Goal: Task Accomplishment & Management: Manage account settings

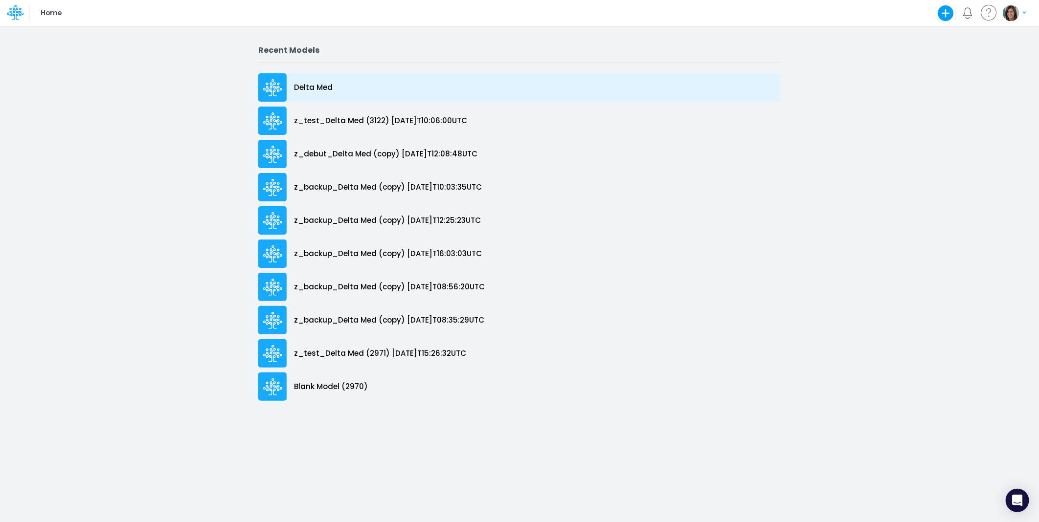
click at [368, 84] on div "Delta Med" at bounding box center [519, 87] width 522 height 28
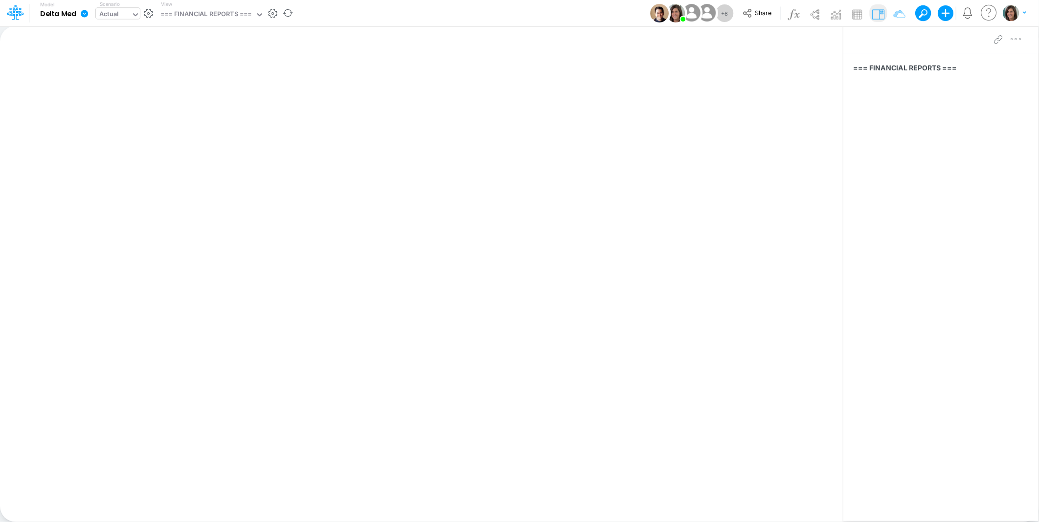
click at [124, 15] on div "Actual" at bounding box center [113, 15] width 35 height 15
click at [339, 16] on div "Model Delta Med Edit model settings Duplicate Import QuickBooks QuickBooks Onli…" at bounding box center [519, 13] width 935 height 26
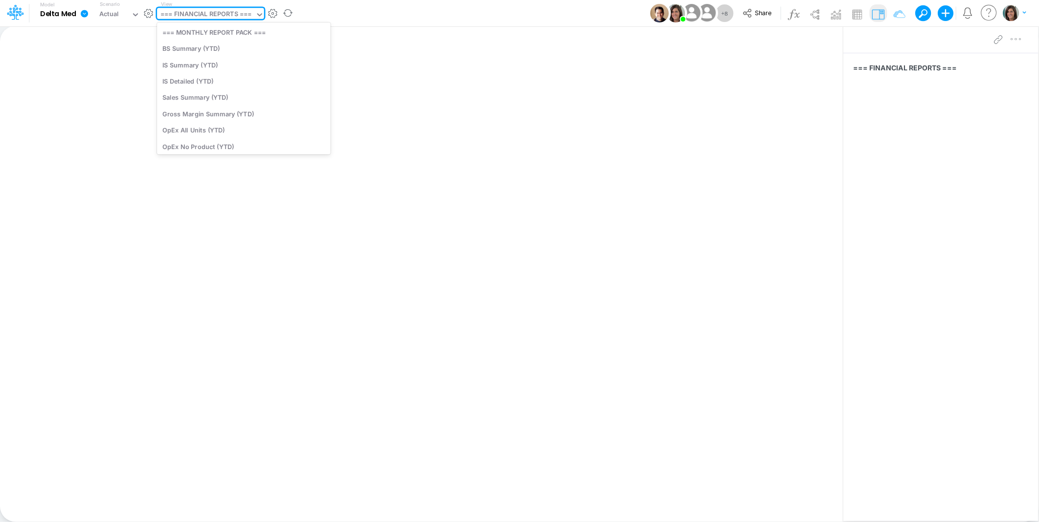
click at [232, 14] on div "=== FINANCIAL REPORTS ===" at bounding box center [205, 14] width 91 height 11
click at [233, 50] on div "BS Summary (YTD)" at bounding box center [244, 49] width 174 height 16
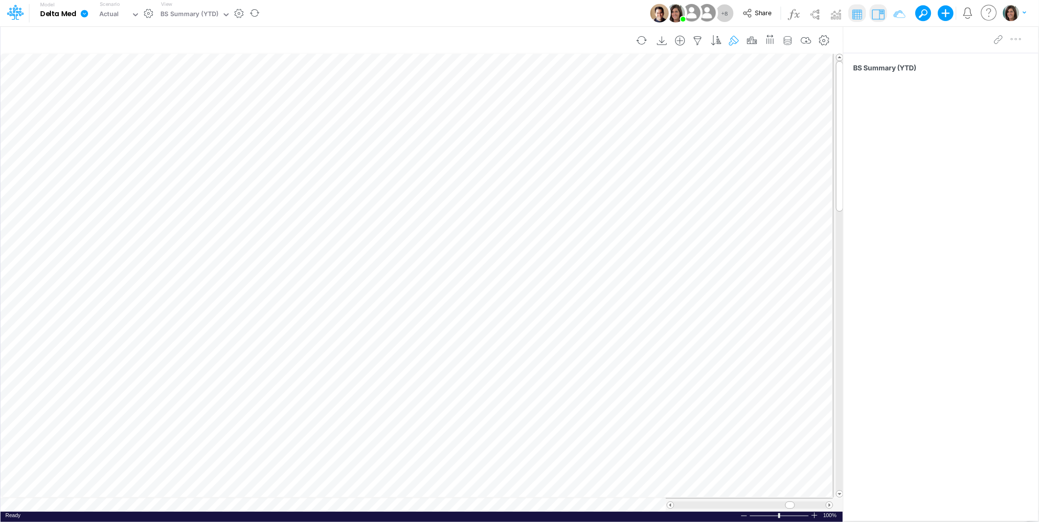
drag, startPoint x: 746, startPoint y: 37, endPoint x: 738, endPoint y: 42, distance: 10.1
click at [747, 37] on icon "button" at bounding box center [751, 41] width 15 height 10
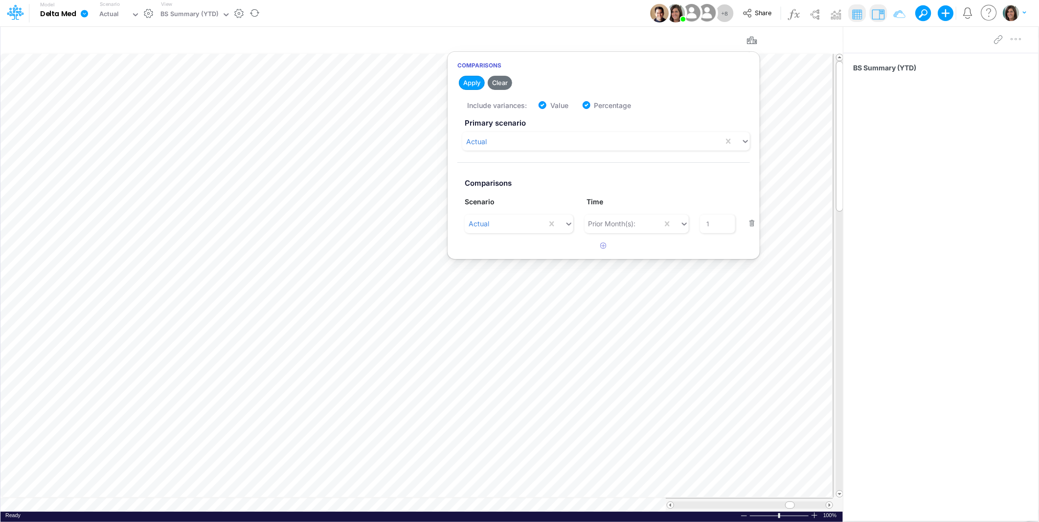
click at [544, 16] on div "Model Delta Med Edit model settings Duplicate Import QuickBooks QuickBooks Onli…" at bounding box center [519, 13] width 935 height 26
click at [338, 11] on div "Model Delta Med Edit model settings Duplicate Import QuickBooks QuickBooks Onli…" at bounding box center [519, 13] width 935 height 26
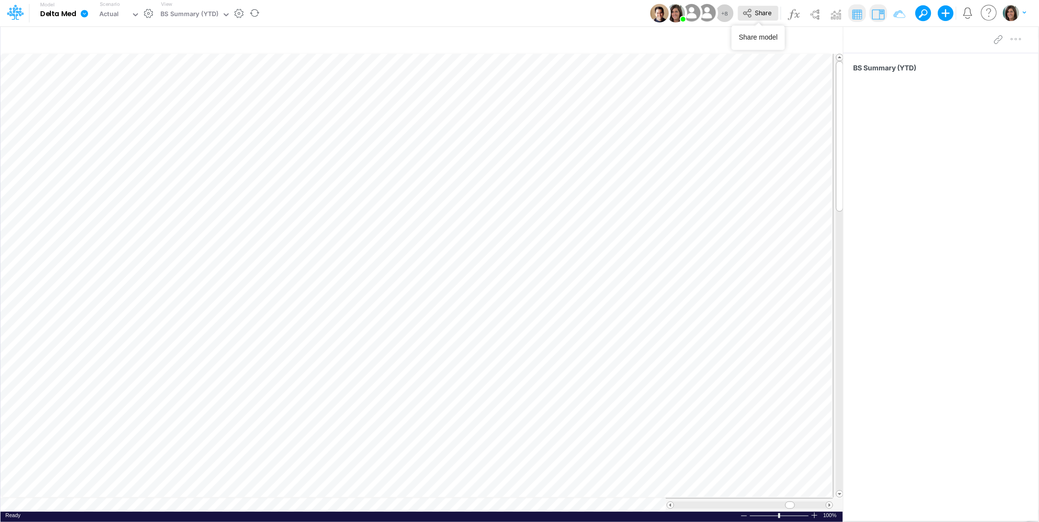
click at [756, 10] on span "Share" at bounding box center [763, 12] width 17 height 7
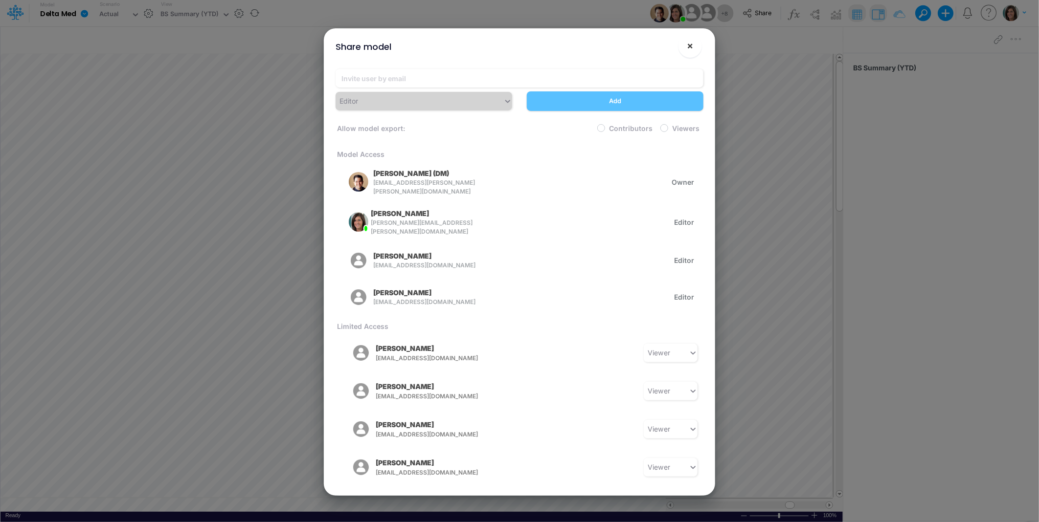
click at [690, 49] on span "×" at bounding box center [690, 46] width 6 height 12
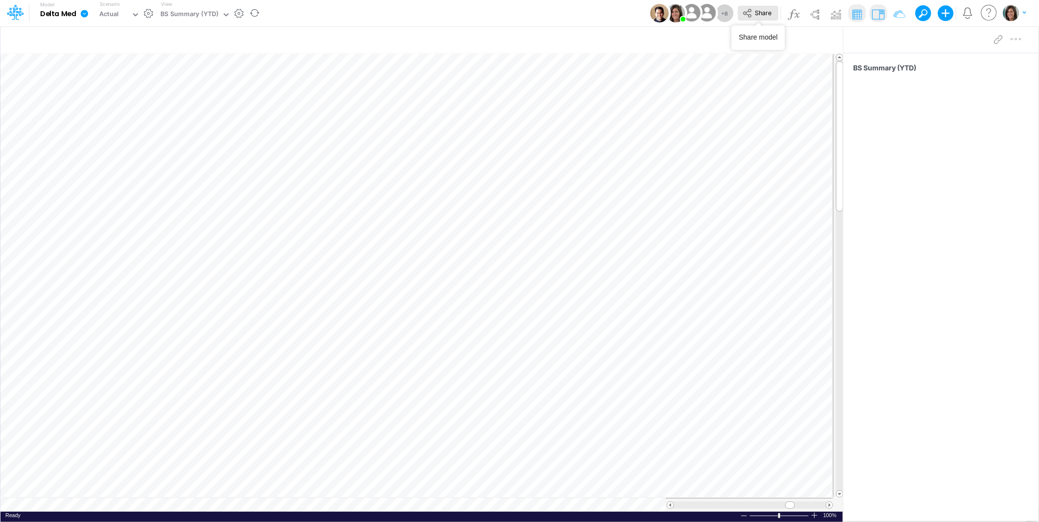
click at [761, 16] on button "Share" at bounding box center [758, 13] width 41 height 15
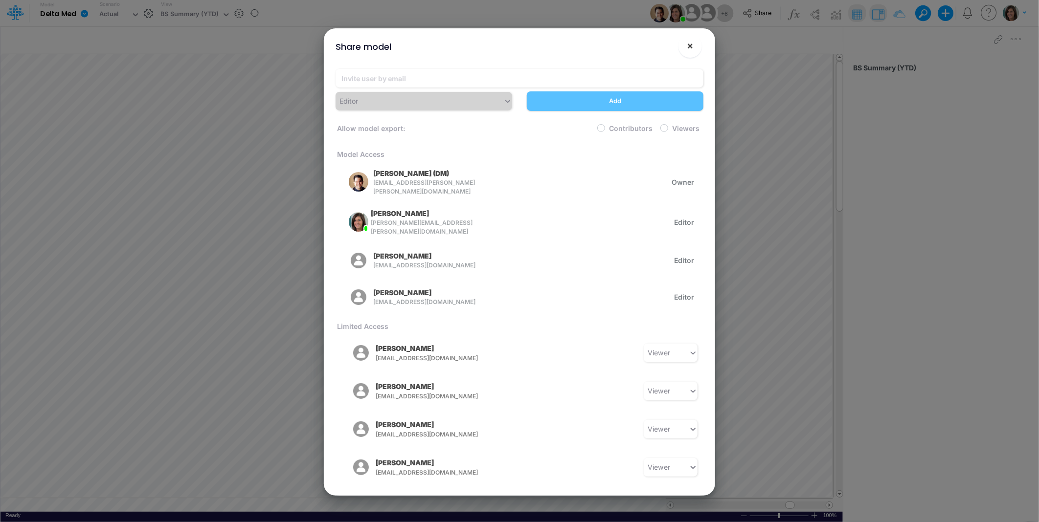
click at [688, 52] on button "×" at bounding box center [689, 45] width 23 height 23
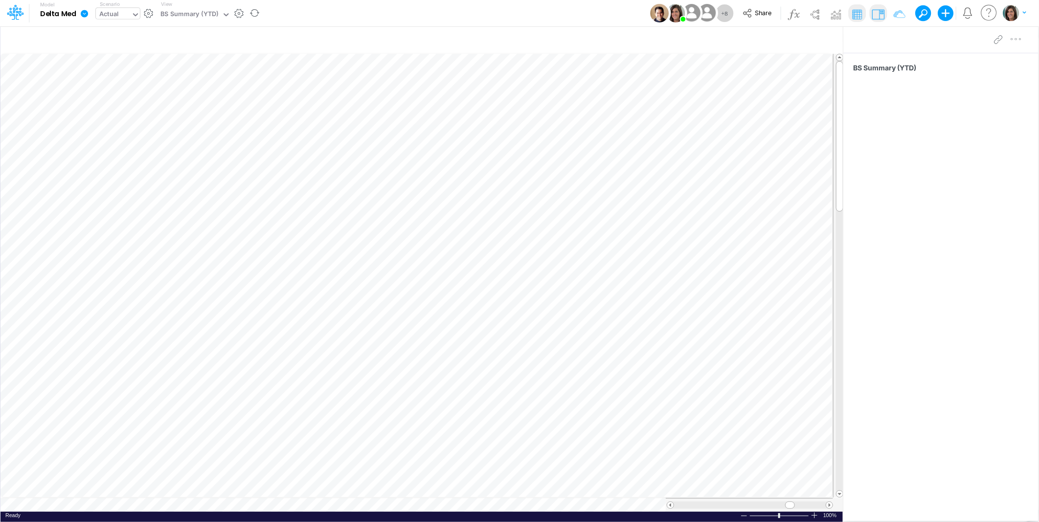
click at [124, 17] on div "Actual" at bounding box center [113, 15] width 35 height 15
click at [317, 13] on div "Model Delta Med Edit model settings Duplicate Import QuickBooks QuickBooks Onli…" at bounding box center [519, 13] width 935 height 26
click at [766, 10] on span "Share" at bounding box center [763, 12] width 17 height 7
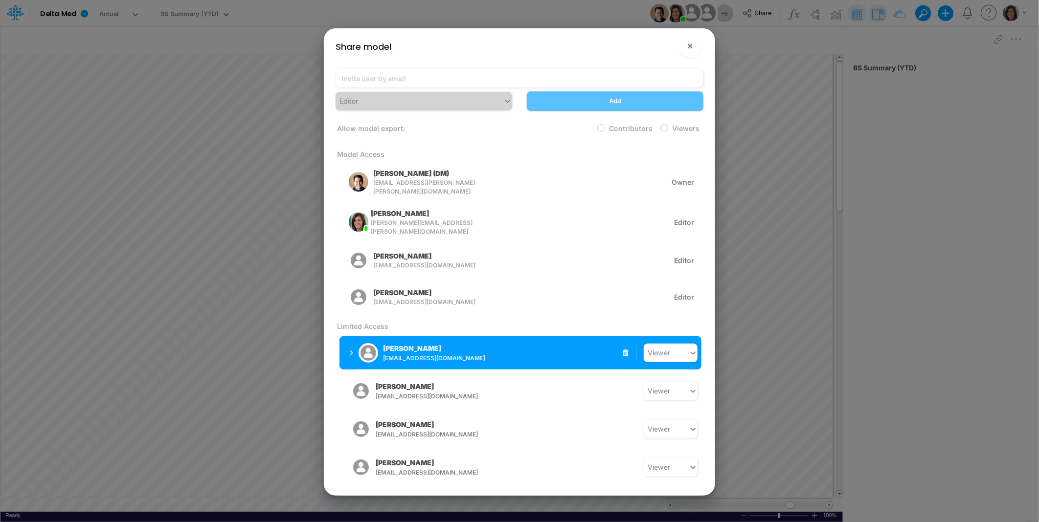
click at [444, 354] on span "mstapf@deltamed.net" at bounding box center [460, 358] width 154 height 9
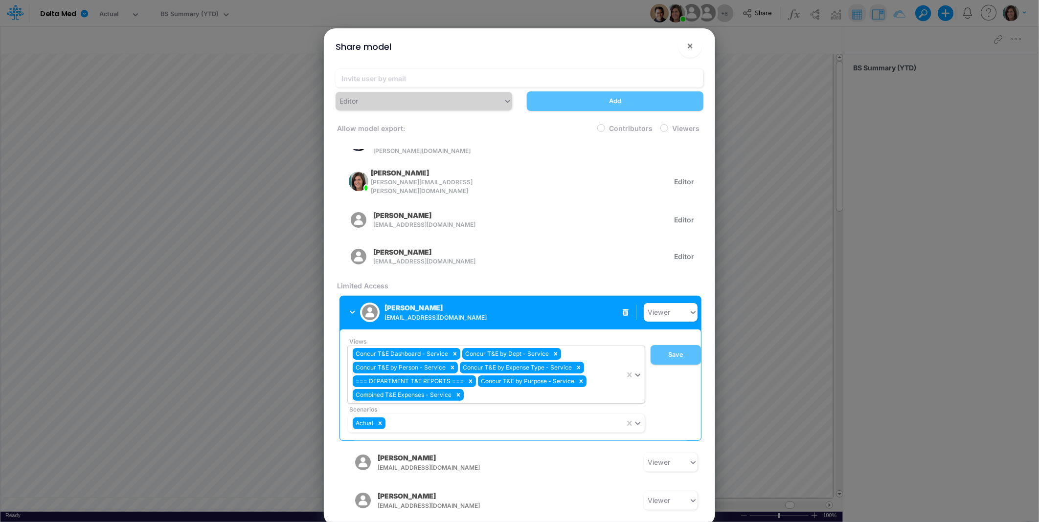
scroll to position [75, 0]
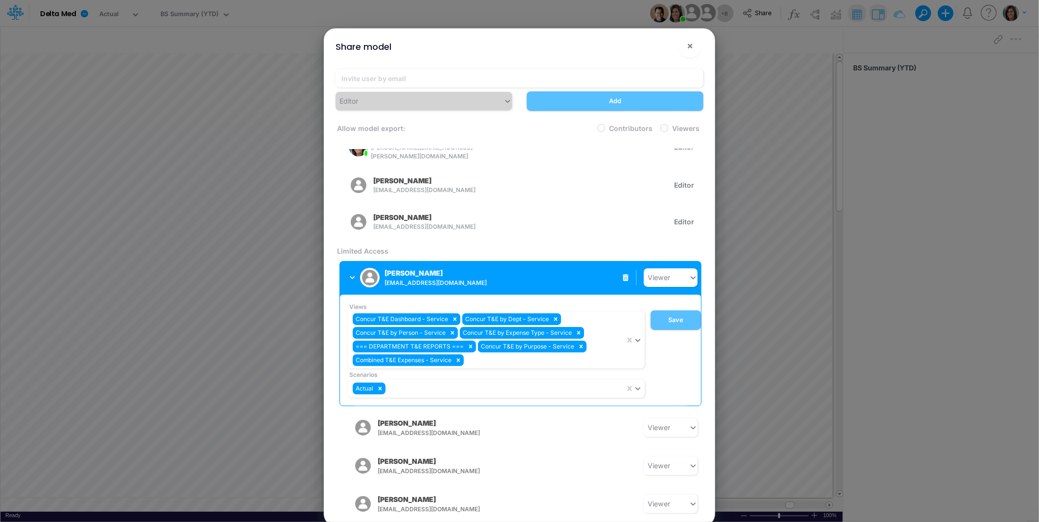
click at [440, 279] on span "mstapf@deltamed.net" at bounding box center [461, 283] width 154 height 9
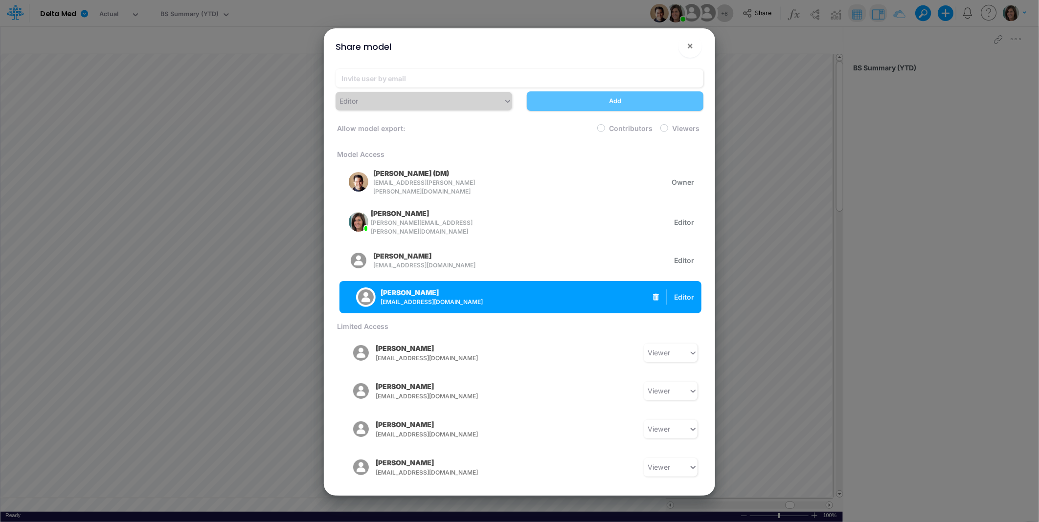
scroll to position [0, 0]
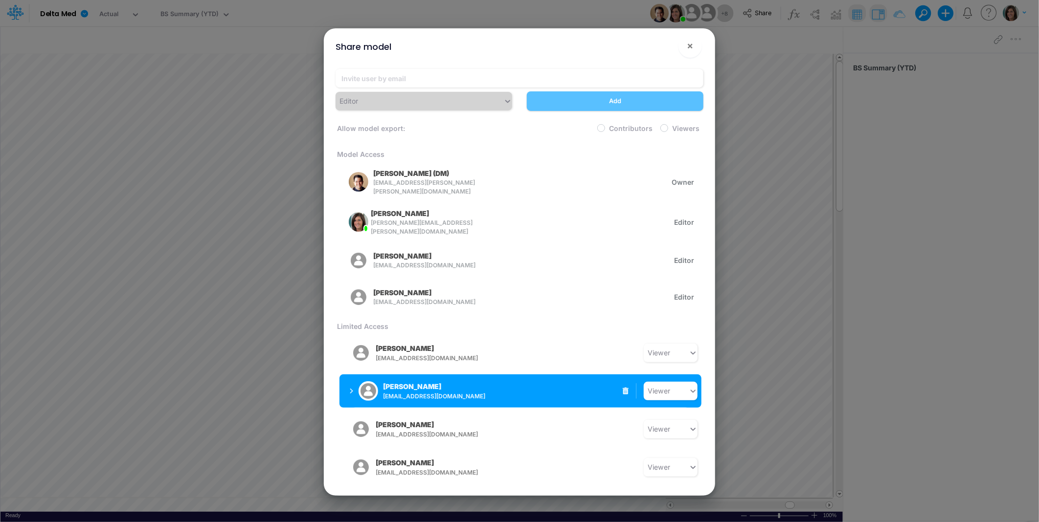
click at [441, 383] on div "Brian Iverson biverson@deltamed.net" at bounding box center [434, 391] width 102 height 19
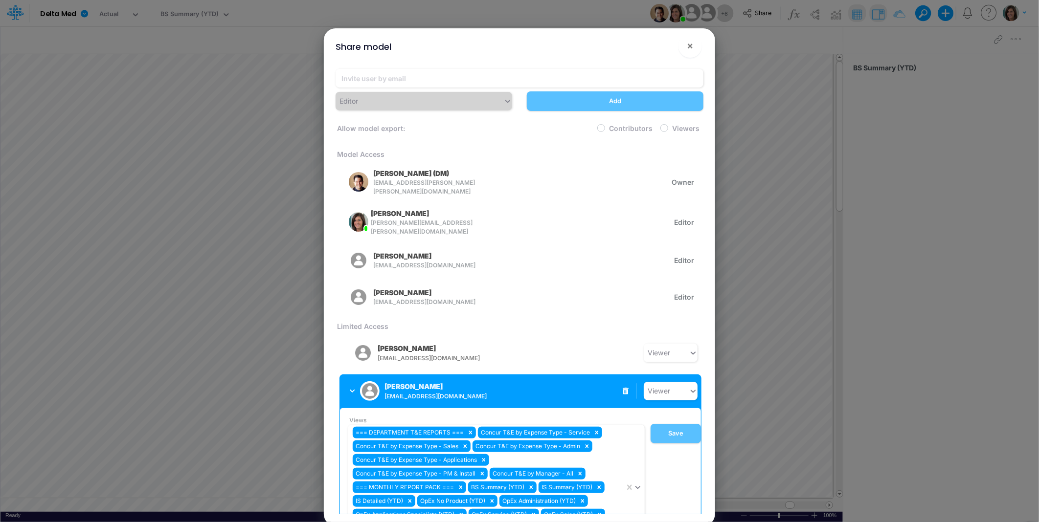
click at [416, 384] on p "Brian Iverson" at bounding box center [413, 387] width 58 height 10
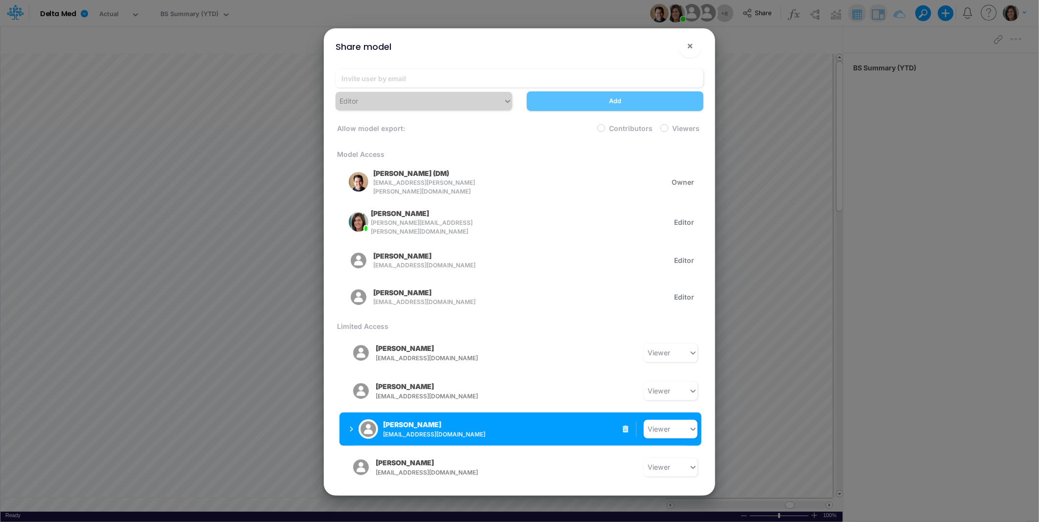
click at [423, 430] on span "dbastulli@deltamed.net" at bounding box center [460, 434] width 154 height 9
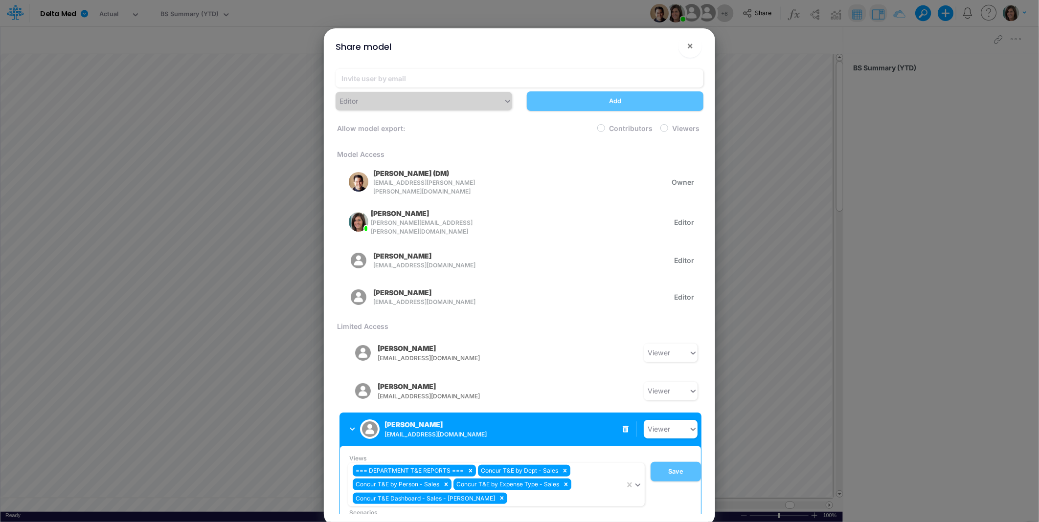
click at [423, 420] on p "David Bastulli" at bounding box center [413, 425] width 58 height 10
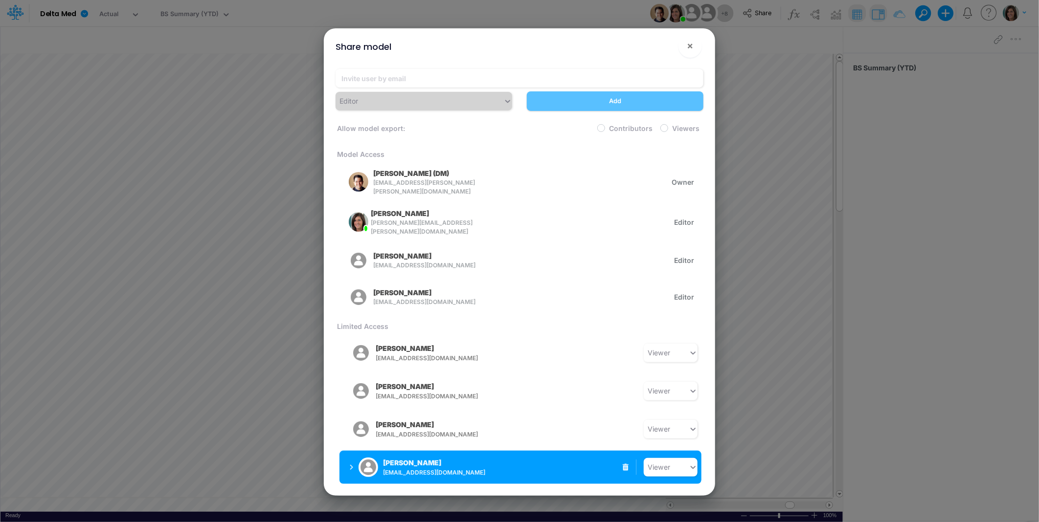
click at [434, 458] on p "Michelle Kocher" at bounding box center [412, 463] width 58 height 10
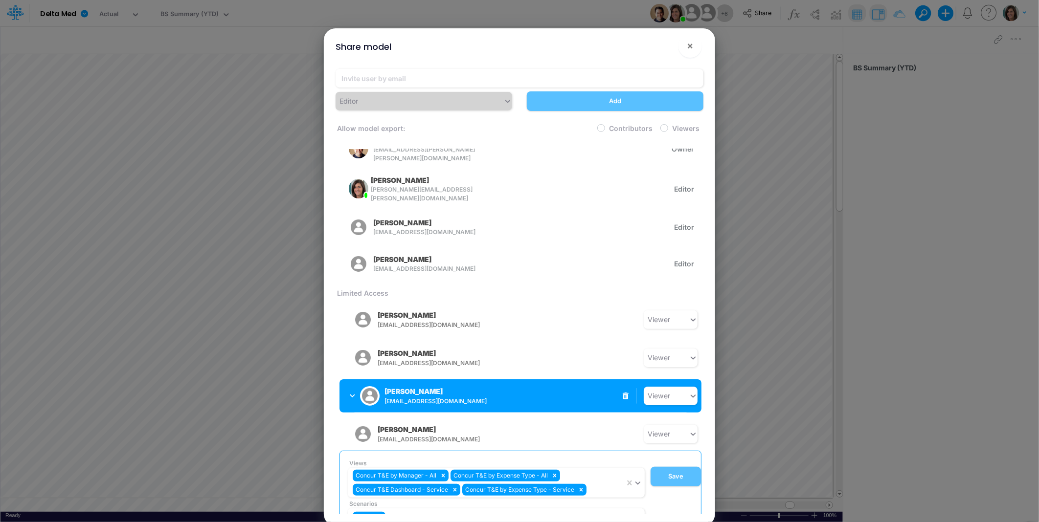
scroll to position [47, 0]
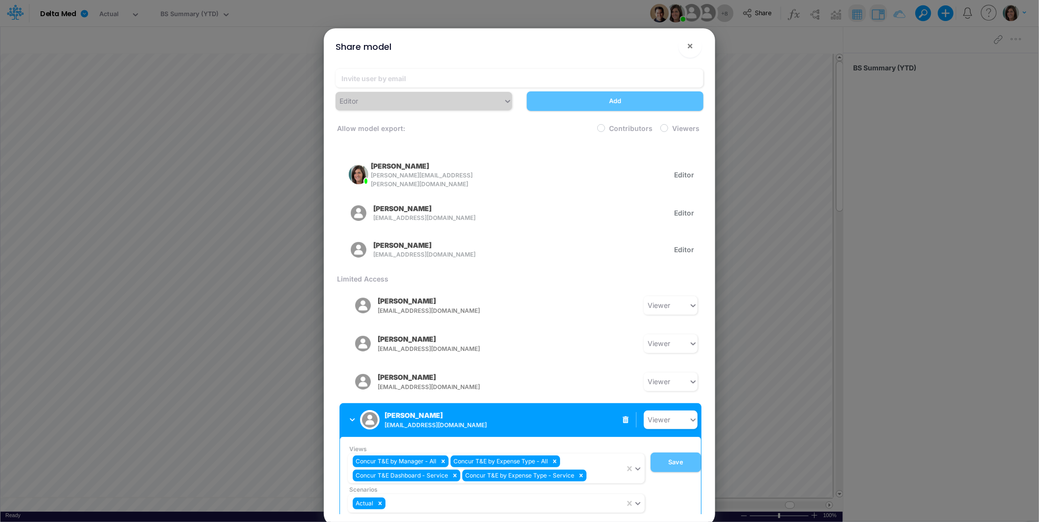
click at [421, 410] on p "Michelle Kocher" at bounding box center [413, 415] width 58 height 10
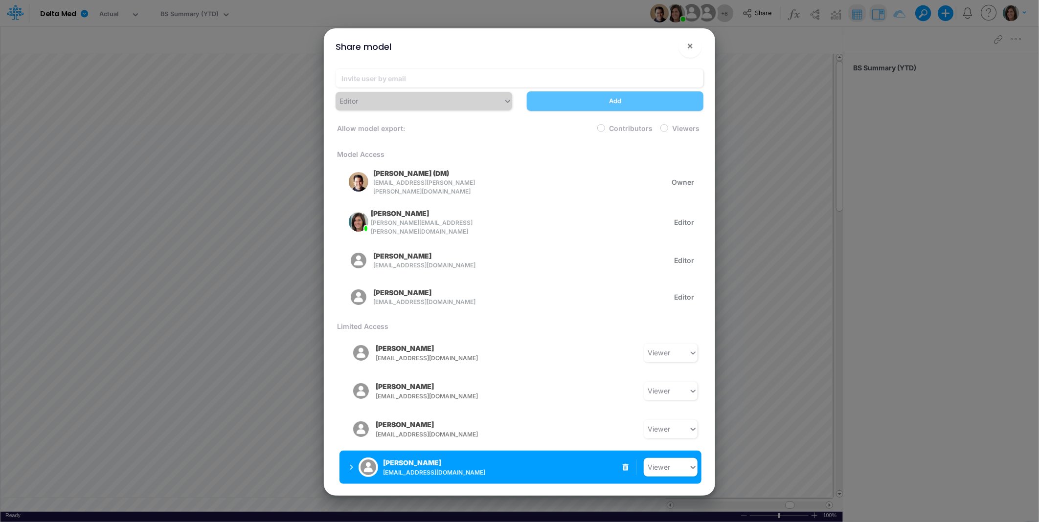
scroll to position [0, 0]
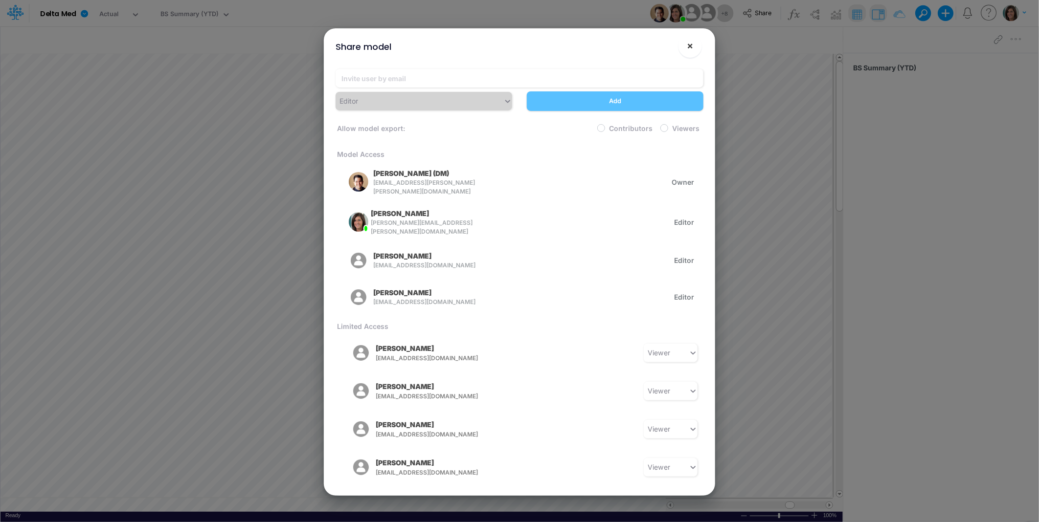
click at [697, 46] on button "×" at bounding box center [689, 45] width 23 height 23
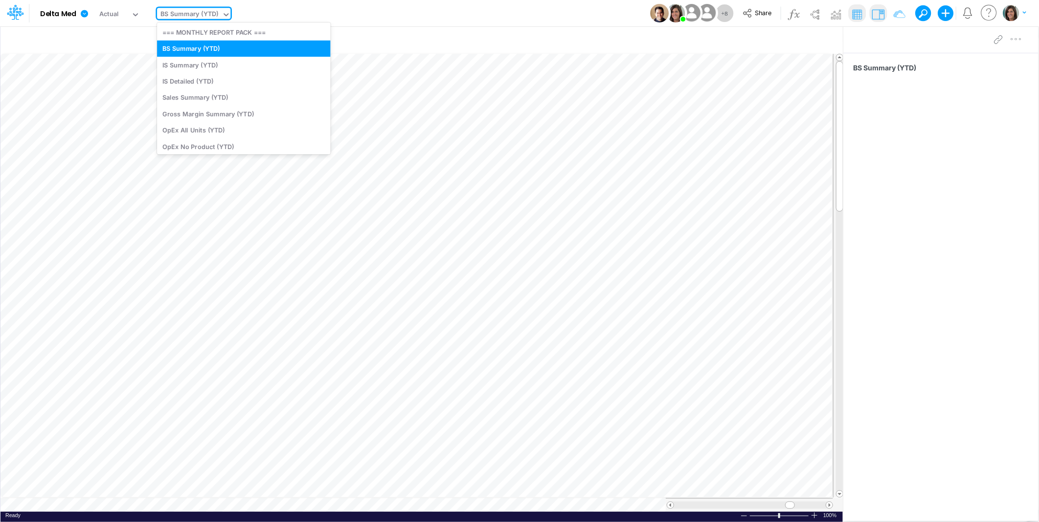
click at [196, 12] on div "BS Summary (YTD)" at bounding box center [189, 14] width 58 height 11
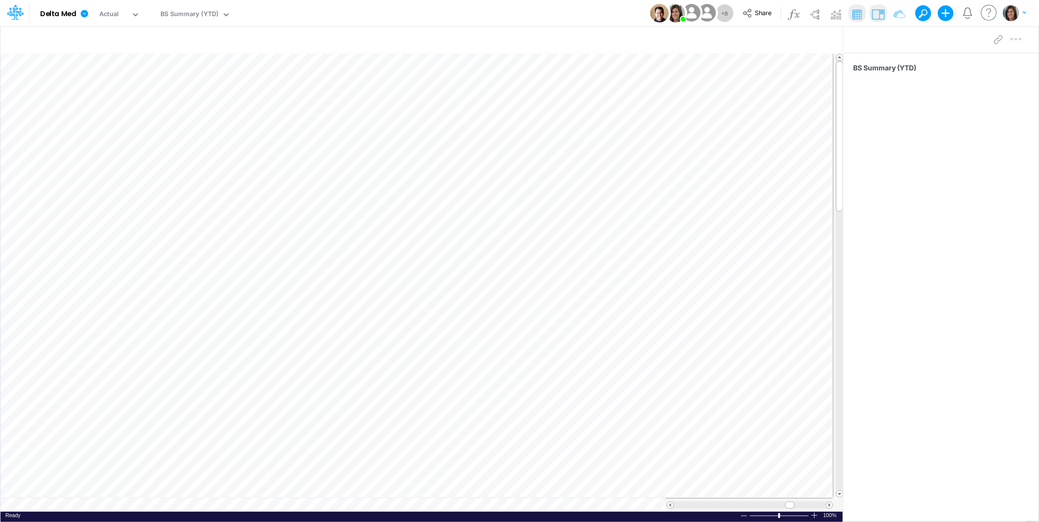
click at [312, 16] on div "Model Delta Med Edit model settings Duplicate Import QuickBooks QuickBooks Onli…" at bounding box center [519, 13] width 935 height 26
click at [85, 15] on icon at bounding box center [84, 13] width 7 height 7
click at [389, 14] on div "Model Delta Med Edit model settings Duplicate Import QuickBooks QuickBooks Onli…" at bounding box center [519, 13] width 935 height 26
click at [149, 14] on button "button" at bounding box center [148, 13] width 10 height 10
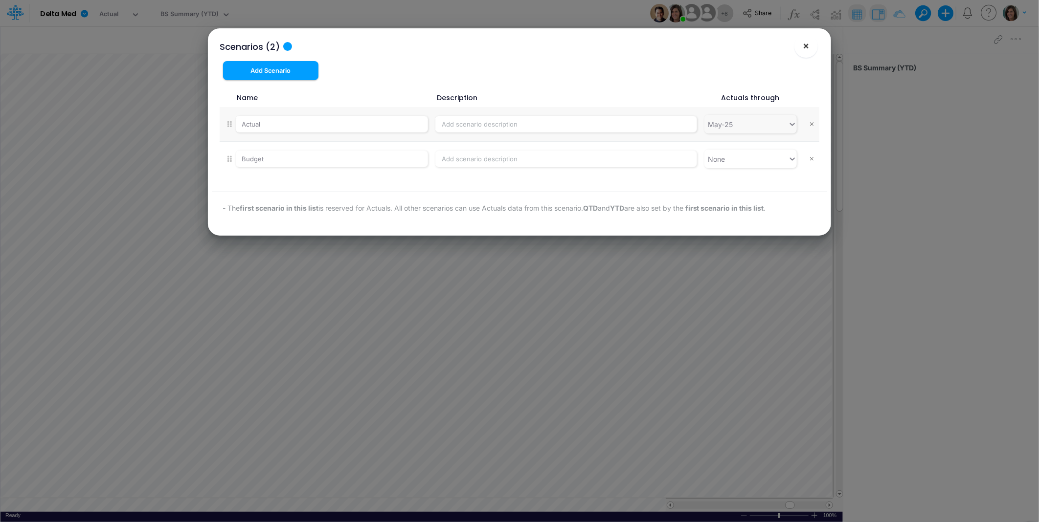
click at [807, 45] on span "×" at bounding box center [806, 46] width 6 height 12
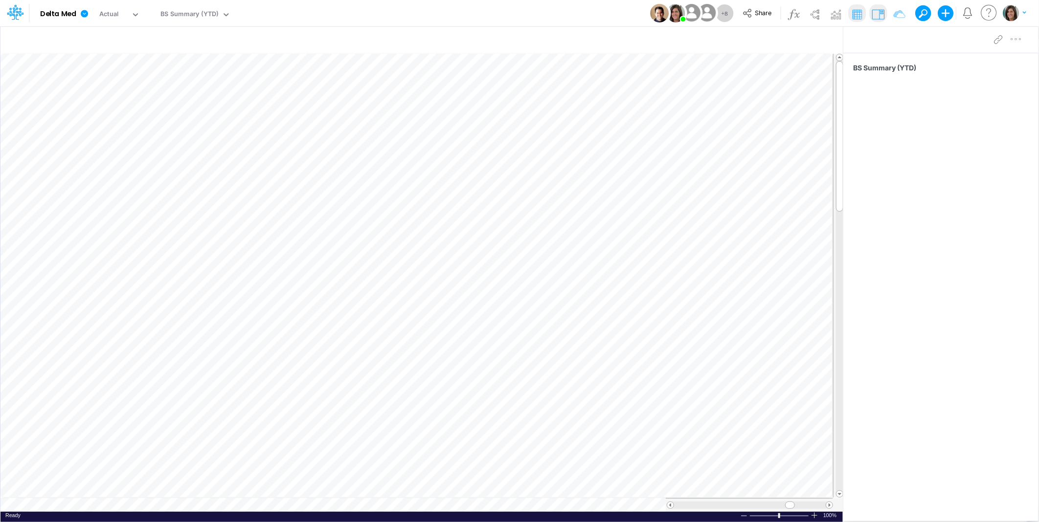
click at [496, 12] on div "Model Delta Med Edit model settings Duplicate Import QuickBooks QuickBooks Onli…" at bounding box center [519, 13] width 935 height 26
click at [148, 17] on button "button" at bounding box center [148, 13] width 10 height 10
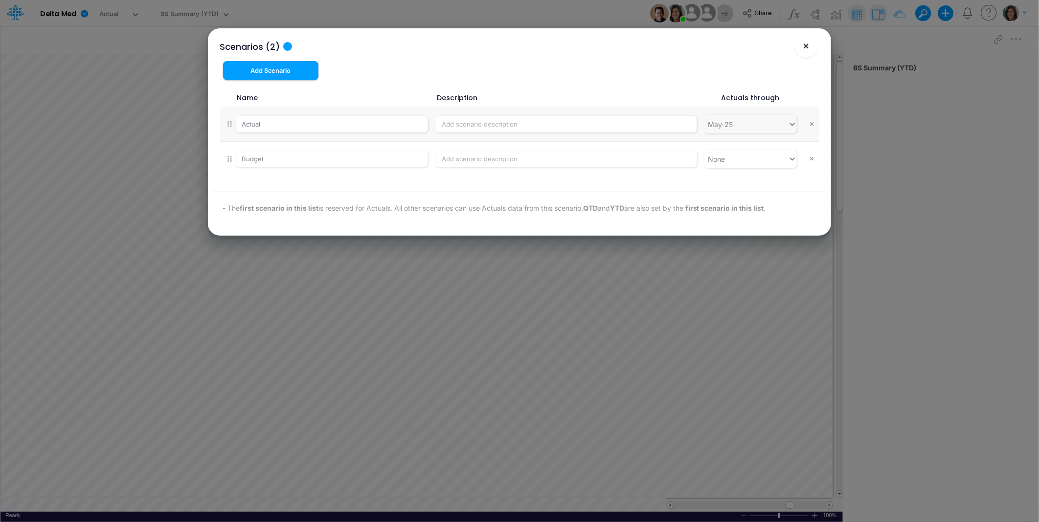
click at [804, 49] on span "×" at bounding box center [806, 46] width 6 height 12
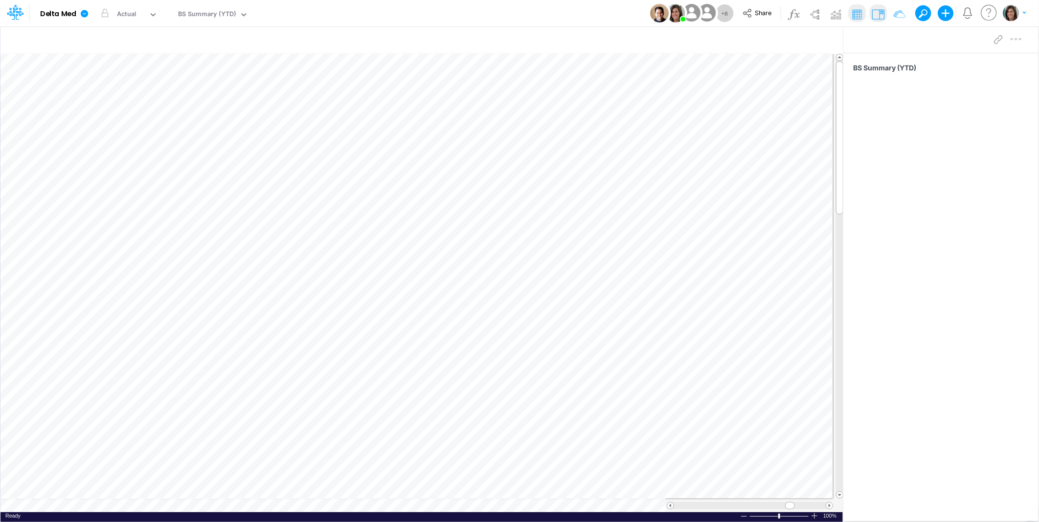
click at [418, 13] on div "Model Delta Med Edit model settings Duplicate Import QuickBooks QuickBooks Onli…" at bounding box center [519, 13] width 935 height 26
click at [335, 14] on div "Model Delta Med Edit model settings Duplicate Import QuickBooks QuickBooks Onli…" at bounding box center [519, 13] width 935 height 26
click at [417, 15] on div "Model Delta Med Edit model settings Duplicate Import QuickBooks QuickBooks Onli…" at bounding box center [519, 13] width 935 height 26
click at [84, 16] on icon at bounding box center [84, 13] width 7 height 7
click at [116, 54] on button "Duplicate" at bounding box center [133, 53] width 105 height 15
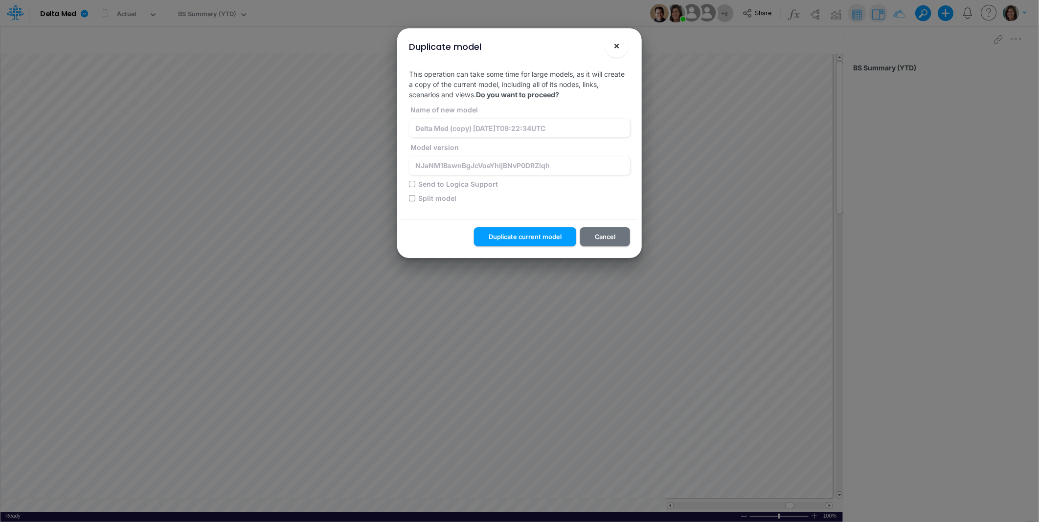
click at [615, 45] on span "×" at bounding box center [617, 46] width 6 height 12
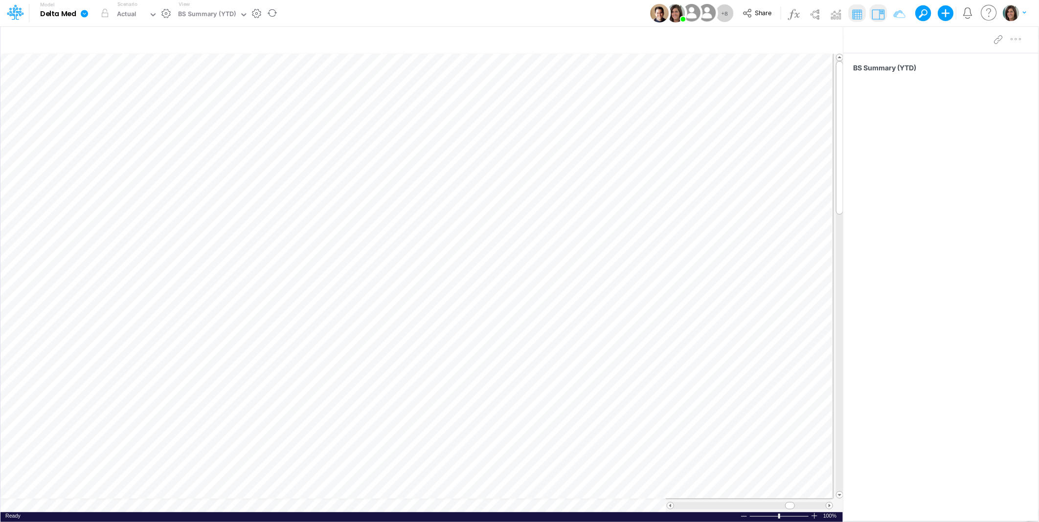
click at [84, 15] on icon at bounding box center [84, 13] width 7 height 7
click at [111, 103] on button "View model info" at bounding box center [133, 101] width 105 height 15
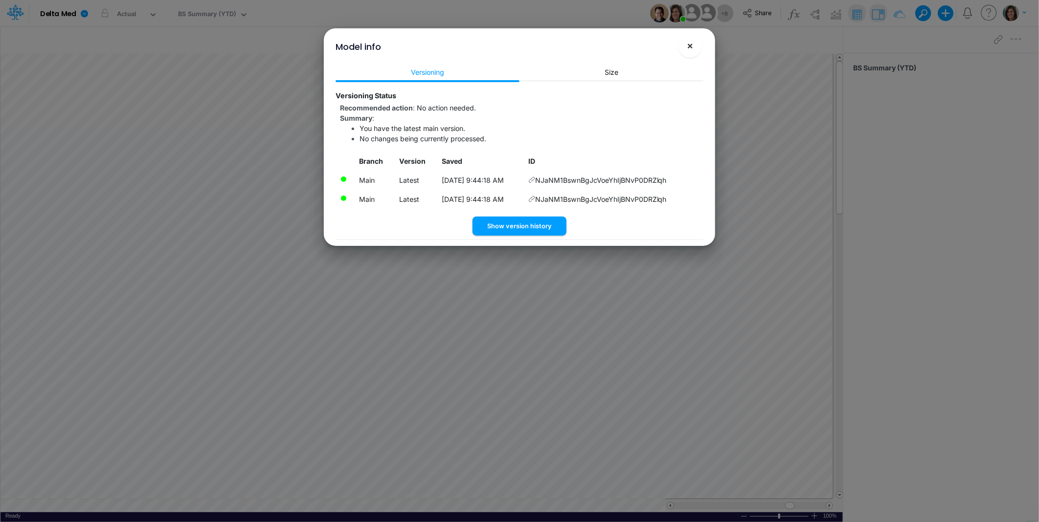
click at [686, 47] on button "×" at bounding box center [689, 45] width 23 height 23
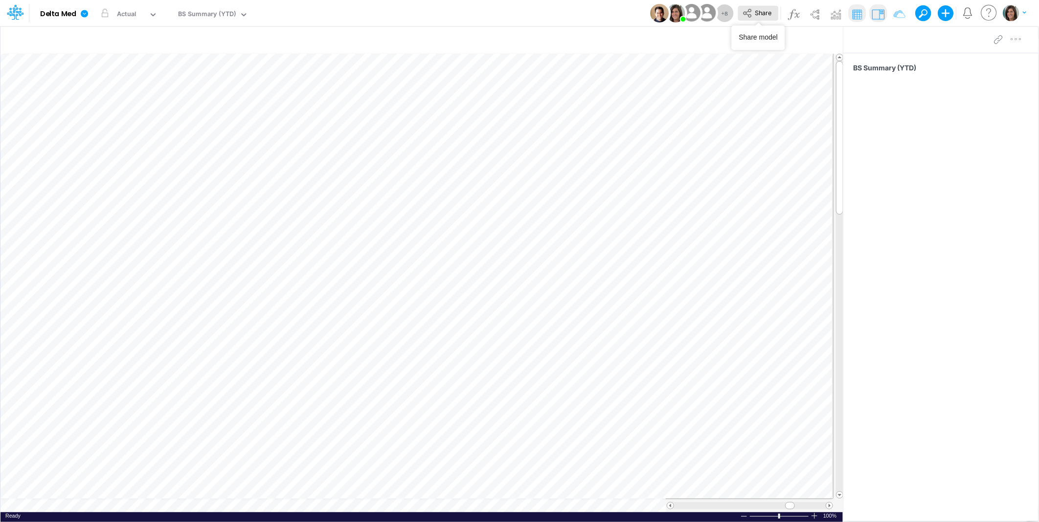
click at [756, 11] on span "Share" at bounding box center [763, 12] width 17 height 7
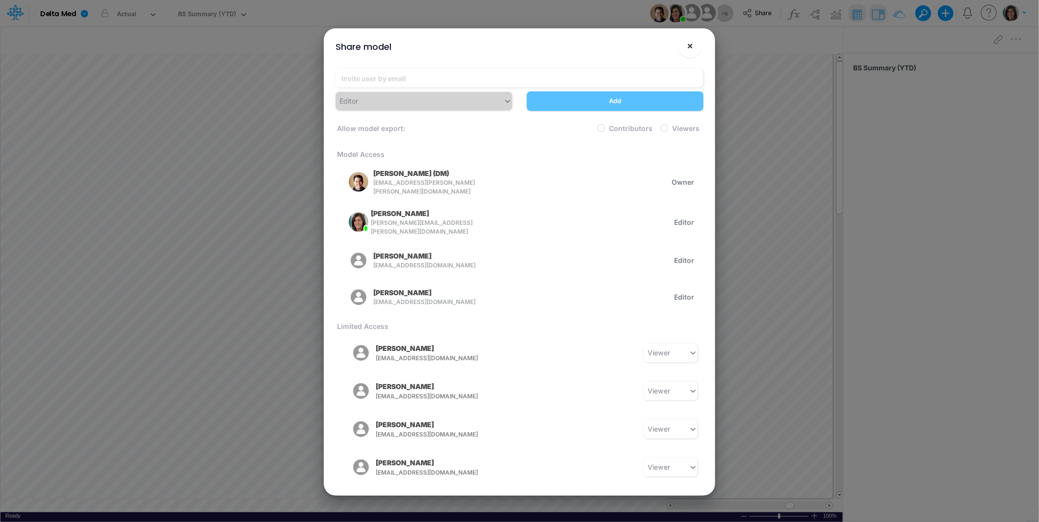
drag, startPoint x: 685, startPoint y: 43, endPoint x: 574, endPoint y: 33, distance: 111.5
click at [685, 44] on button "×" at bounding box center [689, 45] width 23 height 23
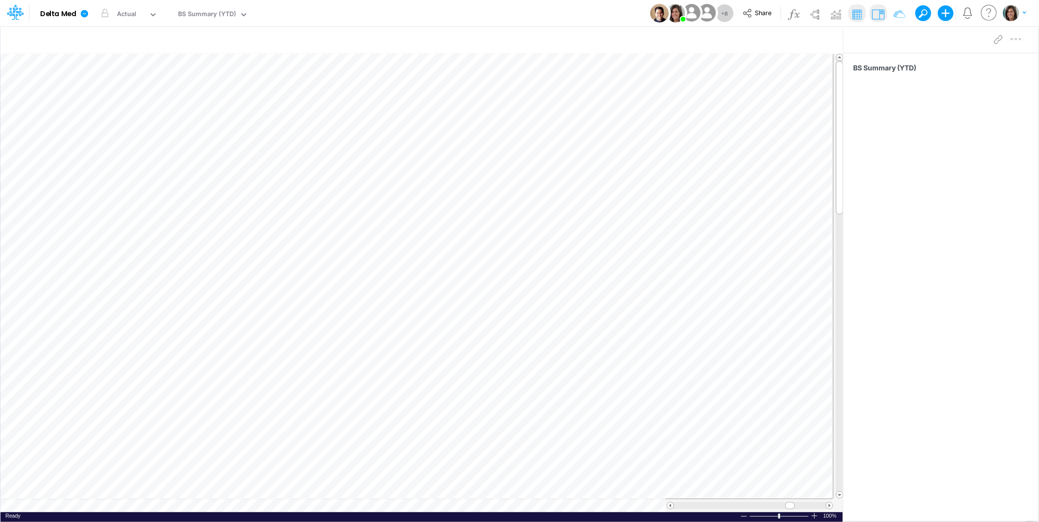
click at [386, 15] on div "Model Delta Med Edit model settings Duplicate Import QuickBooks QuickBooks Onli…" at bounding box center [519, 13] width 935 height 26
click at [91, 15] on link at bounding box center [86, 12] width 20 height 25
click at [123, 54] on button "Duplicate" at bounding box center [133, 53] width 105 height 15
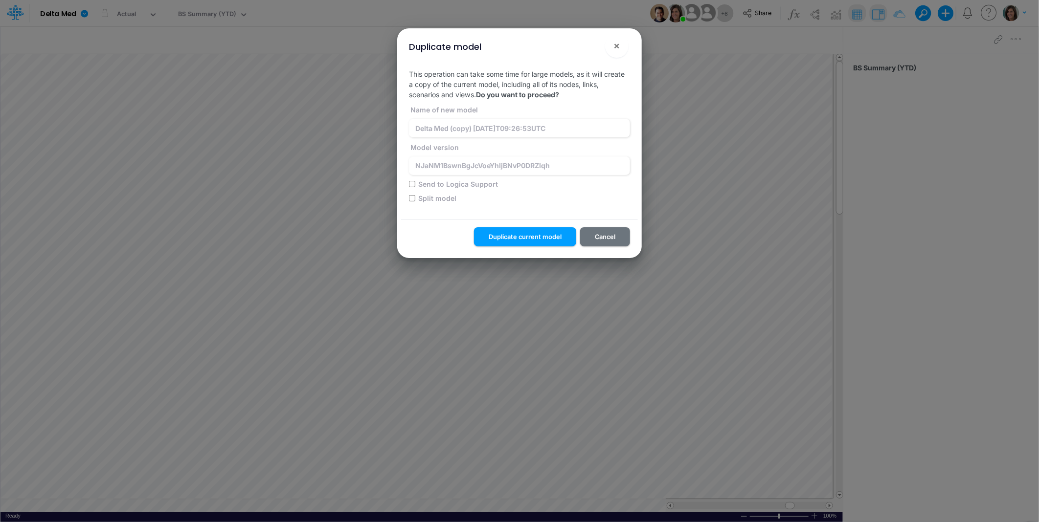
click at [411, 200] on input "Split model" at bounding box center [412, 198] width 6 height 6
checkbox input "true"
click at [474, 127] on input "Delta Med (copy) 2025-08-13T09:26:53UTC" at bounding box center [519, 128] width 221 height 19
drag, startPoint x: 453, startPoint y: 128, endPoint x: 584, endPoint y: 131, distance: 130.6
click at [584, 131] on input "Delta Med (copy) 2025-08-13T09:26:53UTC" at bounding box center [519, 128] width 221 height 19
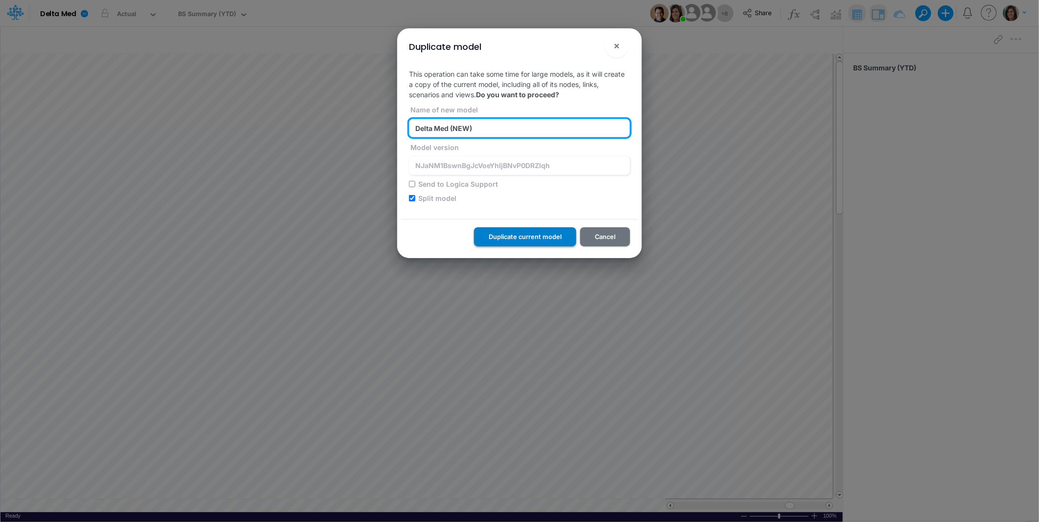
type input "Delta Med (NEW)"
click at [535, 237] on button "Duplicate current model" at bounding box center [525, 236] width 102 height 19
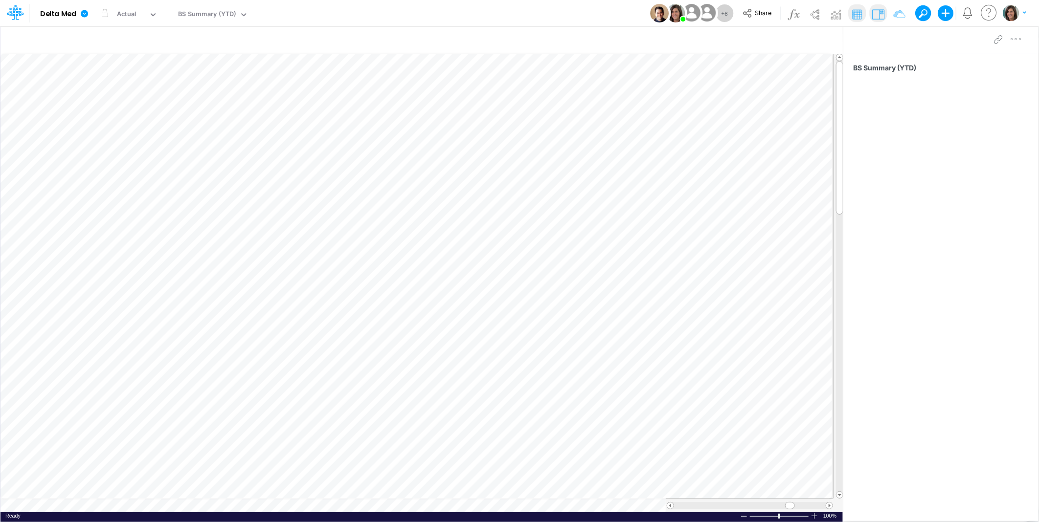
click at [323, 14] on div "Model Delta Med Edit model settings Duplicate Import QuickBooks QuickBooks Onli…" at bounding box center [519, 13] width 935 height 26
click at [328, 8] on div "Model Delta Med Edit model settings Duplicate Import QuickBooks QuickBooks Onli…" at bounding box center [519, 13] width 935 height 26
click at [479, 19] on div "Model Delta Med Edit model settings Duplicate Import QuickBooks QuickBooks Onli…" at bounding box center [519, 13] width 935 height 26
click at [755, 16] on button "Share" at bounding box center [758, 13] width 41 height 15
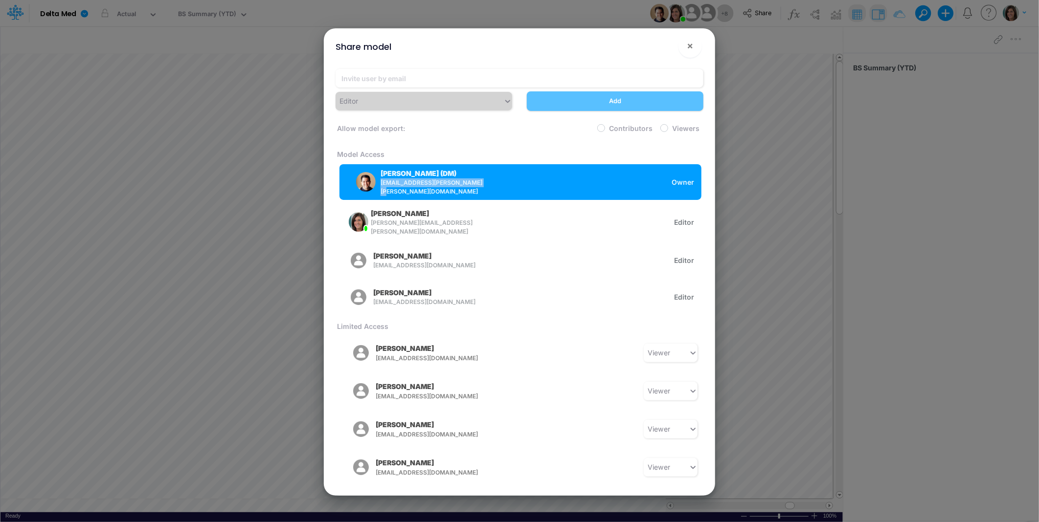
drag, startPoint x: 481, startPoint y: 186, endPoint x: 379, endPoint y: 189, distance: 102.3
click at [379, 189] on div "Leandro Castro (DM) leandro.castro+dm@logica.cloud" at bounding box center [418, 182] width 142 height 28
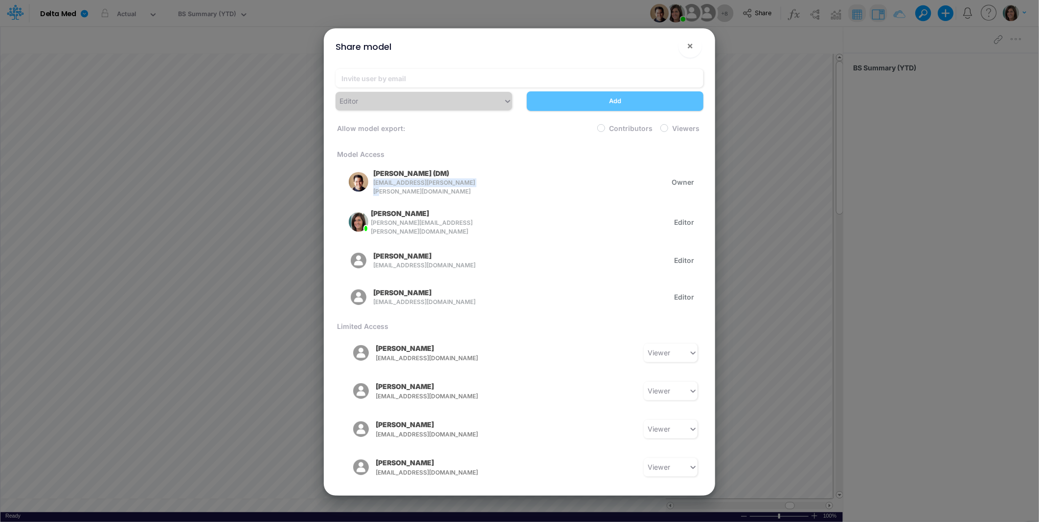
copy span "leandro.castro+dm@logica.cloud"
click at [688, 46] on span "×" at bounding box center [690, 46] width 6 height 12
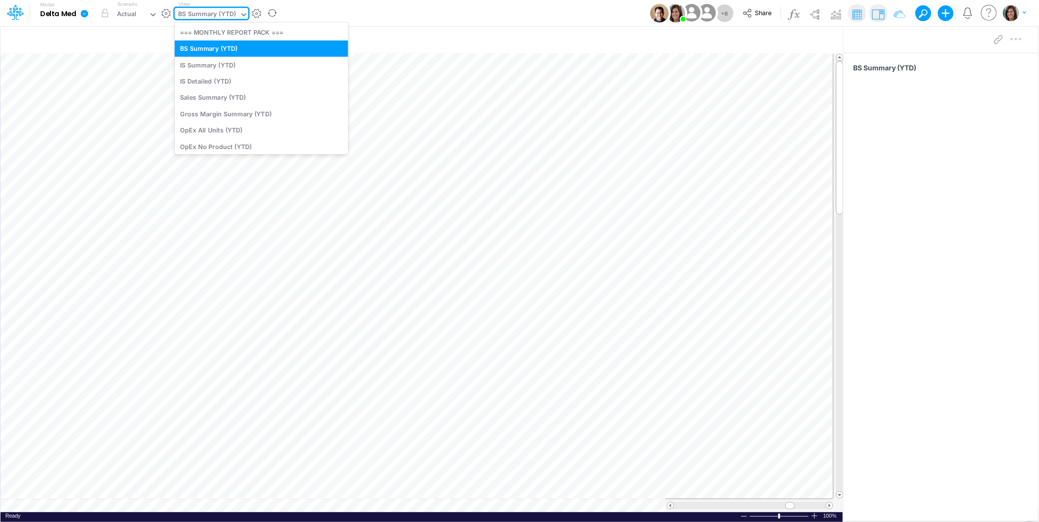
click at [212, 12] on div "BS Summary (YTD)" at bounding box center [207, 14] width 58 height 11
click at [224, 64] on div "IS Summary (YTD)" at bounding box center [262, 65] width 174 height 16
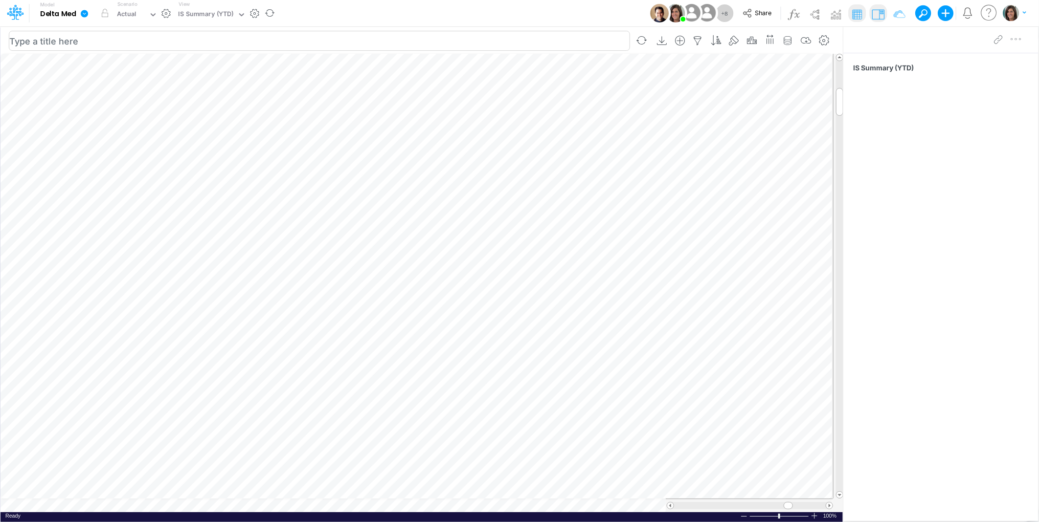
scroll to position [0, 0]
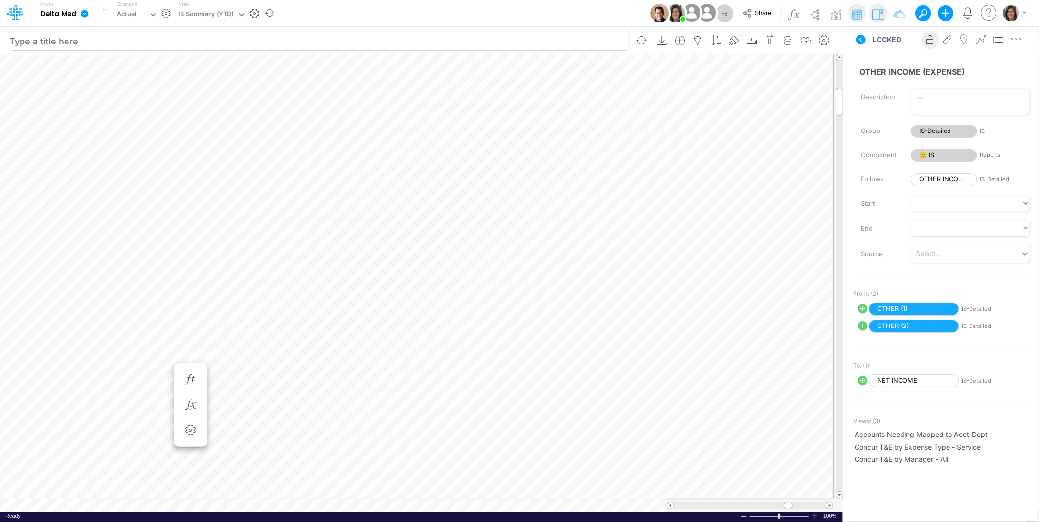
scroll to position [0, 0]
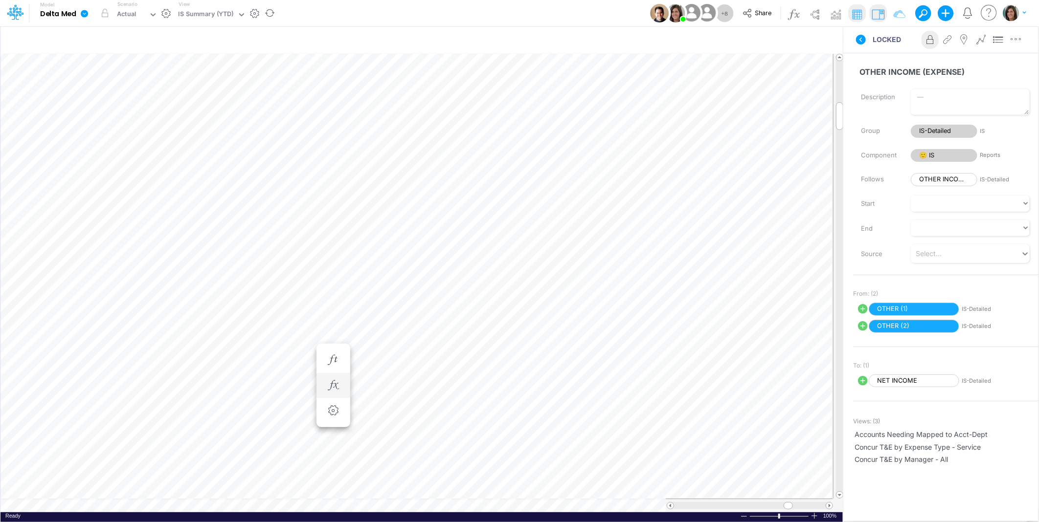
scroll to position [0, 0]
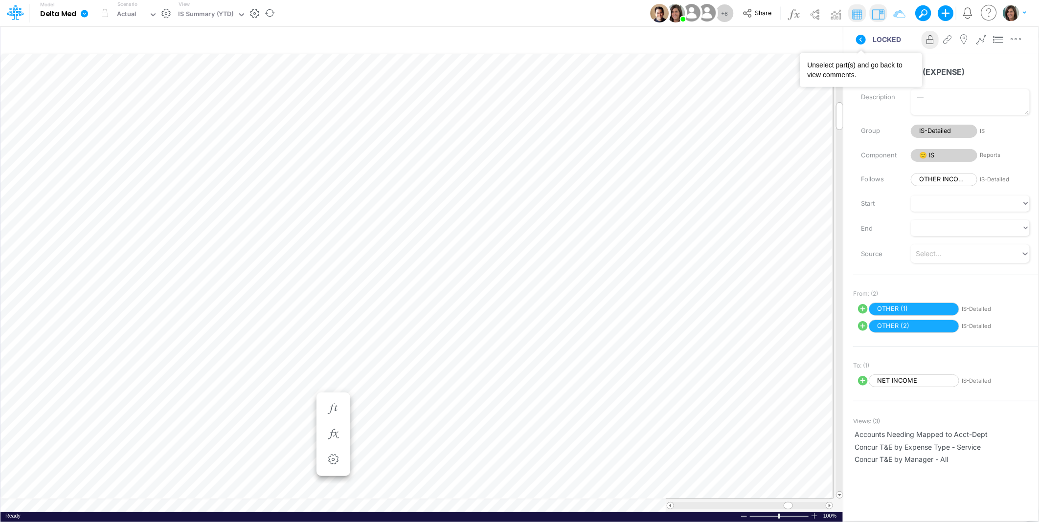
click at [867, 39] on button at bounding box center [860, 40] width 23 height 18
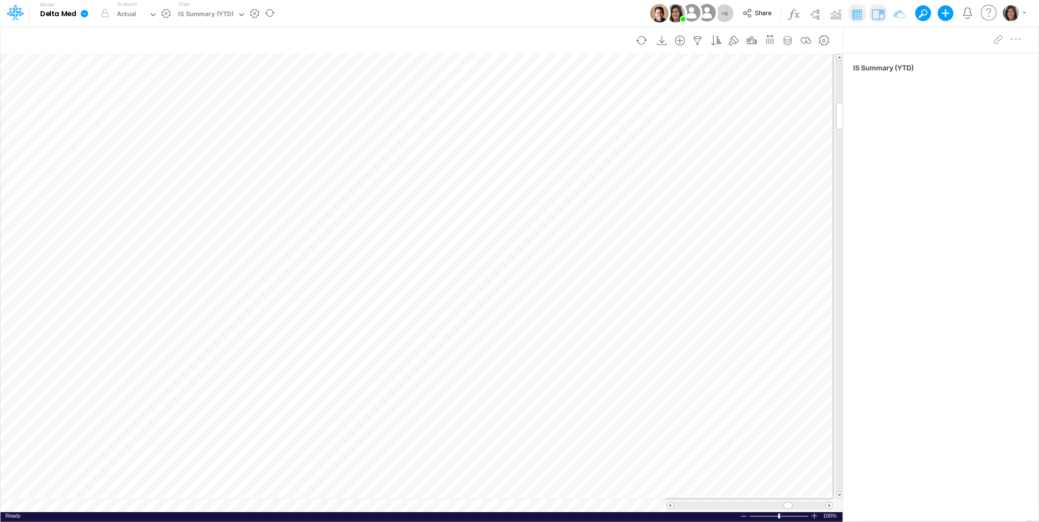
scroll to position [0, 0]
click at [759, 8] on button "Share" at bounding box center [758, 13] width 41 height 15
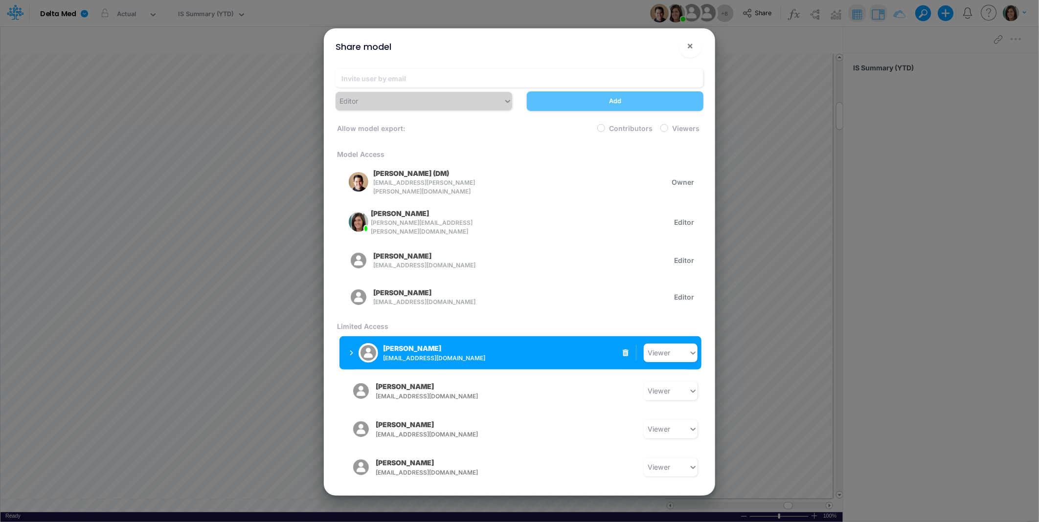
click at [414, 345] on p "Mike Stapf" at bounding box center [412, 348] width 58 height 10
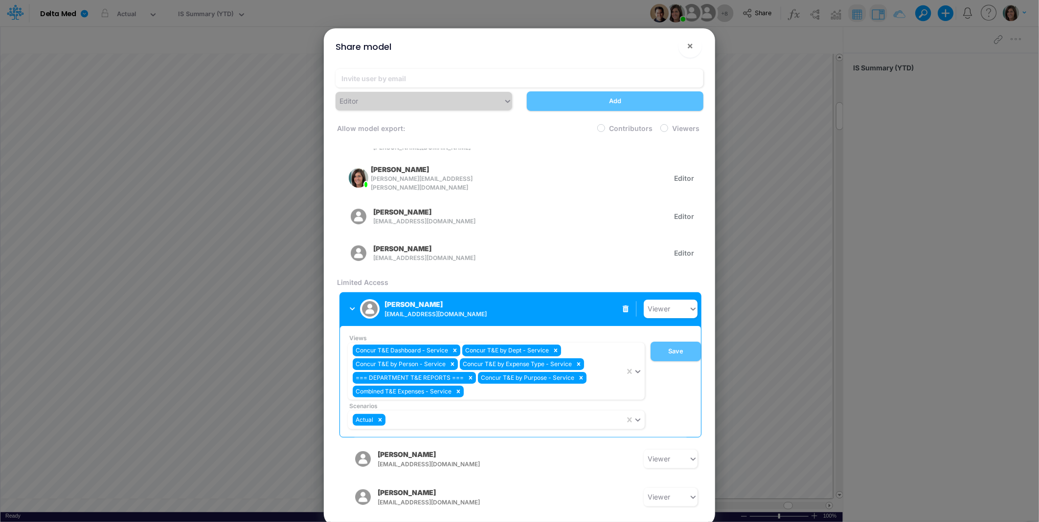
scroll to position [75, 0]
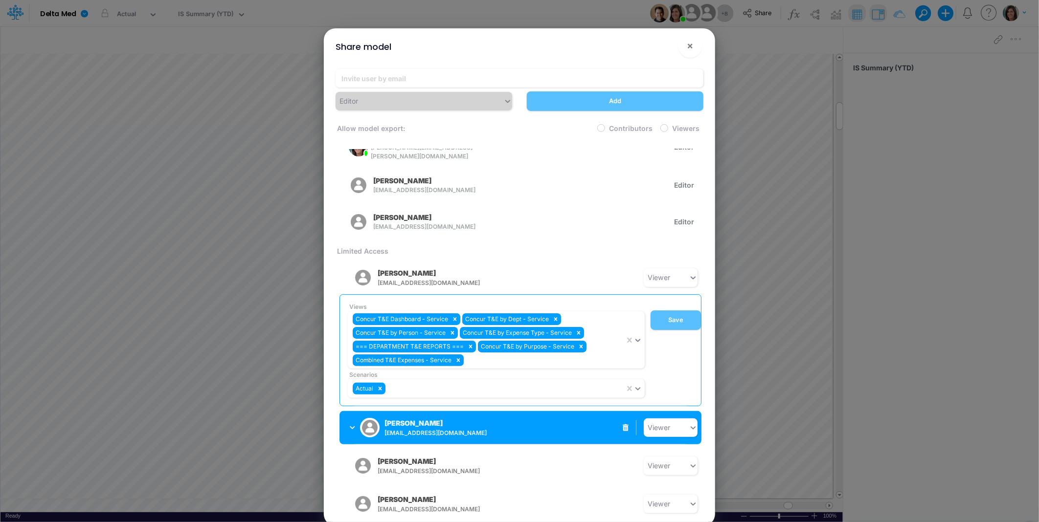
click at [403, 418] on p "Brian Iverson" at bounding box center [413, 423] width 58 height 10
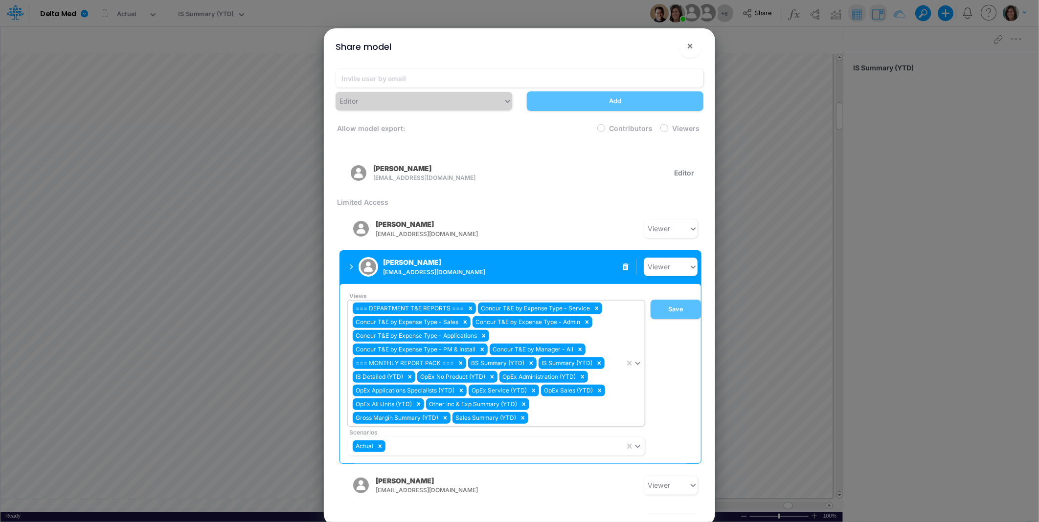
scroll to position [143, 0]
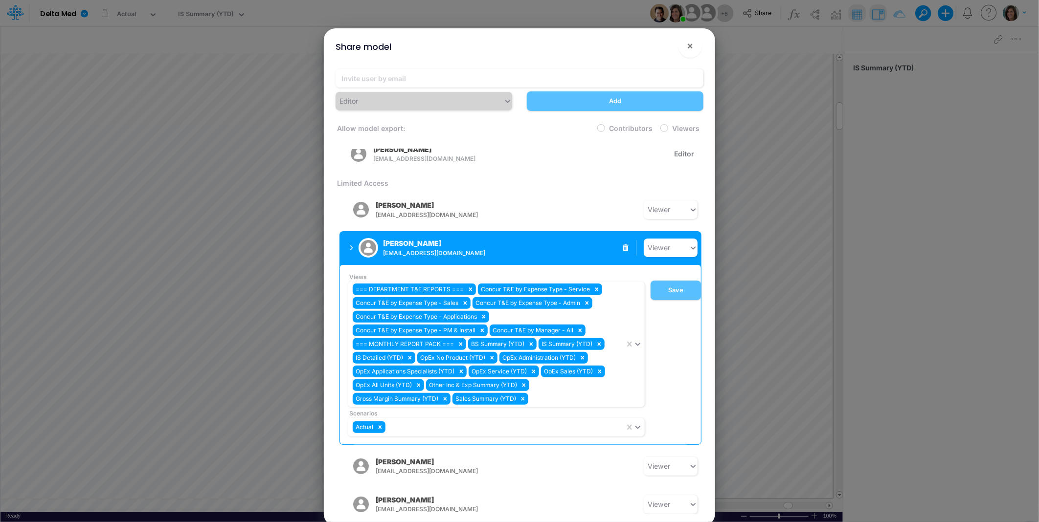
click at [405, 241] on p "Brian Iverson" at bounding box center [412, 243] width 58 height 10
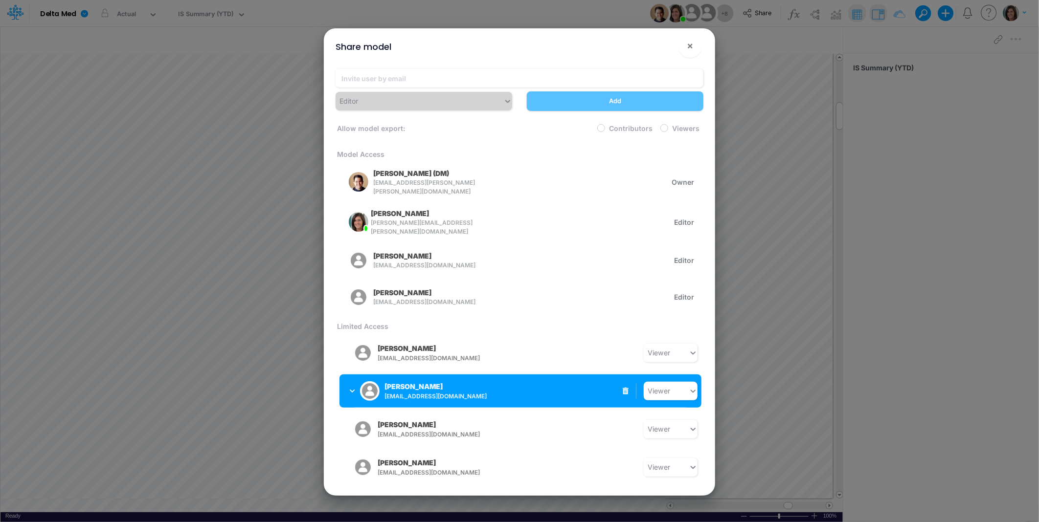
scroll to position [0, 0]
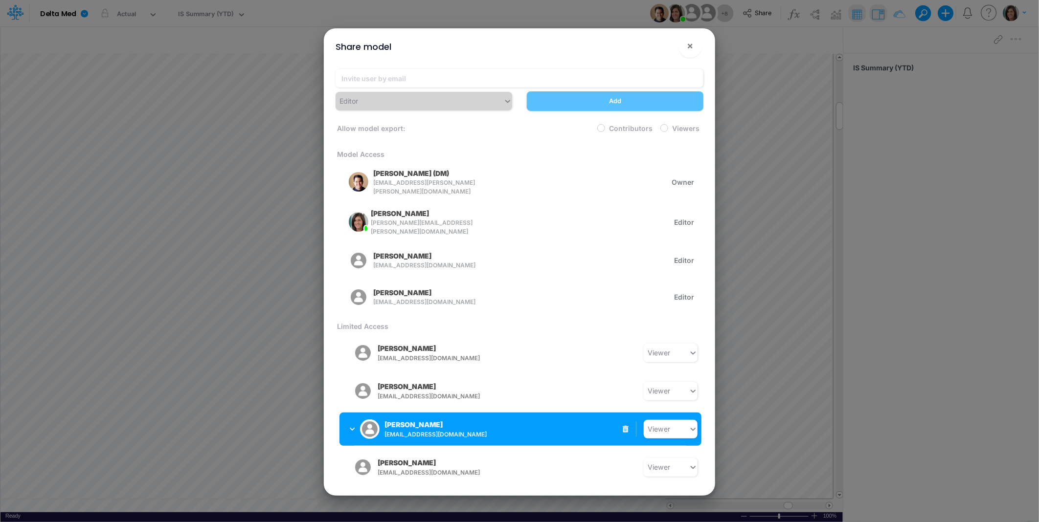
click at [397, 430] on span "dbastulli@deltamed.net" at bounding box center [461, 434] width 154 height 9
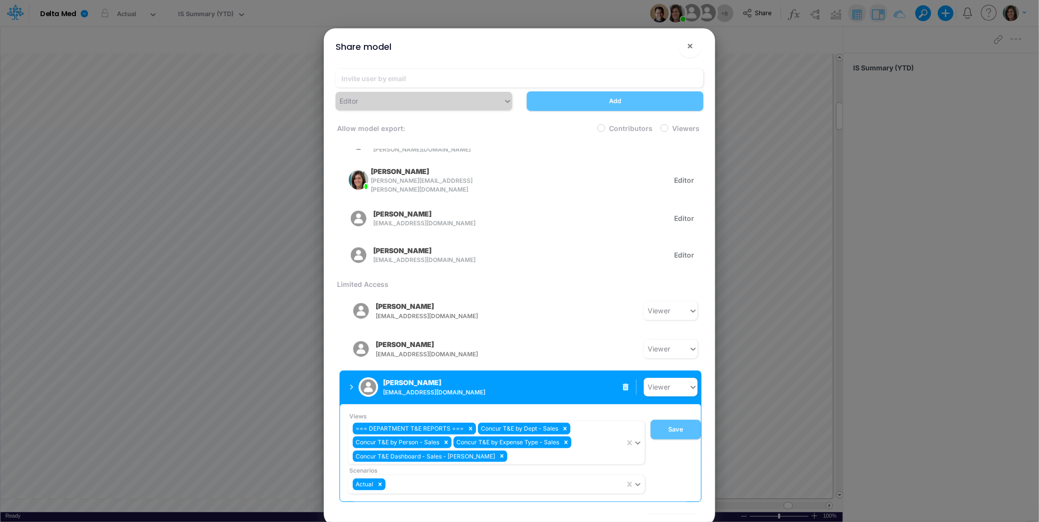
scroll to position [62, 0]
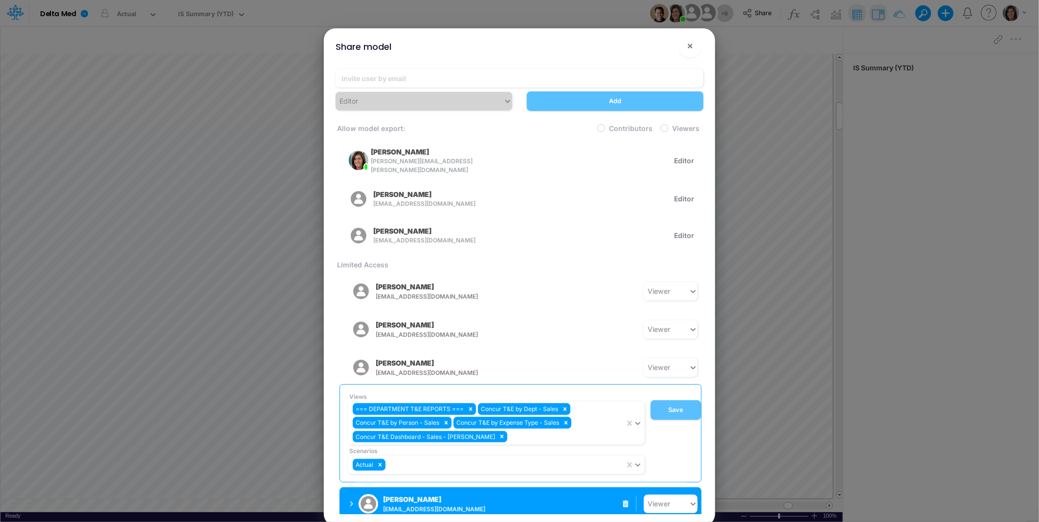
click at [427, 496] on p "Michelle Kocher" at bounding box center [412, 500] width 58 height 10
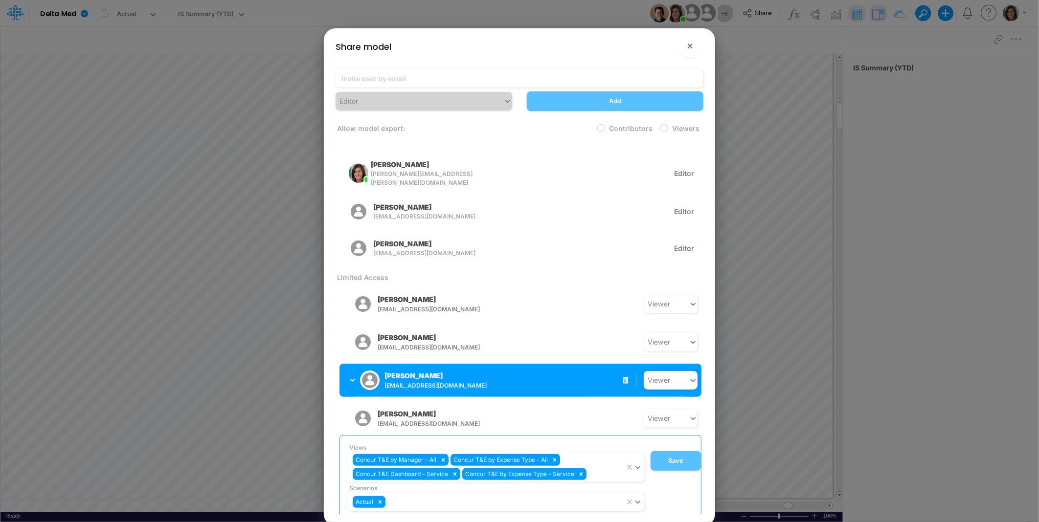
scroll to position [47, 0]
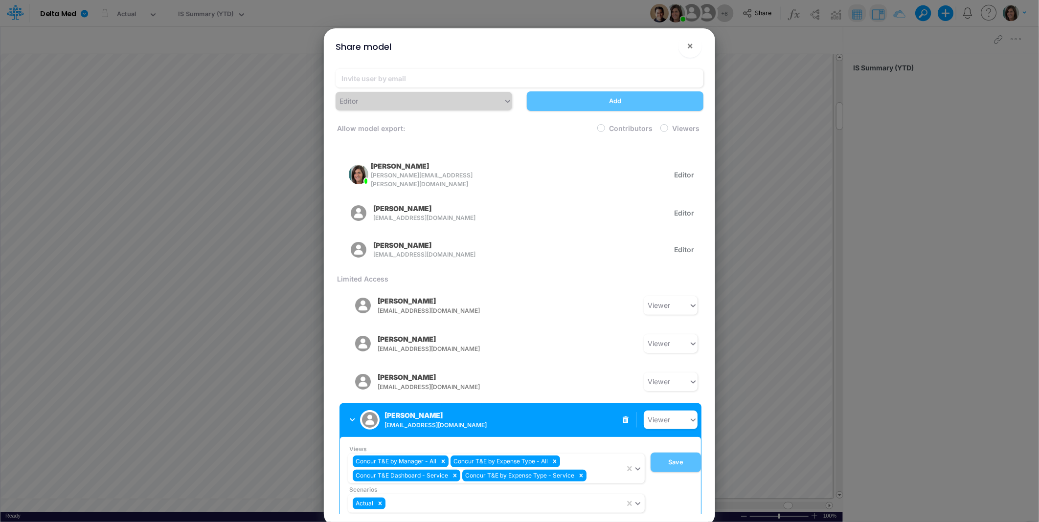
click at [398, 410] on p "Michelle Kocher" at bounding box center [413, 415] width 58 height 10
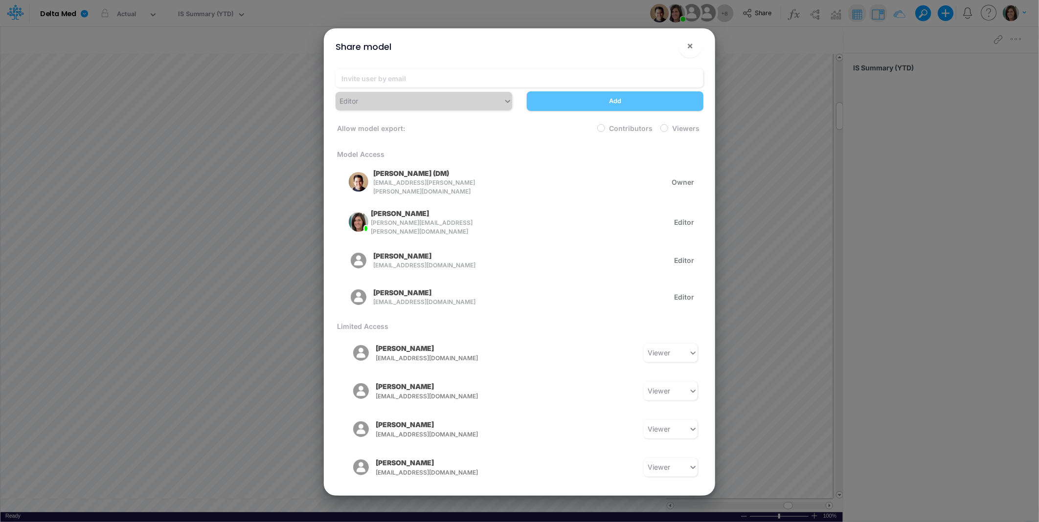
scroll to position [0, 0]
click at [696, 47] on button "×" at bounding box center [689, 45] width 23 height 23
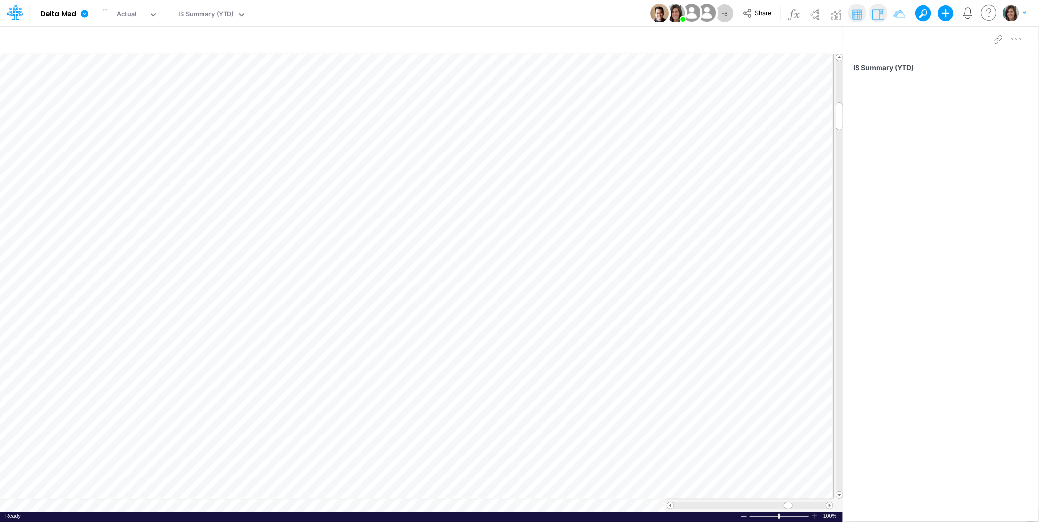
click at [362, 14] on div "Model Delta Med Edit model settings Duplicate Import QuickBooks QuickBooks Onli…" at bounding box center [519, 13] width 935 height 26
click at [752, 15] on button "Share" at bounding box center [758, 13] width 41 height 15
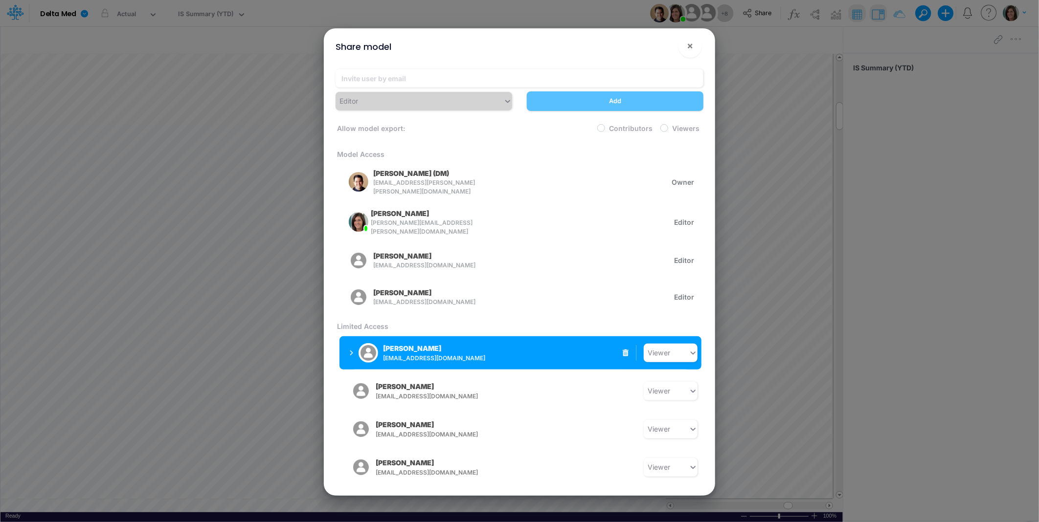
click at [437, 361] on div "Mike Stapf mstapf@deltamed.net Viewer" at bounding box center [520, 353] width 362 height 33
click at [437, 354] on span "mstapf@deltamed.net" at bounding box center [460, 358] width 154 height 9
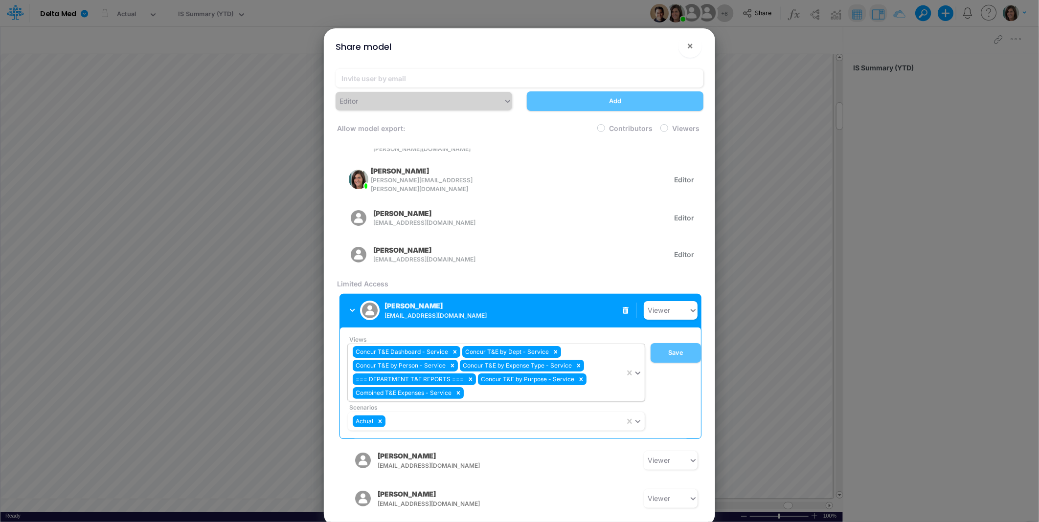
scroll to position [75, 0]
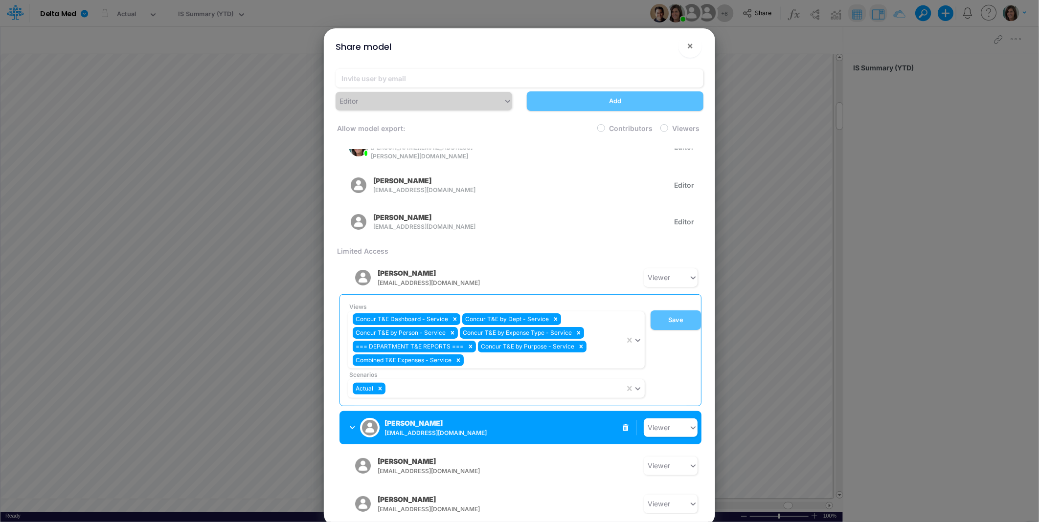
click at [426, 416] on div "Brian Iverson biverson@deltamed.net" at bounding box center [421, 428] width 142 height 24
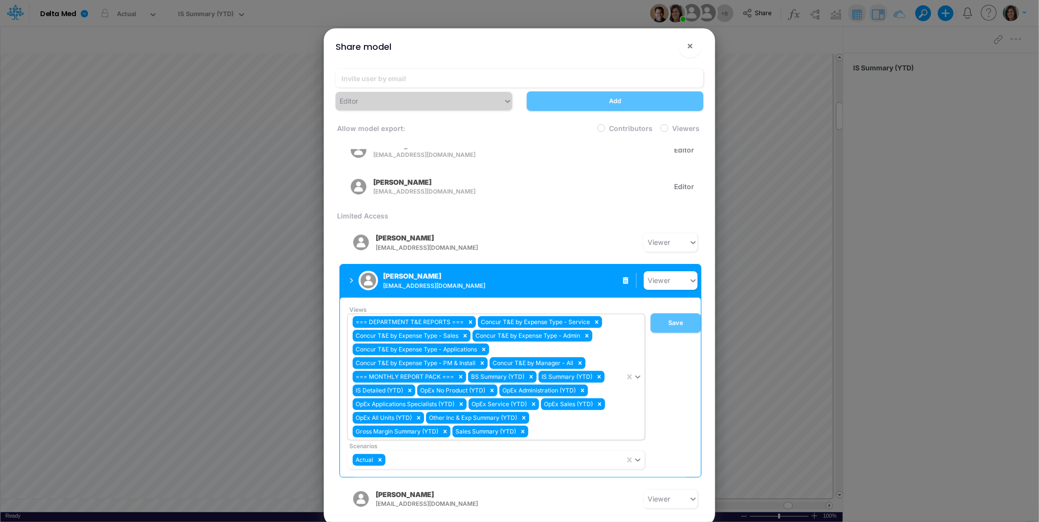
scroll to position [143, 0]
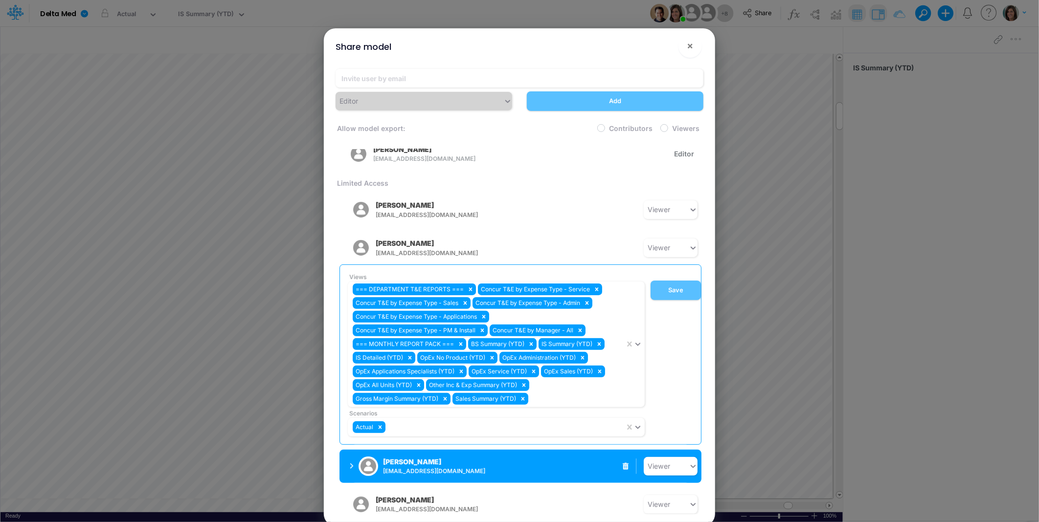
click at [392, 467] on span "dbastulli@deltamed.net" at bounding box center [460, 471] width 154 height 9
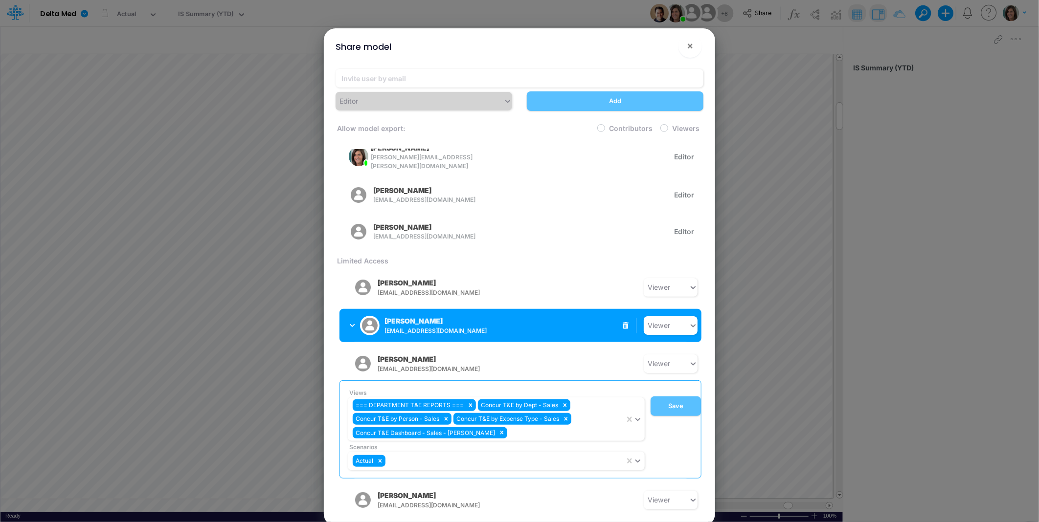
scroll to position [62, 0]
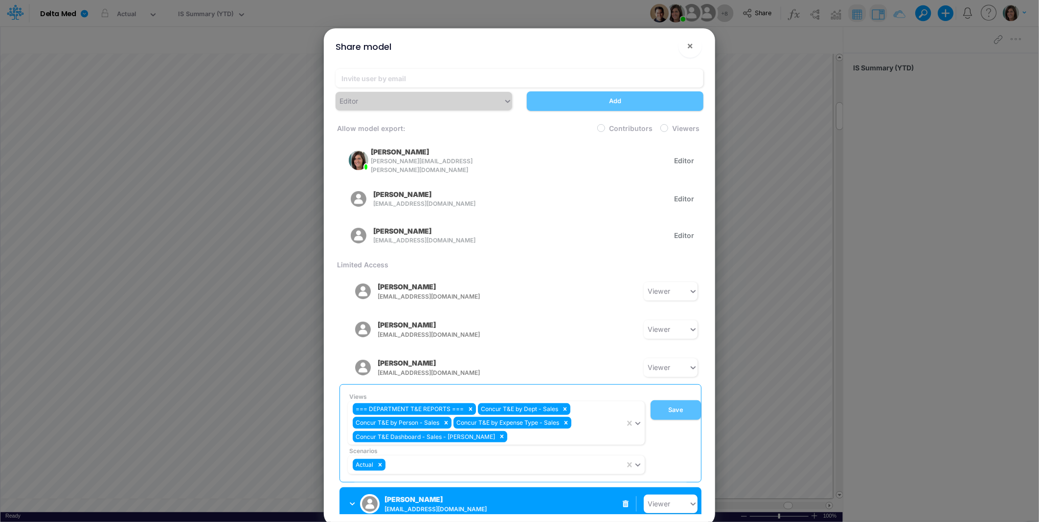
click at [388, 495] on p "Michelle Kocher" at bounding box center [413, 500] width 58 height 10
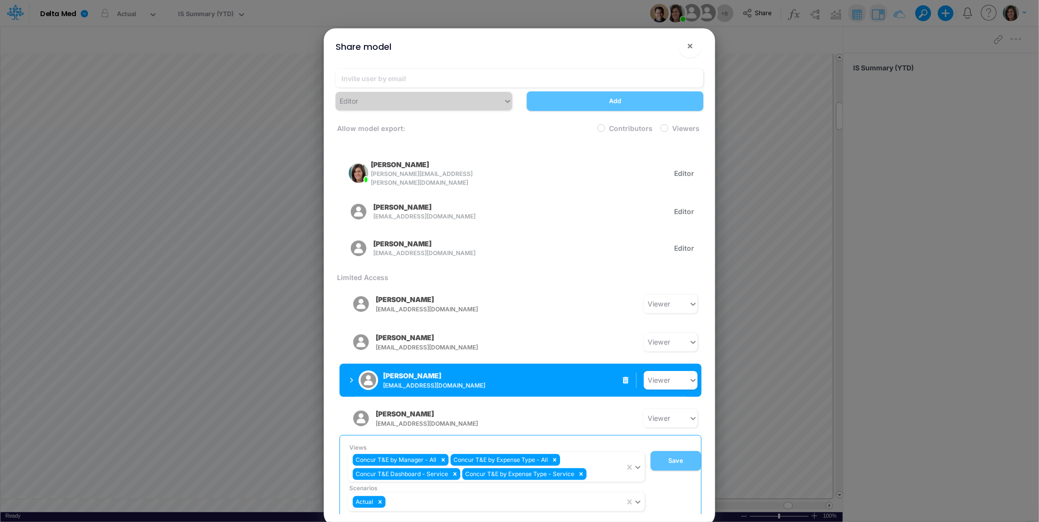
scroll to position [47, 0]
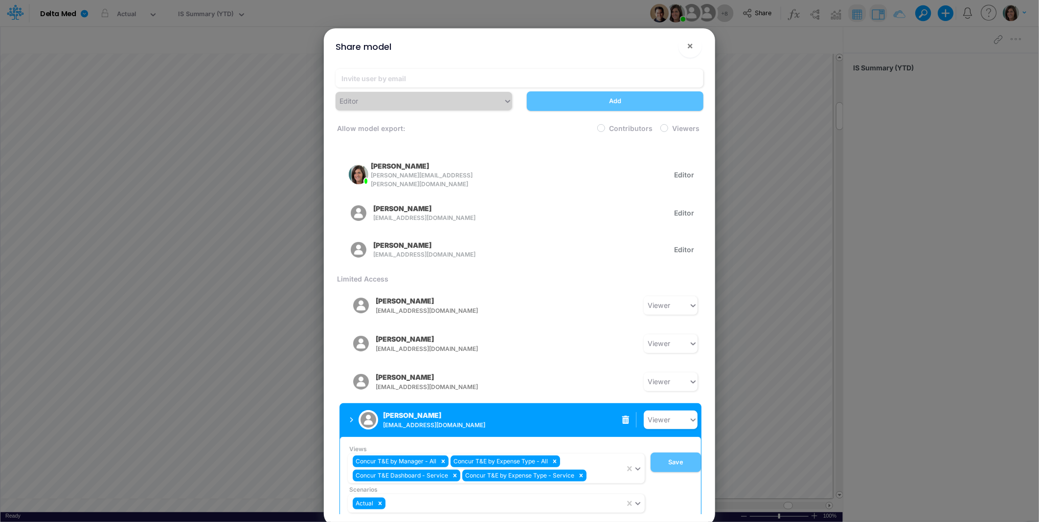
click at [622, 416] on icon at bounding box center [625, 420] width 7 height 8
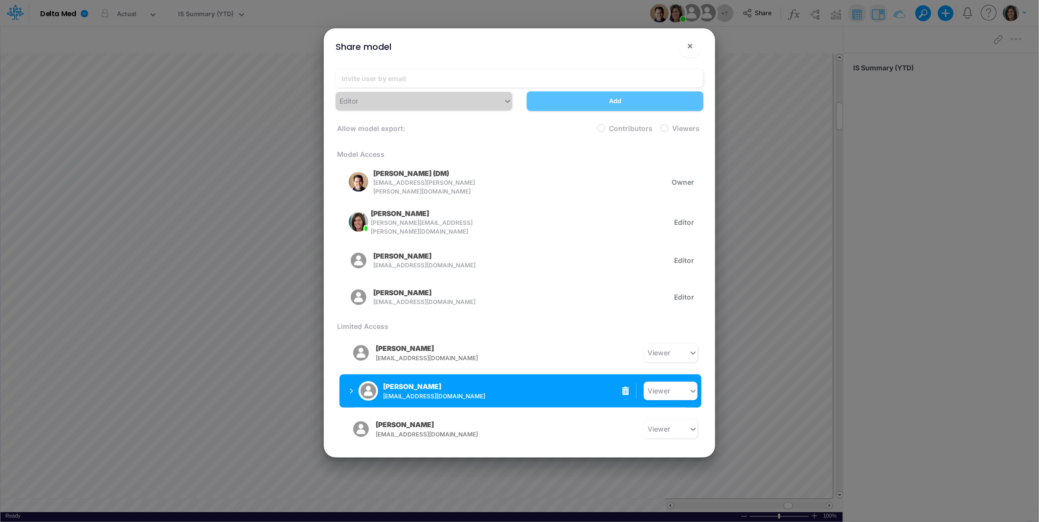
scroll to position [0, 0]
click at [626, 387] on icon at bounding box center [625, 391] width 7 height 8
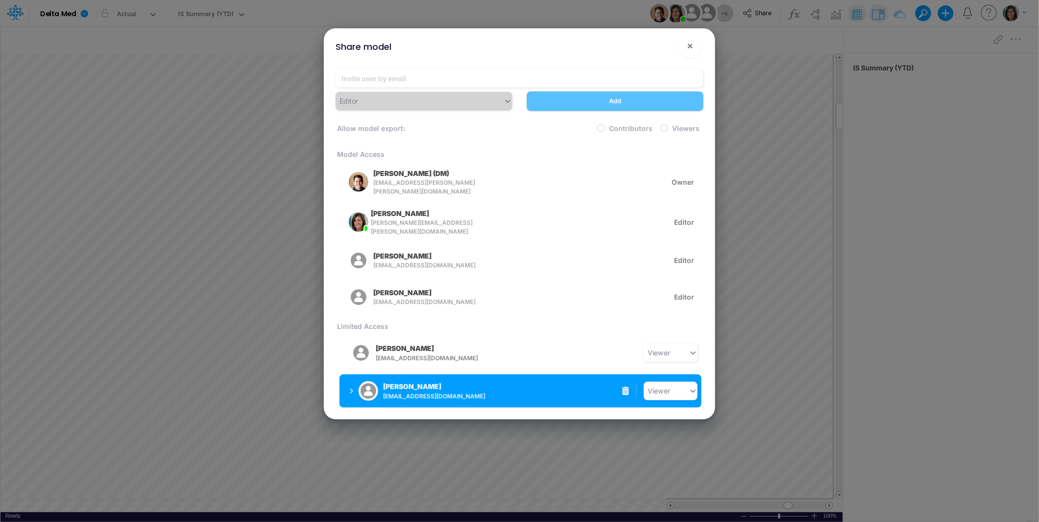
click at [625, 387] on icon at bounding box center [625, 391] width 7 height 8
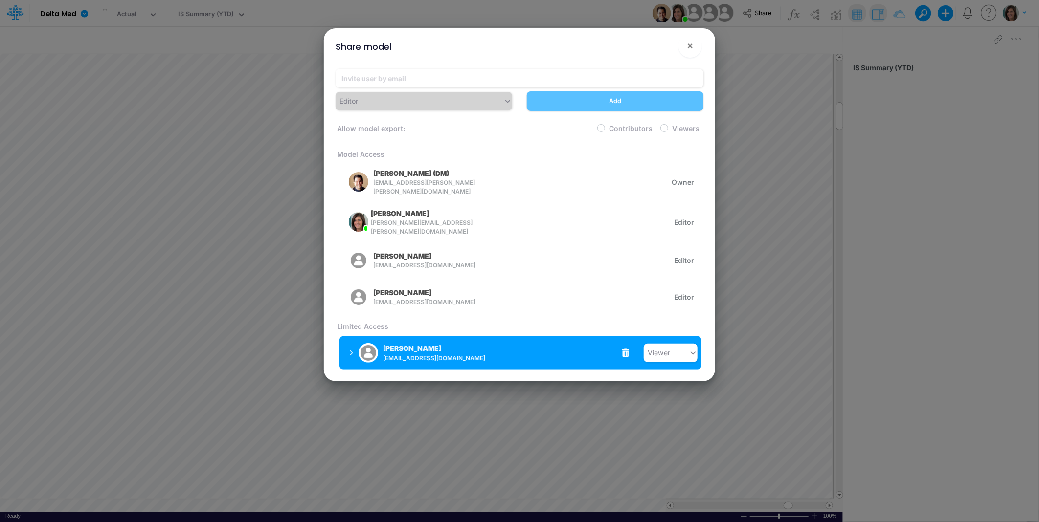
click at [627, 349] on icon at bounding box center [625, 353] width 7 height 8
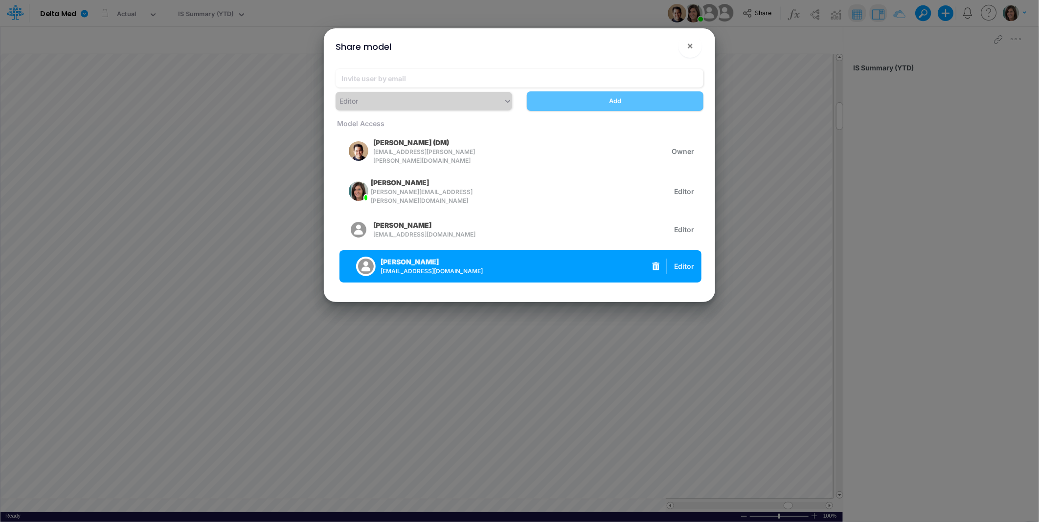
click at [656, 262] on icon "button" at bounding box center [656, 266] width 7 height 8
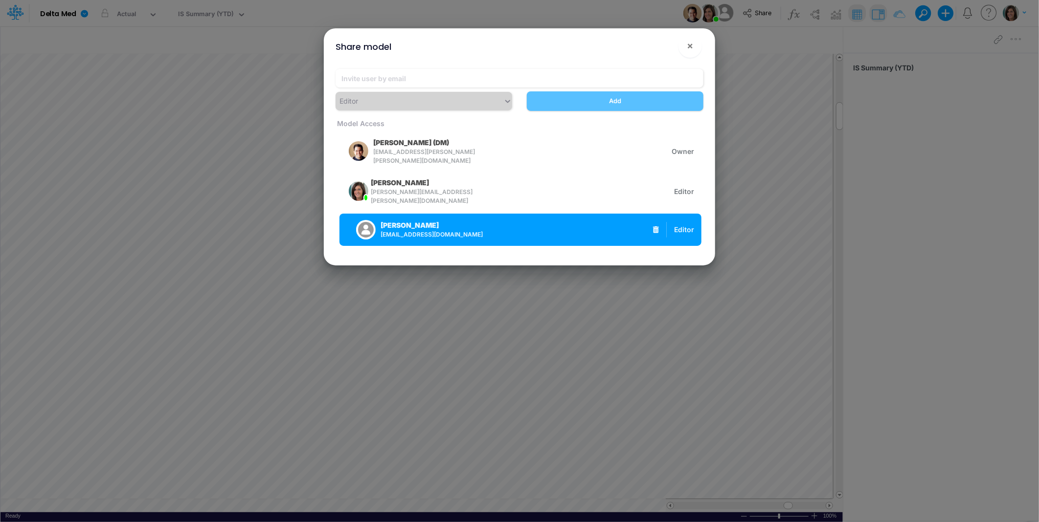
click at [651, 224] on div "Nancy Meyer nmeyer@deltamed.net Editor" at bounding box center [520, 230] width 362 height 32
click at [658, 225] on icon "button" at bounding box center [656, 229] width 7 height 8
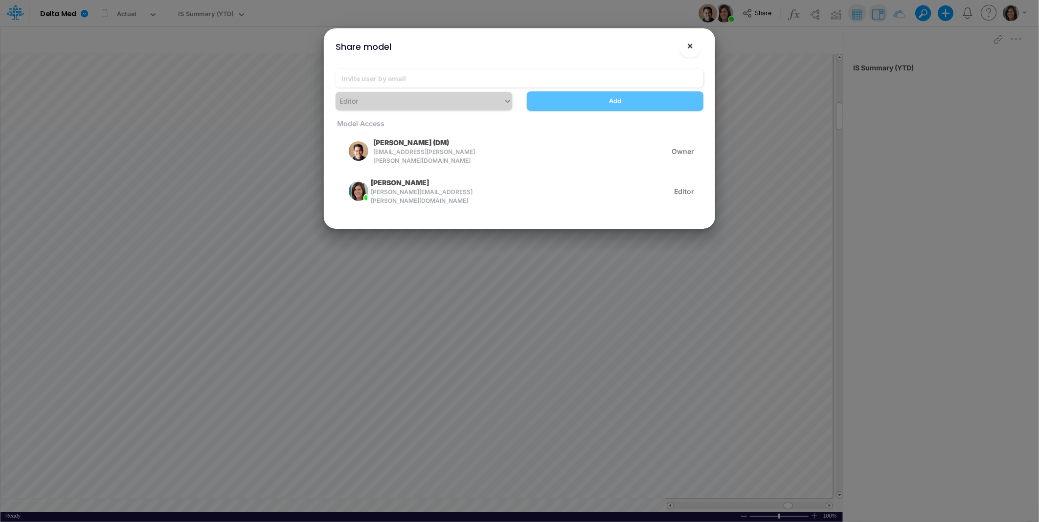
click at [694, 48] on button "×" at bounding box center [689, 45] width 23 height 23
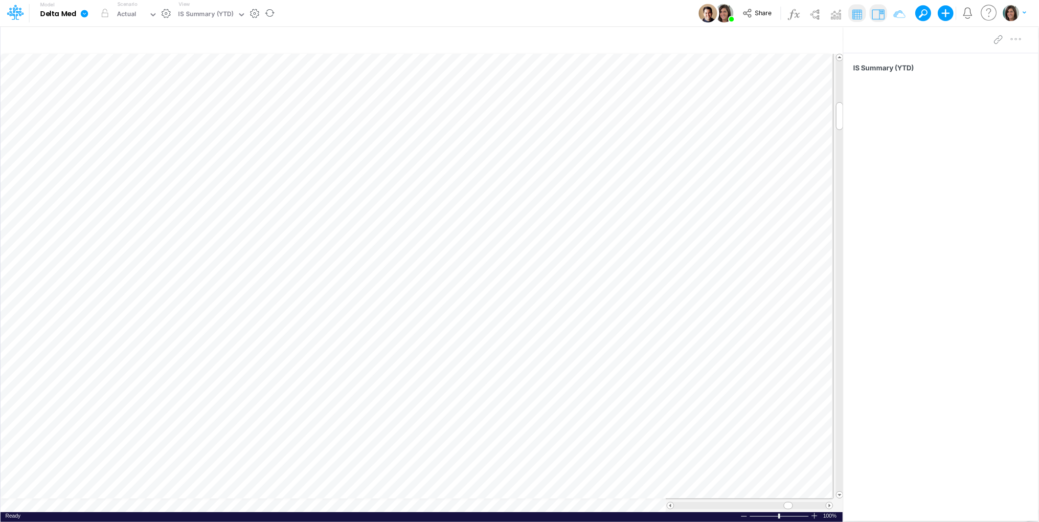
click at [84, 10] on icon at bounding box center [84, 13] width 9 height 9
click at [101, 41] on button "Edit model settings" at bounding box center [133, 39] width 105 height 15
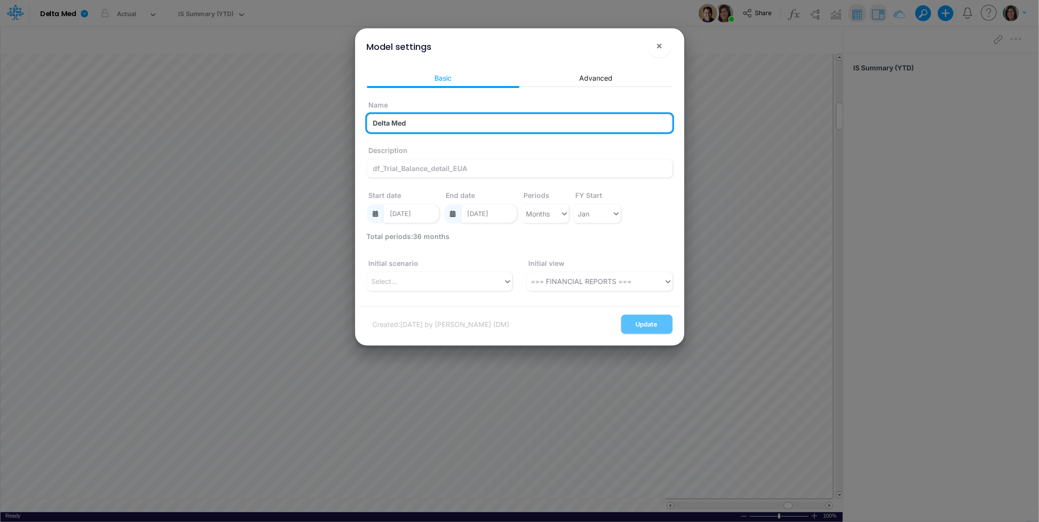
click at [466, 116] on input "Delta Med" at bounding box center [520, 123] width 306 height 19
type input "Delta Med [ARCHIVED]"
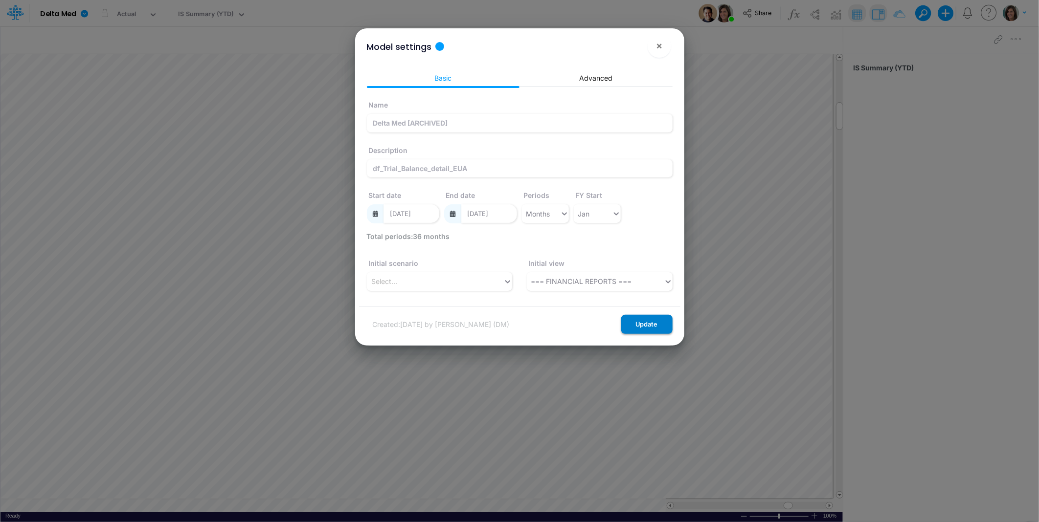
click at [658, 324] on button "Update" at bounding box center [646, 324] width 51 height 19
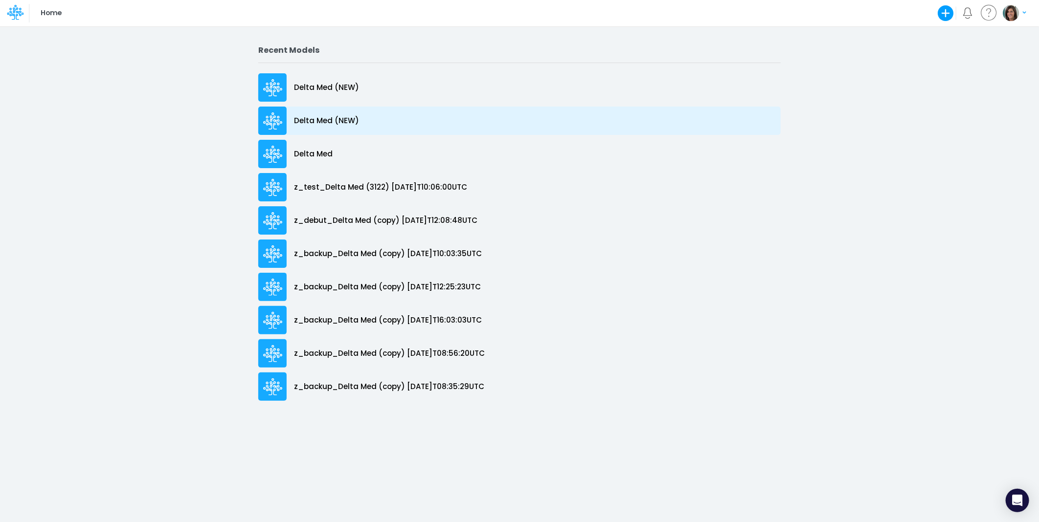
click at [328, 120] on p "Delta Med (NEW)" at bounding box center [326, 120] width 65 height 11
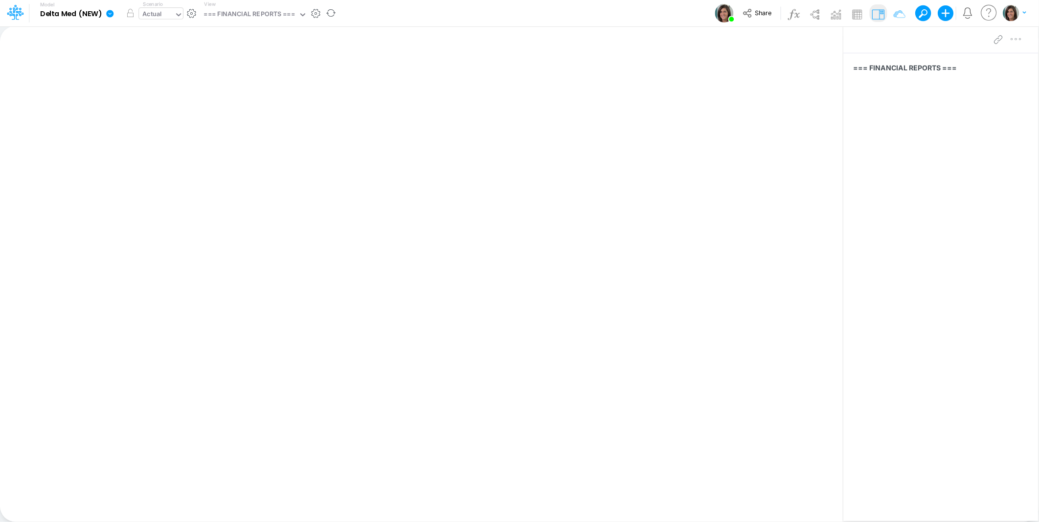
click at [158, 16] on div "Actual" at bounding box center [152, 14] width 20 height 11
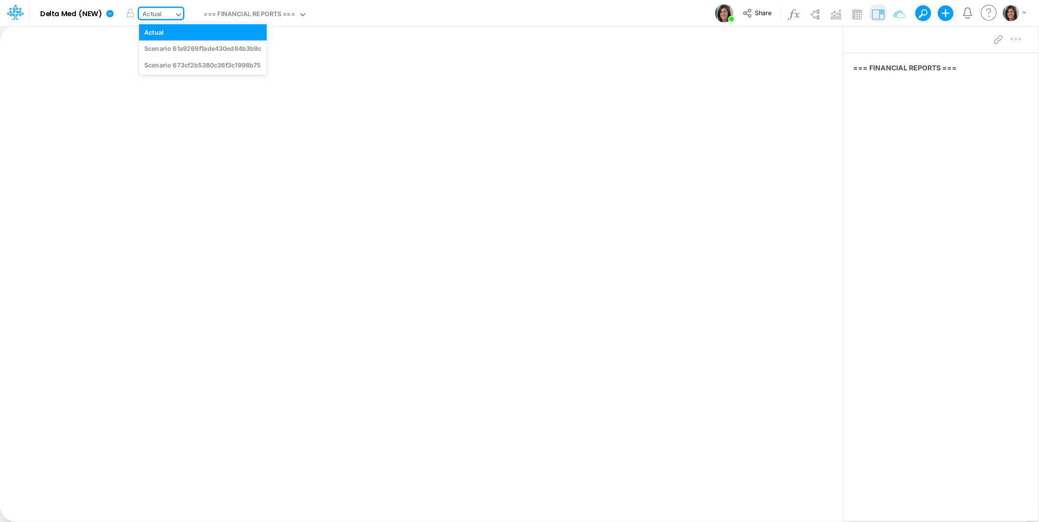
click at [394, 15] on div "Model Delta Med (NEW) Edit model settings Duplicate Import QuickBooks QuickBook…" at bounding box center [519, 13] width 935 height 26
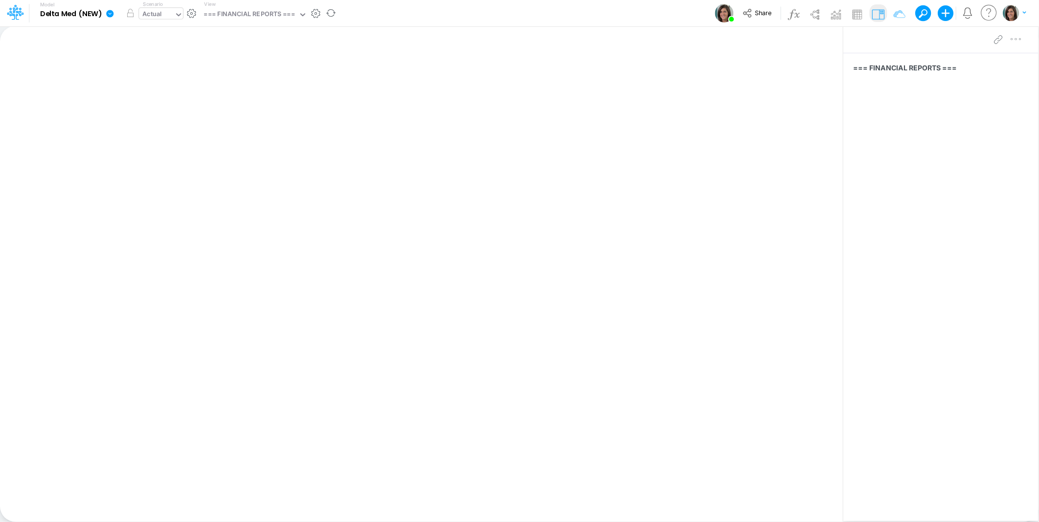
click at [164, 16] on input "text" at bounding box center [164, 14] width 1 height 9
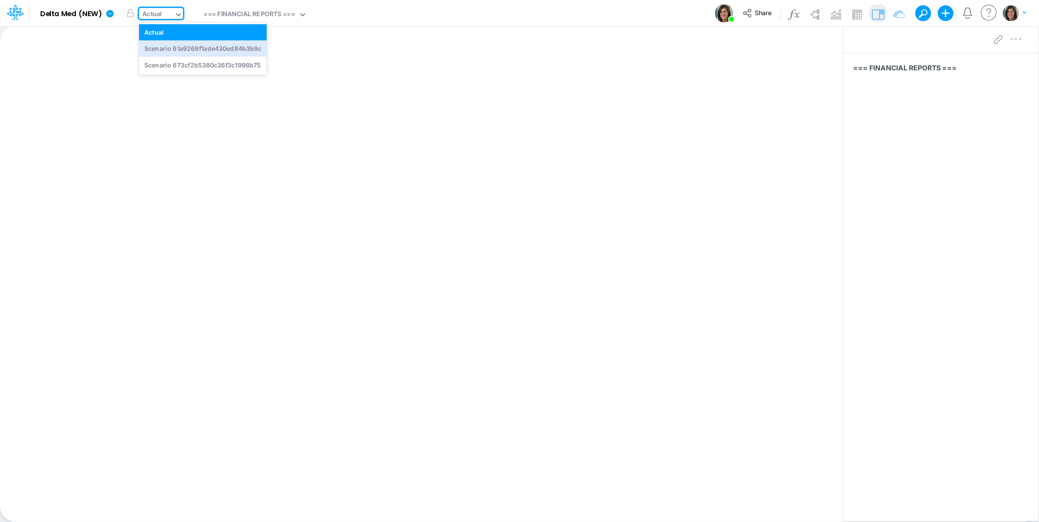
click at [371, 21] on div "Model Delta Med (NEW) Edit model settings Duplicate Import QuickBooks QuickBook…" at bounding box center [519, 13] width 935 height 26
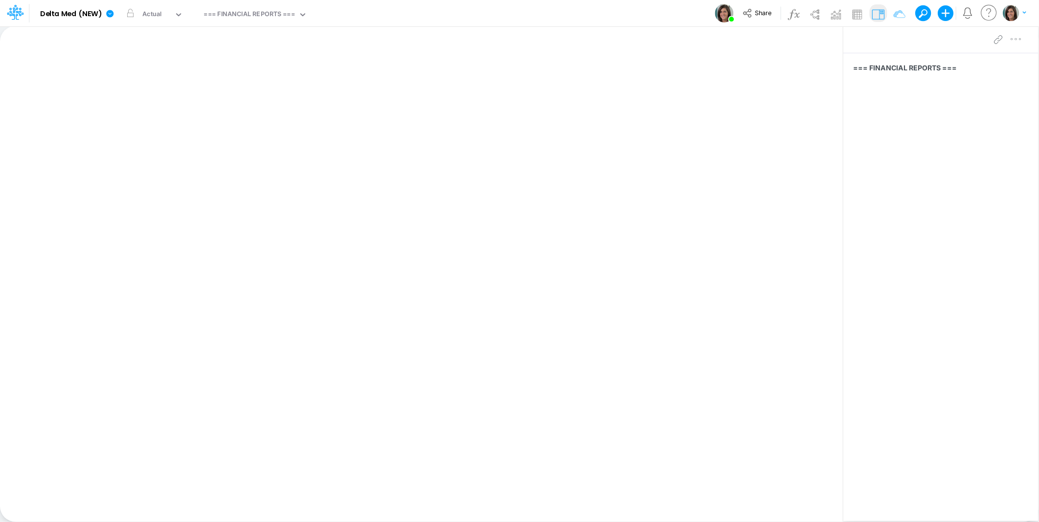
click at [360, 9] on div "Model Delta Med (NEW) Edit model settings Duplicate Import QuickBooks QuickBook…" at bounding box center [519, 13] width 935 height 26
click at [109, 19] on link at bounding box center [112, 12] width 20 height 25
click at [136, 40] on button "Edit model settings" at bounding box center [159, 39] width 105 height 15
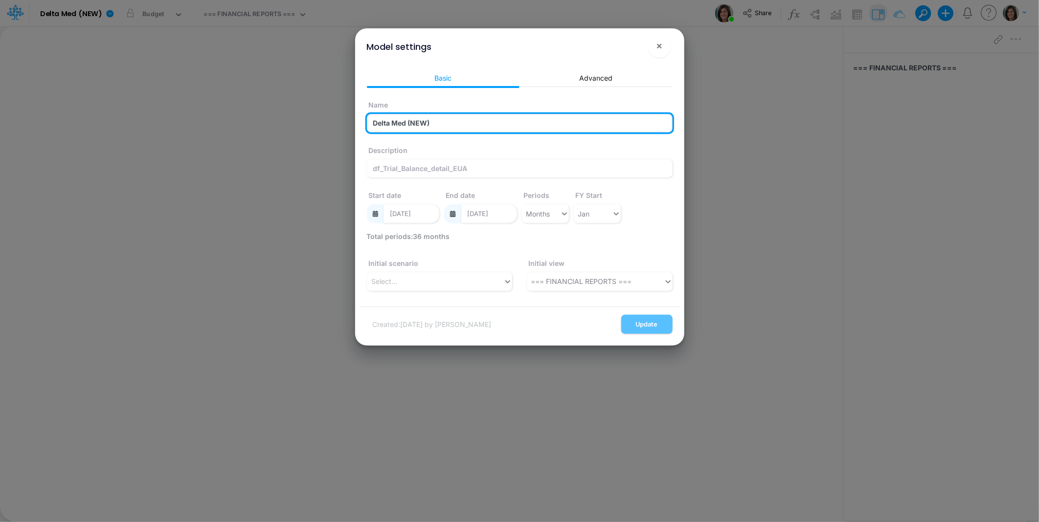
click at [418, 123] on input "Delta Med (NEW)" at bounding box center [520, 123] width 306 height 19
type input "Delta Med (DELETE)"
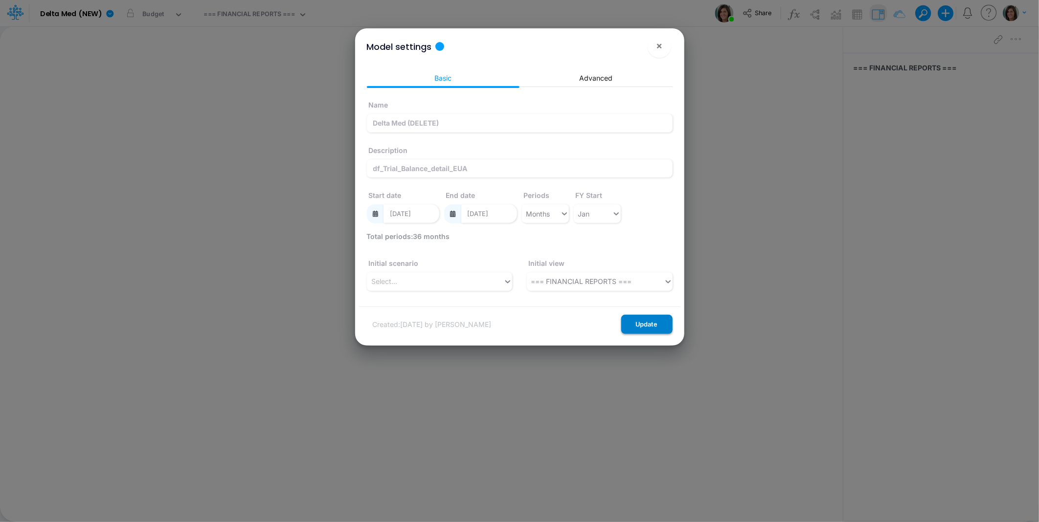
click at [646, 320] on button "Update" at bounding box center [646, 324] width 51 height 19
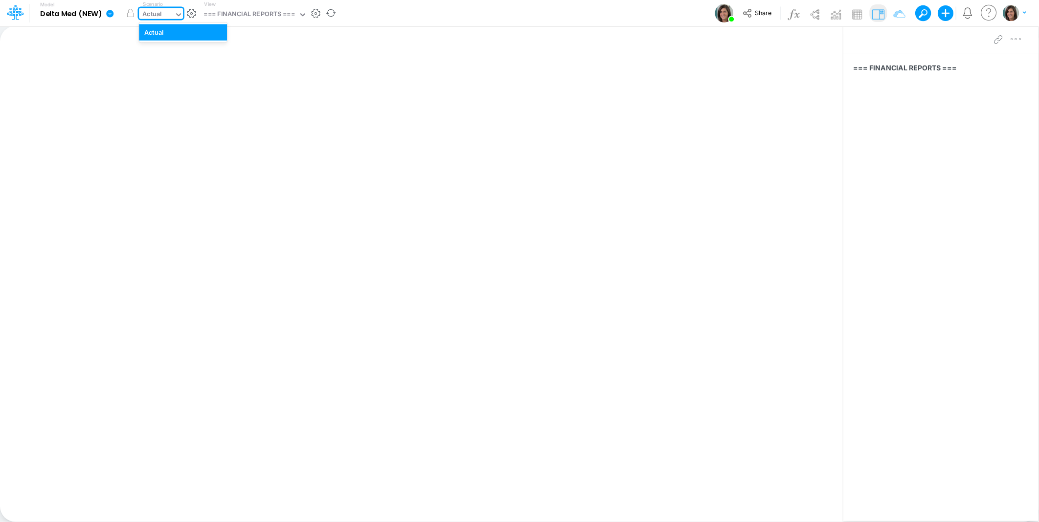
click at [164, 14] on div "Actual" at bounding box center [156, 15] width 35 height 15
click at [388, 1] on div "Model Delta Med (NEW) Edit model settings Duplicate Import QuickBooks QuickBook…" at bounding box center [519, 13] width 935 height 26
click at [237, 10] on div "=== FINANCIAL REPORTS ===" at bounding box center [249, 14] width 91 height 11
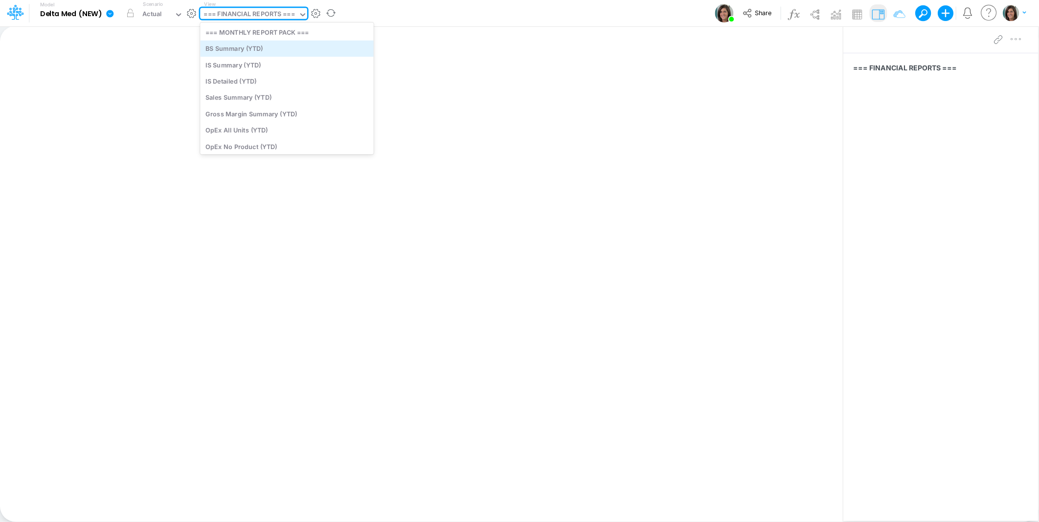
click at [264, 46] on div "BS Summary (YTD)" at bounding box center [287, 49] width 174 height 16
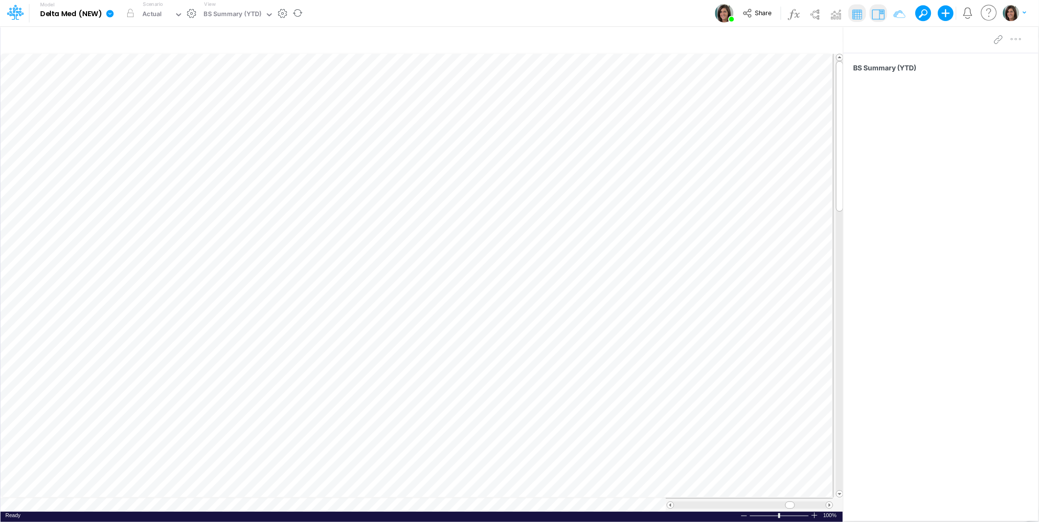
click at [374, 7] on div "Model Delta Med (NEW) Edit model settings Duplicate Import QuickBooks QuickBook…" at bounding box center [519, 13] width 935 height 26
click at [251, 16] on div "BS Summary (YTD)" at bounding box center [233, 14] width 58 height 11
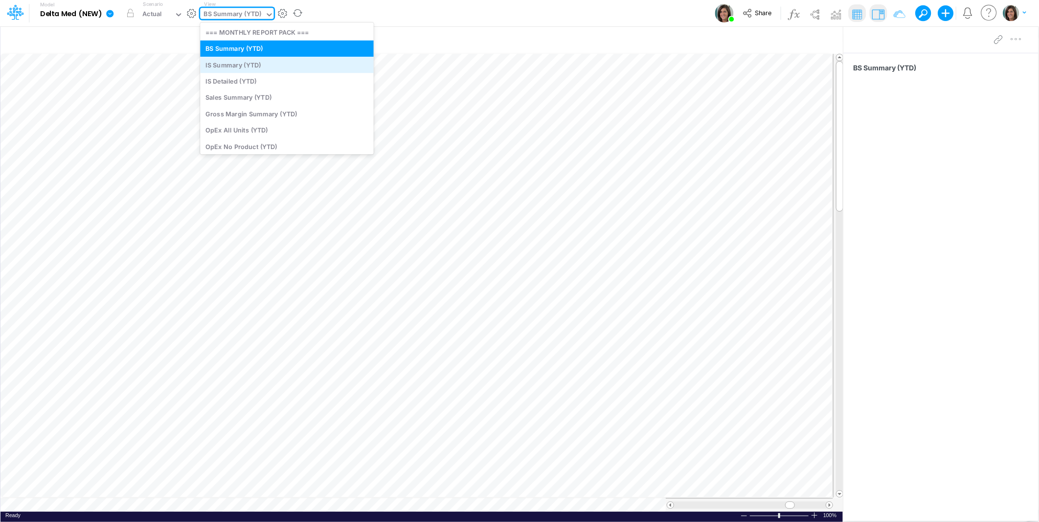
click at [256, 64] on div "IS Summary (YTD)" at bounding box center [287, 65] width 174 height 16
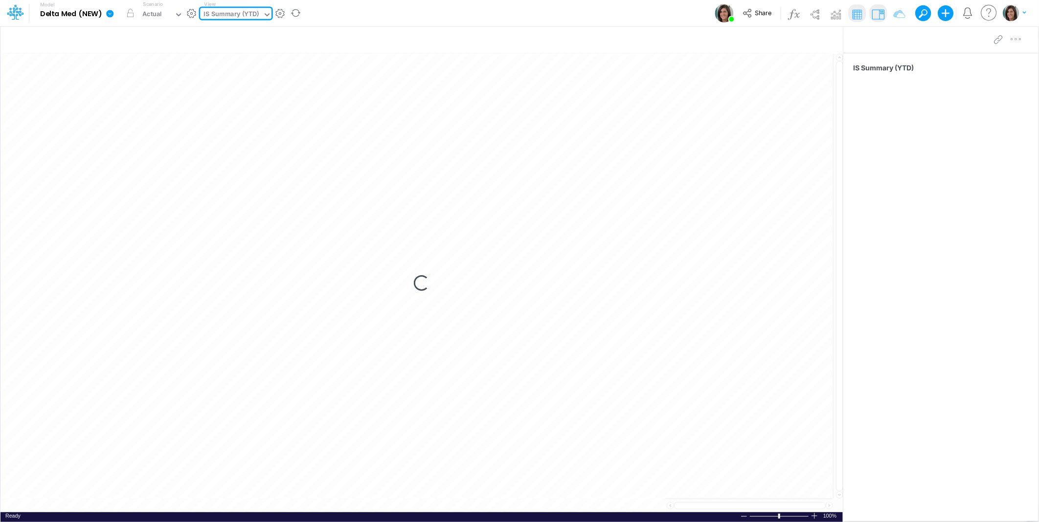
click at [344, 18] on div "Model Delta Med (NEW) Edit model settings Duplicate Import QuickBooks QuickBook…" at bounding box center [519, 13] width 935 height 26
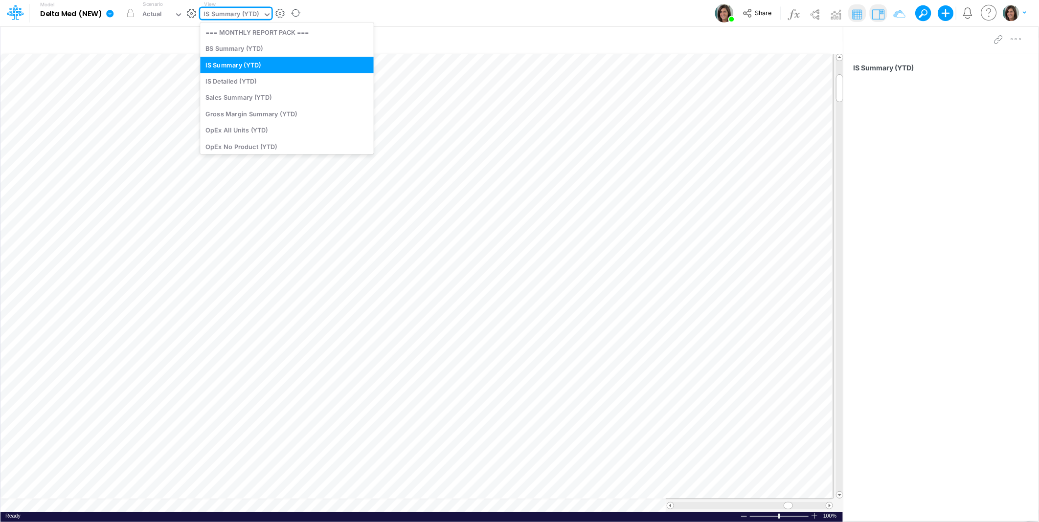
click at [255, 15] on div "IS Summary (YTD)" at bounding box center [231, 14] width 55 height 11
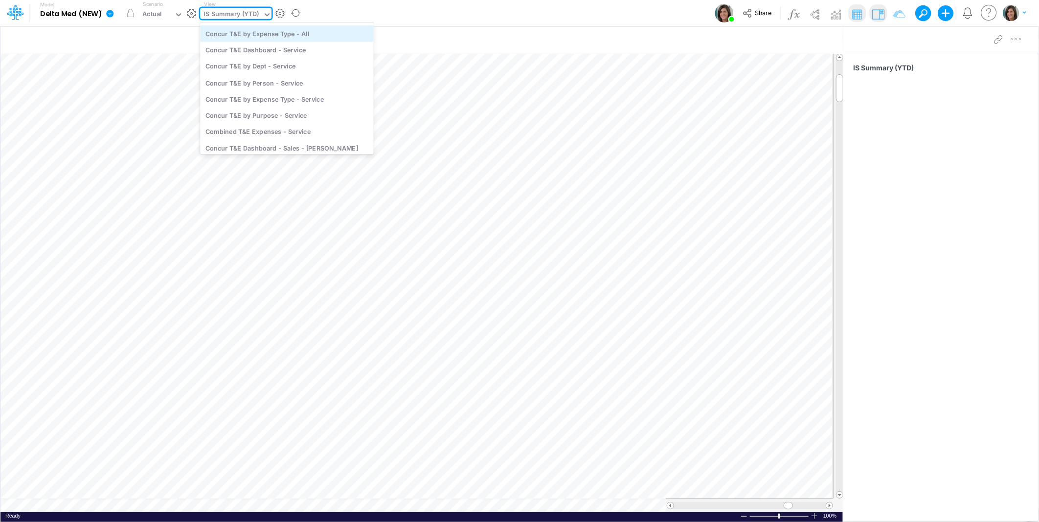
scroll to position [434, 0]
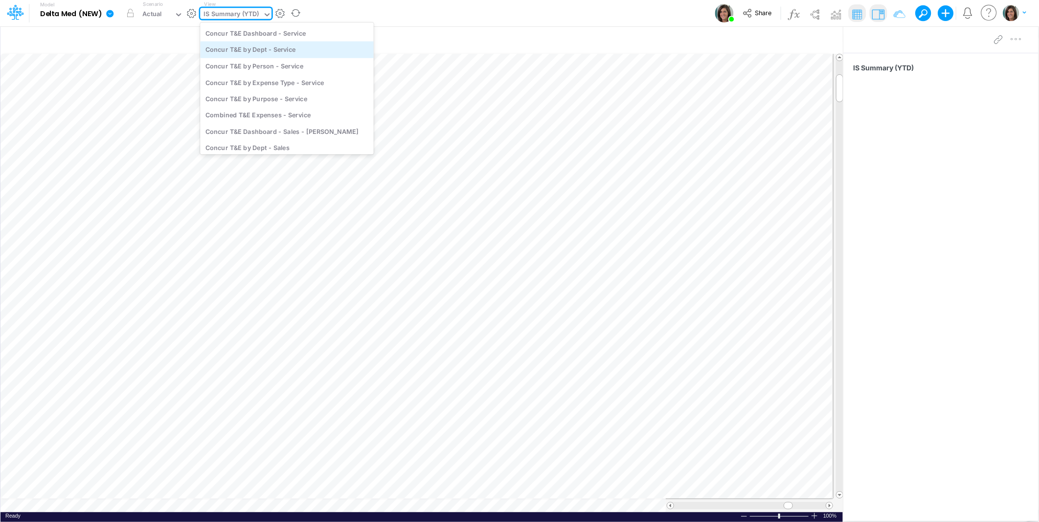
click at [305, 51] on div "Concur T&E by Dept - Service" at bounding box center [287, 50] width 174 height 16
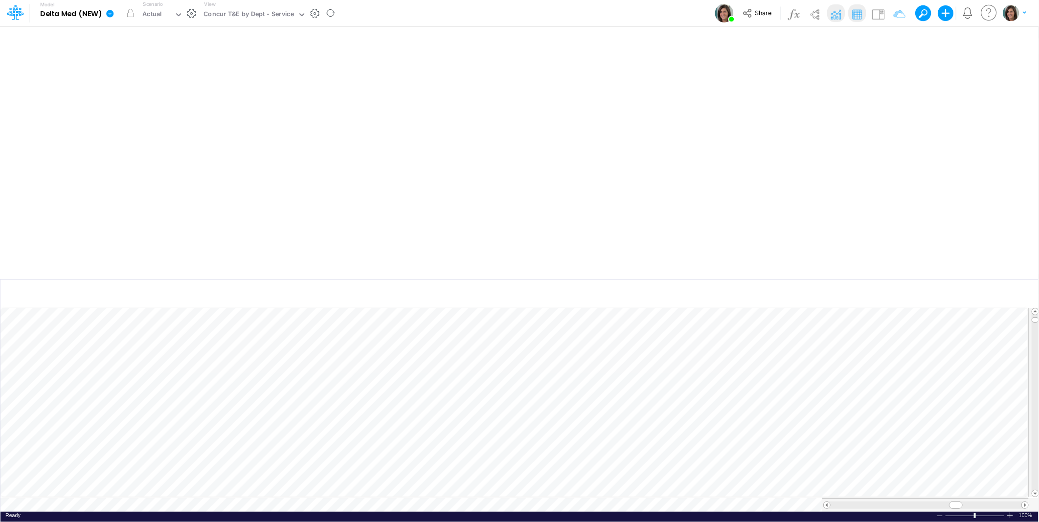
click at [387, 15] on div "Model Delta Med (NEW) Edit model settings Duplicate Import QuickBooks QuickBook…" at bounding box center [519, 13] width 935 height 26
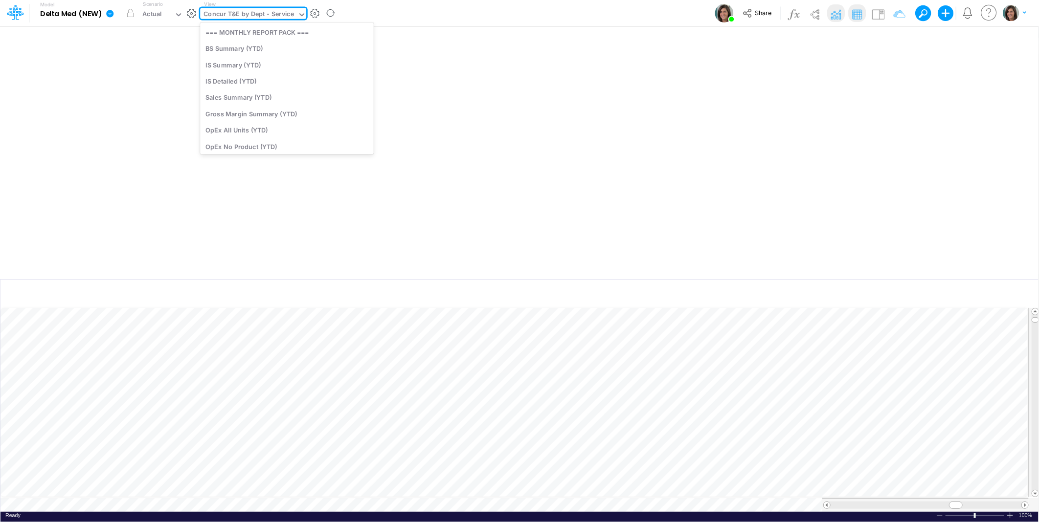
click at [279, 14] on div "Concur T&E by Dept - Service" at bounding box center [249, 14] width 90 height 11
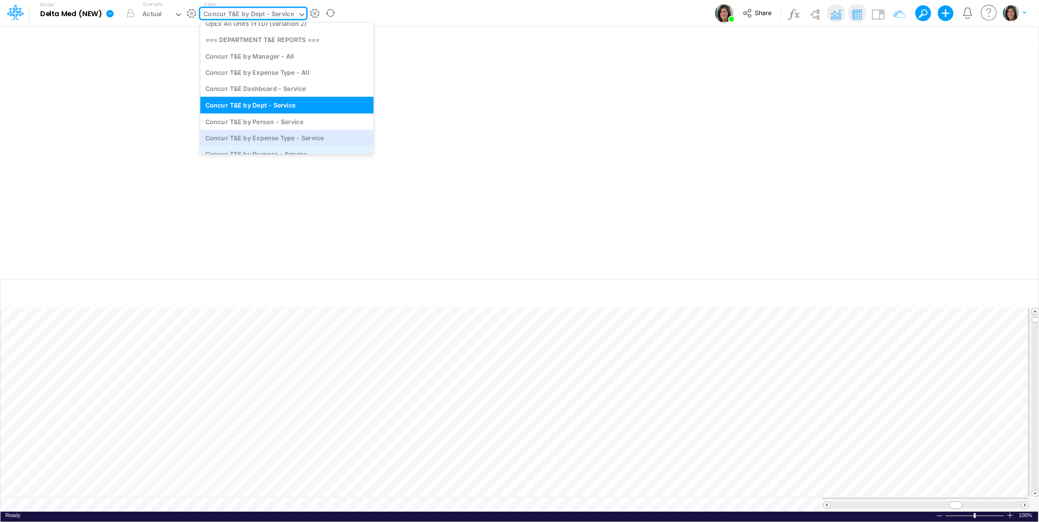
scroll to position [405, 0]
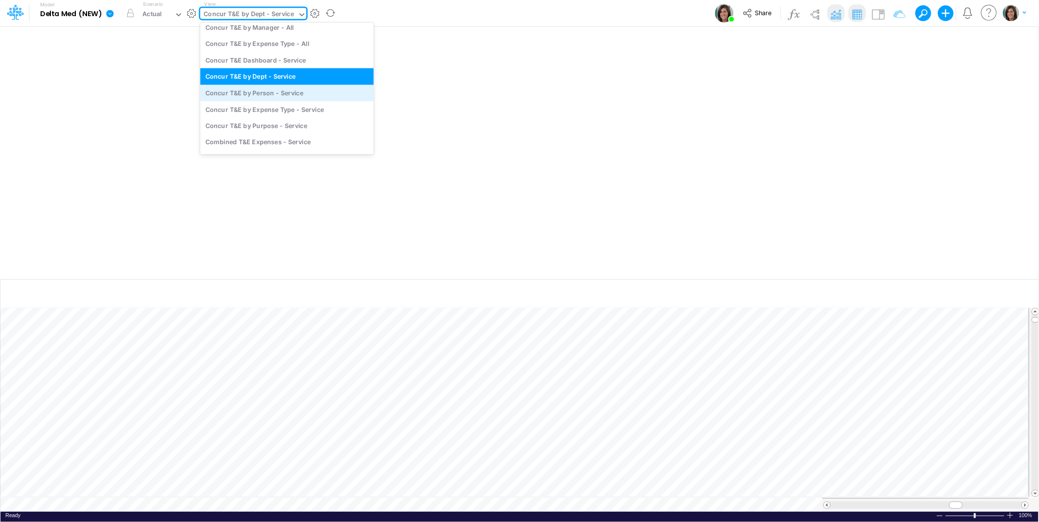
click at [293, 93] on div "Concur T&E by Person - Service" at bounding box center [287, 93] width 174 height 16
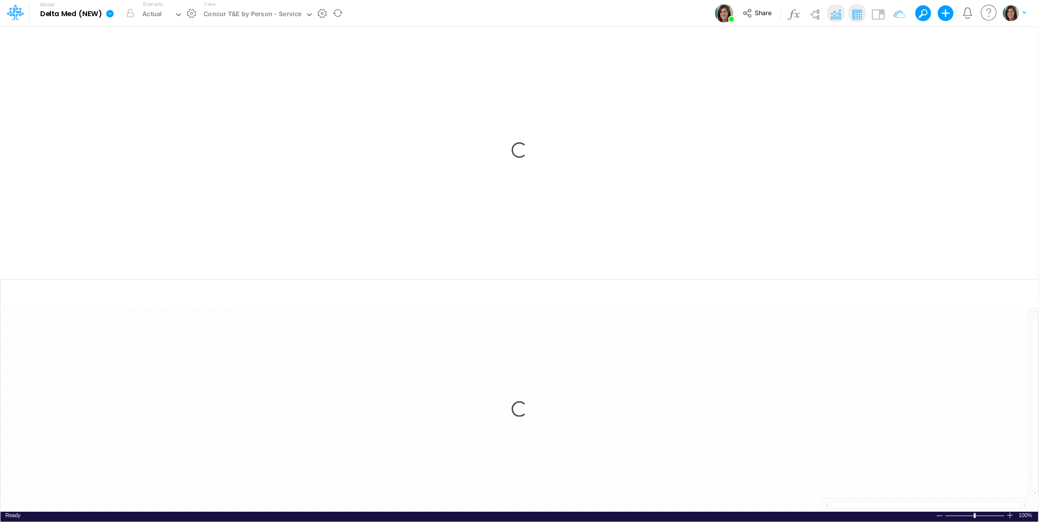
click at [388, 18] on div "Model Delta Med (NEW) Edit model settings Duplicate Import QuickBooks QuickBook…" at bounding box center [519, 13] width 935 height 26
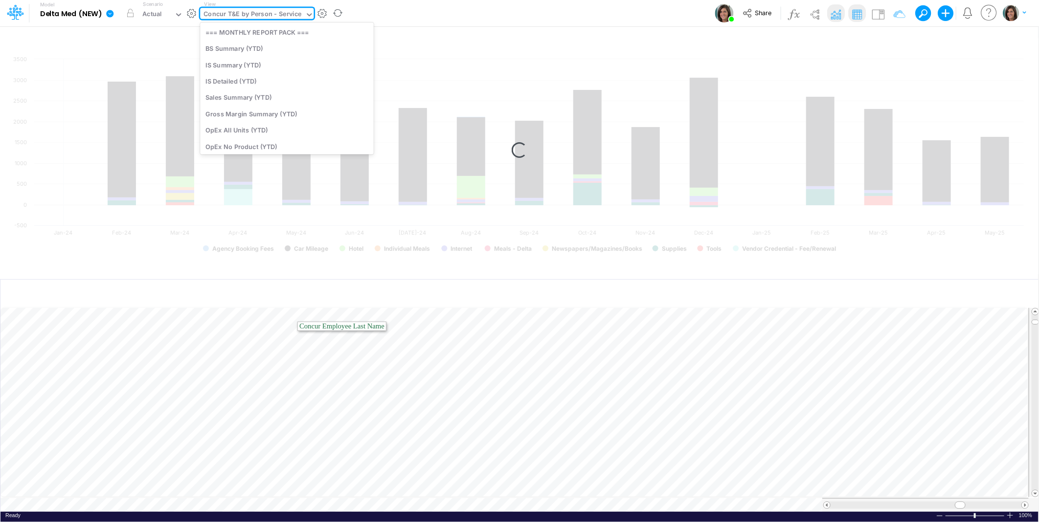
click at [261, 11] on div "Concur T&E by Person - Service" at bounding box center [253, 14] width 98 height 11
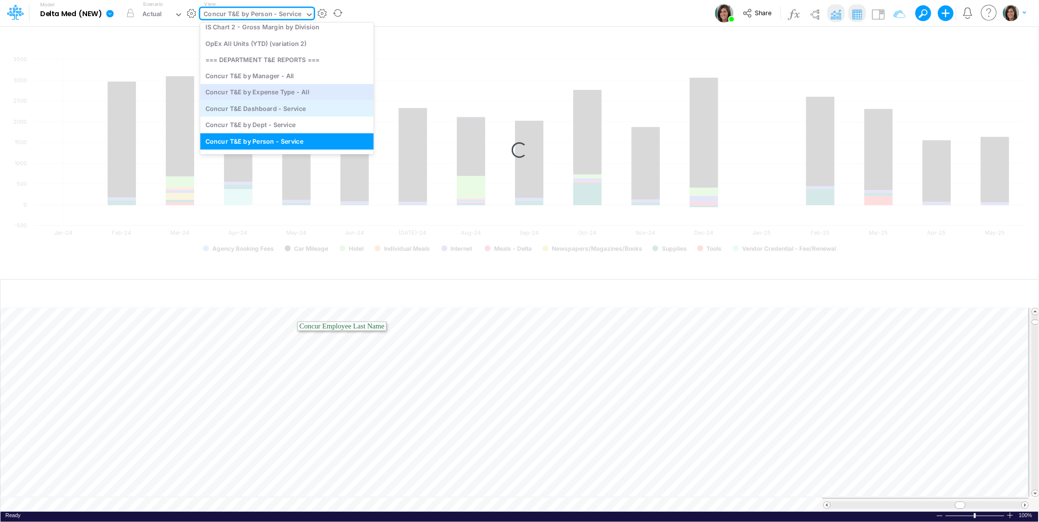
scroll to position [423, 0]
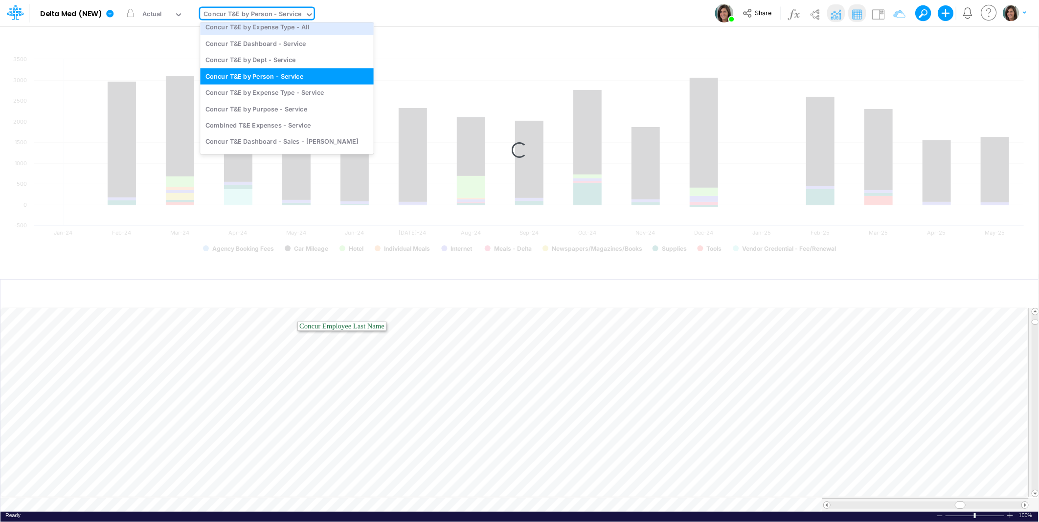
click at [399, 12] on div "Model Delta Med (NEW) Edit model settings Duplicate Import QuickBooks QuickBook…" at bounding box center [519, 13] width 935 height 26
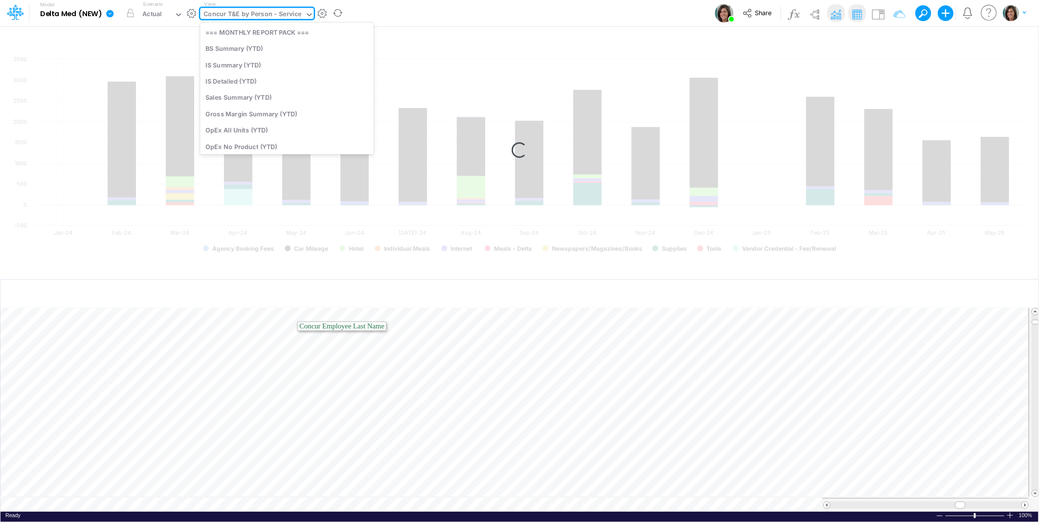
drag, startPoint x: 259, startPoint y: 12, endPoint x: 260, endPoint y: 21, distance: 9.3
click at [259, 13] on div "Concur T&E by Person - Service" at bounding box center [253, 14] width 98 height 11
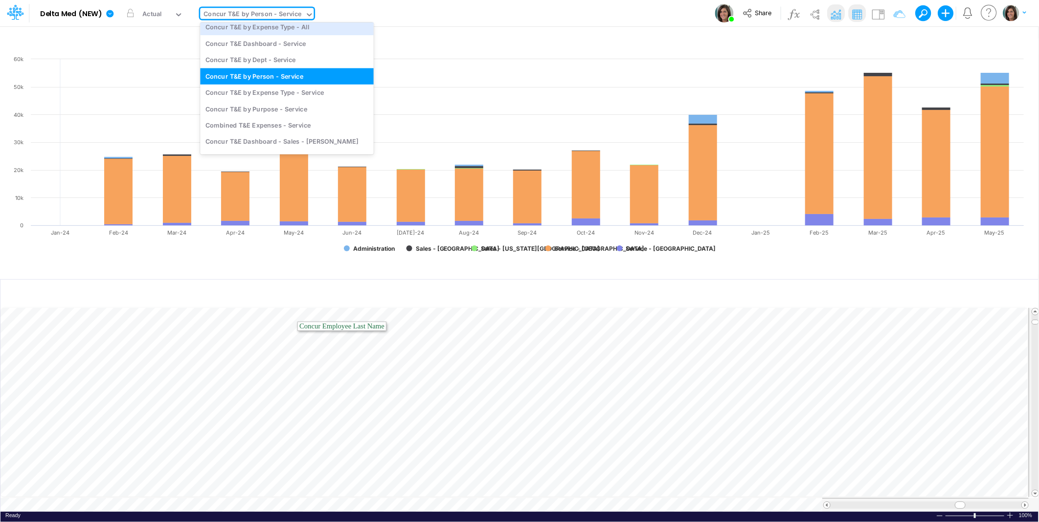
click at [378, 14] on div "Model Delta Med (NEW) Edit model settings Duplicate Import QuickBooks QuickBook…" at bounding box center [519, 13] width 935 height 26
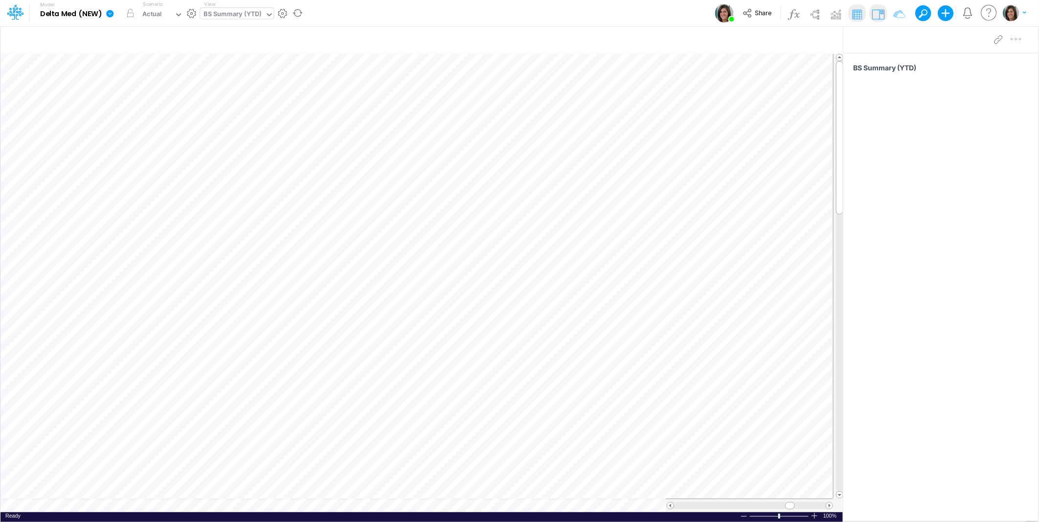
click at [230, 15] on div "BS Summary (YTD)" at bounding box center [233, 14] width 58 height 11
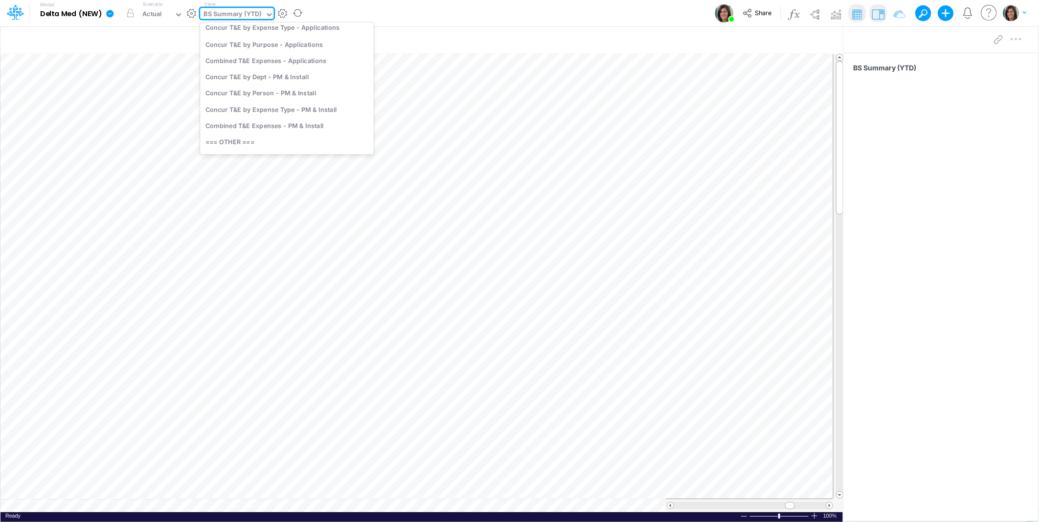
scroll to position [797, 0]
click at [371, 10] on div "Model Delta Med (NEW) Edit model settings Duplicate Import QuickBooks QuickBook…" at bounding box center [519, 13] width 935 height 26
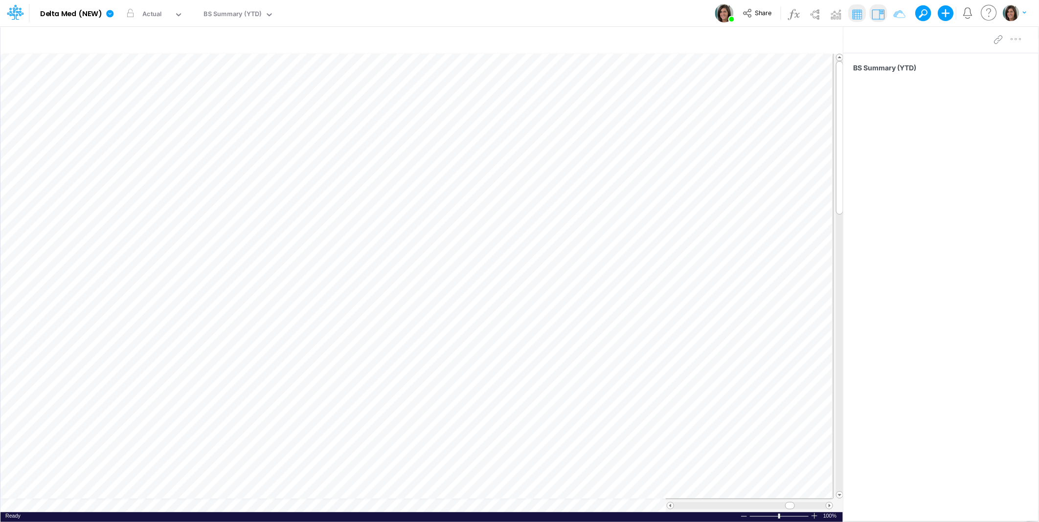
click at [382, 7] on div "Model Delta Med (NEW) Edit model settings Duplicate Import QuickBooks QuickBook…" at bounding box center [519, 13] width 935 height 26
drag, startPoint x: 388, startPoint y: 17, endPoint x: 295, endPoint y: 18, distance: 93.4
click at [389, 17] on div "Model Delta Med (NEW) Edit model settings Duplicate Import QuickBooks QuickBook…" at bounding box center [519, 13] width 935 height 26
click at [108, 15] on icon at bounding box center [109, 13] width 7 height 7
click at [143, 103] on button "View model info" at bounding box center [159, 101] width 105 height 15
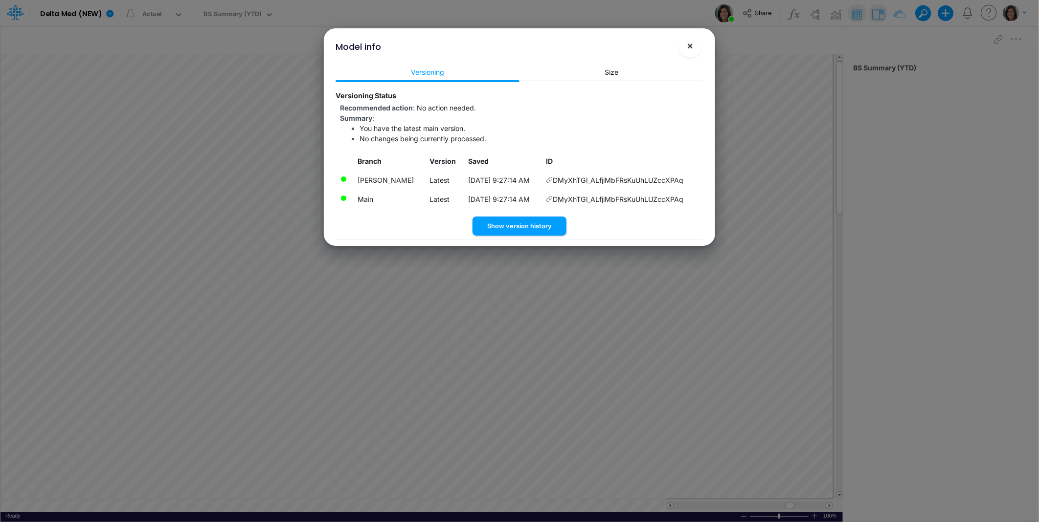
drag, startPoint x: 695, startPoint y: 46, endPoint x: 579, endPoint y: 34, distance: 117.0
click at [695, 46] on button "×" at bounding box center [689, 45] width 23 height 23
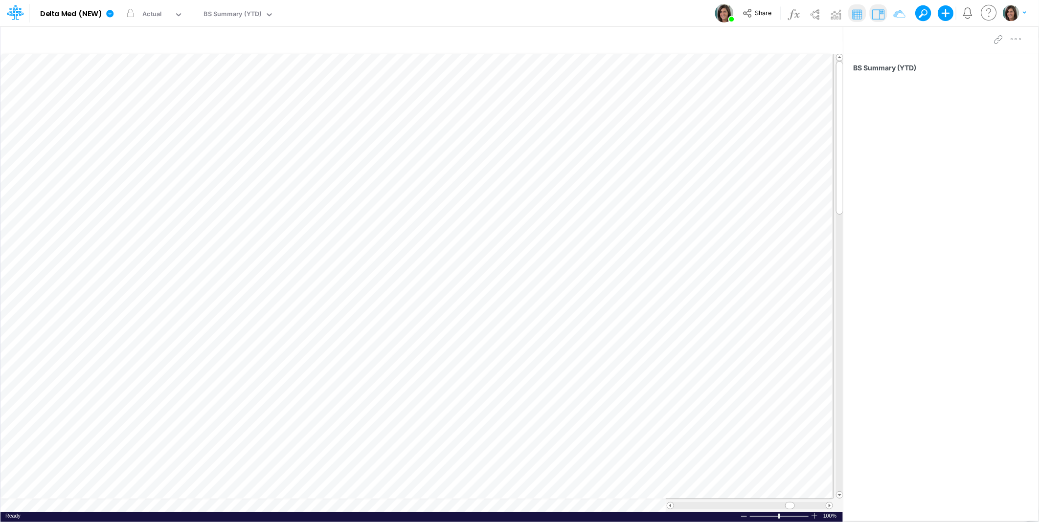
click at [385, 13] on div "Model Delta Med (NEW) Edit model settings Duplicate Import QuickBooks QuickBook…" at bounding box center [519, 13] width 935 height 26
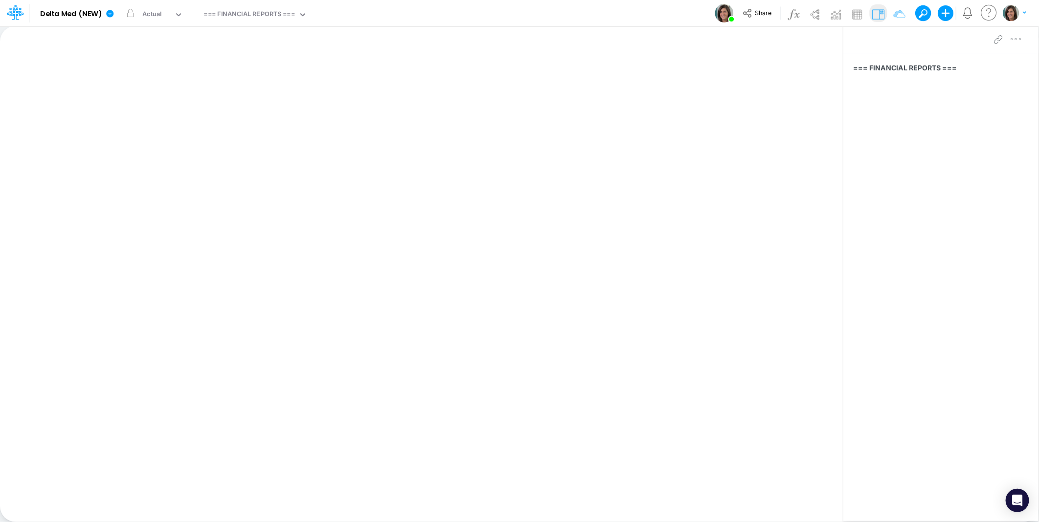
click at [359, 16] on div "Model Delta Med (NEW) Edit model settings Duplicate Import QuickBooks QuickBook…" at bounding box center [519, 13] width 935 height 26
click at [256, 15] on div "=== FINANCIAL REPORTS ===" at bounding box center [249, 14] width 91 height 11
type input "b"
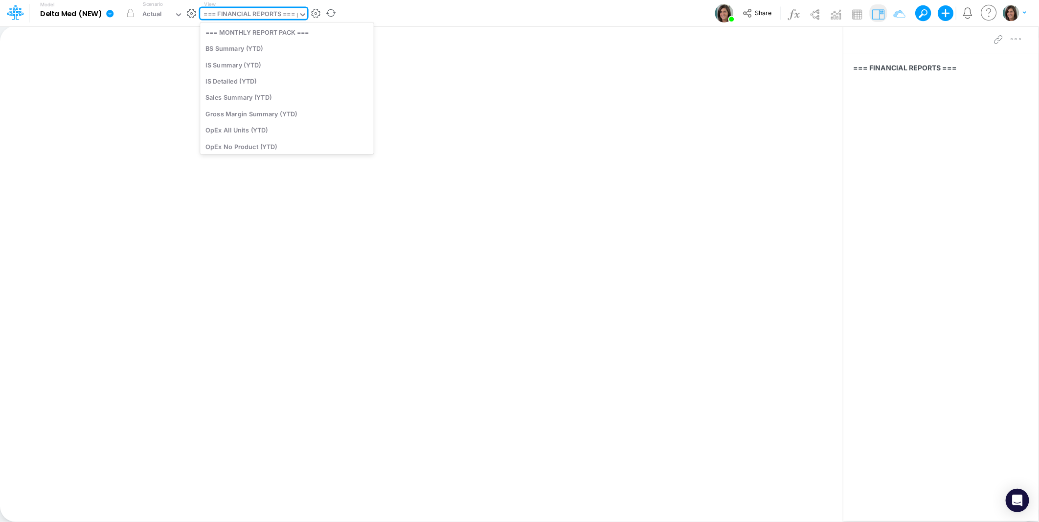
type input "bs"
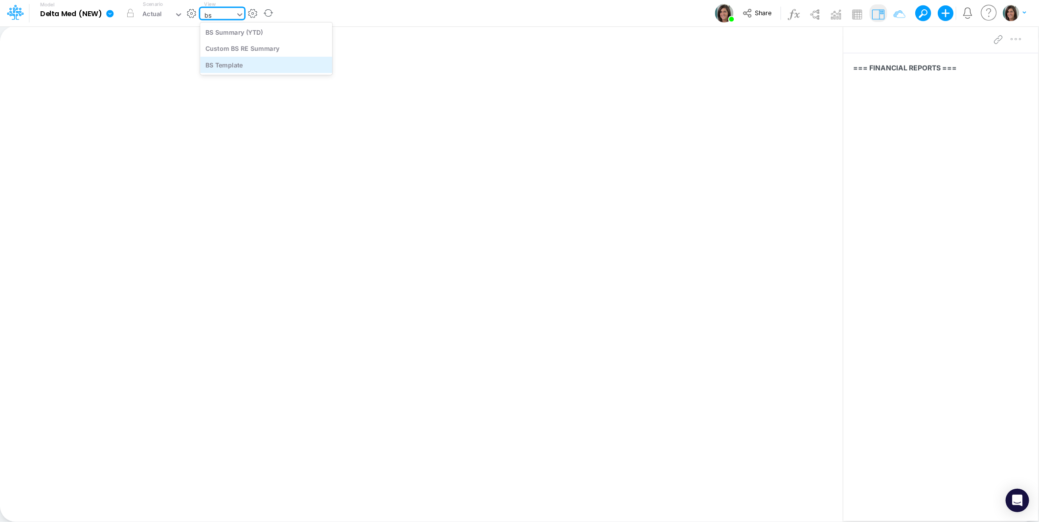
click at [272, 66] on div "BS Template" at bounding box center [266, 65] width 132 height 16
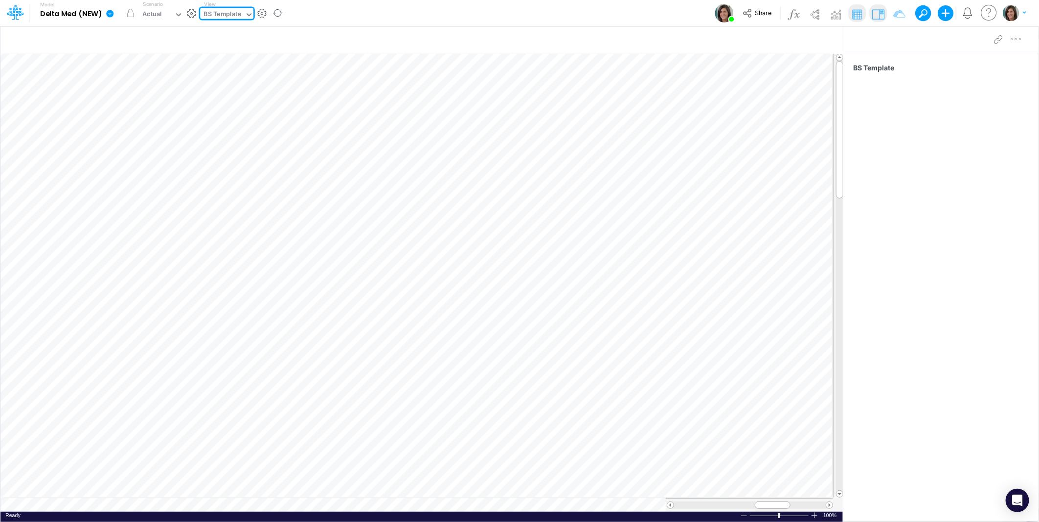
click at [112, 14] on icon at bounding box center [109, 13] width 7 height 7
click at [150, 70] on button "Import" at bounding box center [159, 70] width 105 height 16
click at [252, 94] on button "Data" at bounding box center [264, 91] width 105 height 15
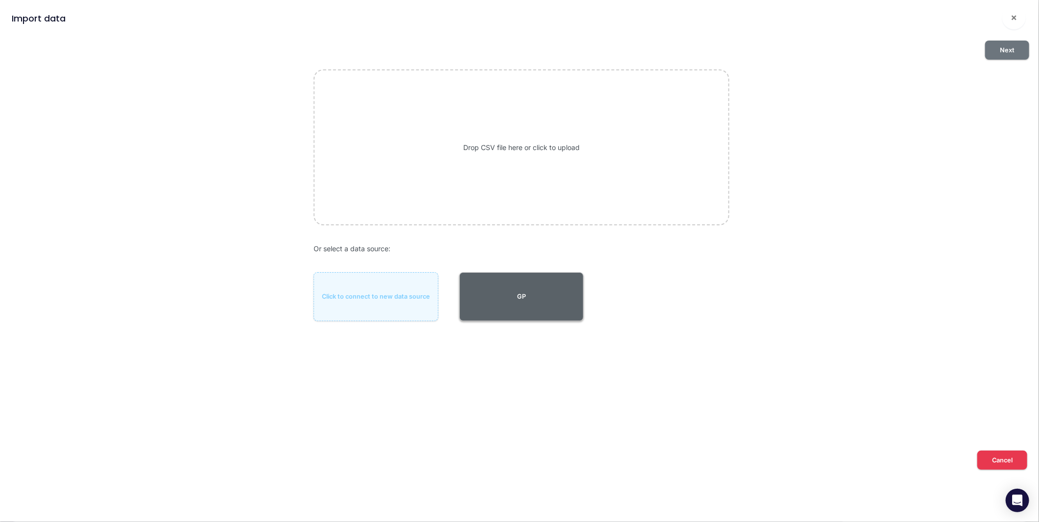
click at [526, 302] on button "GP" at bounding box center [521, 296] width 125 height 49
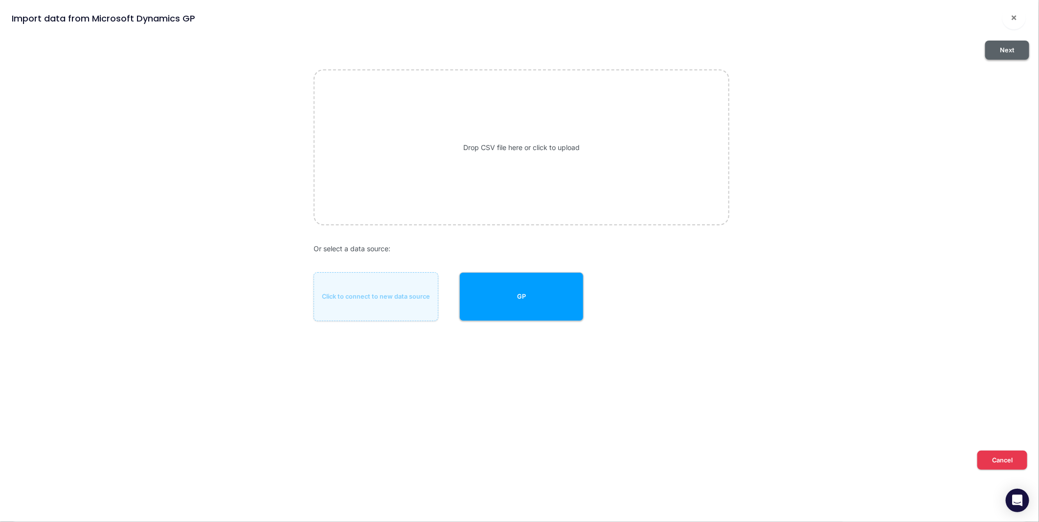
click at [1010, 49] on button "Next" at bounding box center [1007, 50] width 44 height 19
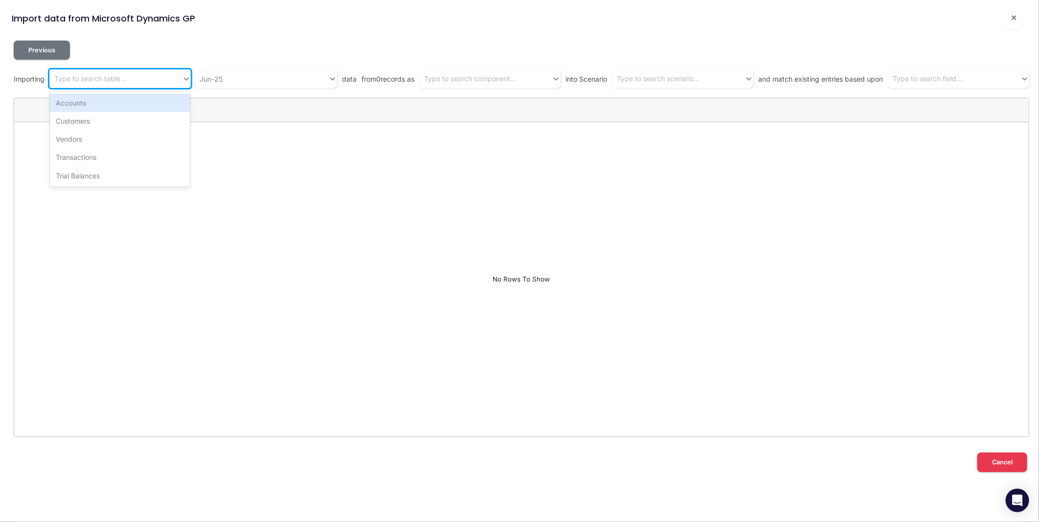
click at [117, 80] on div "Type to search table..." at bounding box center [90, 79] width 72 height 10
click at [118, 107] on div "Accounts" at bounding box center [120, 103] width 140 height 18
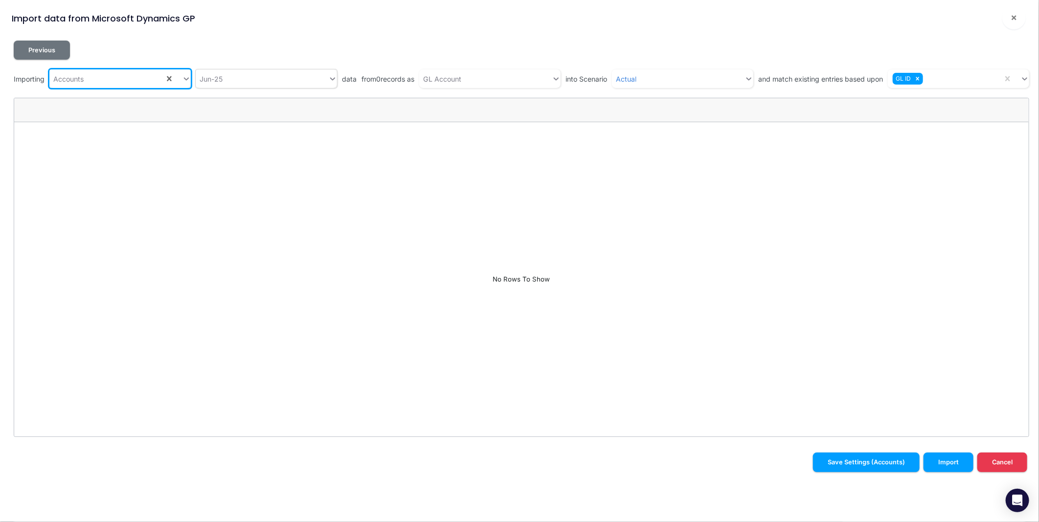
click at [249, 77] on div "Jun-25" at bounding box center [262, 79] width 133 height 16
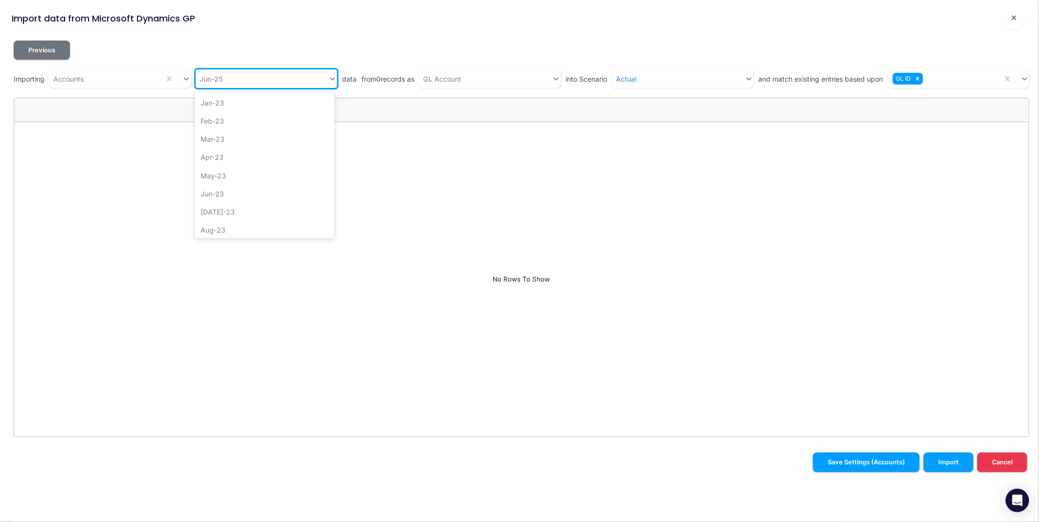
scroll to position [405, 0]
click at [233, 203] on div "May-25" at bounding box center [265, 207] width 140 height 18
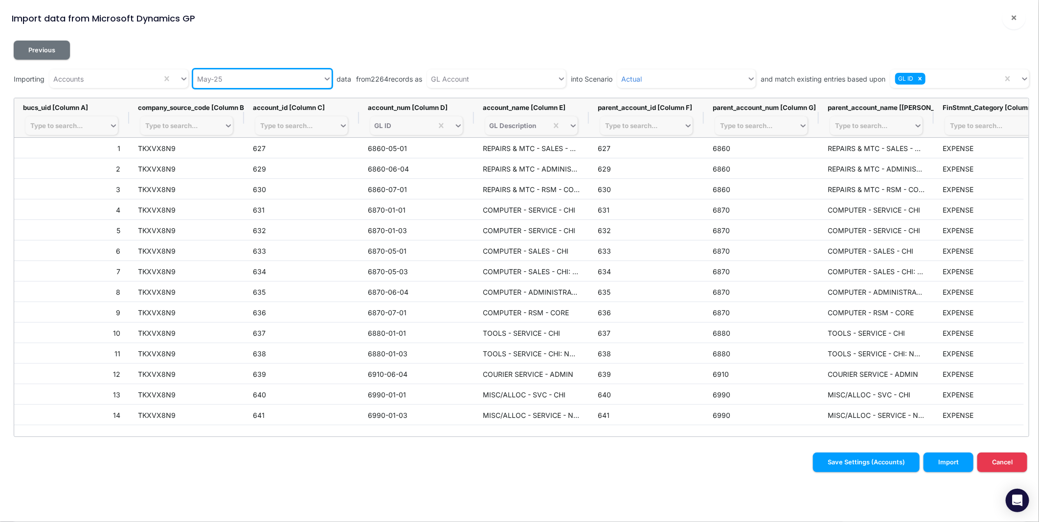
click at [221, 79] on div "May-25" at bounding box center [258, 79] width 130 height 16
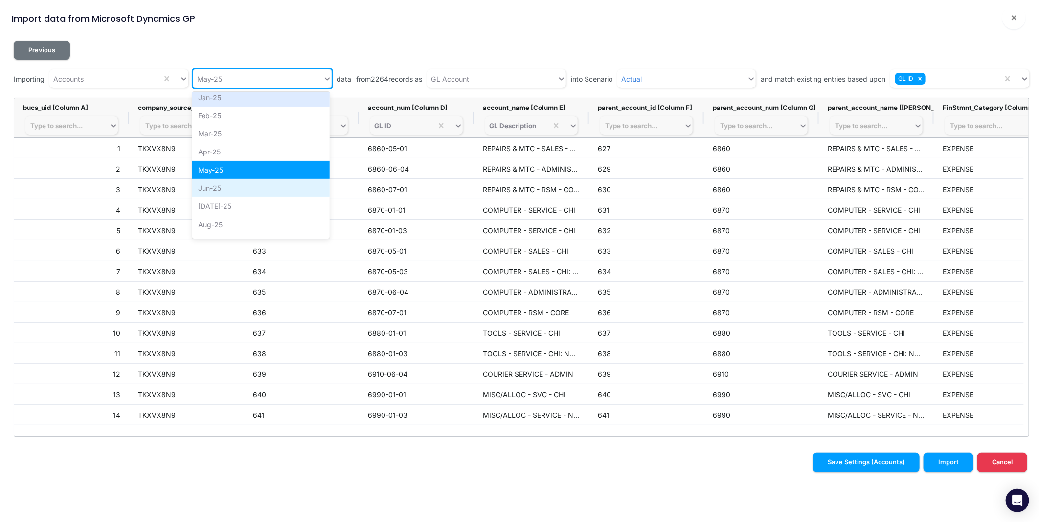
scroll to position [459, 0]
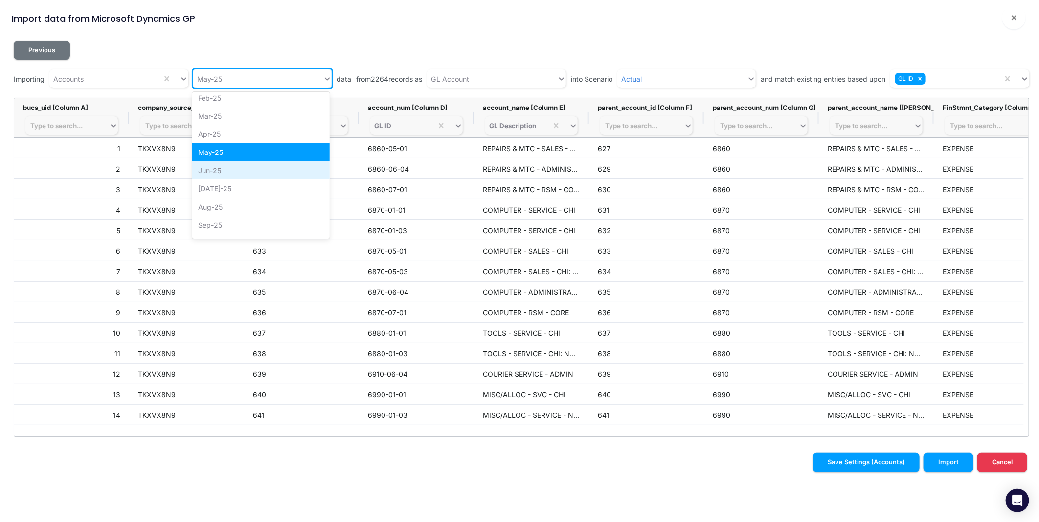
click at [227, 172] on div "Jun-25" at bounding box center [260, 170] width 137 height 18
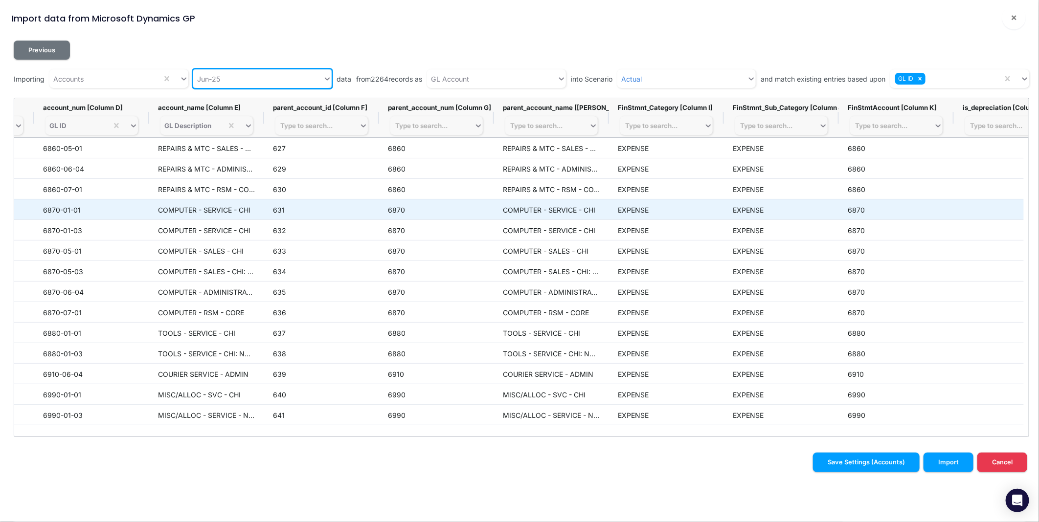
scroll to position [0, 0]
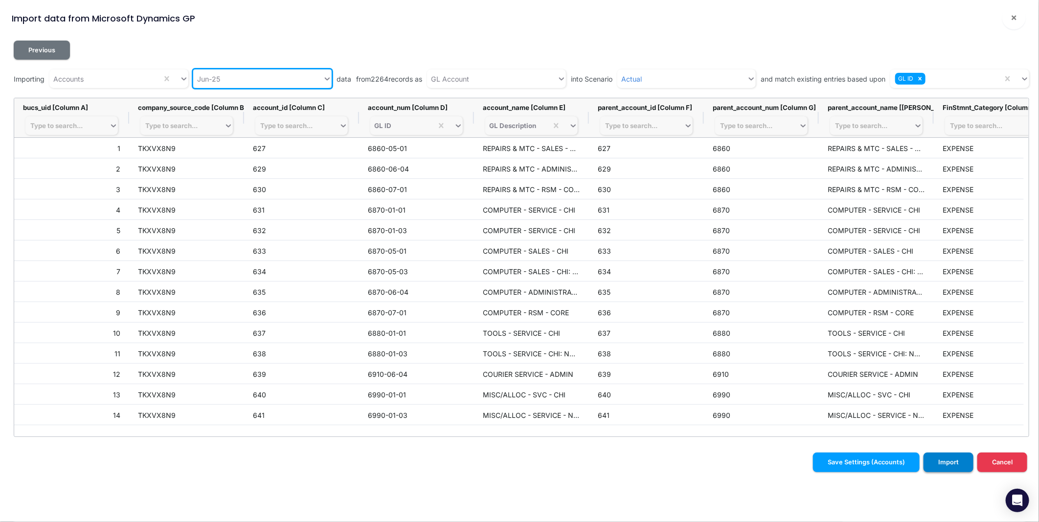
click at [959, 465] on button "Import" at bounding box center [949, 462] width 50 height 19
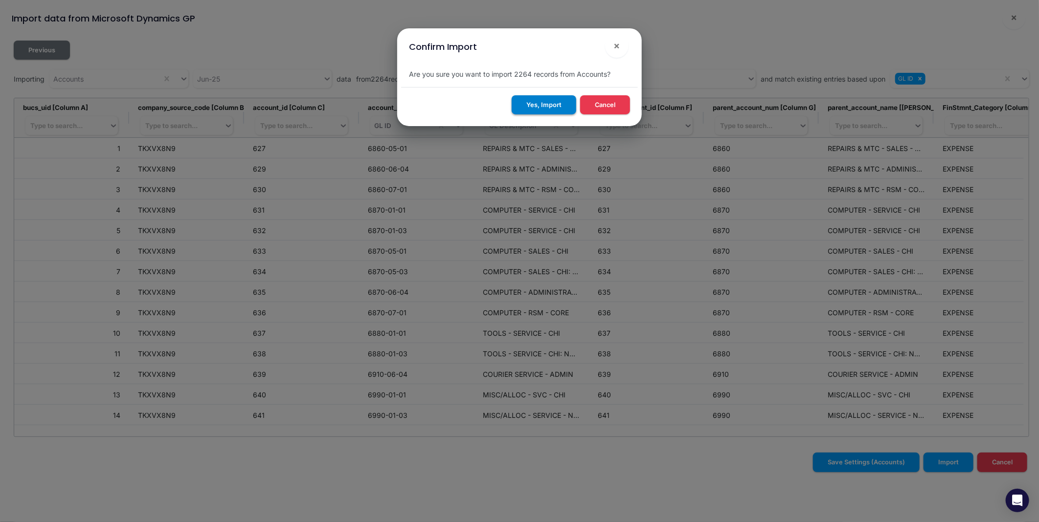
click at [549, 103] on button "Yes, Import" at bounding box center [544, 104] width 65 height 19
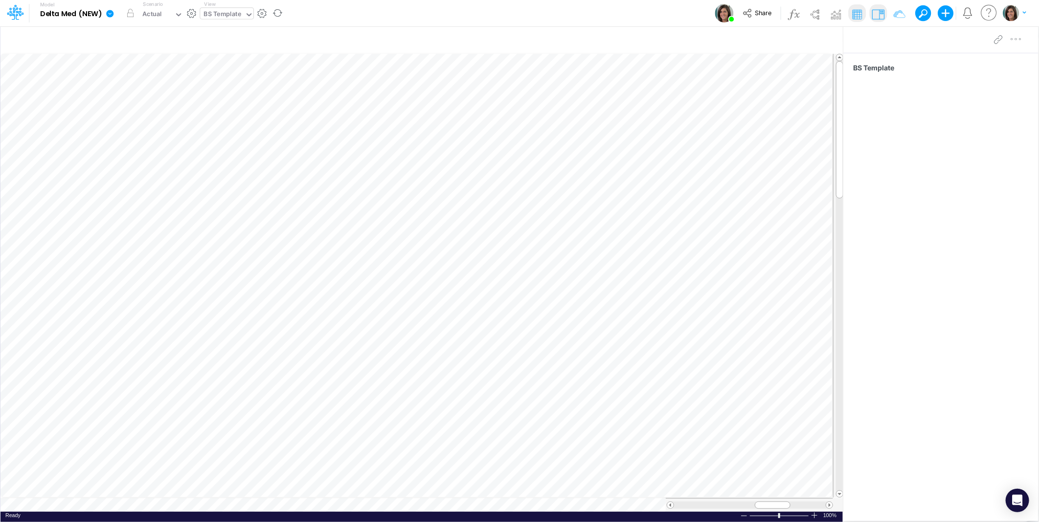
click at [109, 11] on icon at bounding box center [109, 13] width 7 height 7
click at [125, 67] on button "Import" at bounding box center [159, 70] width 105 height 16
click at [248, 89] on button "Data" at bounding box center [264, 91] width 105 height 15
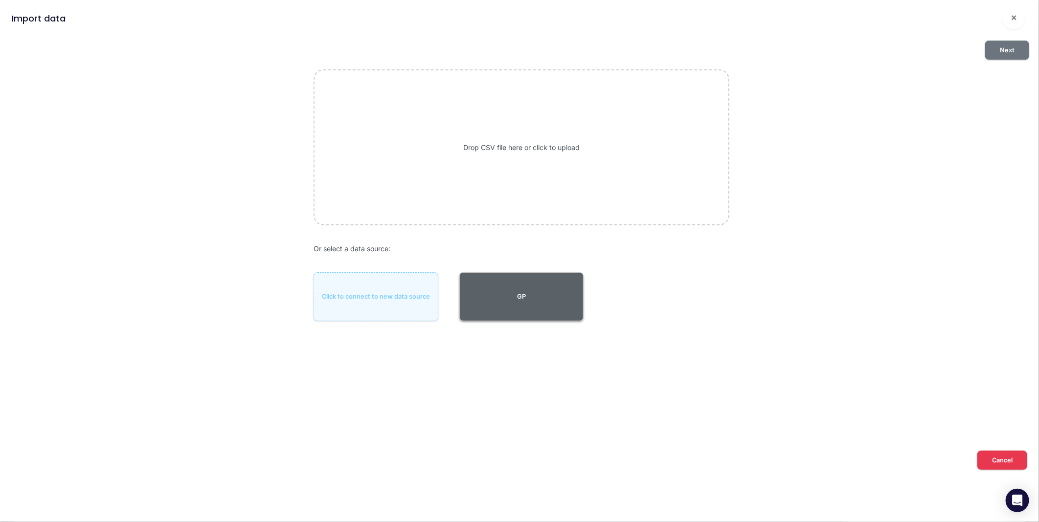
click at [553, 300] on button "GP" at bounding box center [521, 296] width 125 height 49
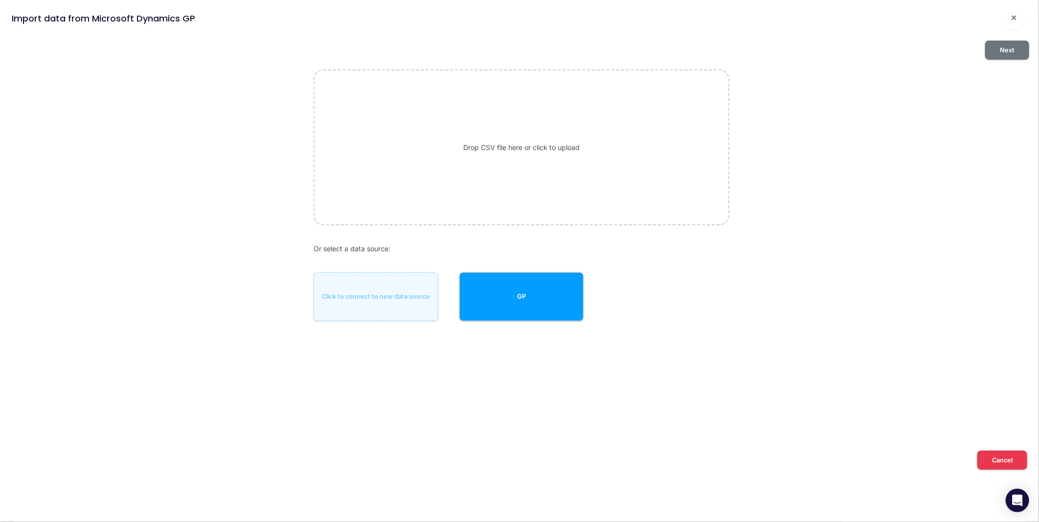
click at [1009, 47] on button "Next" at bounding box center [1007, 50] width 44 height 19
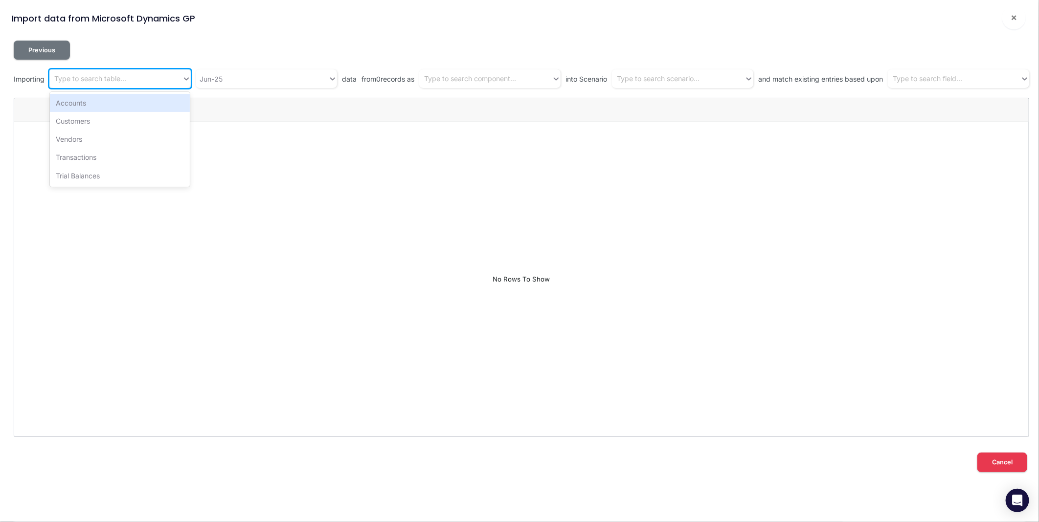
click at [137, 78] on div "Type to search table..." at bounding box center [115, 79] width 133 height 16
click at [110, 174] on div "Trial Balances" at bounding box center [120, 176] width 140 height 18
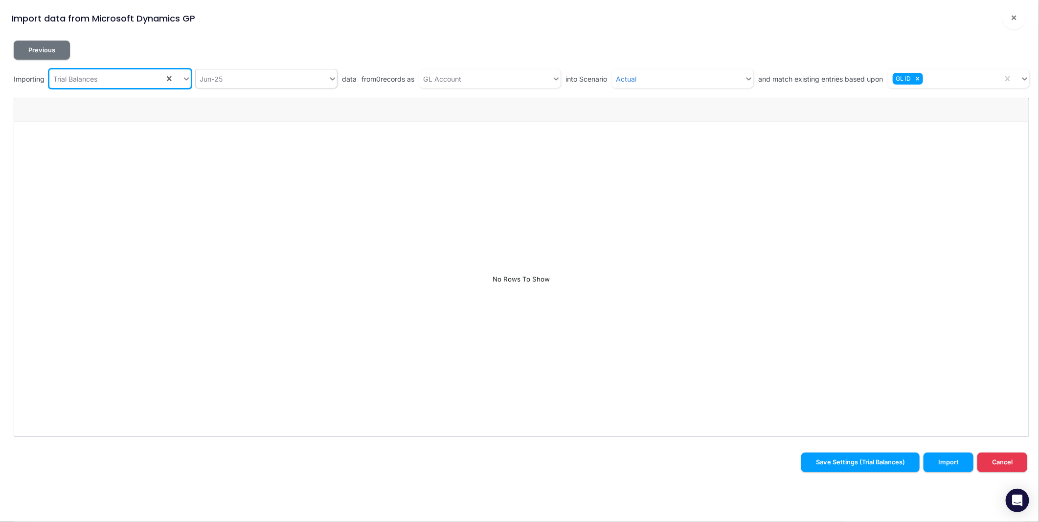
click at [273, 80] on div "Jun-25" at bounding box center [262, 79] width 133 height 16
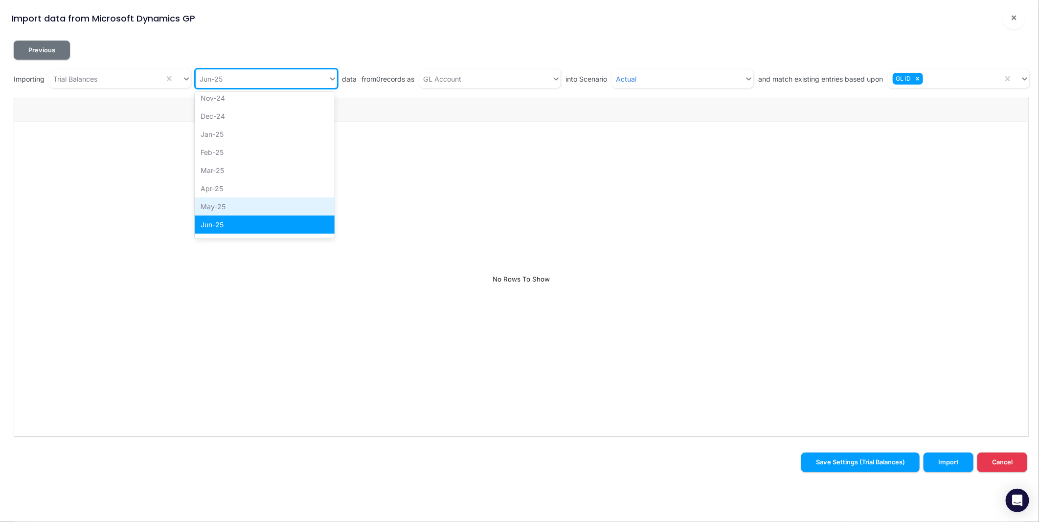
click at [237, 203] on div "May-25" at bounding box center [265, 207] width 140 height 18
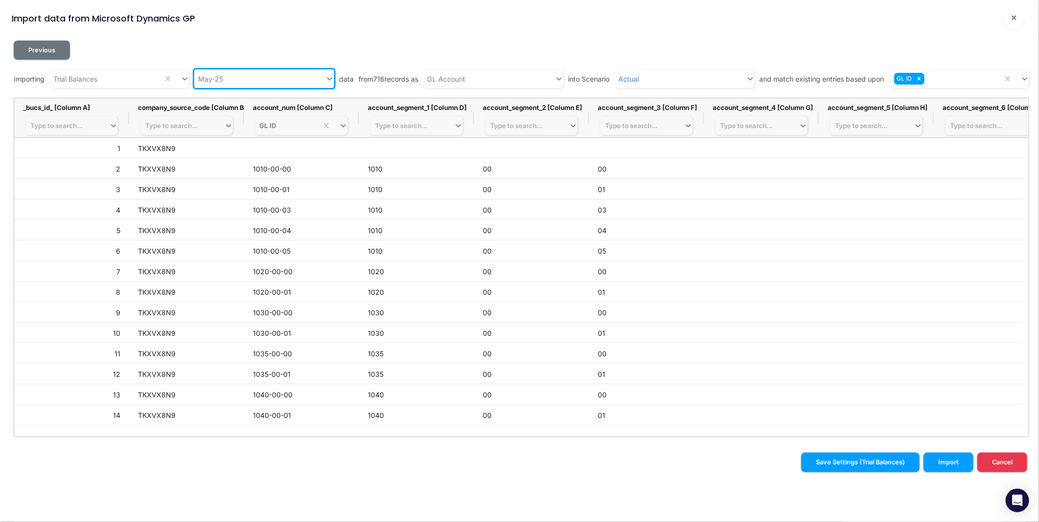
click at [256, 81] on div "May-25" at bounding box center [259, 79] width 131 height 16
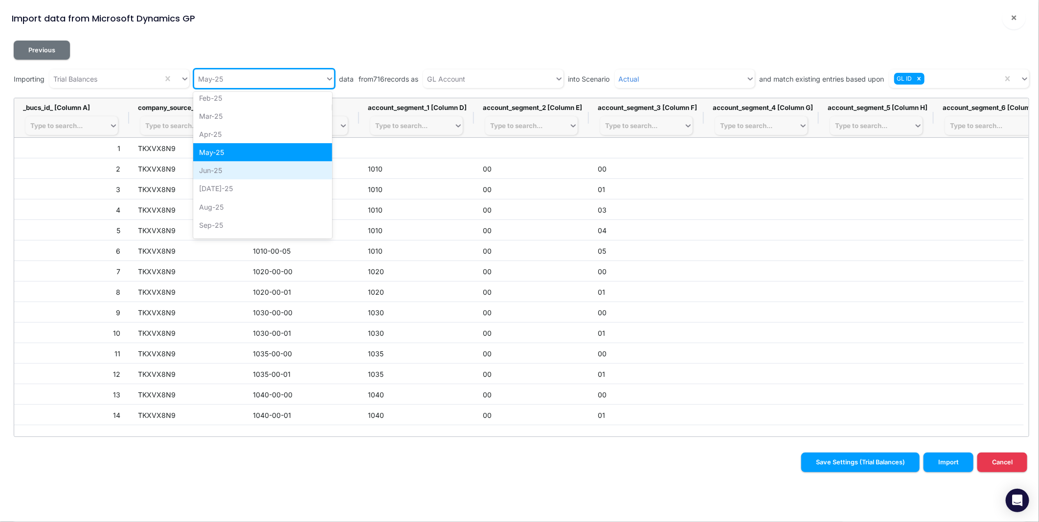
click at [246, 177] on div "Jun-25" at bounding box center [262, 170] width 138 height 18
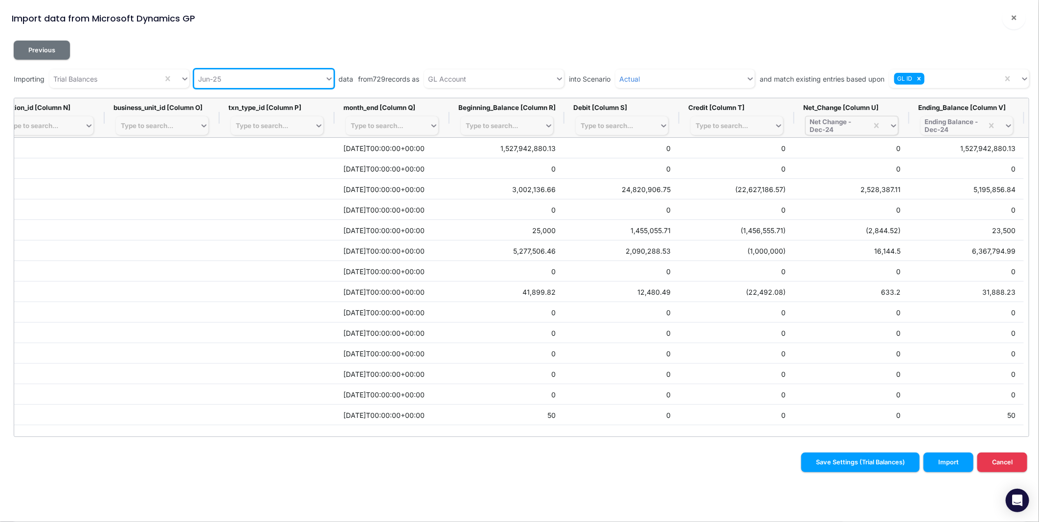
click at [841, 126] on div "Net Change - Dec-24" at bounding box center [837, 126] width 54 height 16
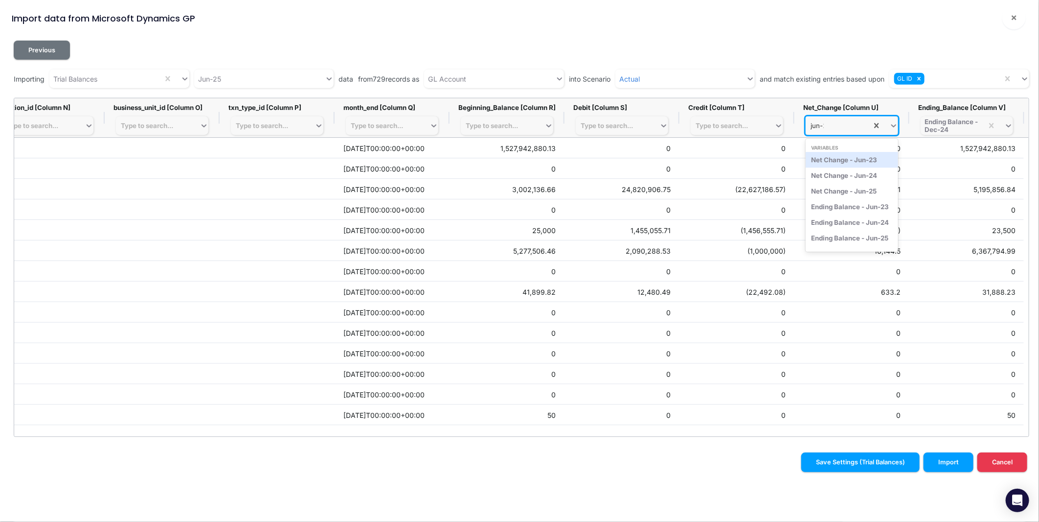
type input "jun-25"
click at [862, 161] on div "Net Change - Jun-25" at bounding box center [852, 160] width 92 height 16
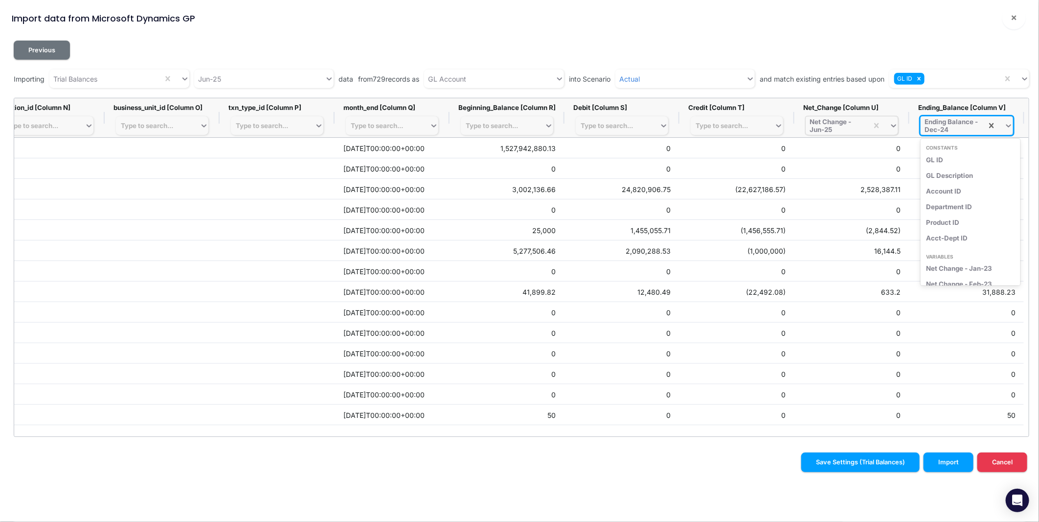
click at [965, 123] on div "Ending Balance - Dec-24" at bounding box center [951, 126] width 54 height 16
type input "jun-25"
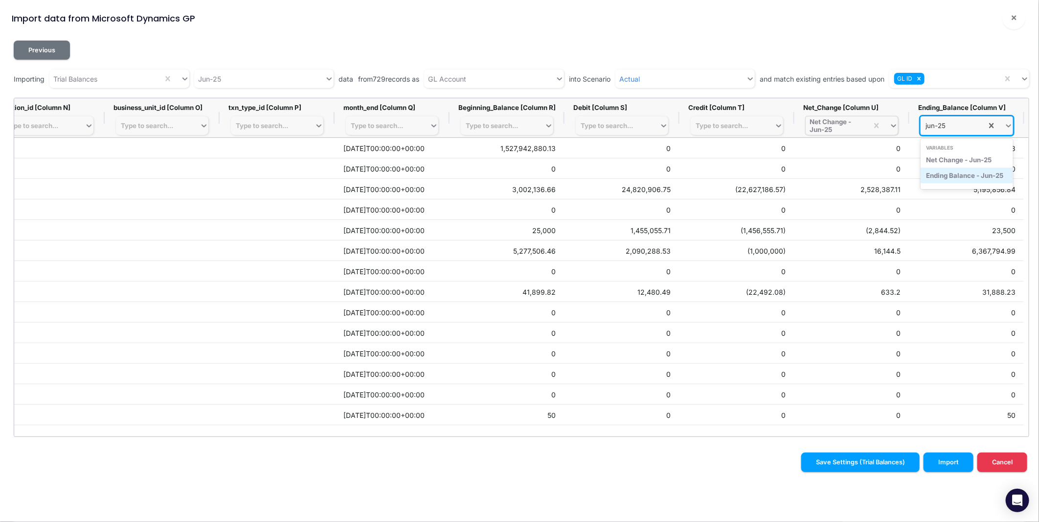
click at [976, 174] on div "Ending Balance - Jun-25" at bounding box center [967, 176] width 92 height 16
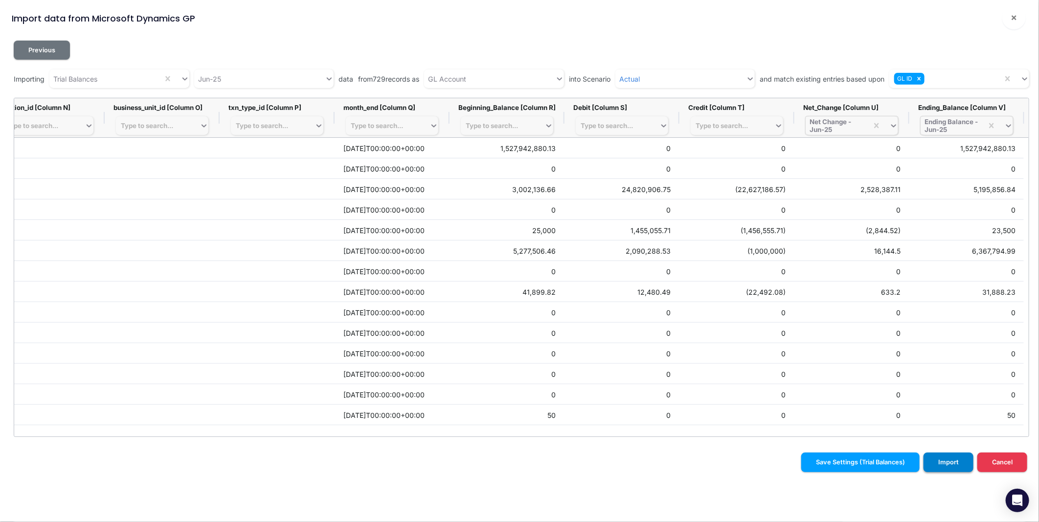
click at [962, 461] on button "Import" at bounding box center [949, 462] width 50 height 19
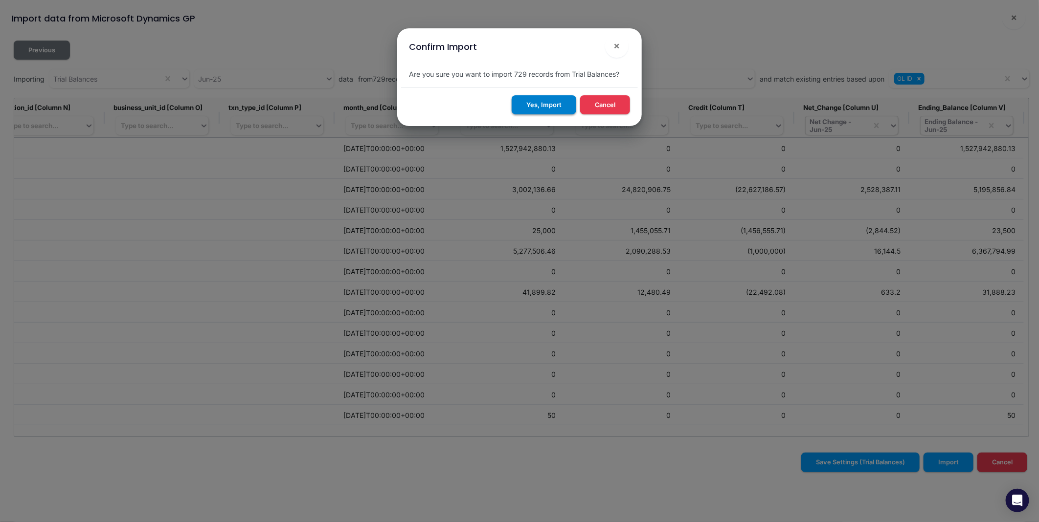
click at [536, 102] on button "Yes, Import" at bounding box center [544, 104] width 65 height 19
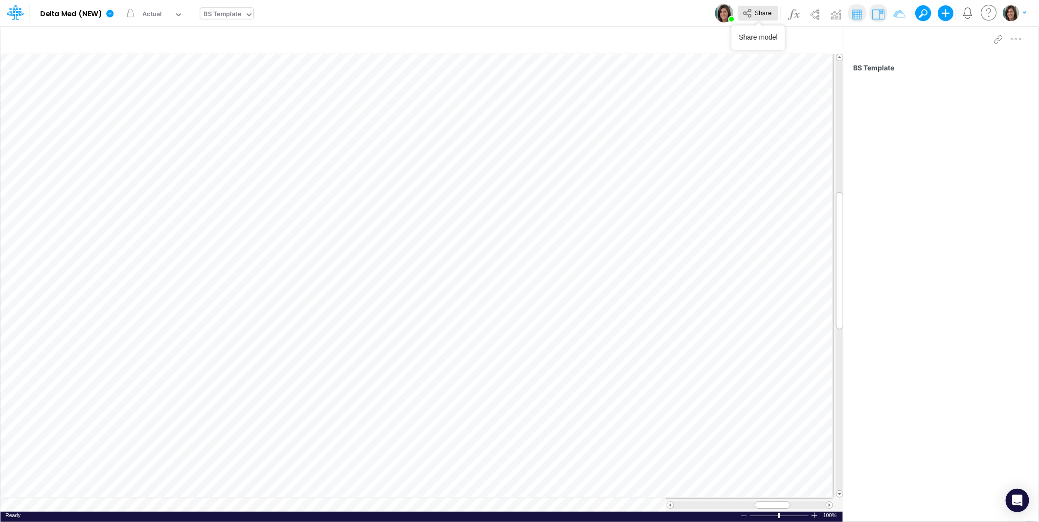
click at [758, 15] on span "Share" at bounding box center [763, 12] width 17 height 7
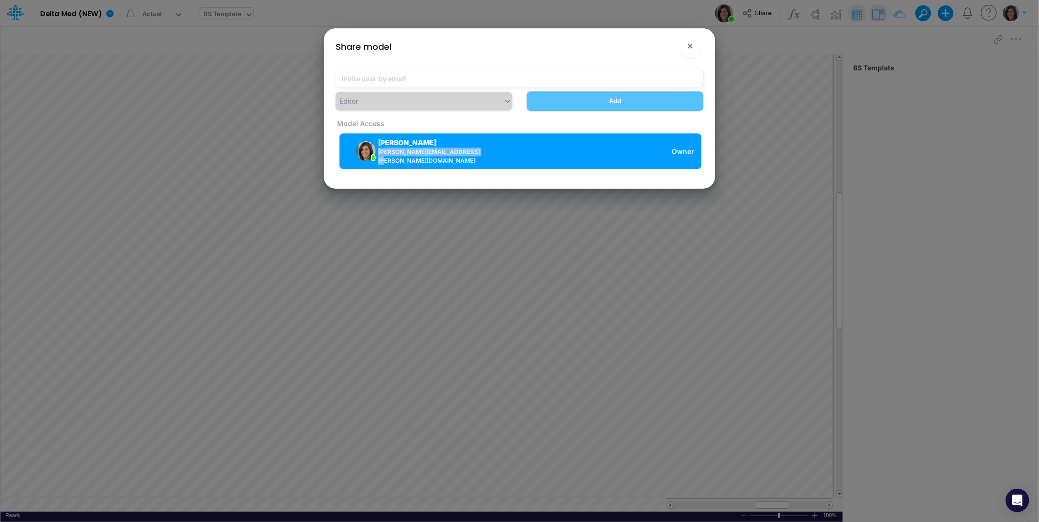
drag, startPoint x: 485, startPoint y: 153, endPoint x: 382, endPoint y: 160, distance: 103.4
click at [382, 160] on div "Carissa Castro carissa.castro+dm@logica.cloud" at bounding box center [418, 151] width 142 height 28
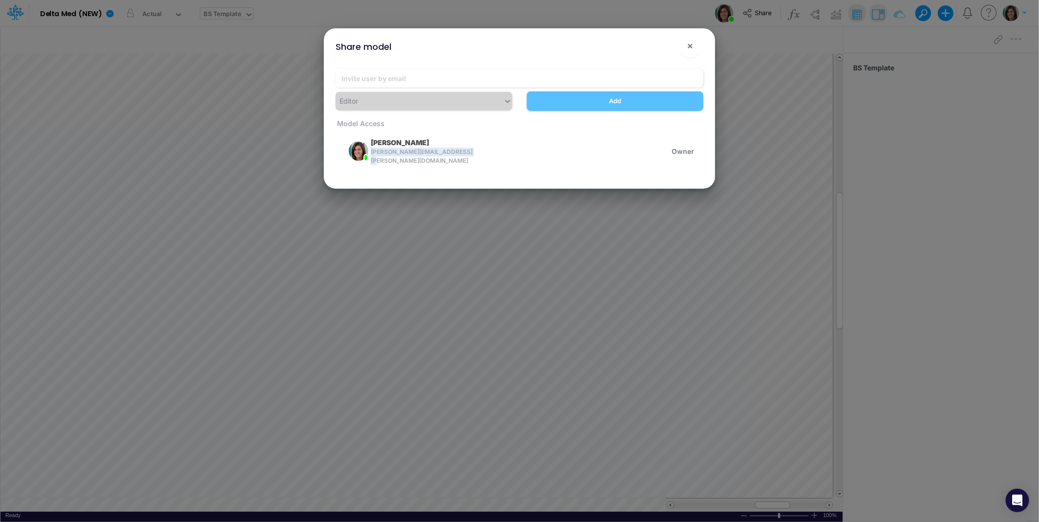
copy span "carissa.castro+dm@logica.cloud"
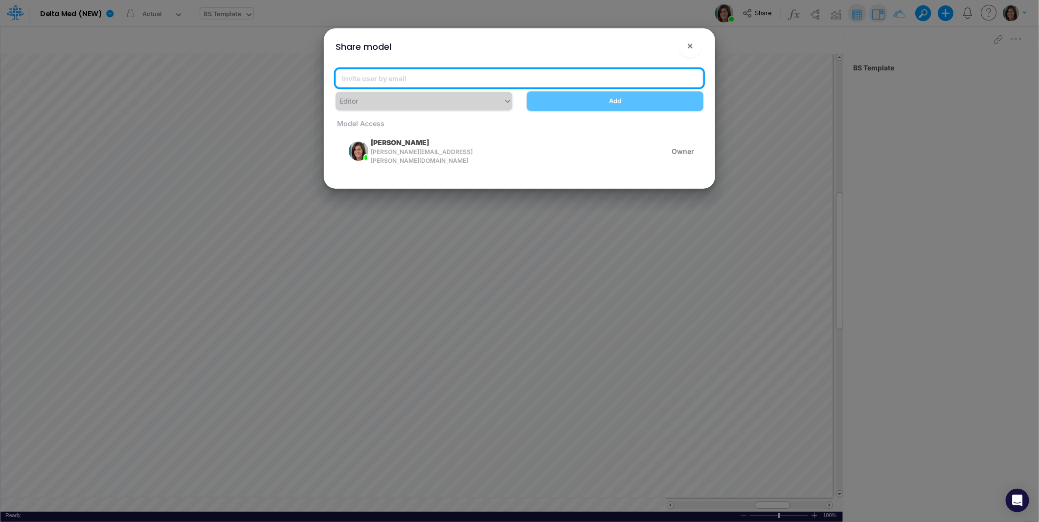
click at [388, 78] on input "email" at bounding box center [520, 78] width 368 height 19
paste input "leandro.castro+dm@logica.cloud"
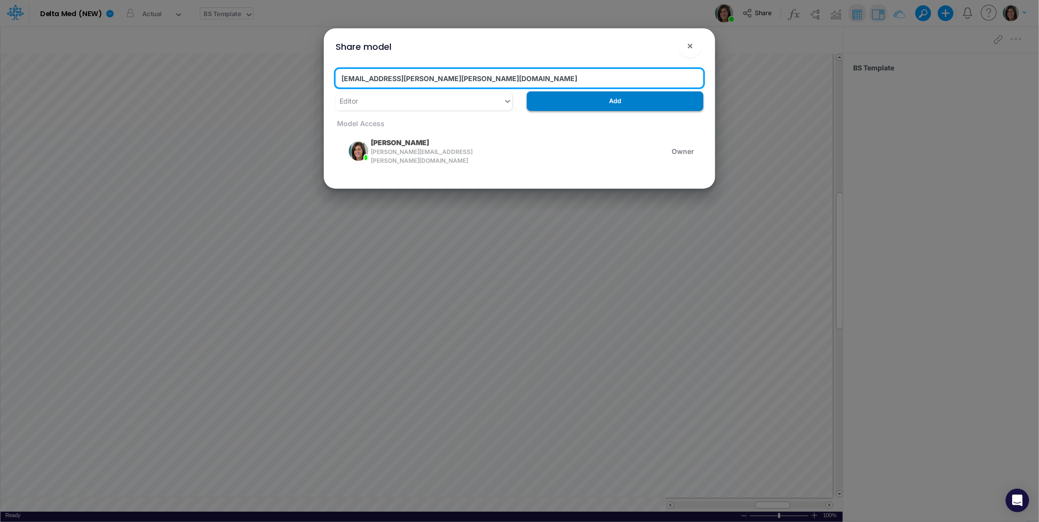
type input "leandro.castro+dm@logica.cloud"
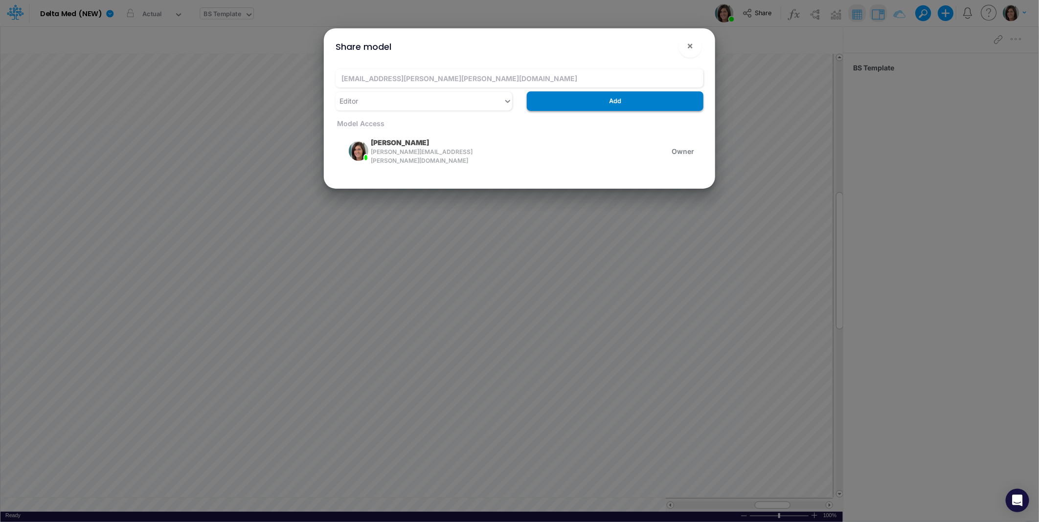
click at [605, 104] on button "Add" at bounding box center [615, 100] width 177 height 19
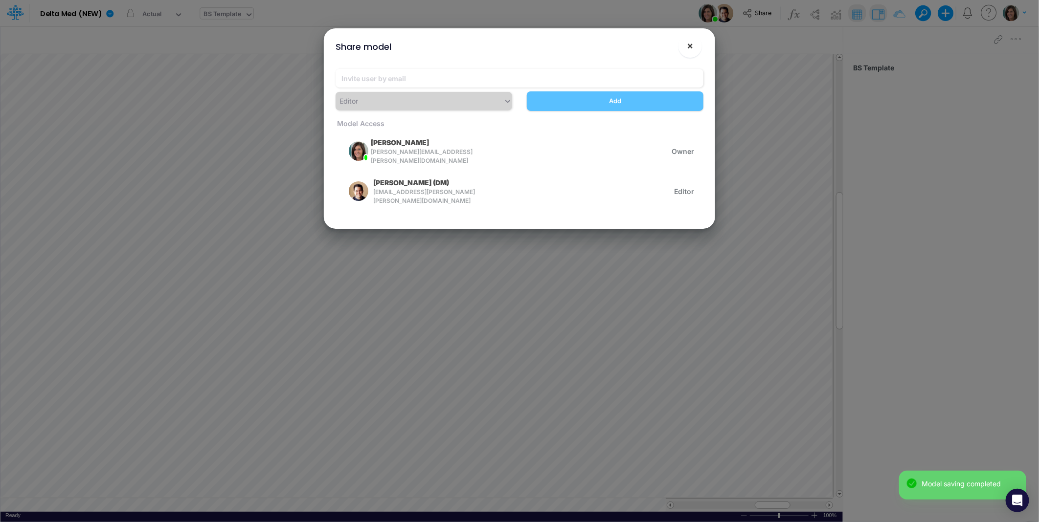
click at [691, 45] on span "×" at bounding box center [690, 46] width 6 height 12
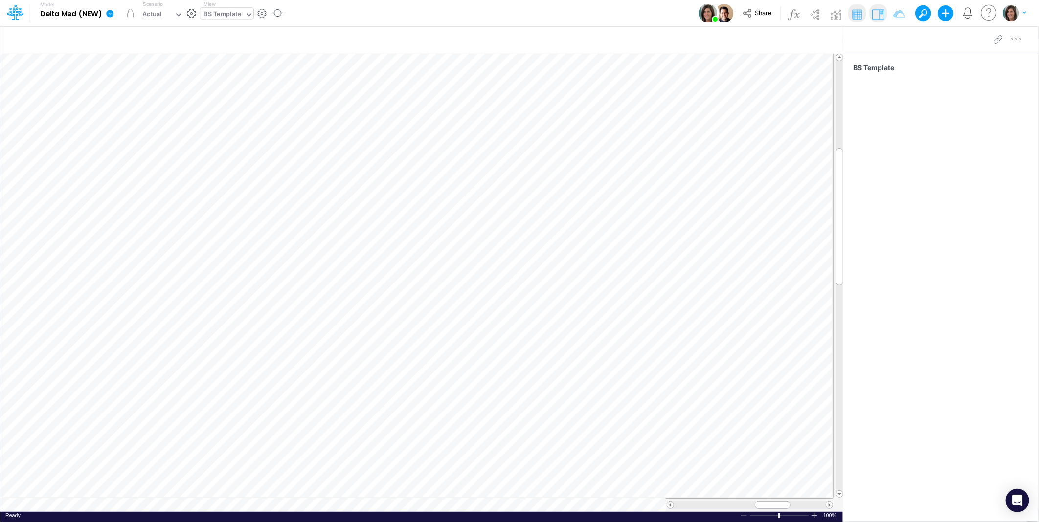
click at [110, 13] on icon at bounding box center [109, 13] width 7 height 7
click at [143, 101] on button "View model info" at bounding box center [159, 101] width 105 height 15
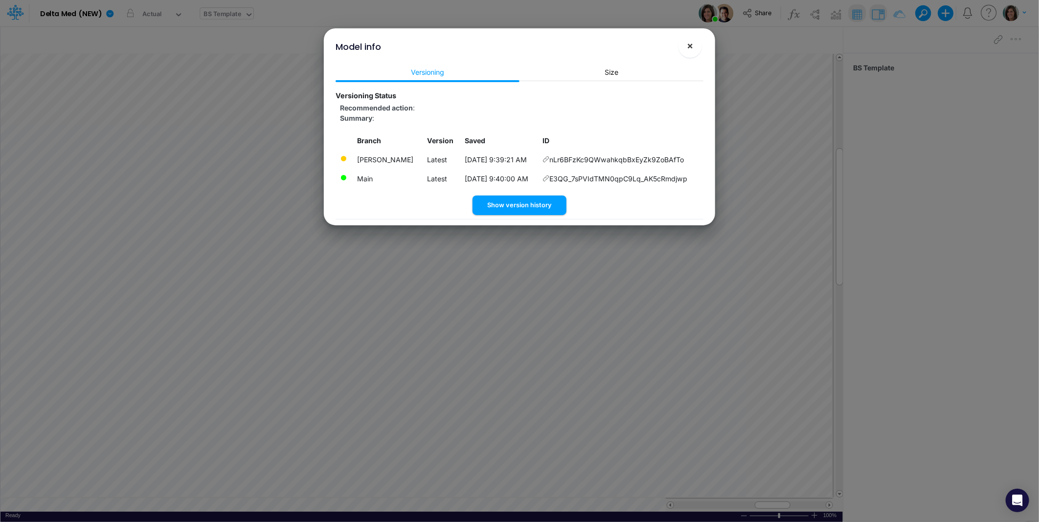
click at [689, 47] on span "×" at bounding box center [690, 46] width 6 height 12
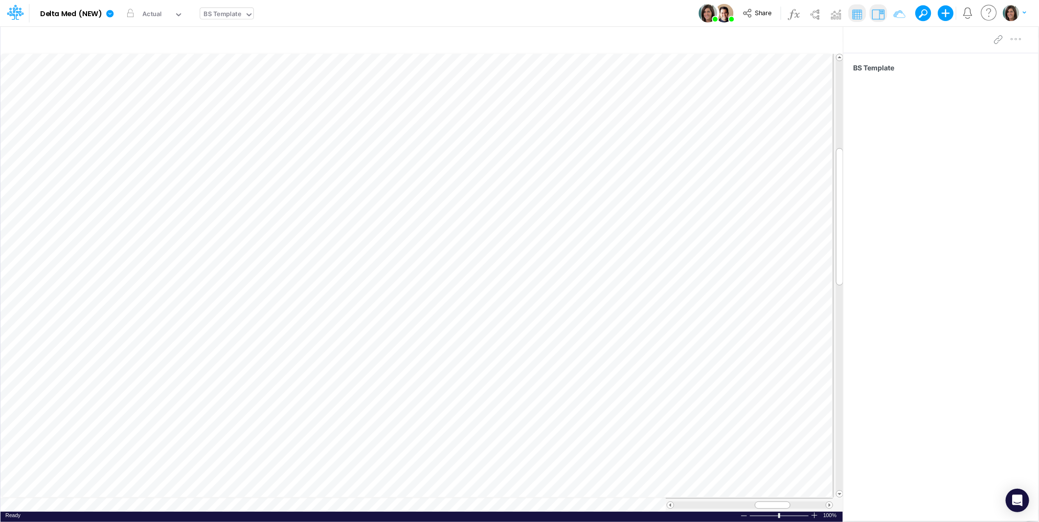
drag, startPoint x: 232, startPoint y: 11, endPoint x: 228, endPoint y: 18, distance: 7.7
click at [231, 13] on div "BS Template" at bounding box center [223, 14] width 38 height 11
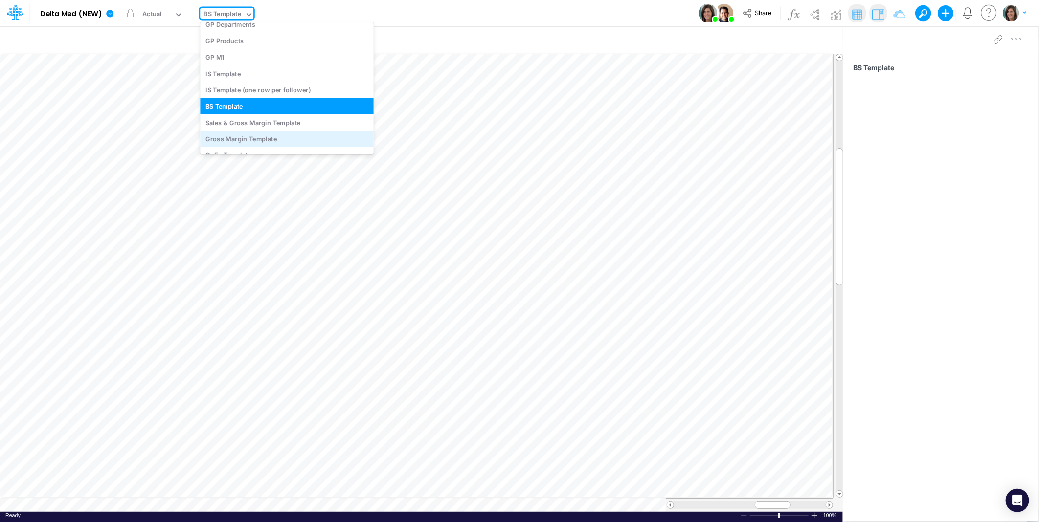
scroll to position [1399, 0]
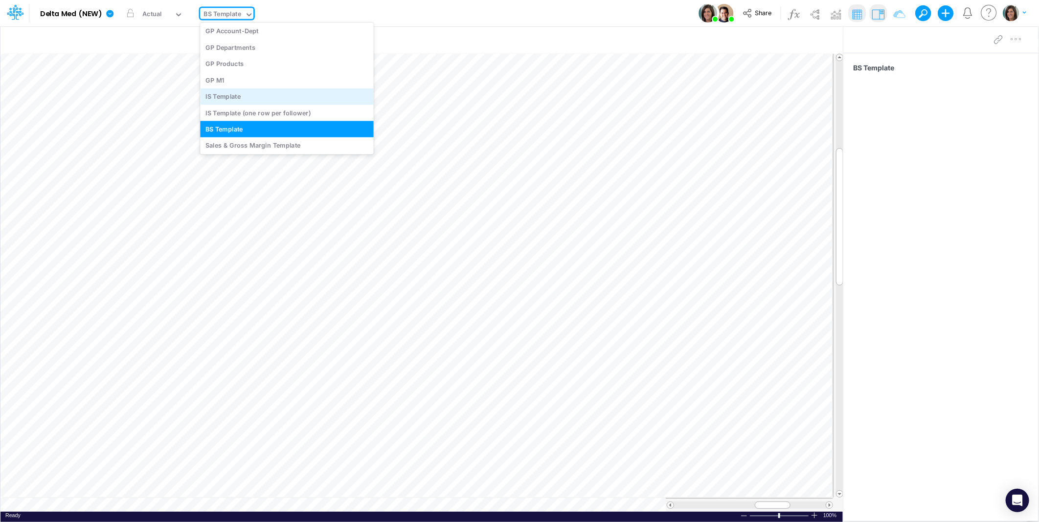
click at [245, 97] on div "IS Template" at bounding box center [287, 97] width 174 height 16
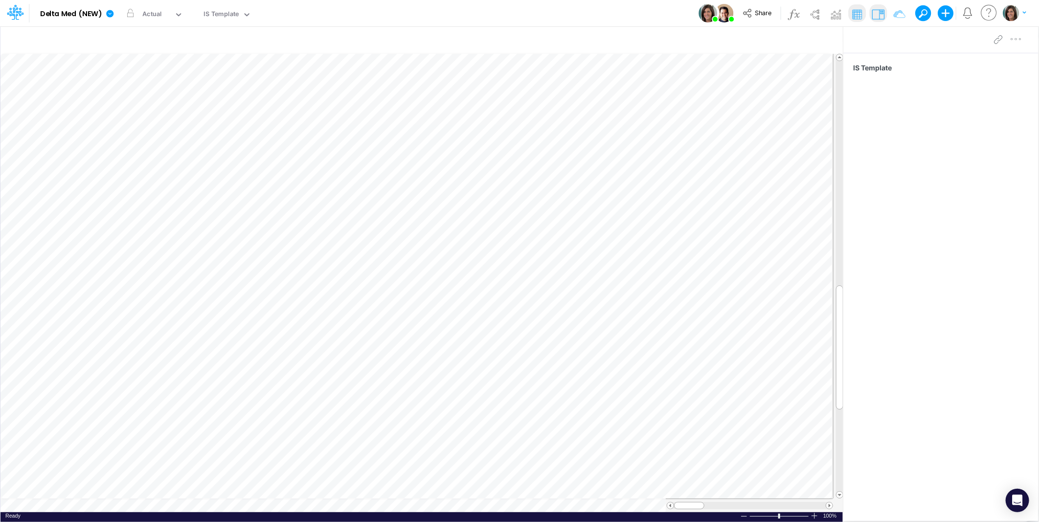
scroll to position [0, 0]
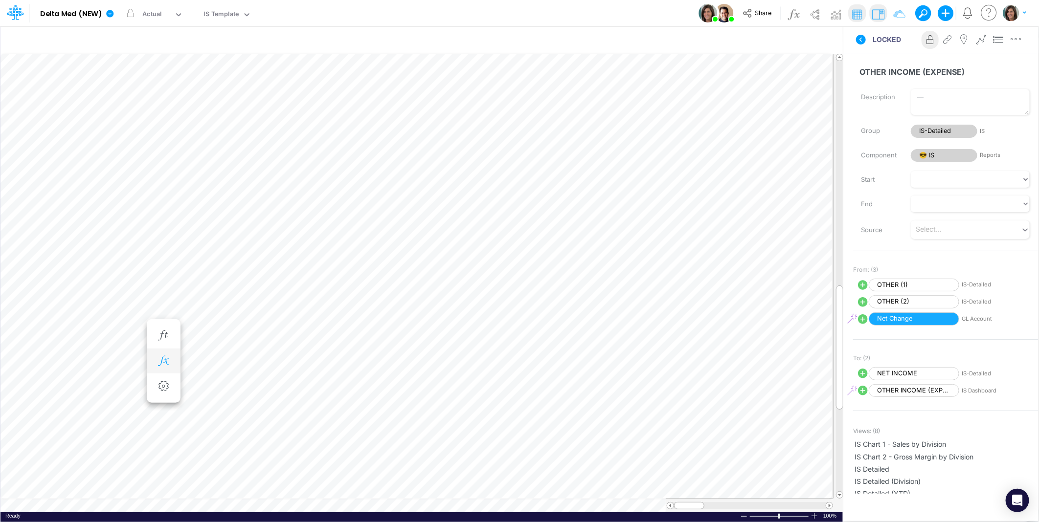
click at [172, 363] on button "button" at bounding box center [164, 362] width 18 height 20
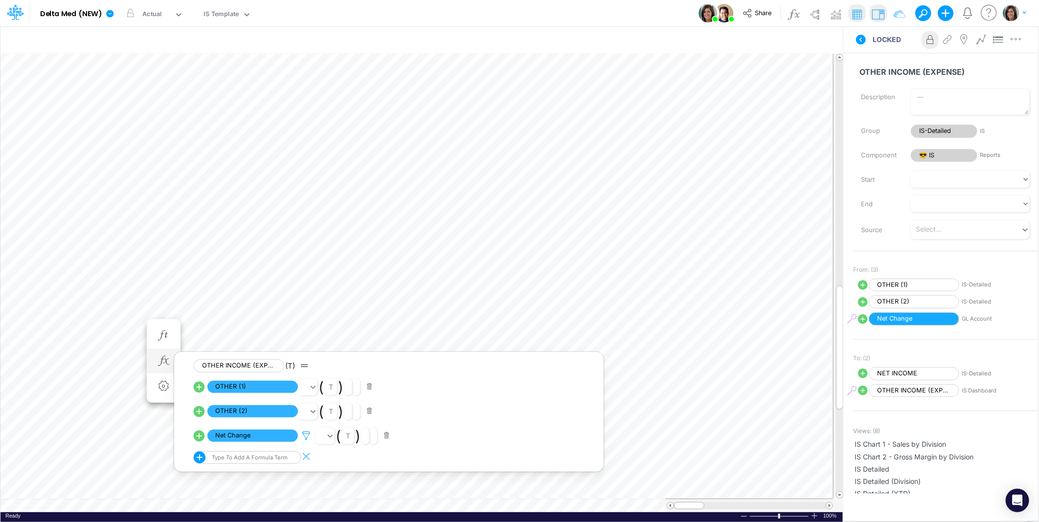
click at [302, 440] on icon at bounding box center [306, 436] width 15 height 10
click at [304, 439] on div at bounding box center [519, 264] width 1039 height 518
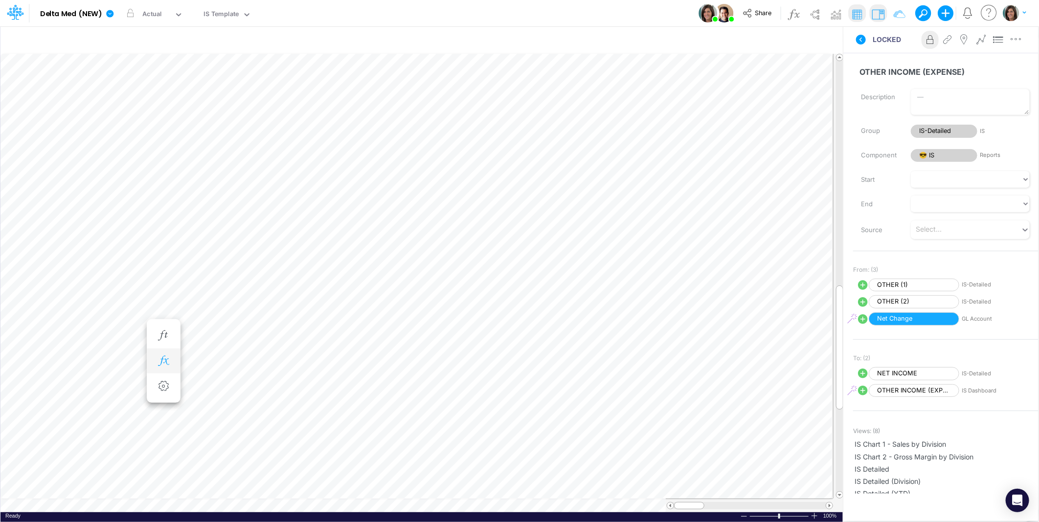
scroll to position [0, 0]
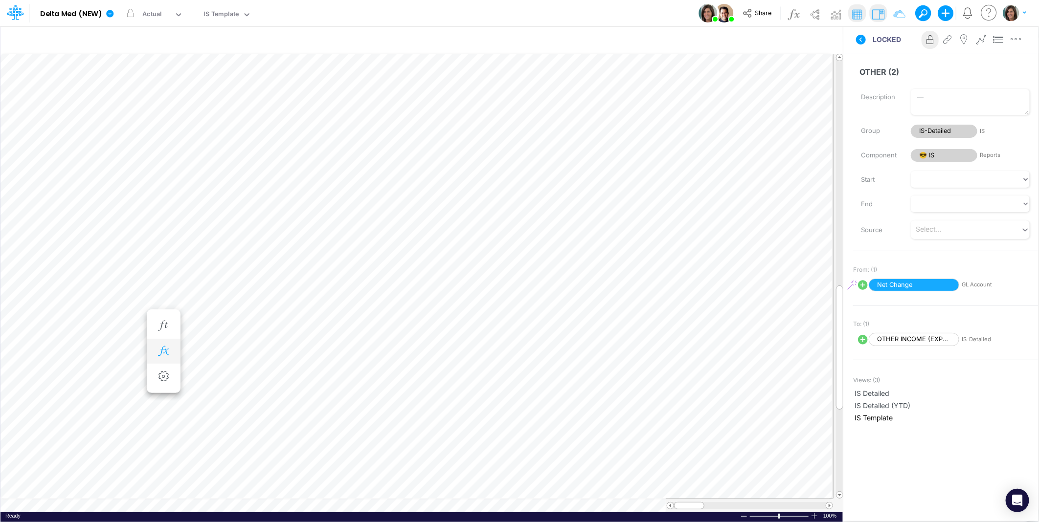
scroll to position [0, 0]
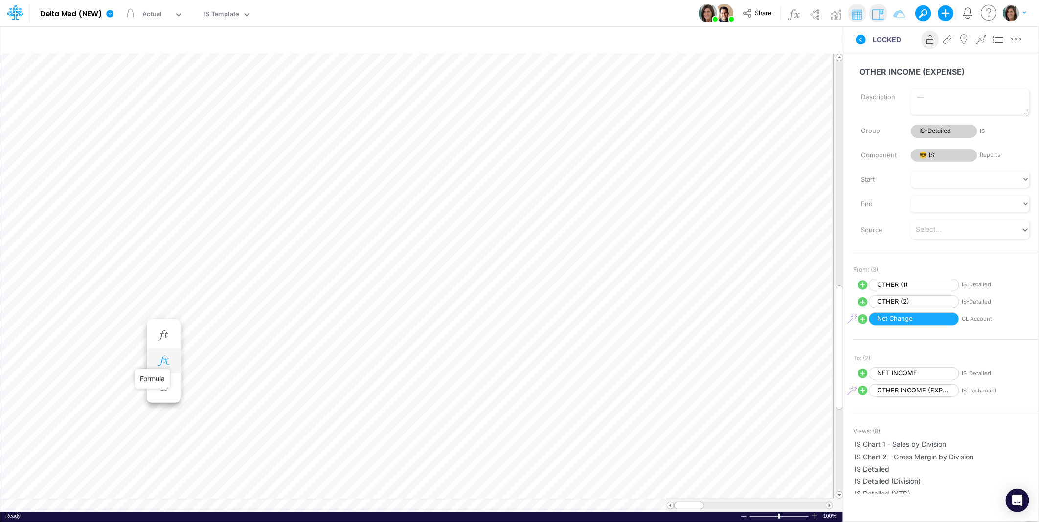
click at [166, 367] on button "button" at bounding box center [164, 362] width 18 height 20
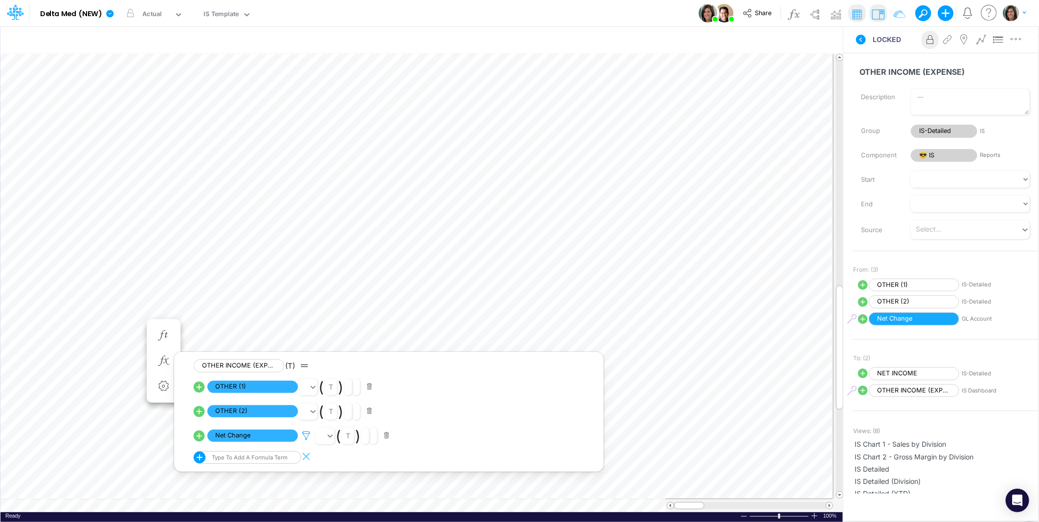
click at [305, 434] on icon at bounding box center [306, 436] width 15 height 10
click at [305, 434] on div at bounding box center [519, 264] width 1039 height 518
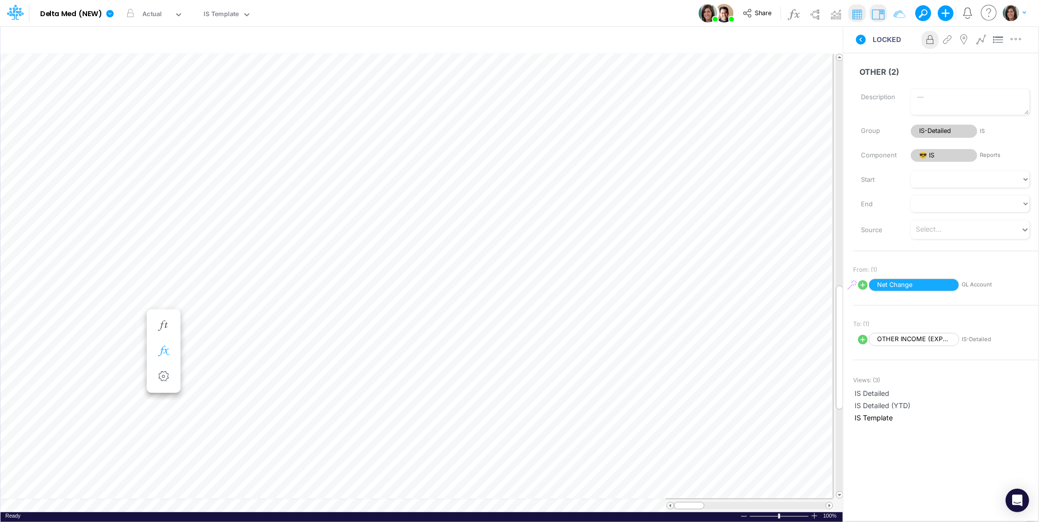
click at [162, 348] on icon "button" at bounding box center [163, 351] width 15 height 10
click at [305, 377] on icon at bounding box center [306, 377] width 15 height 10
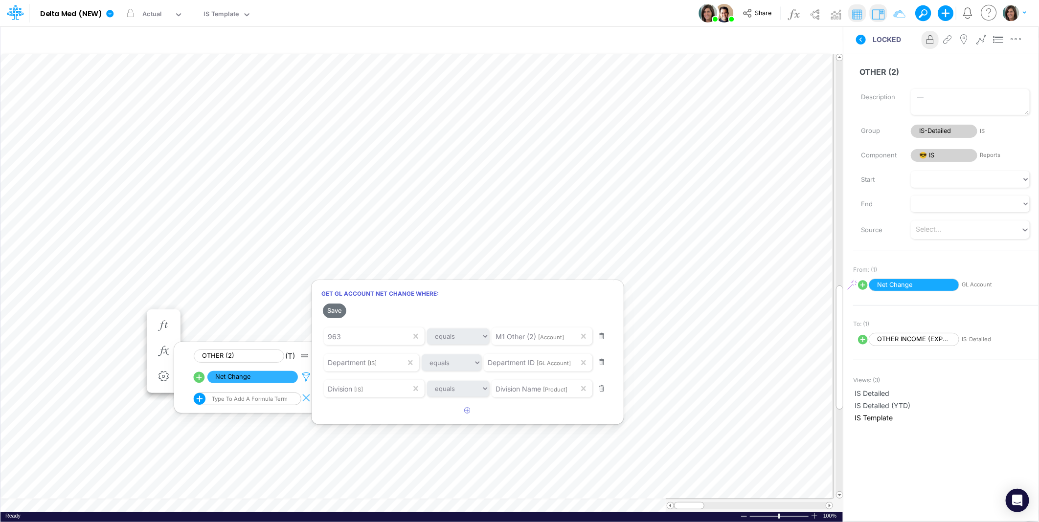
click at [305, 377] on div at bounding box center [519, 264] width 1039 height 518
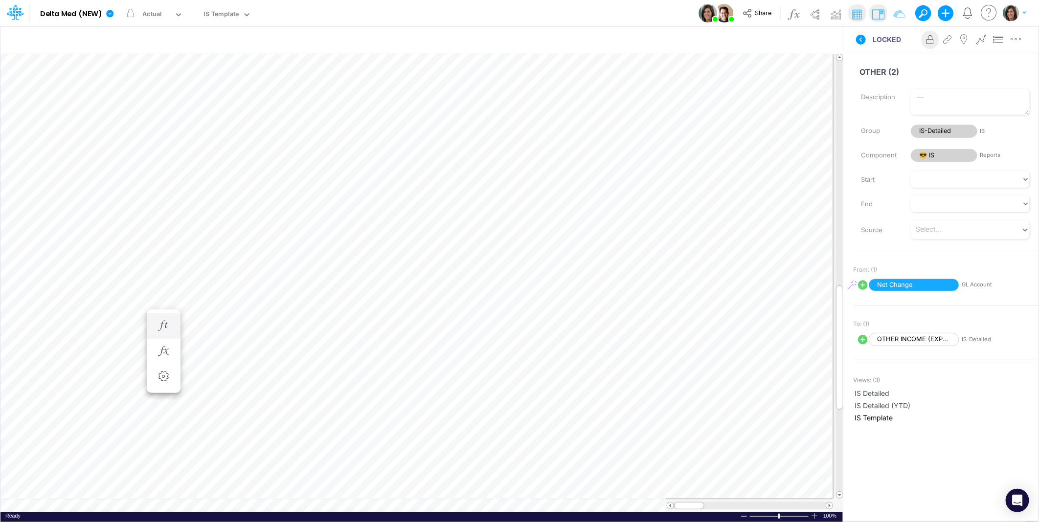
scroll to position [0, 0]
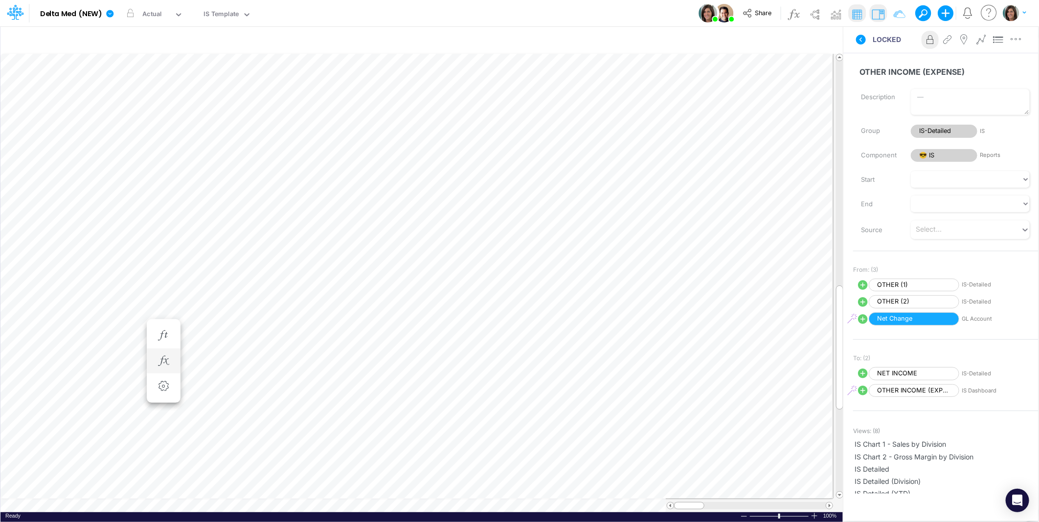
scroll to position [0, 0]
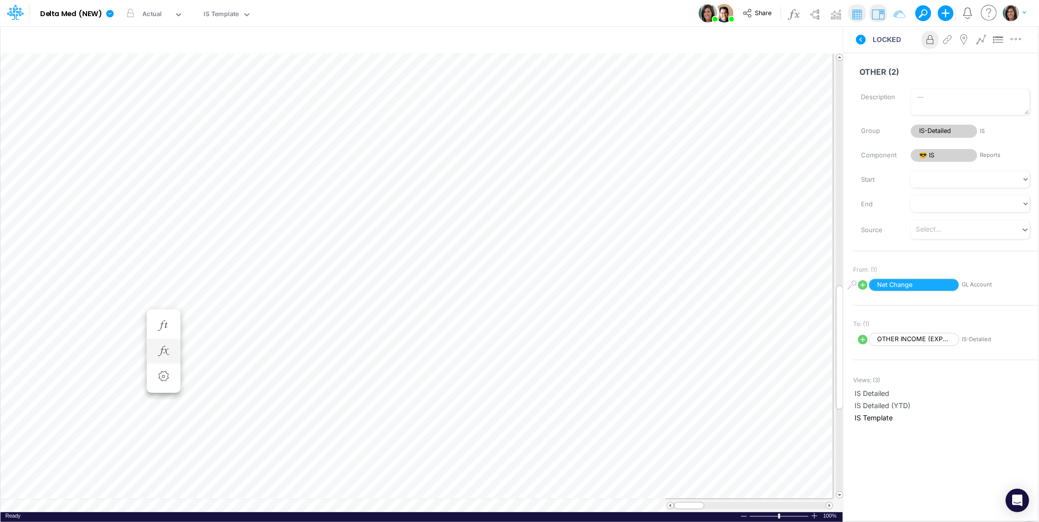
scroll to position [0, 0]
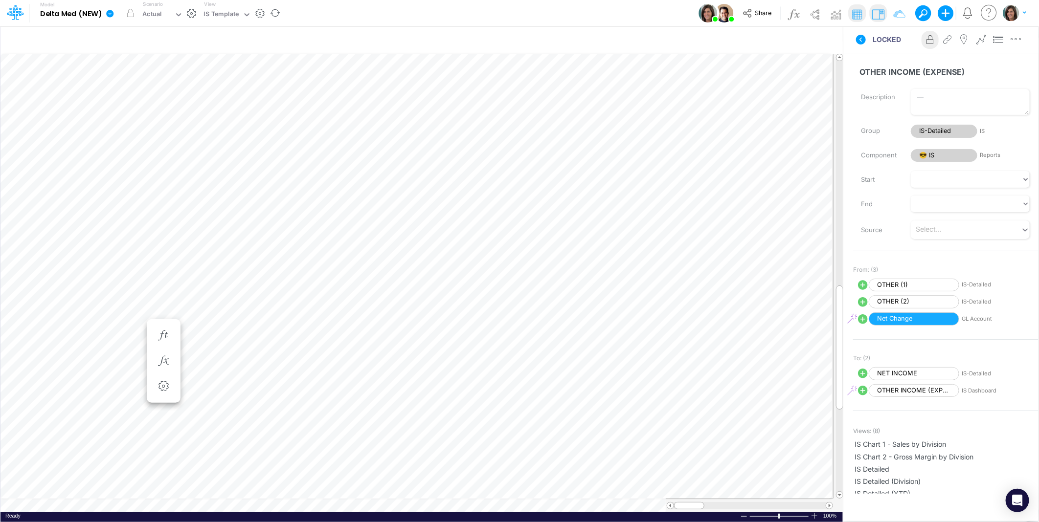
click at [108, 15] on icon at bounding box center [109, 13] width 7 height 7
click at [134, 103] on button "View model info" at bounding box center [159, 101] width 105 height 15
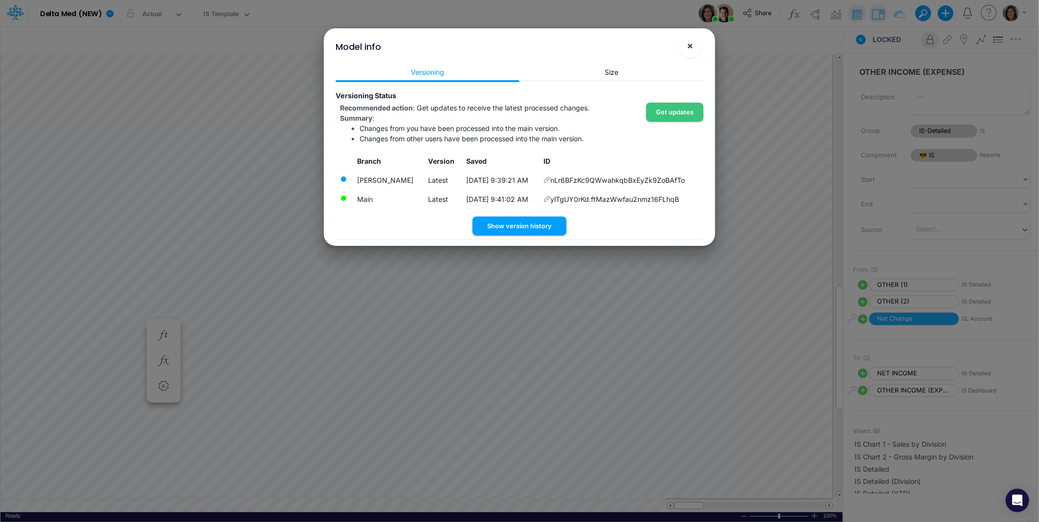
click at [690, 49] on span "×" at bounding box center [690, 46] width 6 height 12
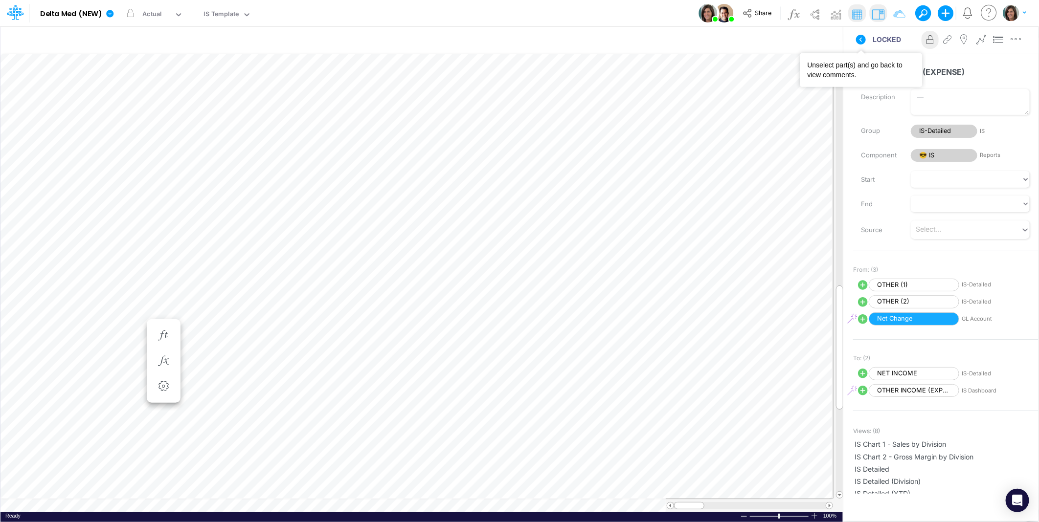
click at [862, 42] on icon at bounding box center [861, 40] width 10 height 10
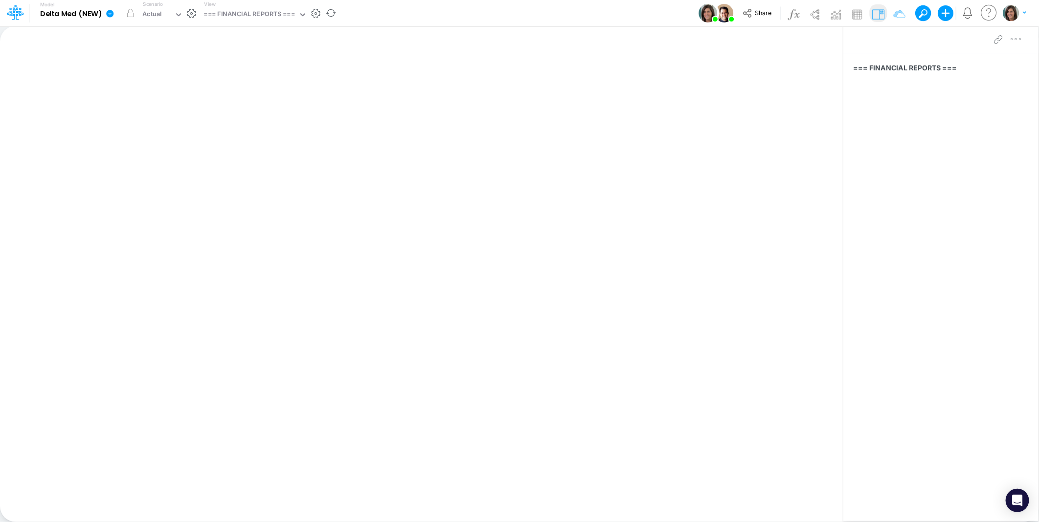
click at [257, 6] on div "View === FINANCIAL REPORTS ===" at bounding box center [253, 12] width 107 height 25
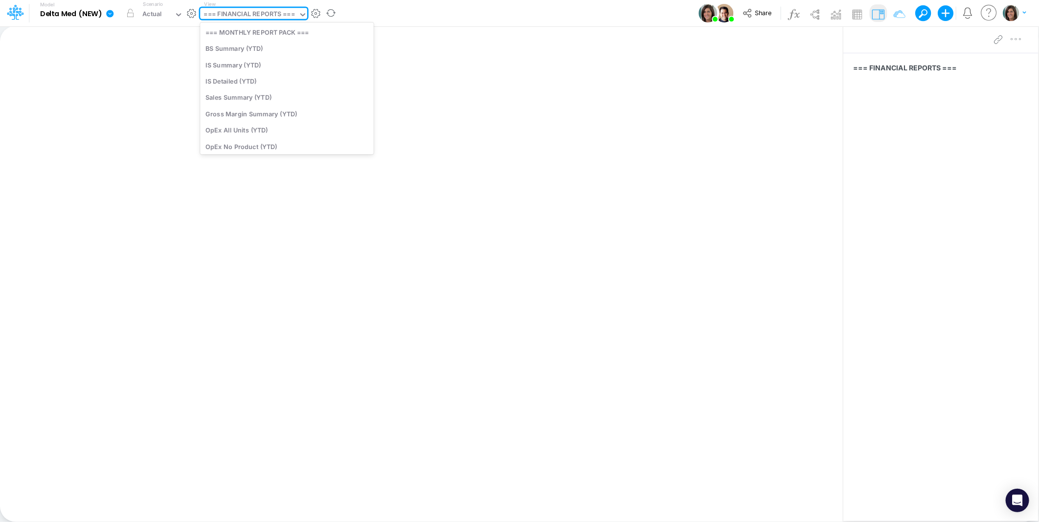
click at [250, 15] on div "=== FINANCIAL REPORTS ===" at bounding box center [249, 14] width 91 height 11
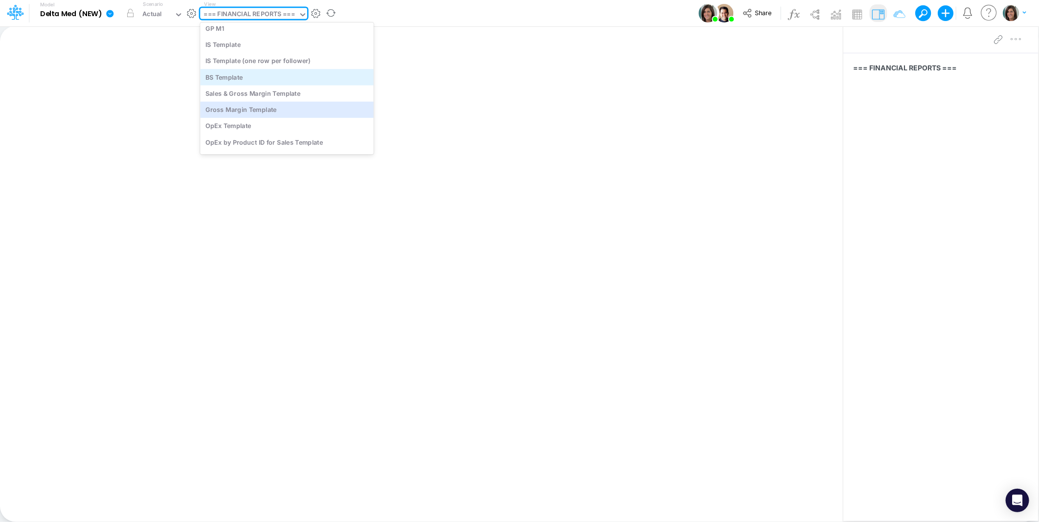
scroll to position [1399, 0]
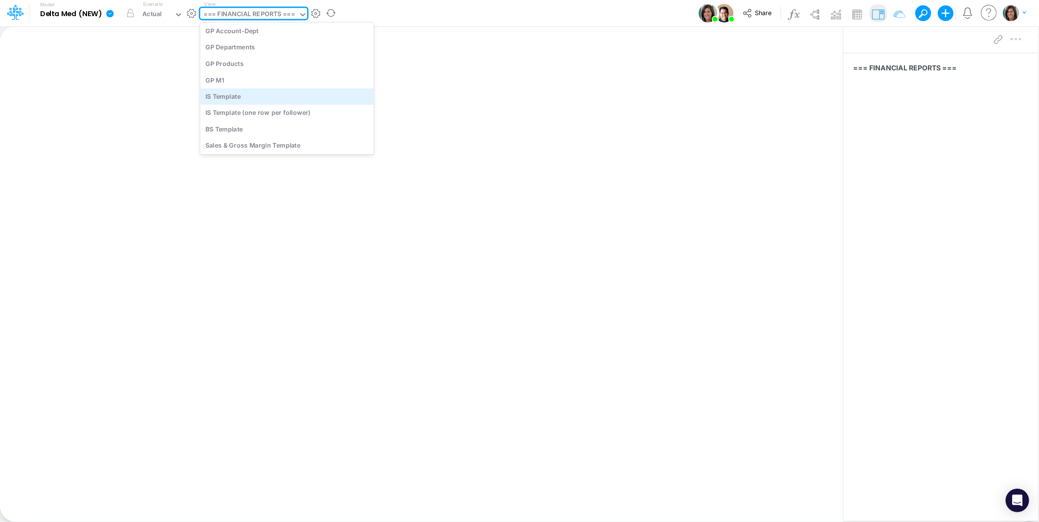
click at [245, 96] on div "IS Template" at bounding box center [287, 97] width 174 height 16
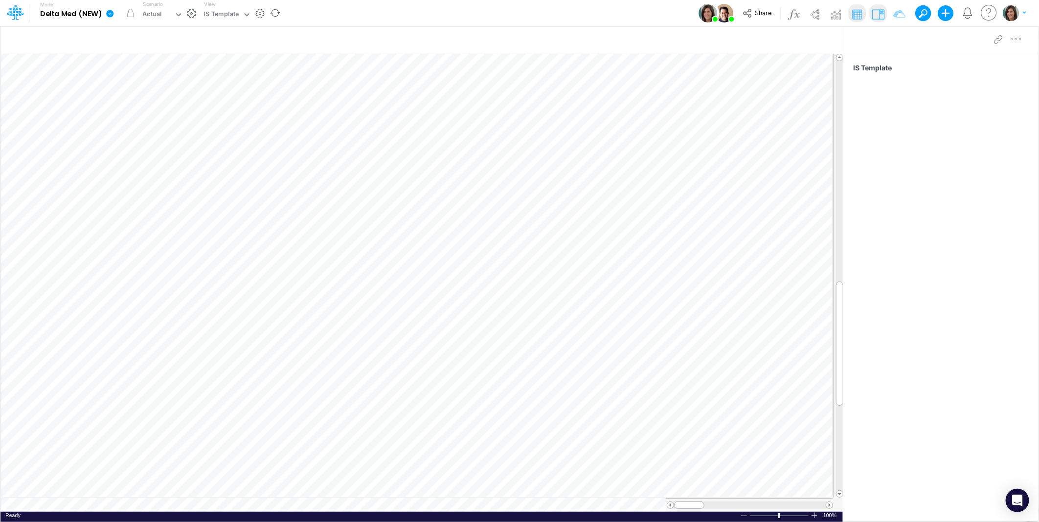
scroll to position [0, 0]
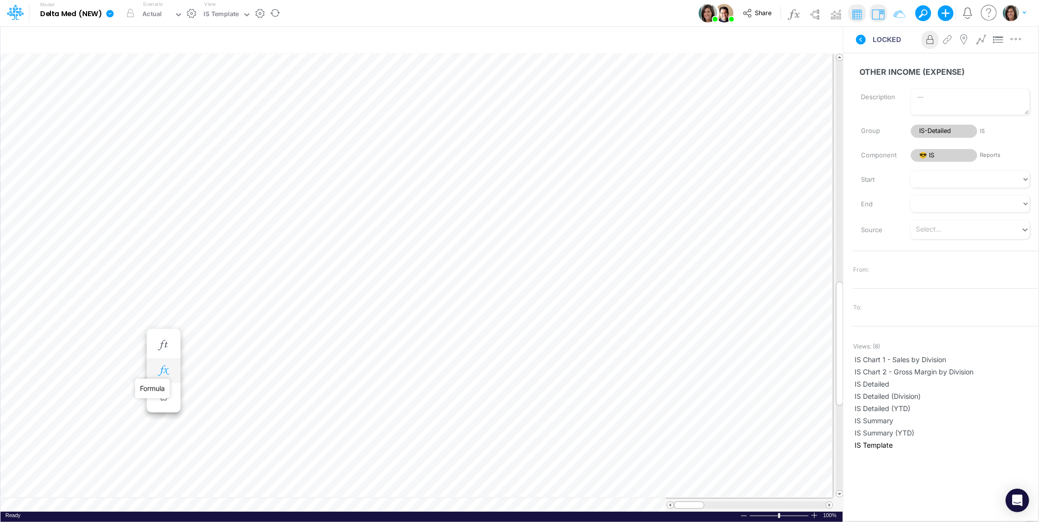
click at [158, 368] on icon "button" at bounding box center [163, 371] width 15 height 10
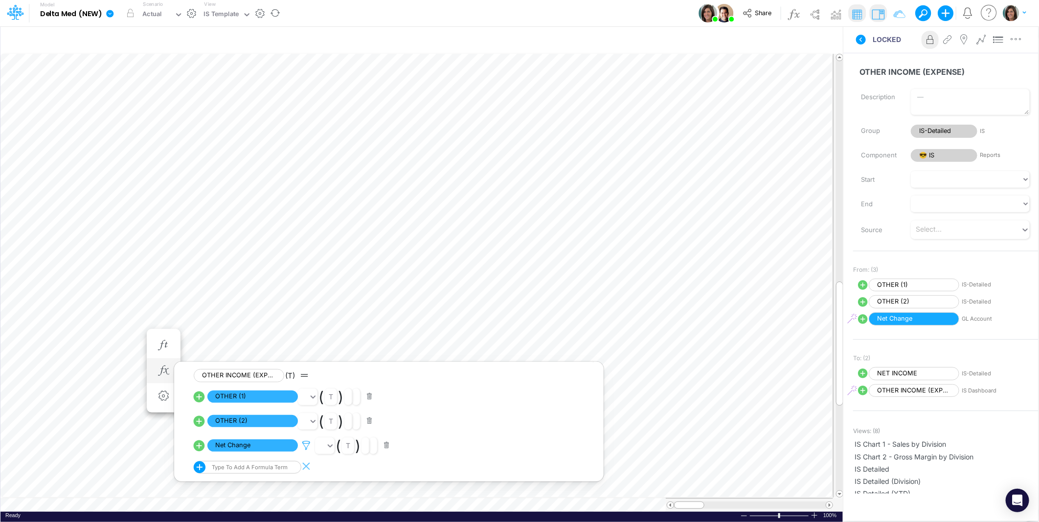
click at [308, 446] on icon at bounding box center [306, 446] width 15 height 10
click at [201, 449] on div at bounding box center [519, 264] width 1039 height 518
click at [200, 449] on icon at bounding box center [199, 445] width 11 height 11
select select "1"
select select "Multiply"
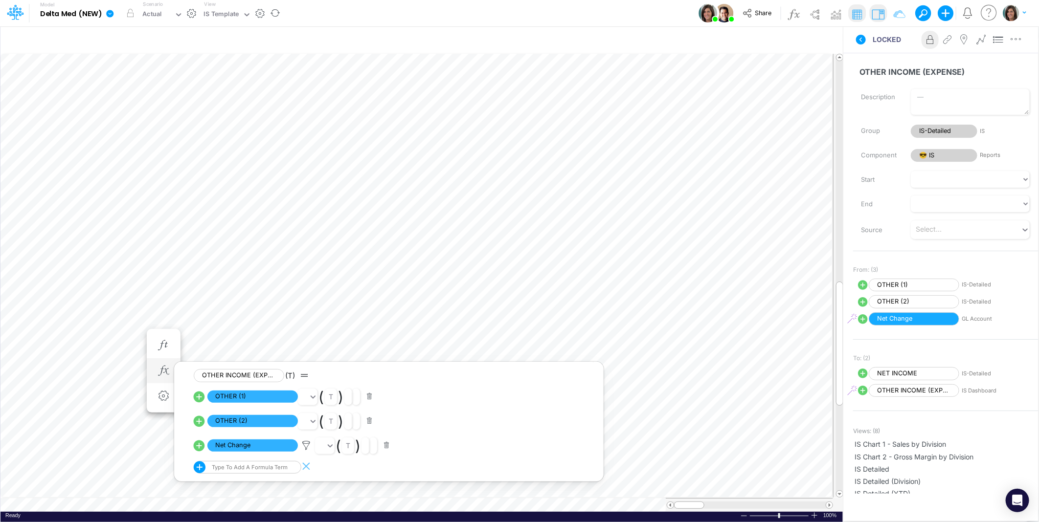
select select "Add"
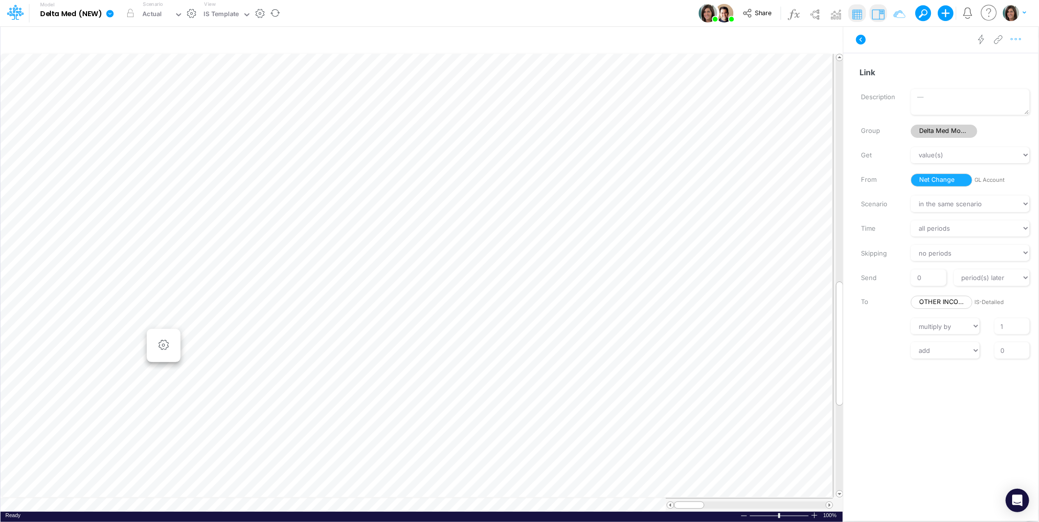
click at [1017, 41] on icon "button" at bounding box center [1016, 39] width 15 height 10
click at [982, 79] on button "Delete" at bounding box center [965, 80] width 116 height 17
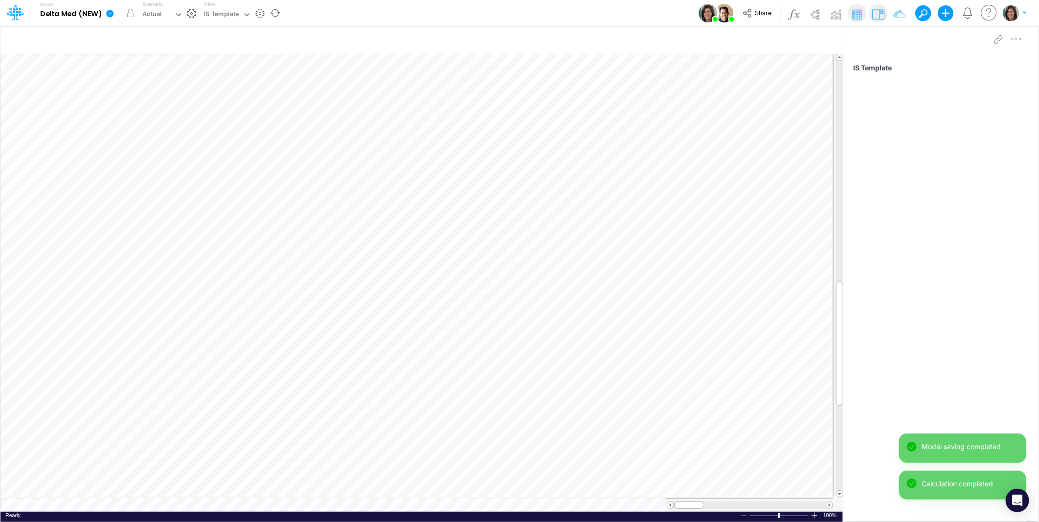
scroll to position [0, 0]
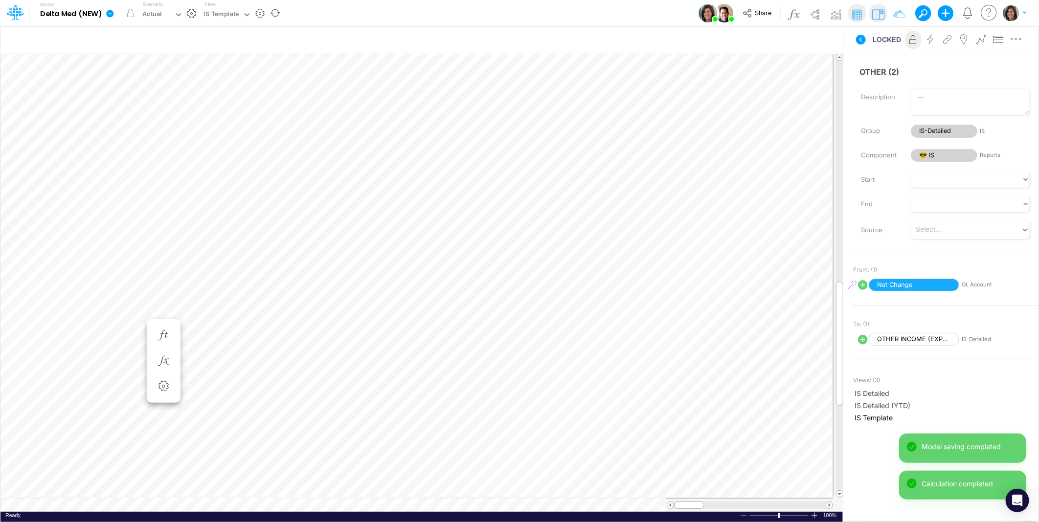
scroll to position [0, 0]
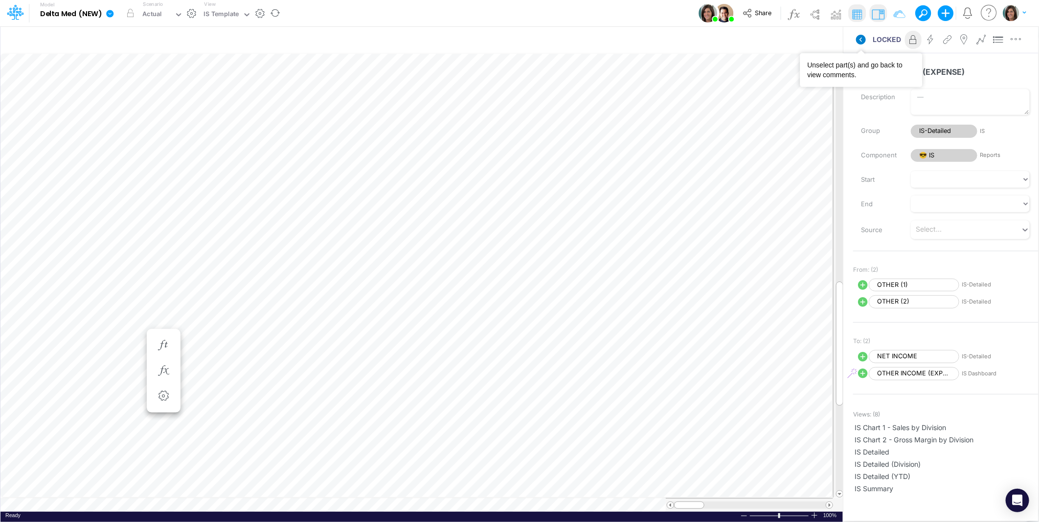
click at [863, 38] on icon at bounding box center [861, 40] width 10 height 10
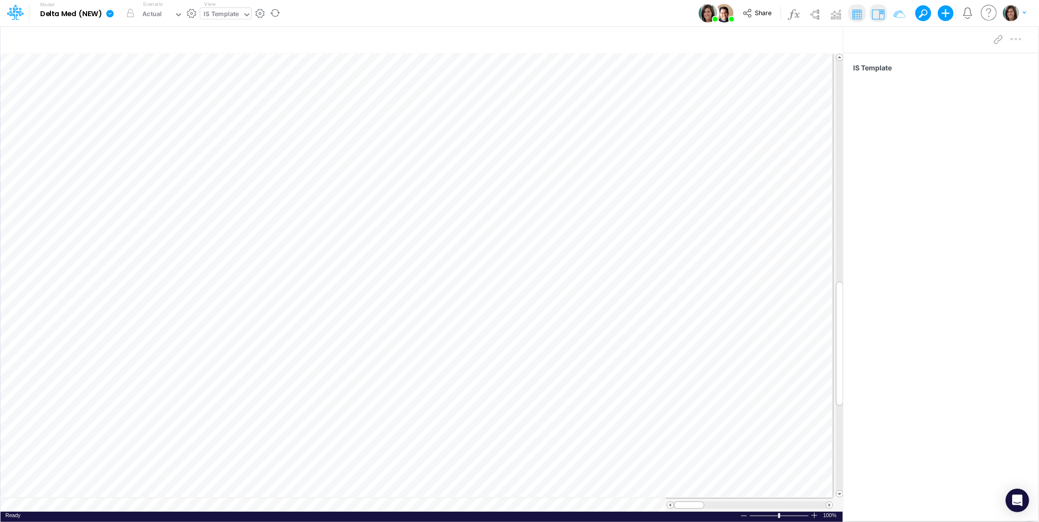
click at [222, 9] on div "IS Template" at bounding box center [221, 14] width 35 height 11
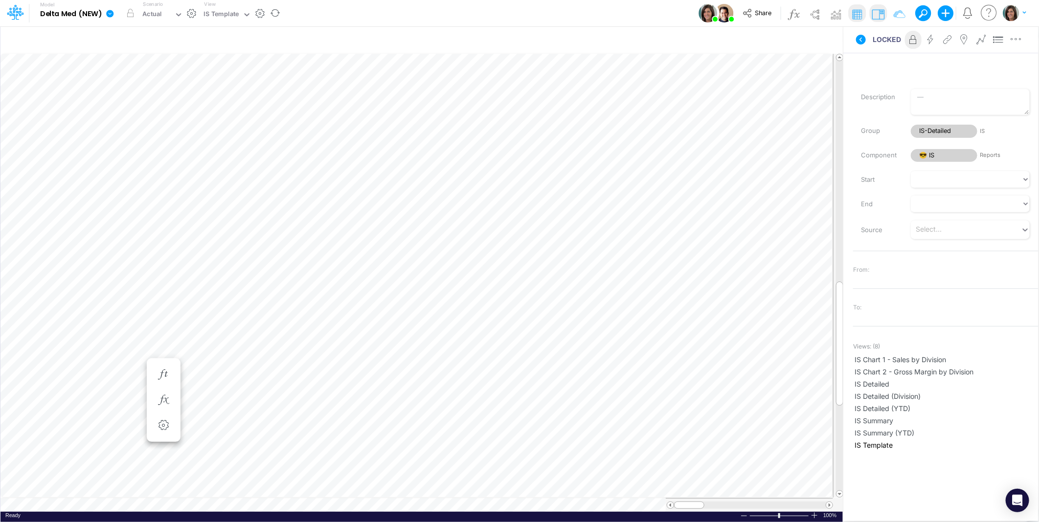
scroll to position [0, 0]
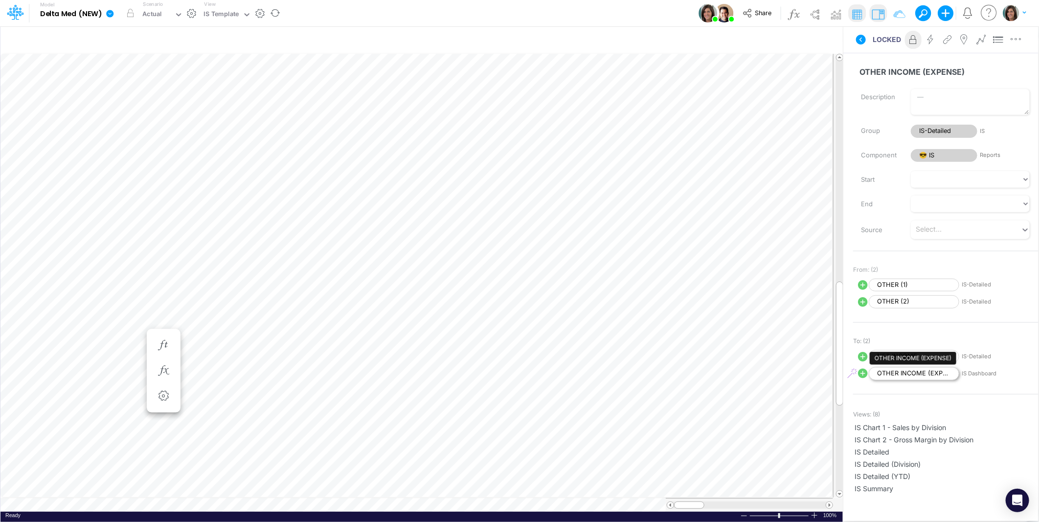
click at [930, 377] on span "OTHER INCOME (EXPENSE)" at bounding box center [914, 373] width 90 height 13
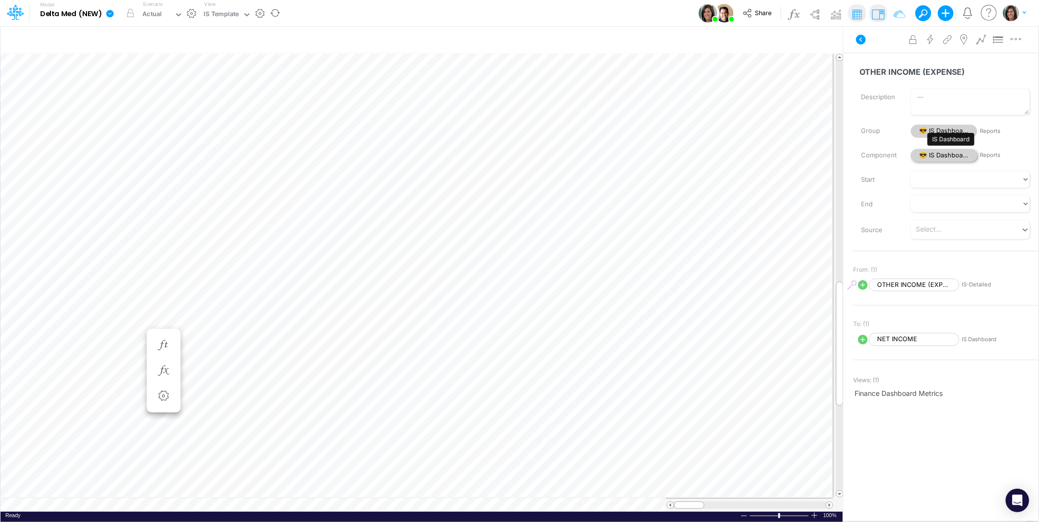
click at [936, 155] on span "😎 IS Dashboard" at bounding box center [944, 155] width 67 height 13
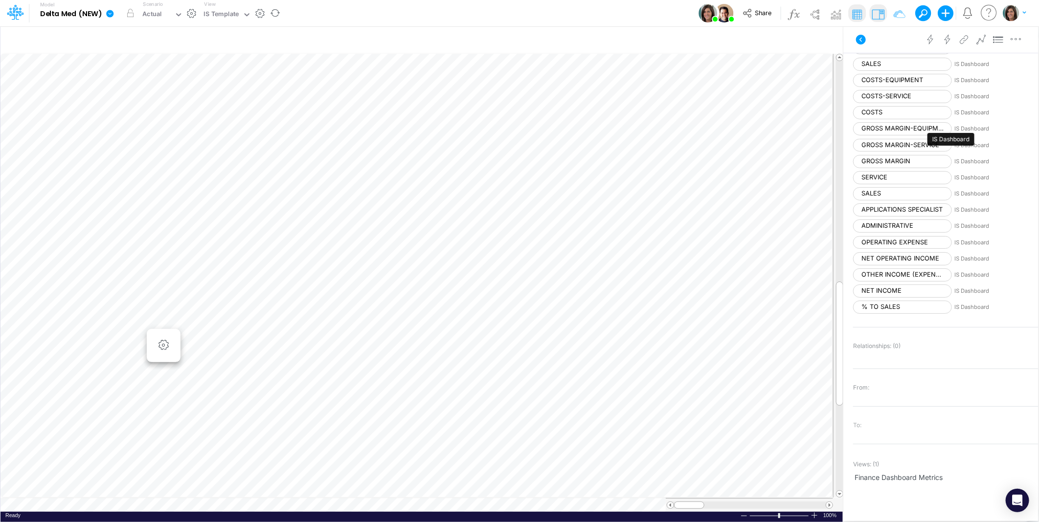
scroll to position [362, 0]
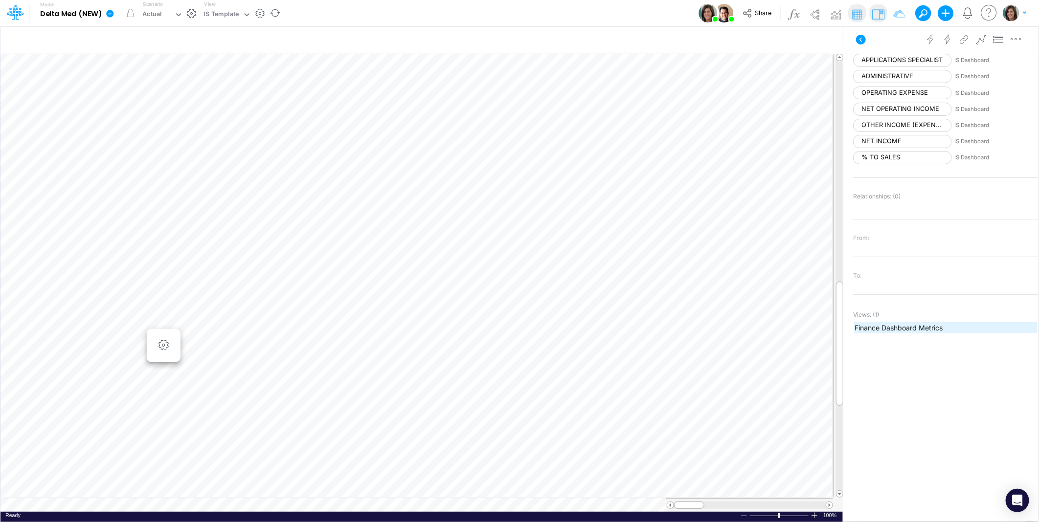
click at [907, 333] on span "Finance Dashboard Metrics" at bounding box center [946, 328] width 182 height 10
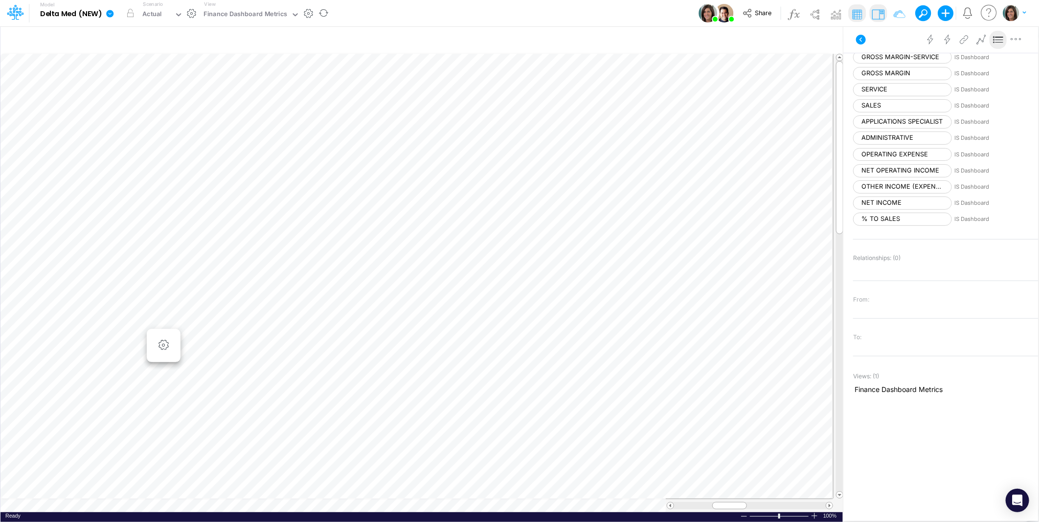
scroll to position [362, 0]
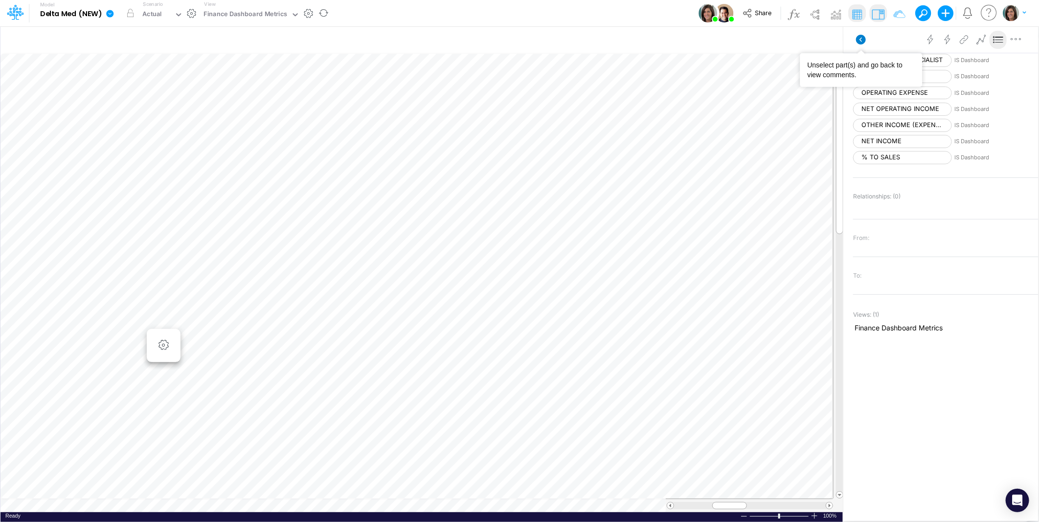
click at [864, 39] on icon at bounding box center [861, 40] width 10 height 10
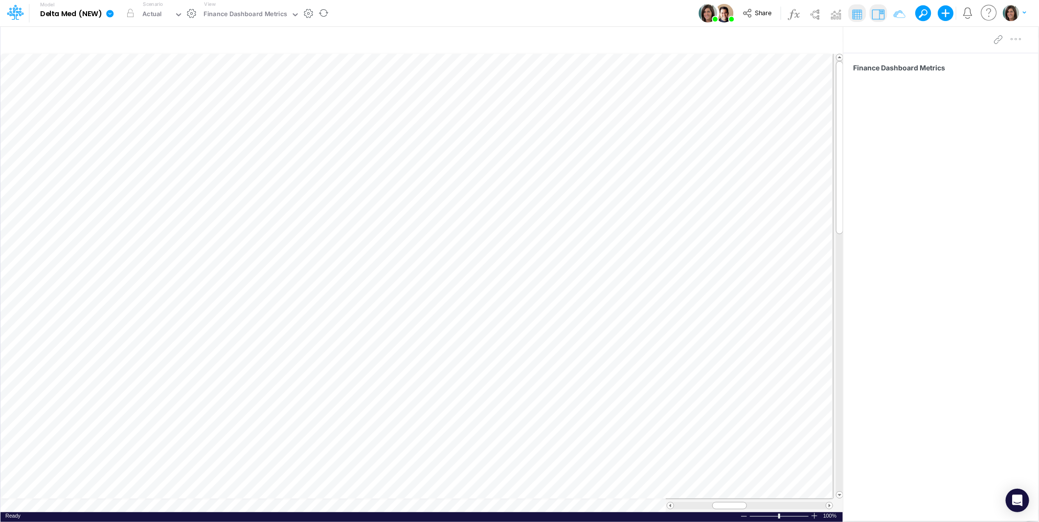
scroll to position [0, 0]
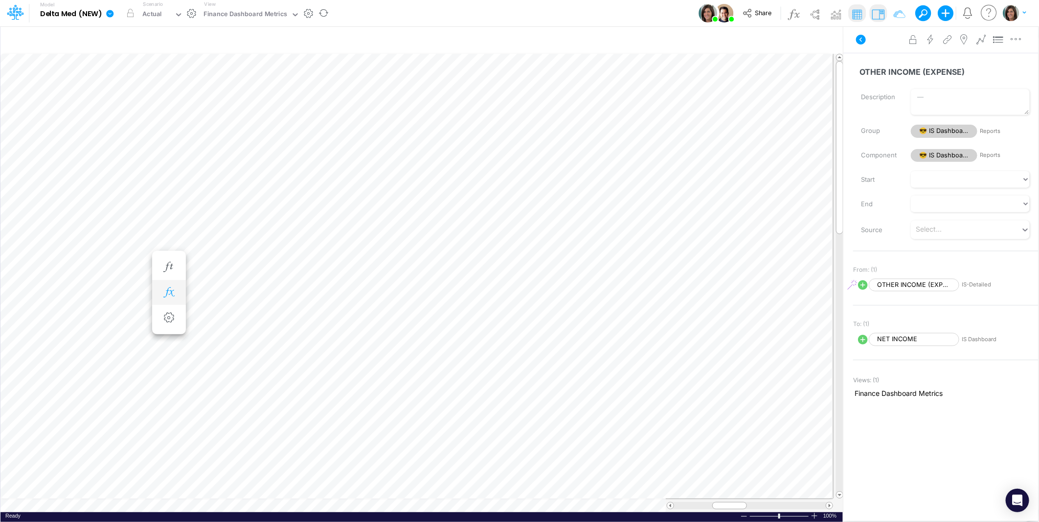
click at [163, 290] on icon "button" at bounding box center [168, 293] width 15 height 10
click at [313, 315] on icon at bounding box center [311, 319] width 15 height 10
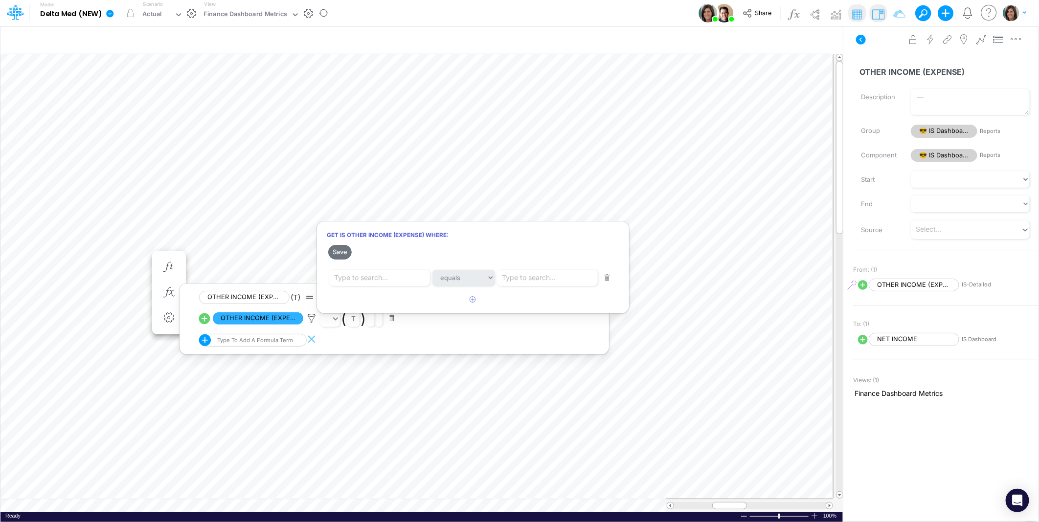
click at [30, 242] on div at bounding box center [519, 264] width 1039 height 518
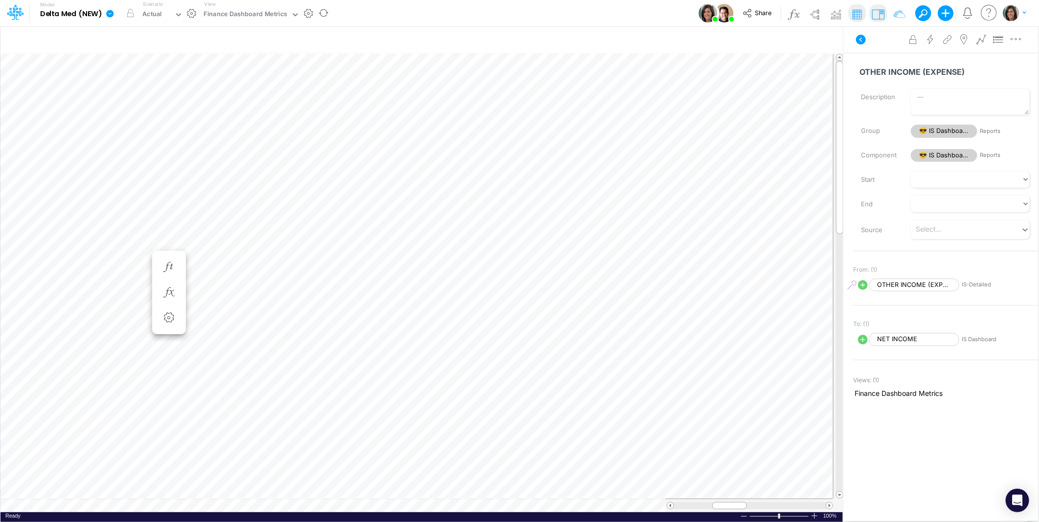
scroll to position [0, 0]
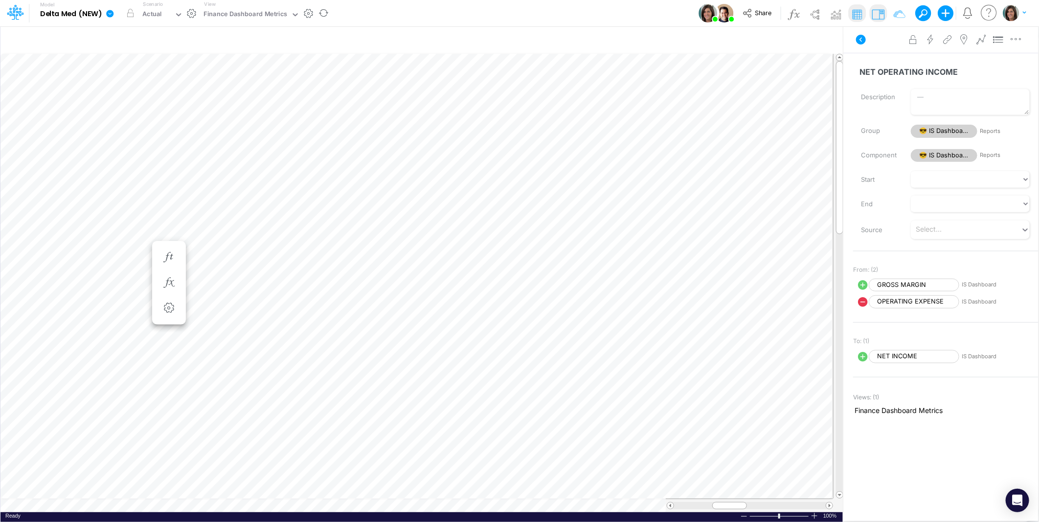
scroll to position [0, 0]
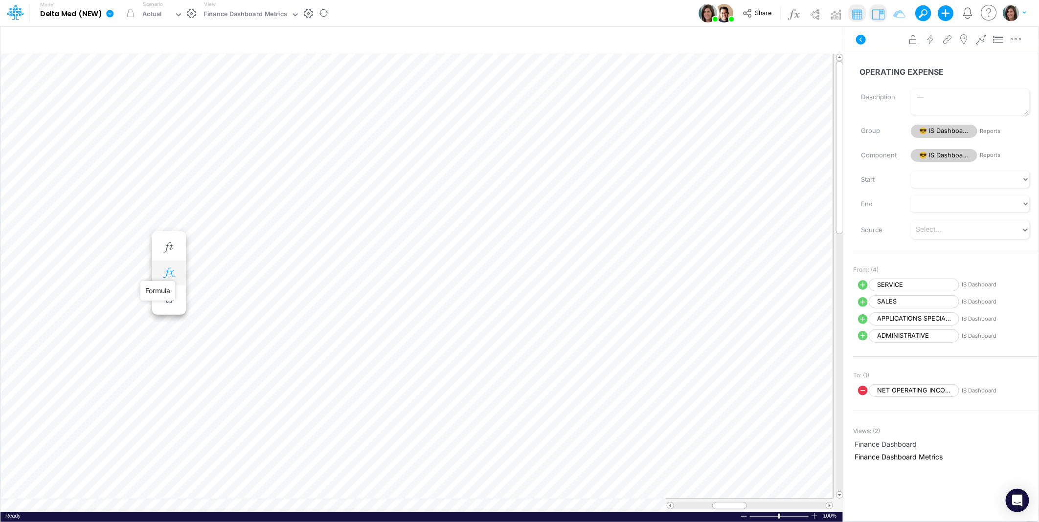
click at [171, 268] on icon "button" at bounding box center [168, 273] width 15 height 10
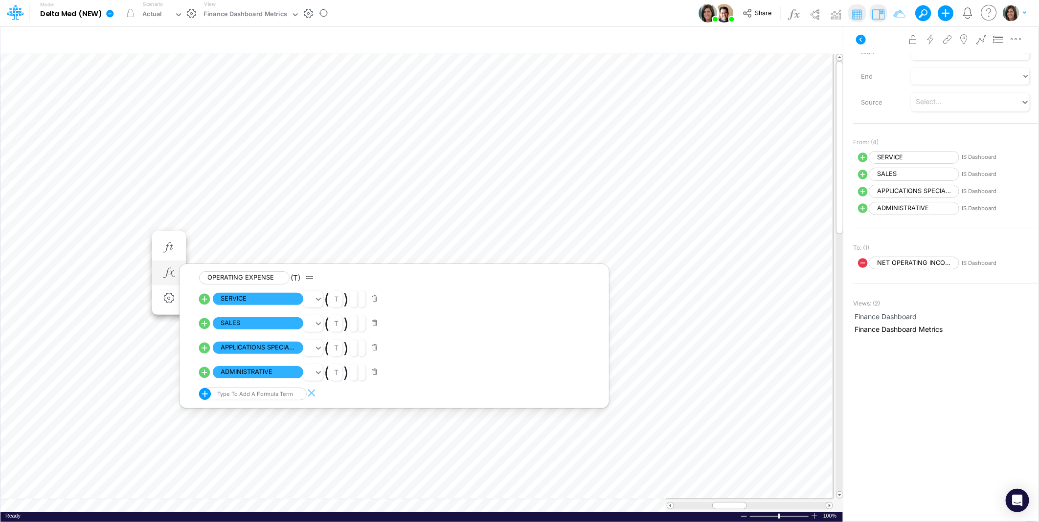
scroll to position [0, 0]
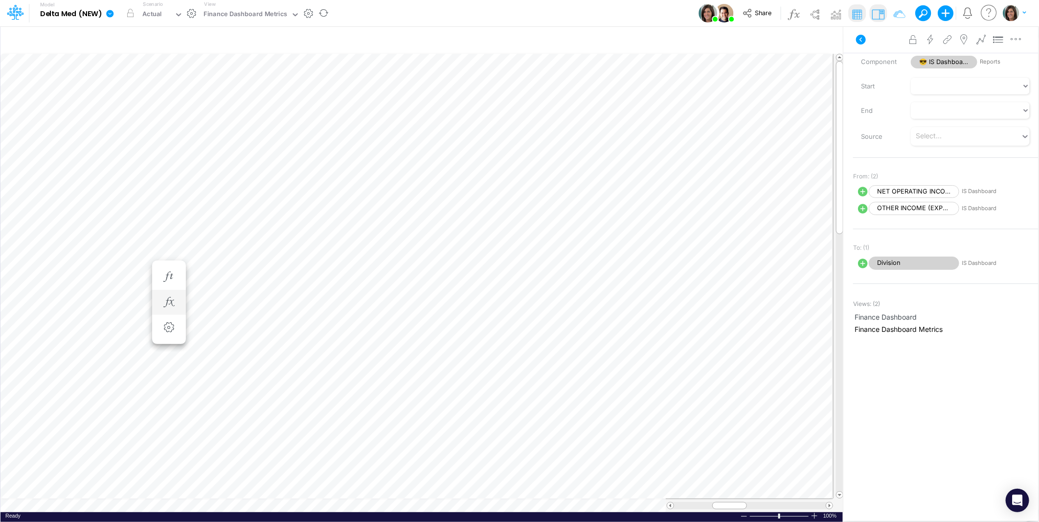
scroll to position [0, 0]
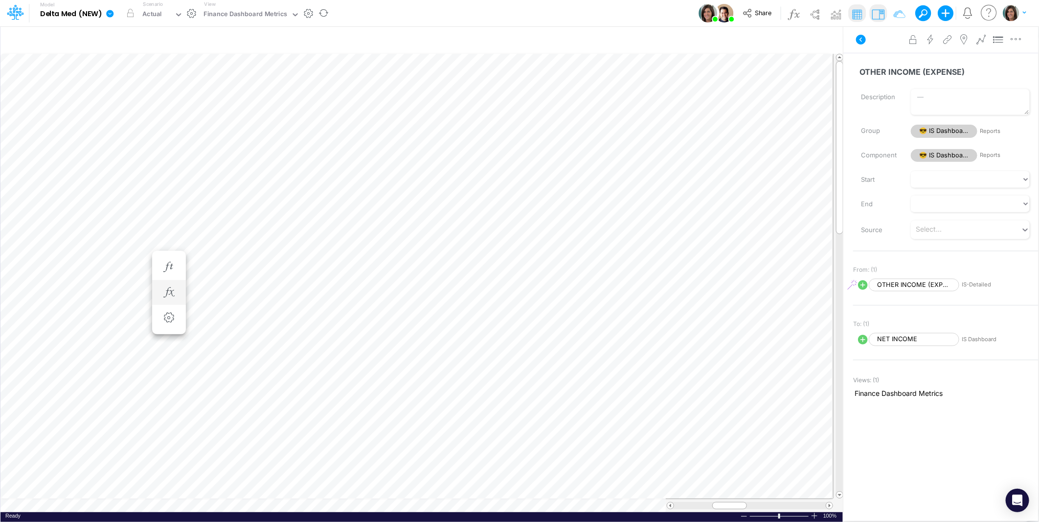
scroll to position [0, 0]
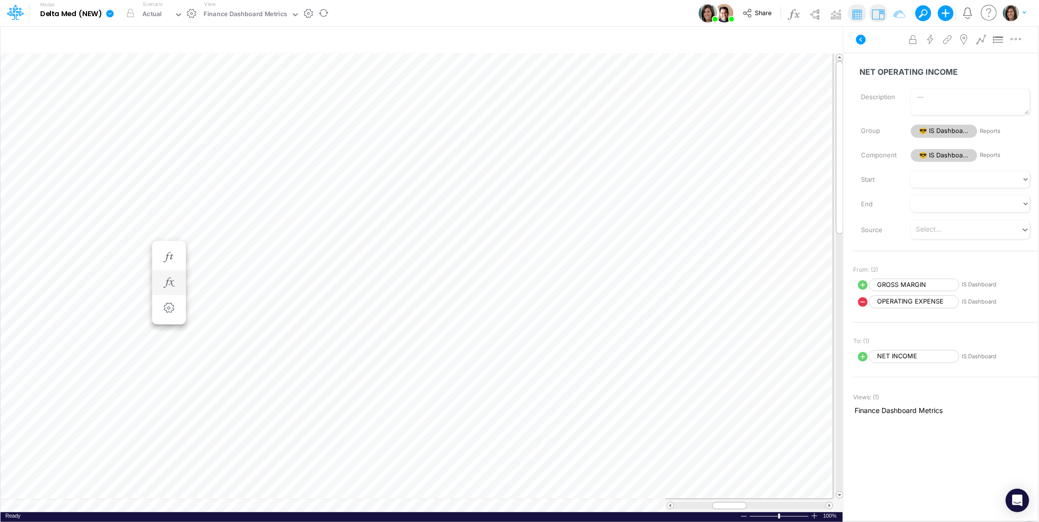
scroll to position [0, 0]
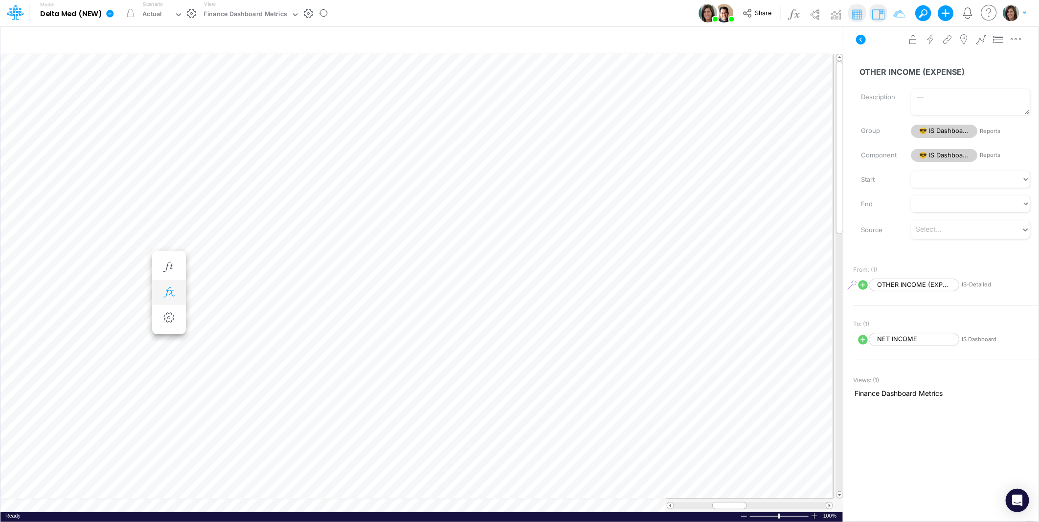
click at [172, 295] on icon "button" at bounding box center [168, 293] width 15 height 10
click at [311, 319] on icon at bounding box center [311, 319] width 15 height 10
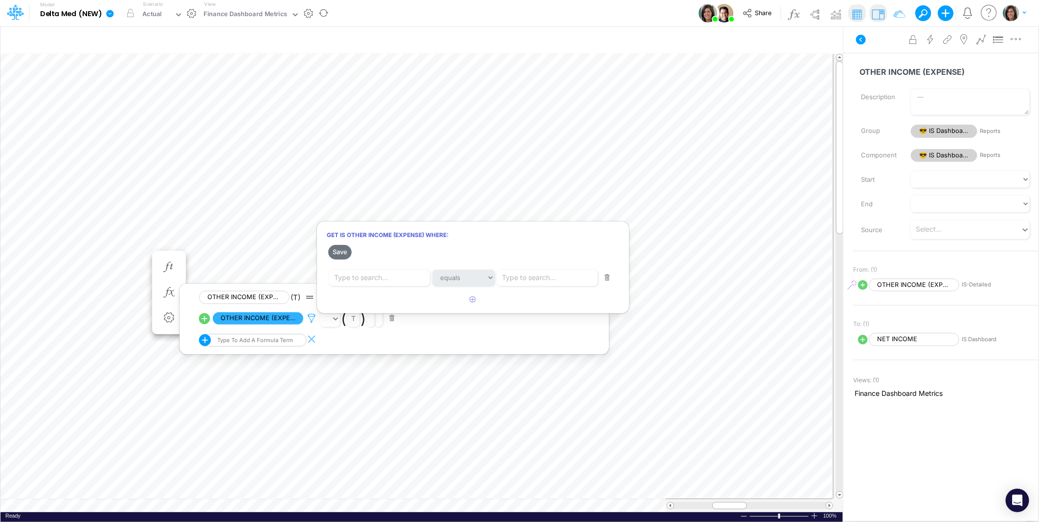
click at [311, 319] on div at bounding box center [519, 264] width 1039 height 518
click at [206, 320] on icon at bounding box center [205, 319] width 14 height 14
select select "1"
select select "Multiply"
select select "Add"
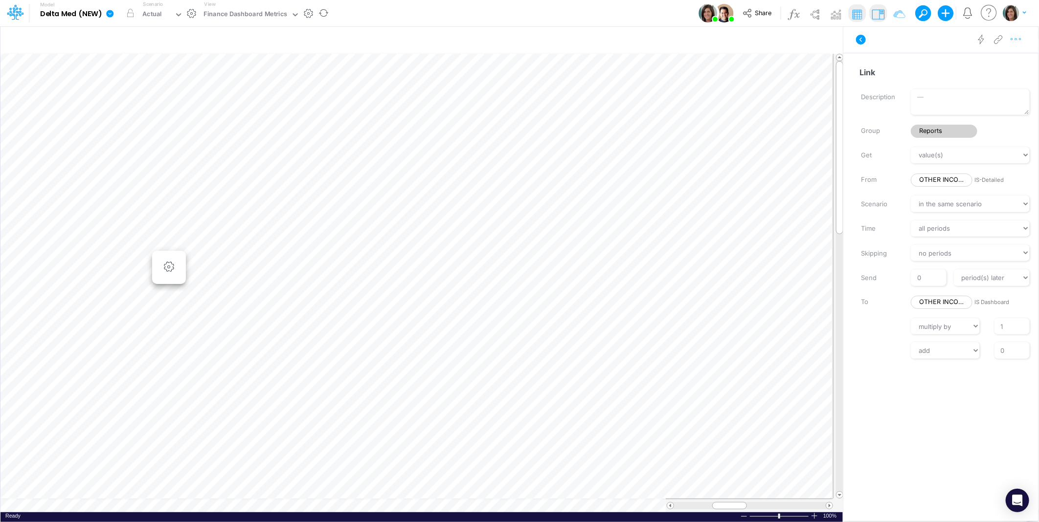
click at [1016, 45] on button "button" at bounding box center [1016, 40] width 18 height 20
click at [970, 80] on button "Delete" at bounding box center [965, 80] width 116 height 17
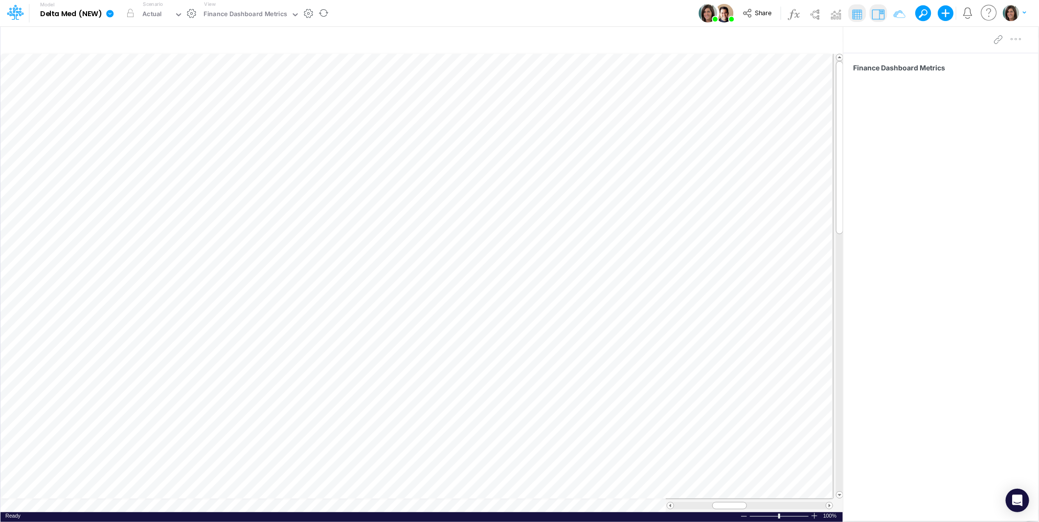
scroll to position [0, 0]
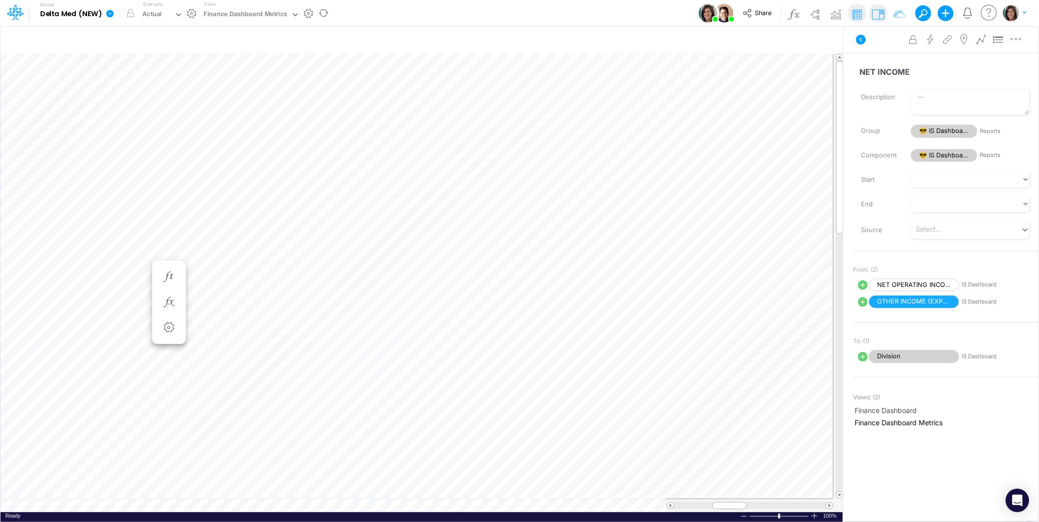
scroll to position [0, 0]
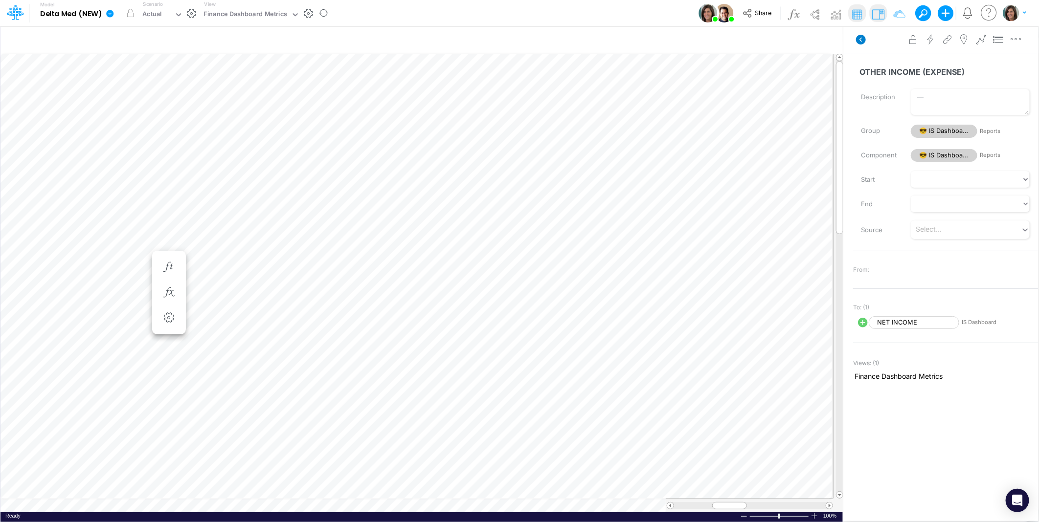
click at [860, 41] on icon at bounding box center [861, 40] width 10 height 10
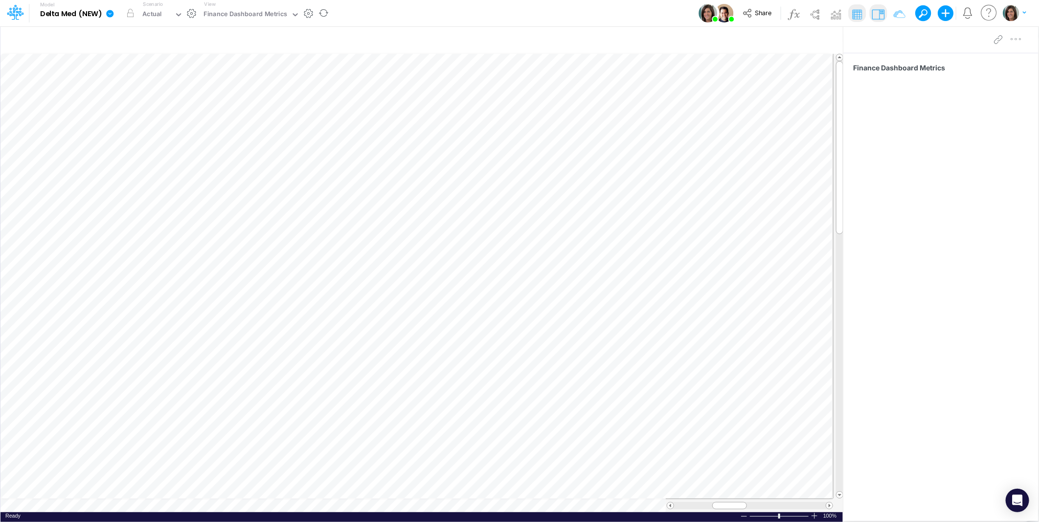
scroll to position [0, 0]
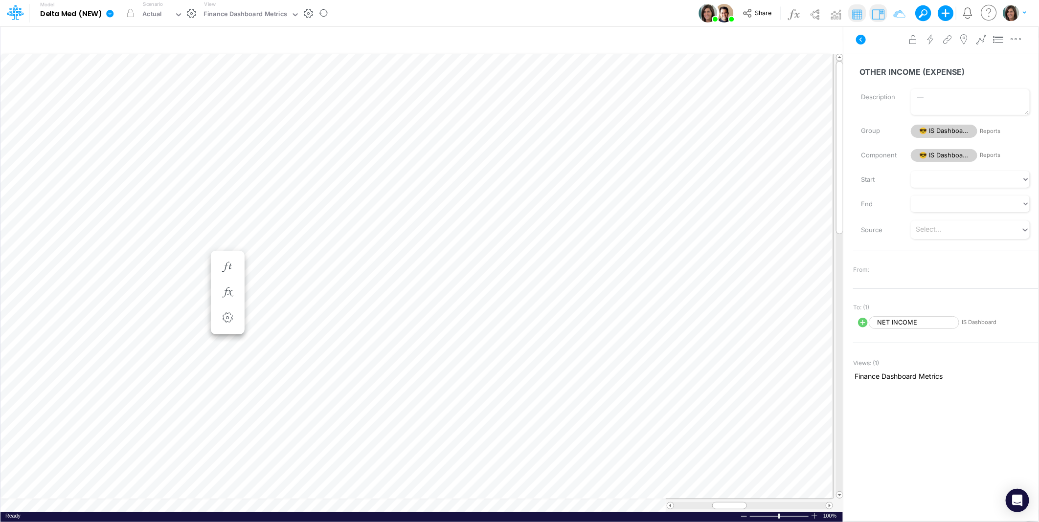
click at [859, 45] on icon at bounding box center [861, 40] width 12 height 12
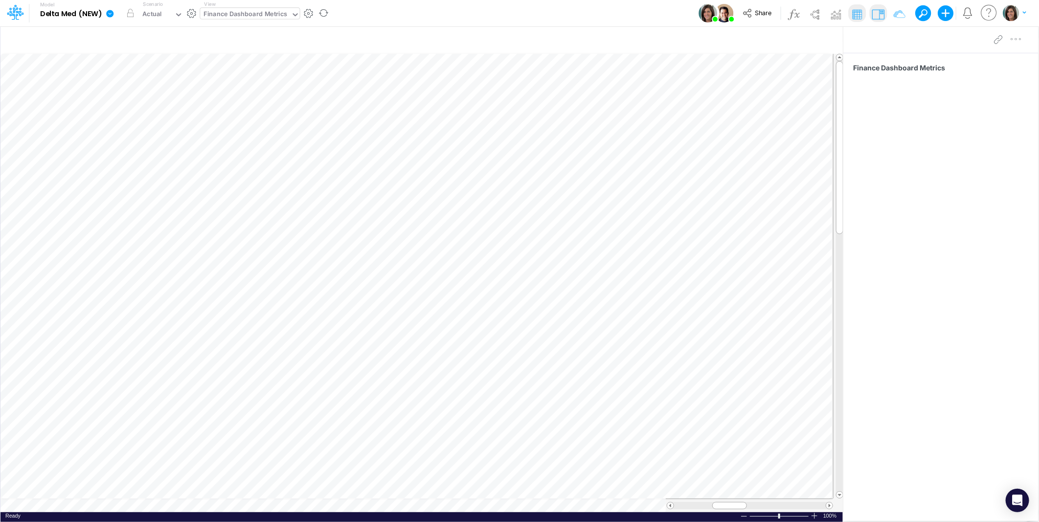
click at [251, 18] on div "Finance Dashboard Metrics" at bounding box center [246, 14] width 84 height 11
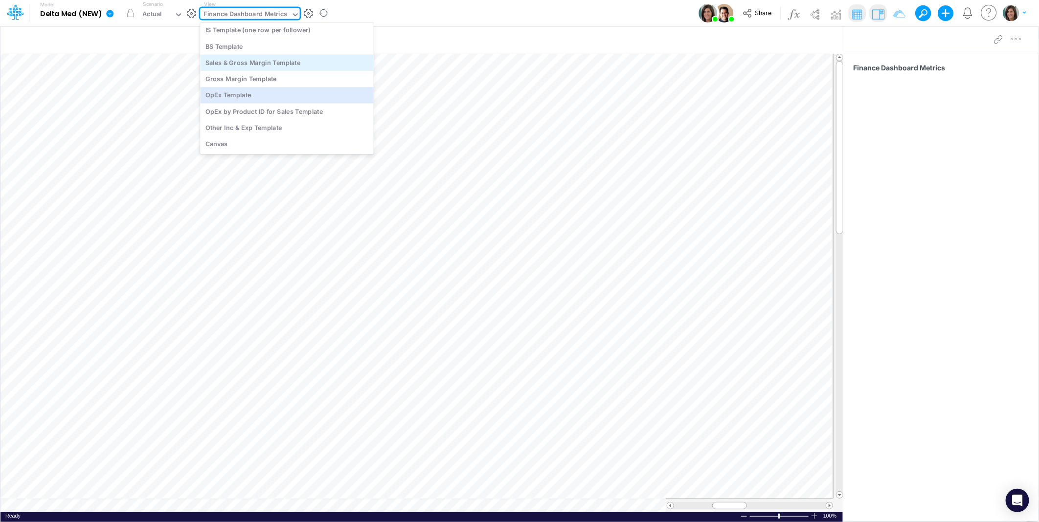
scroll to position [1399, 0]
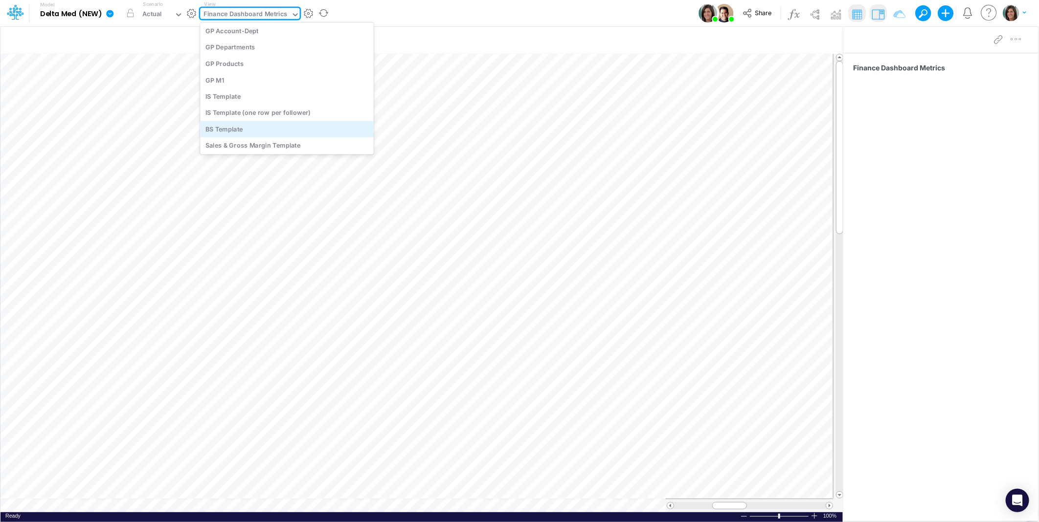
click at [256, 130] on div "BS Template" at bounding box center [287, 129] width 174 height 16
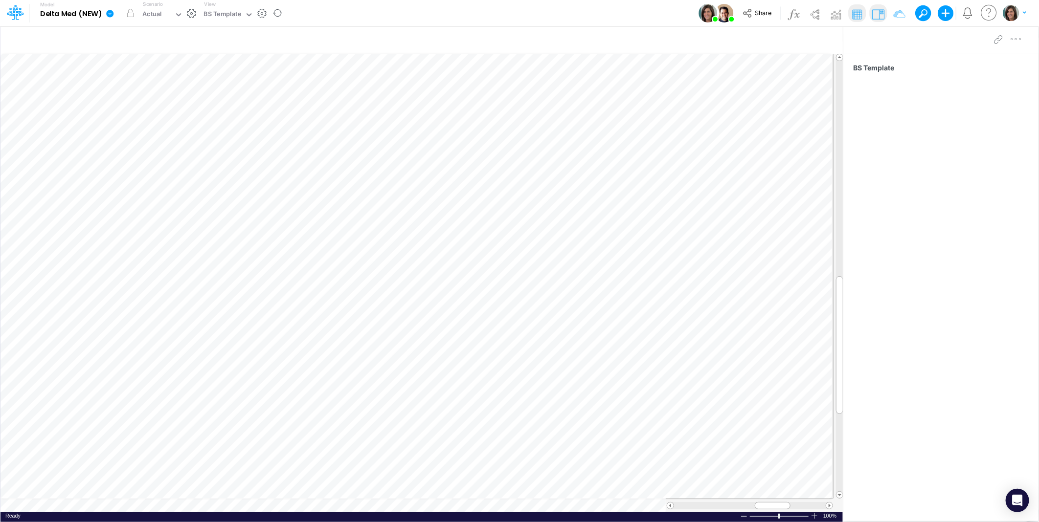
scroll to position [0, 0]
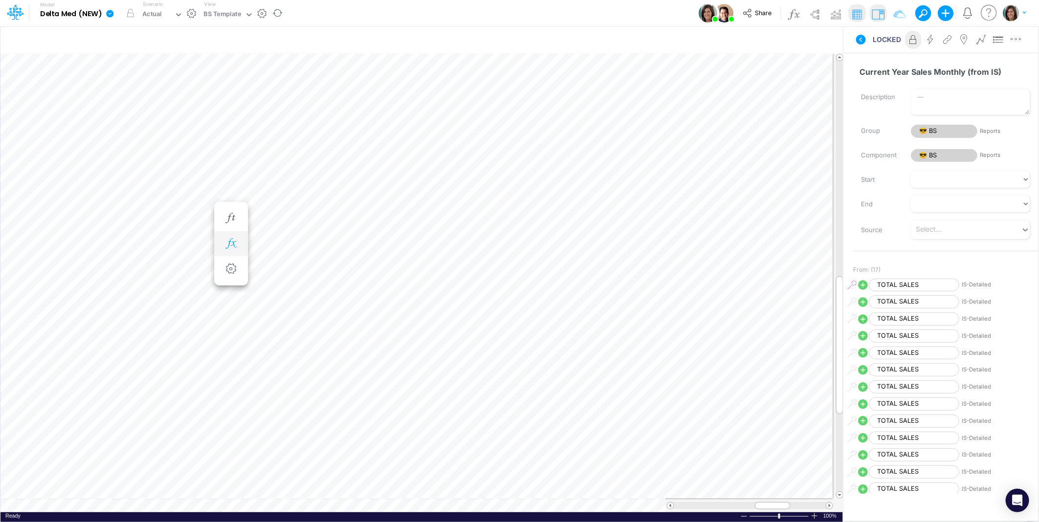
click at [239, 242] on button "button" at bounding box center [231, 244] width 18 height 20
click at [368, 268] on icon at bounding box center [373, 270] width 15 height 10
click at [138, 203] on div at bounding box center [519, 264] width 1039 height 518
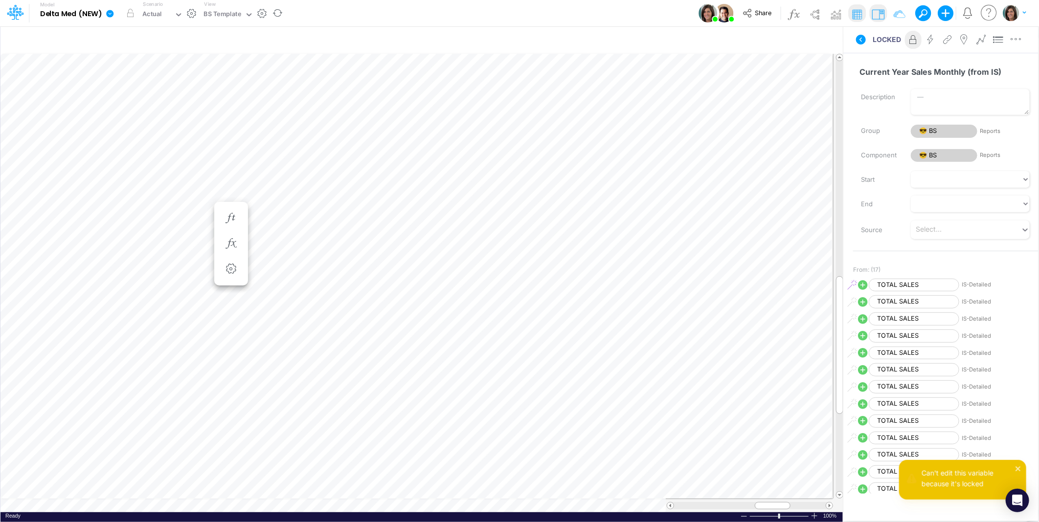
scroll to position [0, 0]
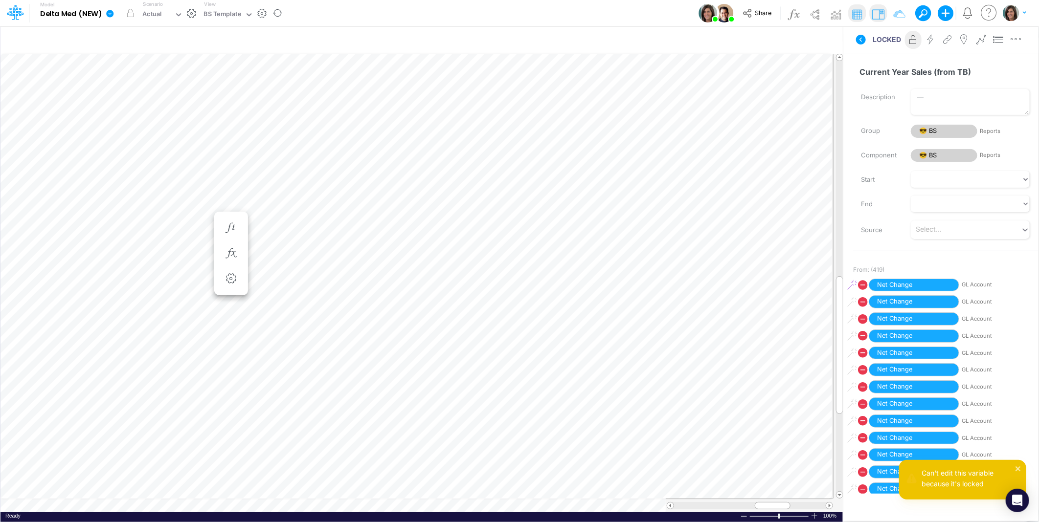
scroll to position [0, 0]
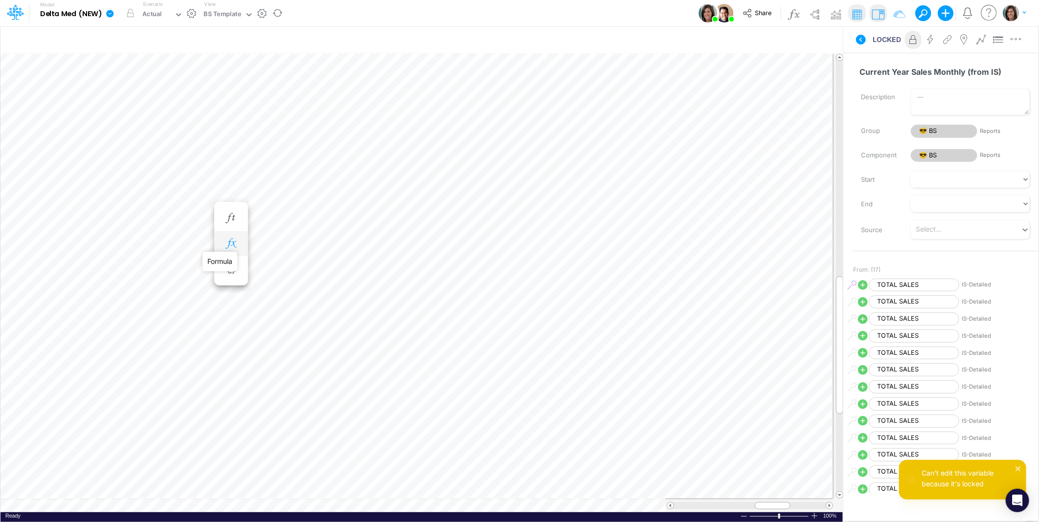
click at [230, 241] on icon "button" at bounding box center [231, 244] width 15 height 10
click at [374, 270] on icon at bounding box center [373, 270] width 15 height 10
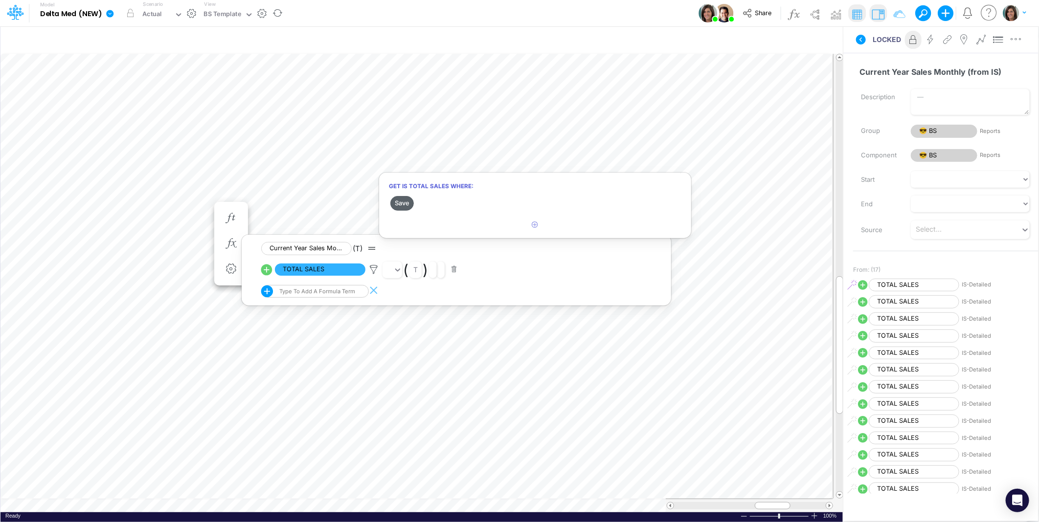
click at [405, 203] on button "Save" at bounding box center [401, 203] width 23 height 14
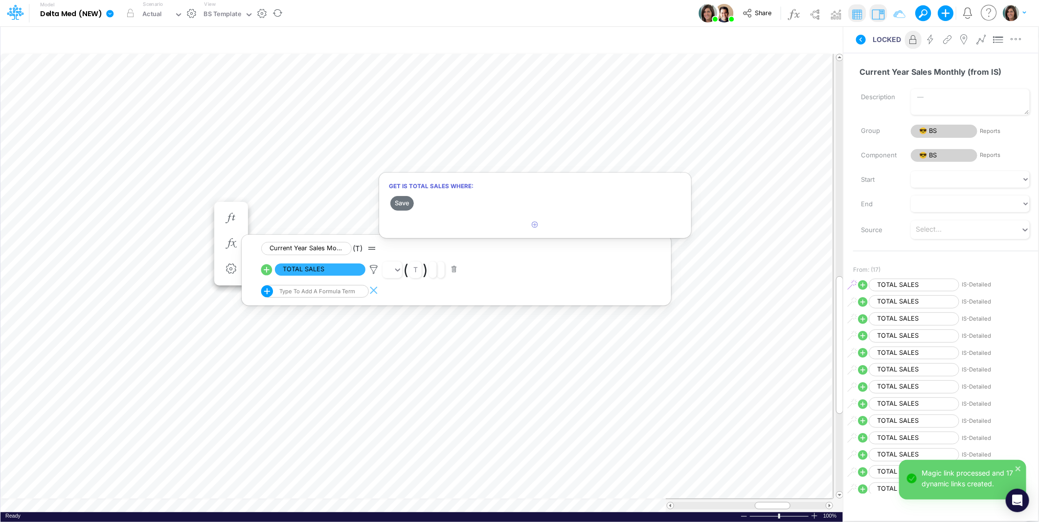
click at [120, 206] on div at bounding box center [519, 264] width 1039 height 518
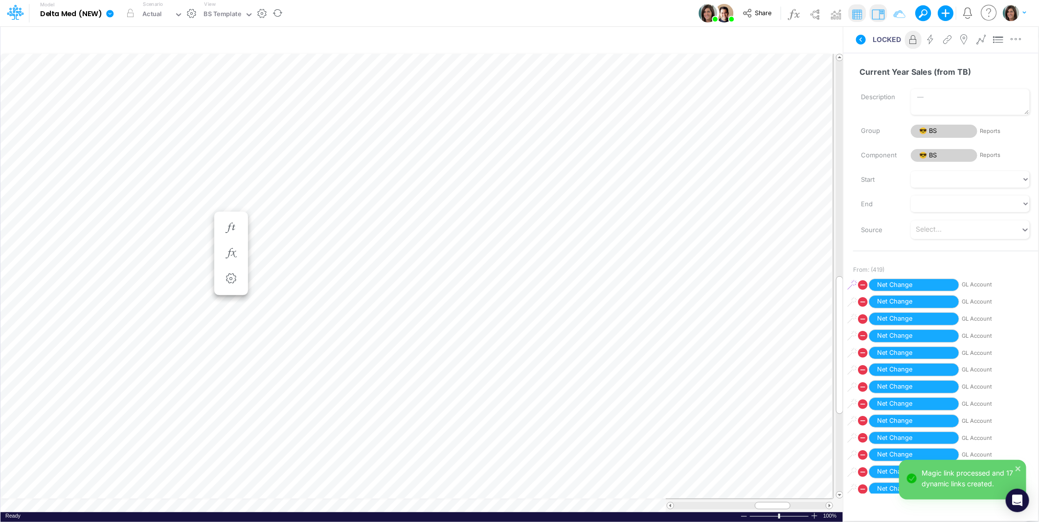
scroll to position [0, 0]
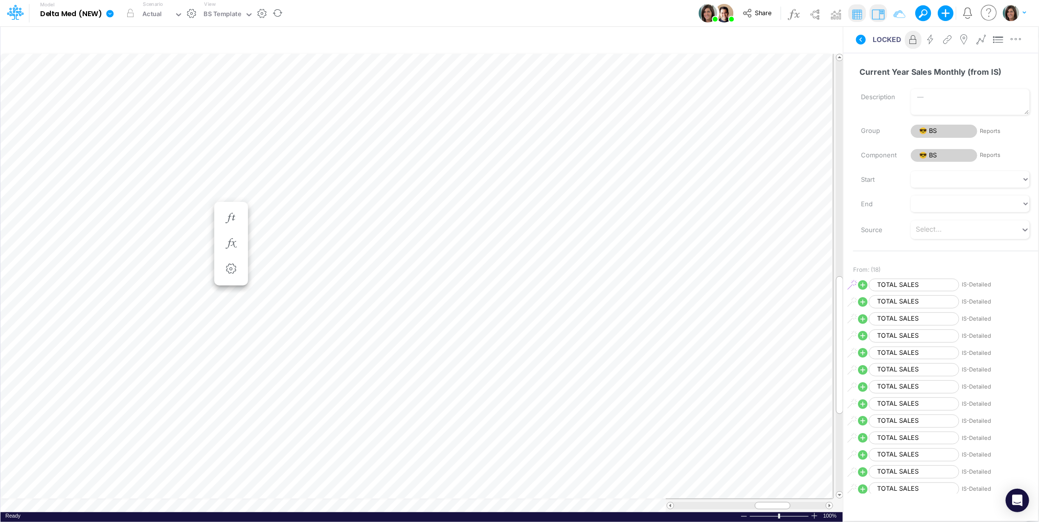
scroll to position [0, 0]
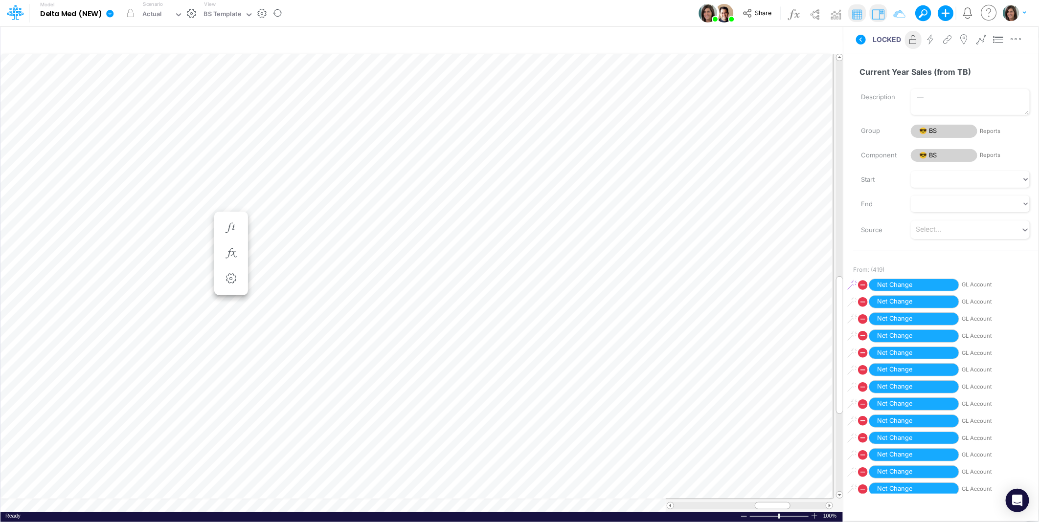
scroll to position [0, 0]
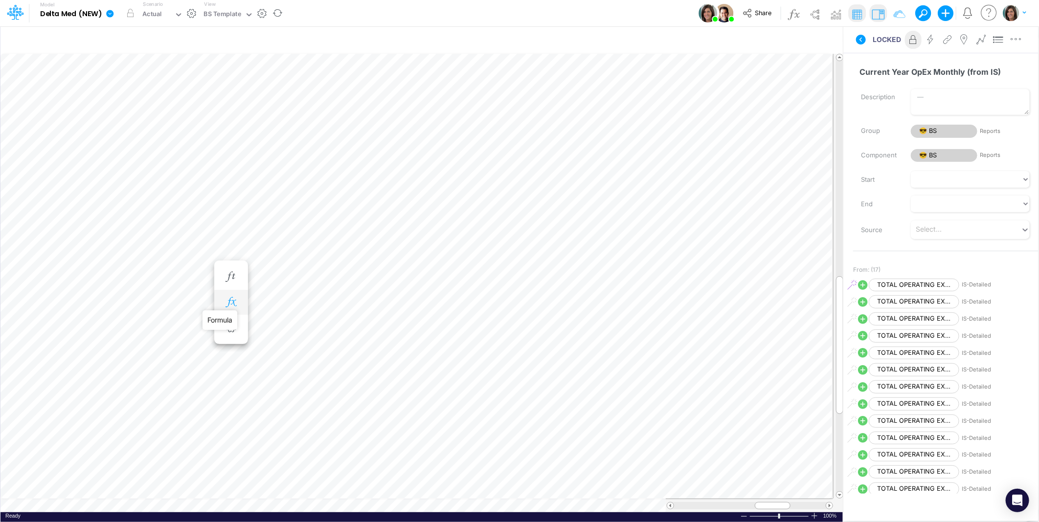
click at [228, 299] on icon "button" at bounding box center [231, 302] width 15 height 10
click at [374, 327] on icon at bounding box center [373, 328] width 15 height 10
click at [405, 263] on button "Save" at bounding box center [401, 262] width 23 height 14
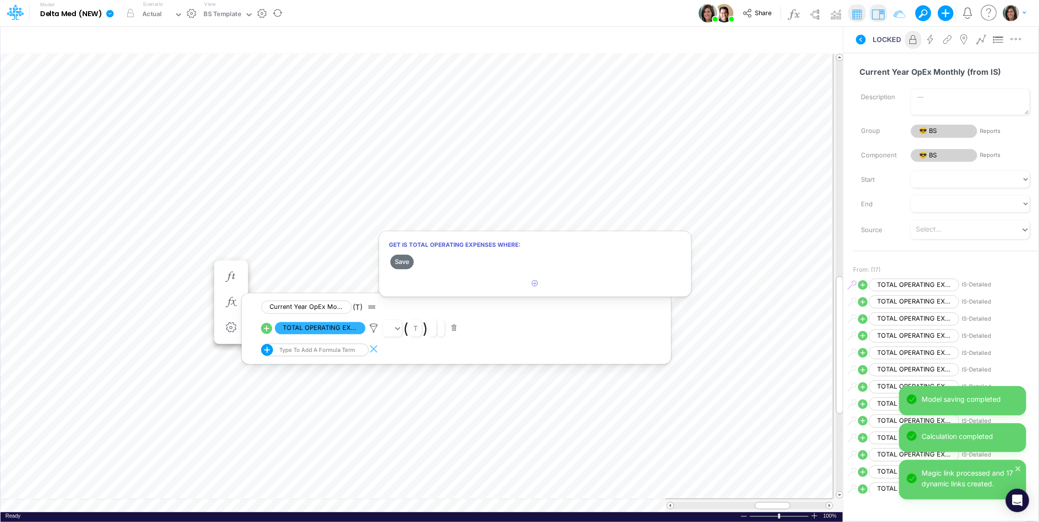
click at [129, 265] on div at bounding box center [519, 264] width 1039 height 518
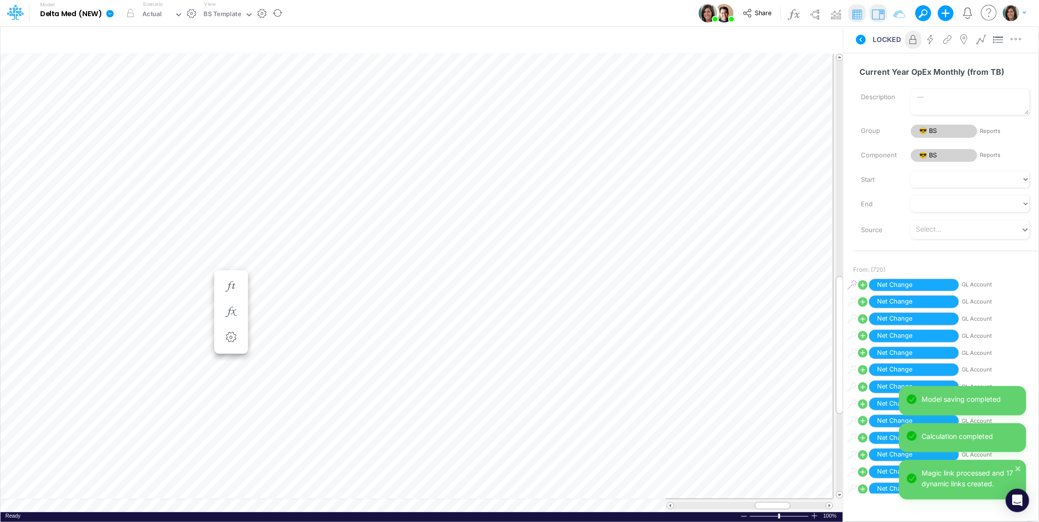
scroll to position [0, 0]
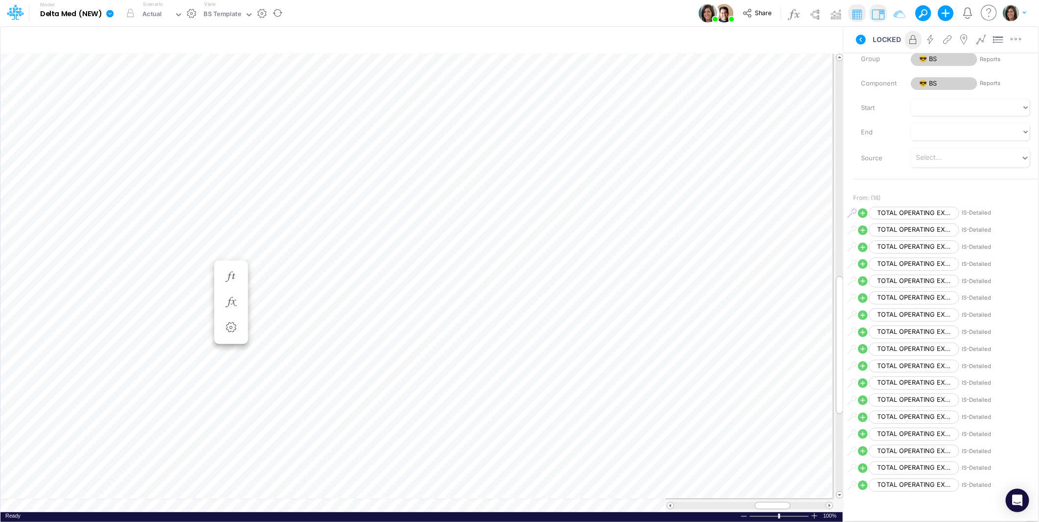
scroll to position [0, 0]
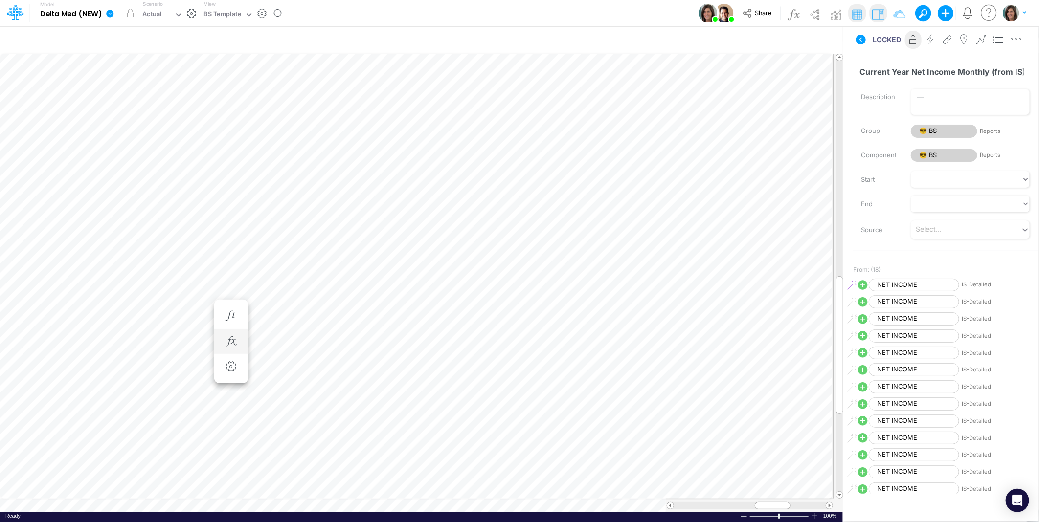
scroll to position [0, 0]
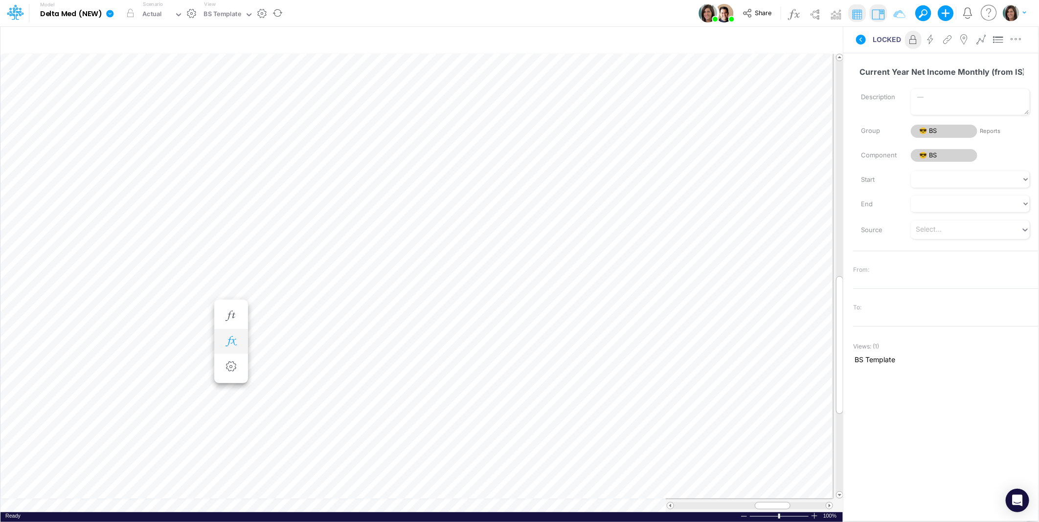
scroll to position [0, 0]
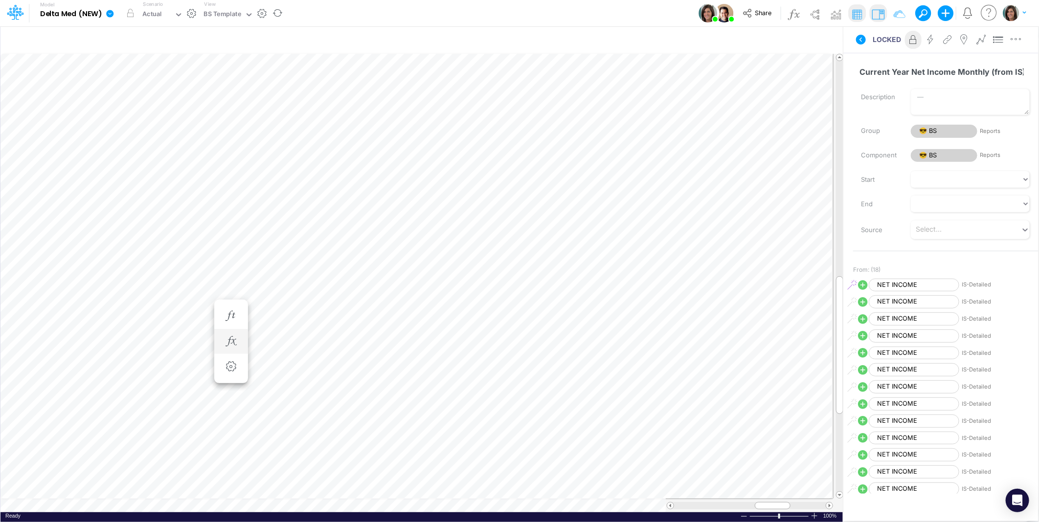
click at [232, 352] on li at bounding box center [231, 341] width 34 height 25
click at [233, 341] on icon "button" at bounding box center [231, 342] width 15 height 10
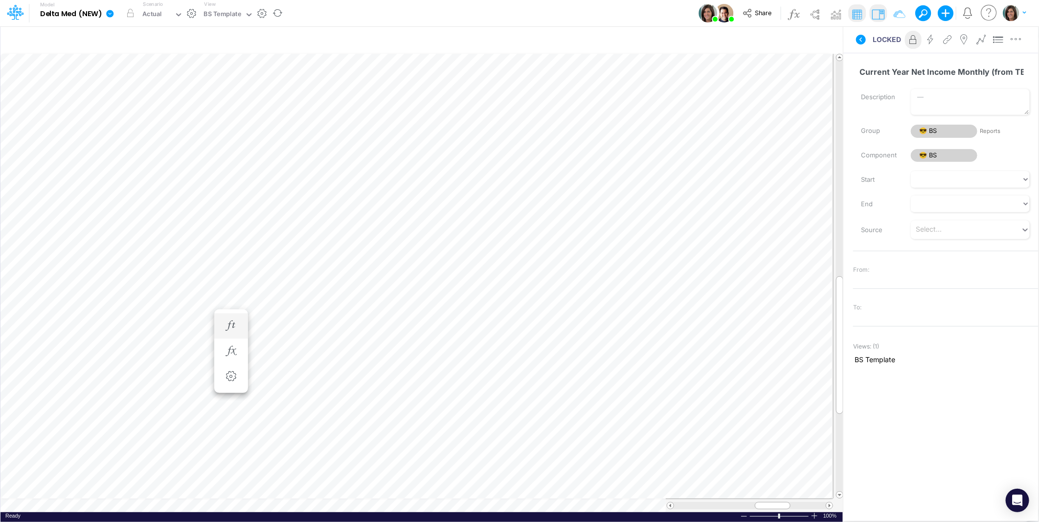
scroll to position [0, 0]
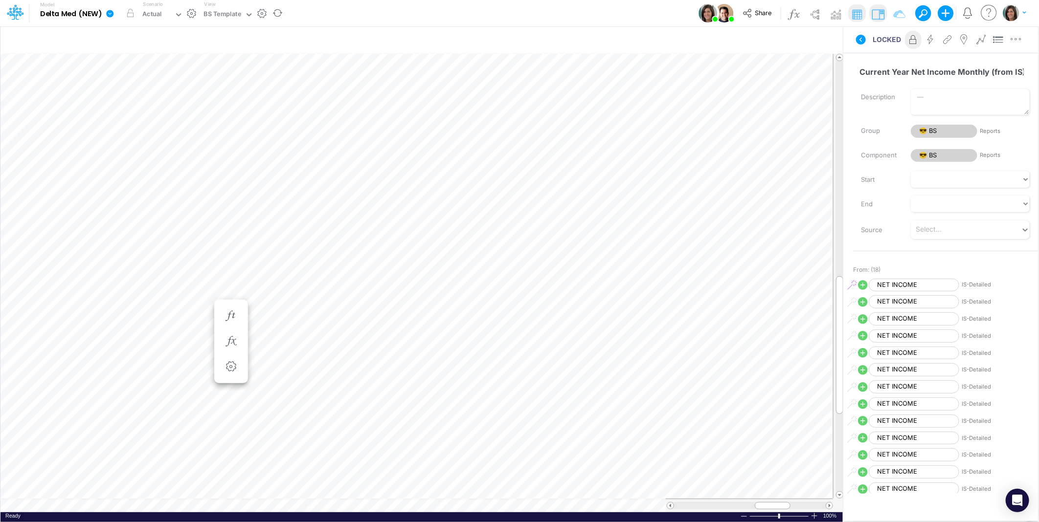
scroll to position [0, 0]
click at [863, 40] on icon at bounding box center [861, 40] width 10 height 10
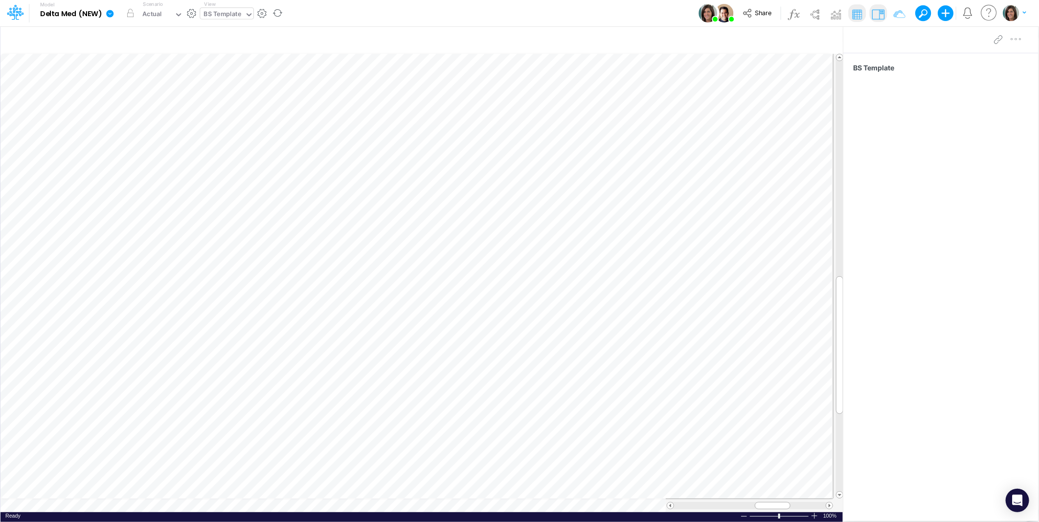
click at [227, 10] on div "BS Template" at bounding box center [223, 14] width 38 height 11
type input "sa"
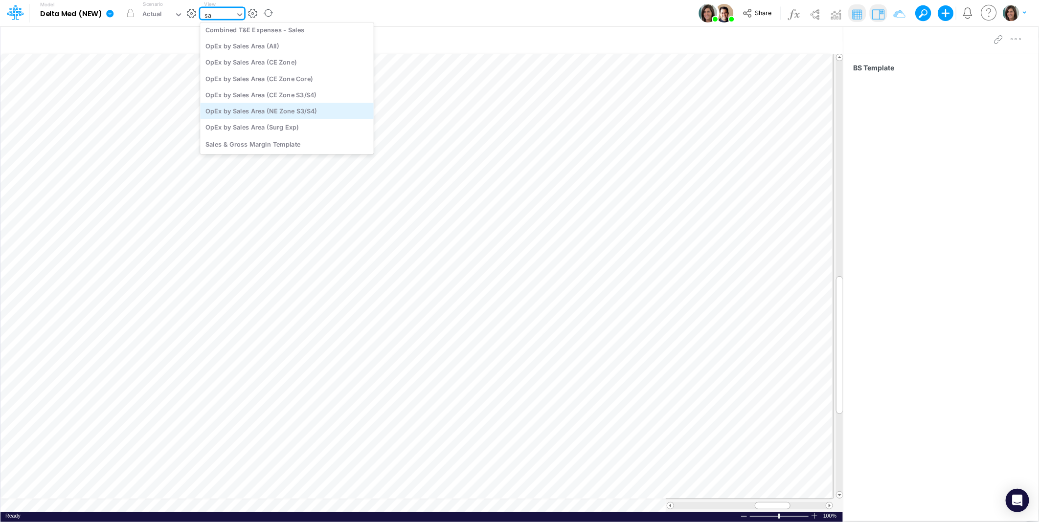
scroll to position [183, 0]
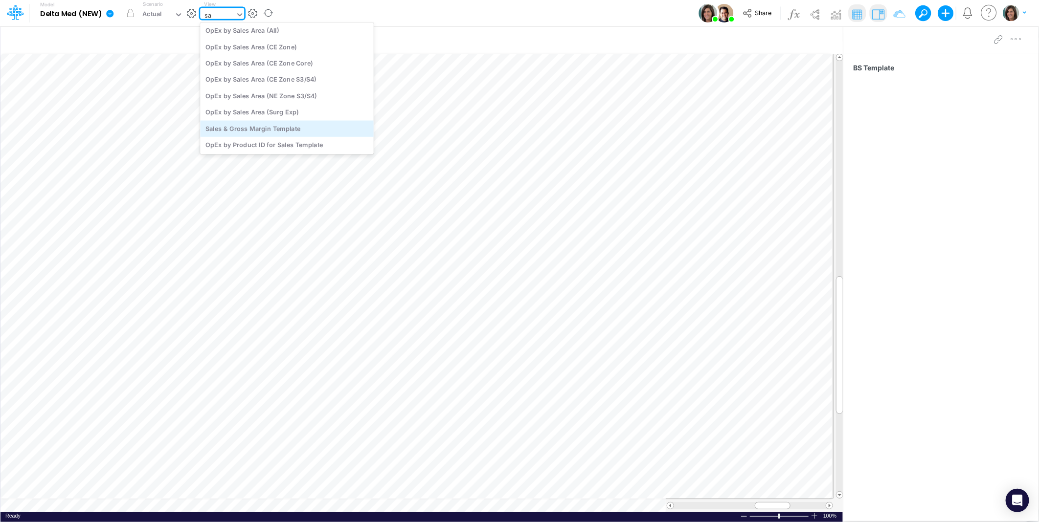
click at [282, 131] on div "Sales & Gross Margin Template" at bounding box center [287, 128] width 174 height 16
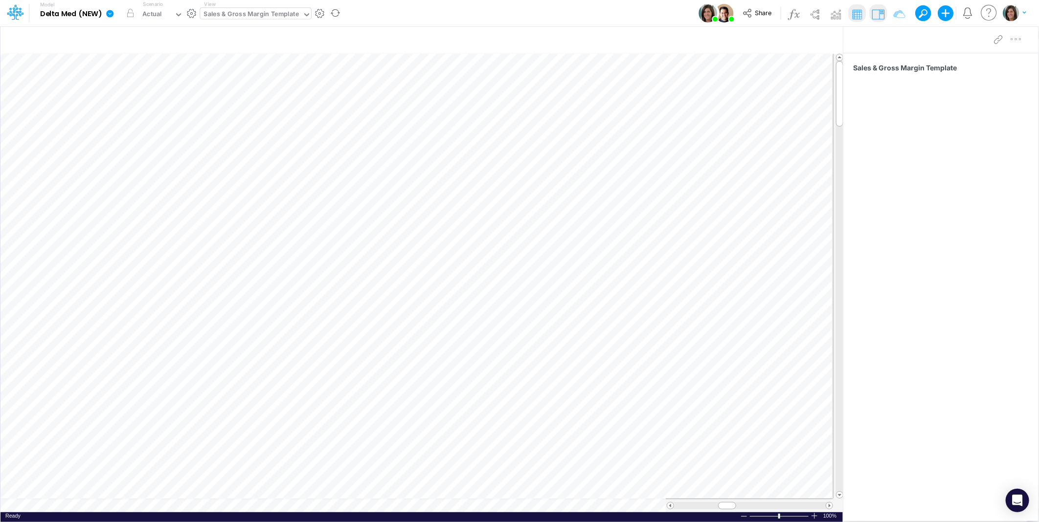
scroll to position [0, 0]
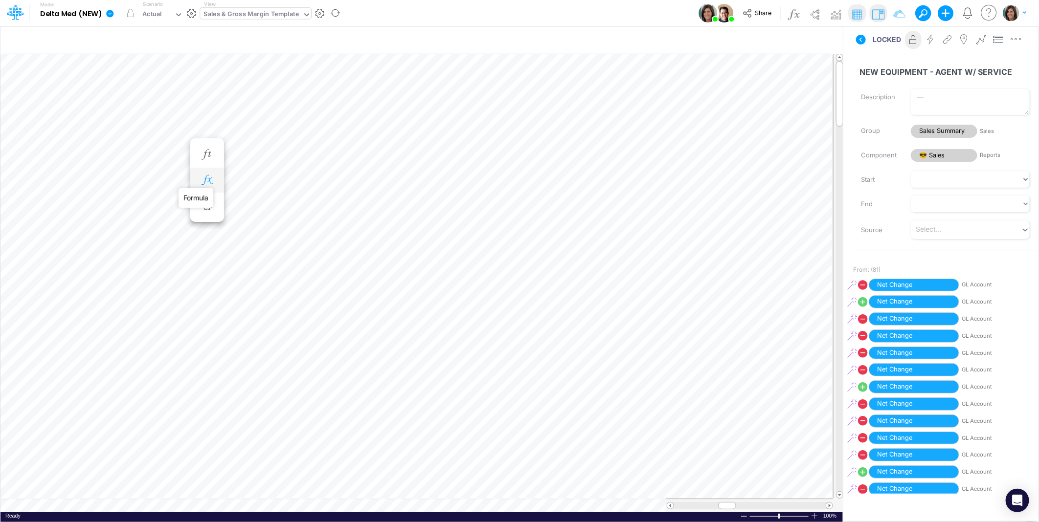
click at [203, 176] on icon "button" at bounding box center [207, 180] width 15 height 10
click at [949, 158] on span "😎 Sales" at bounding box center [944, 155] width 67 height 13
select select "Horizontal"
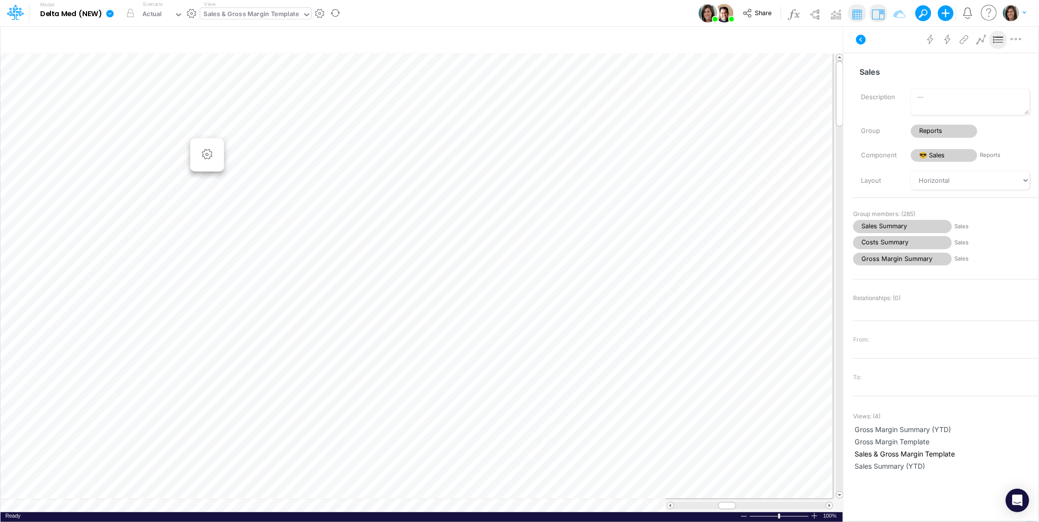
scroll to position [0, 0]
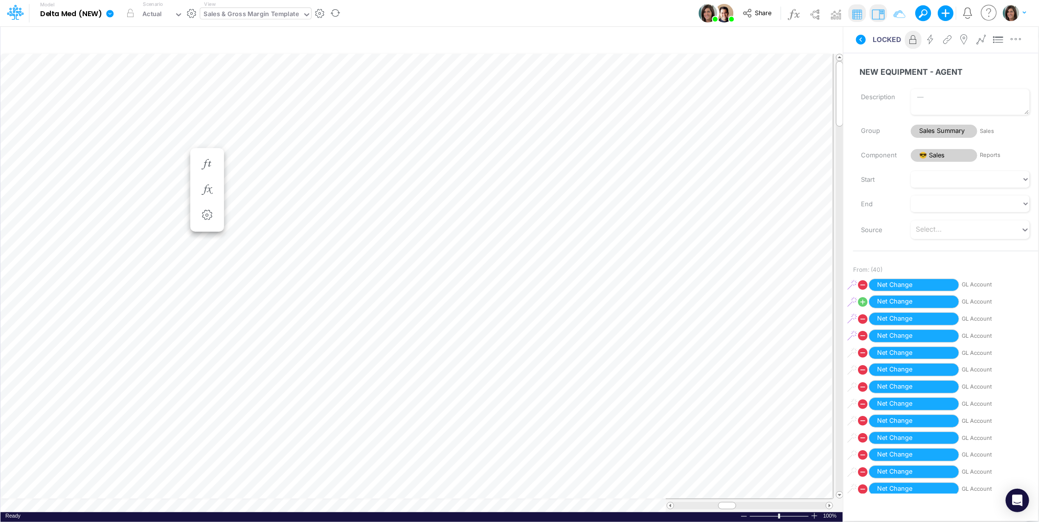
scroll to position [0, 0]
click at [208, 236] on icon "button" at bounding box center [207, 239] width 15 height 10
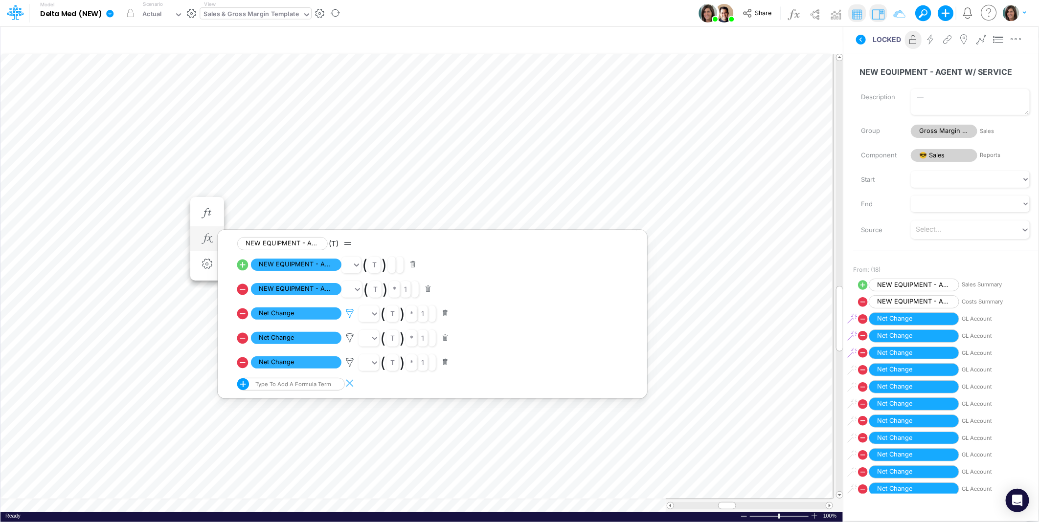
click at [346, 315] on icon at bounding box center [349, 314] width 15 height 10
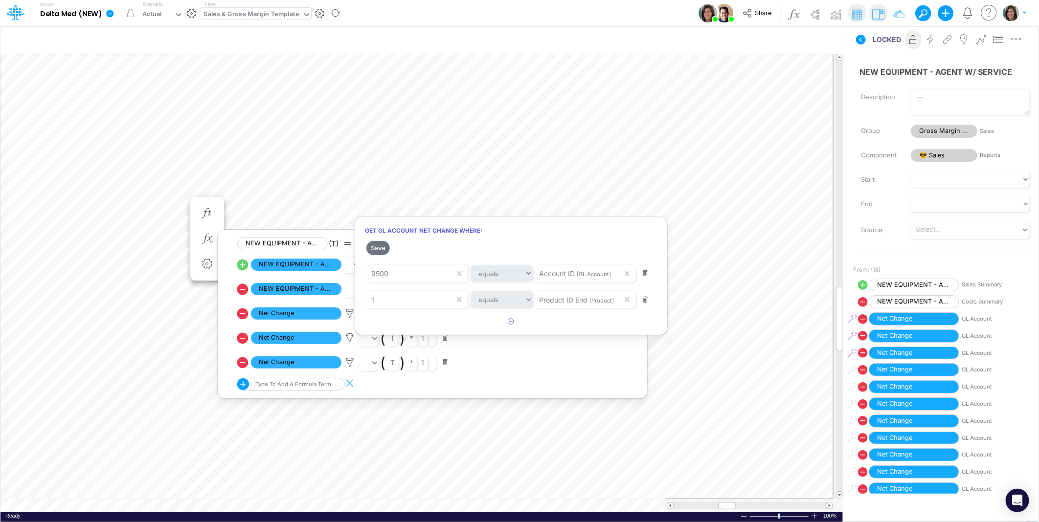
click at [349, 316] on div at bounding box center [519, 264] width 1039 height 518
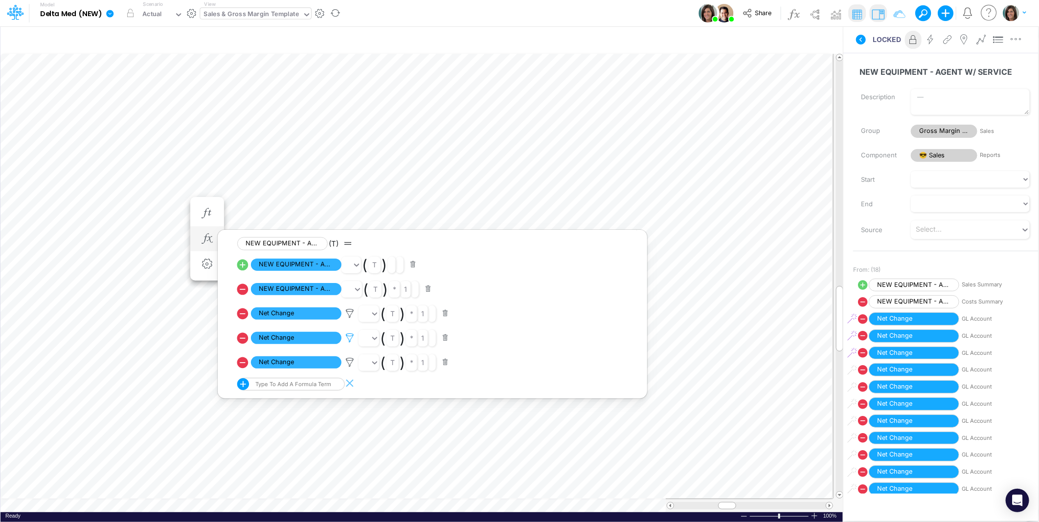
click at [353, 319] on icon at bounding box center [349, 314] width 15 height 10
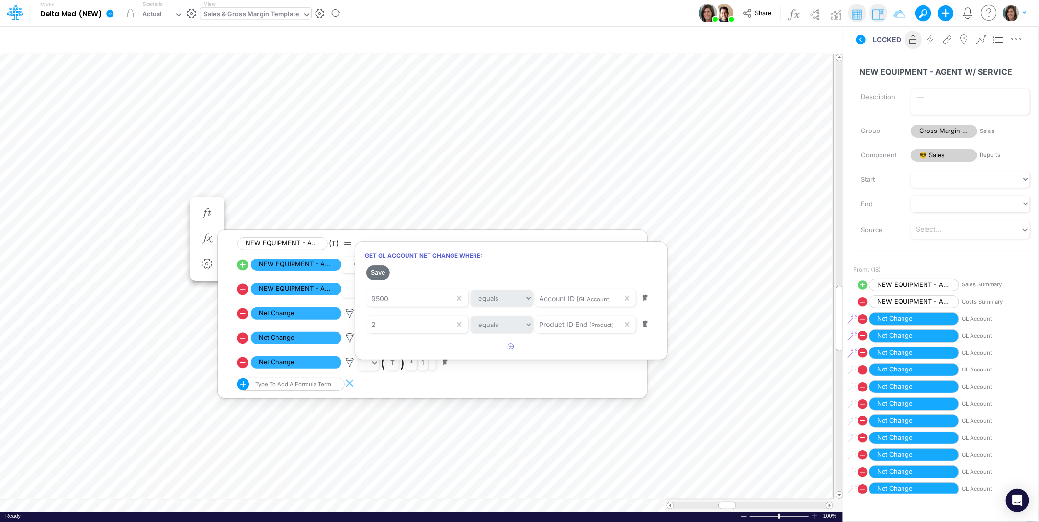
click at [353, 341] on div at bounding box center [519, 264] width 1039 height 518
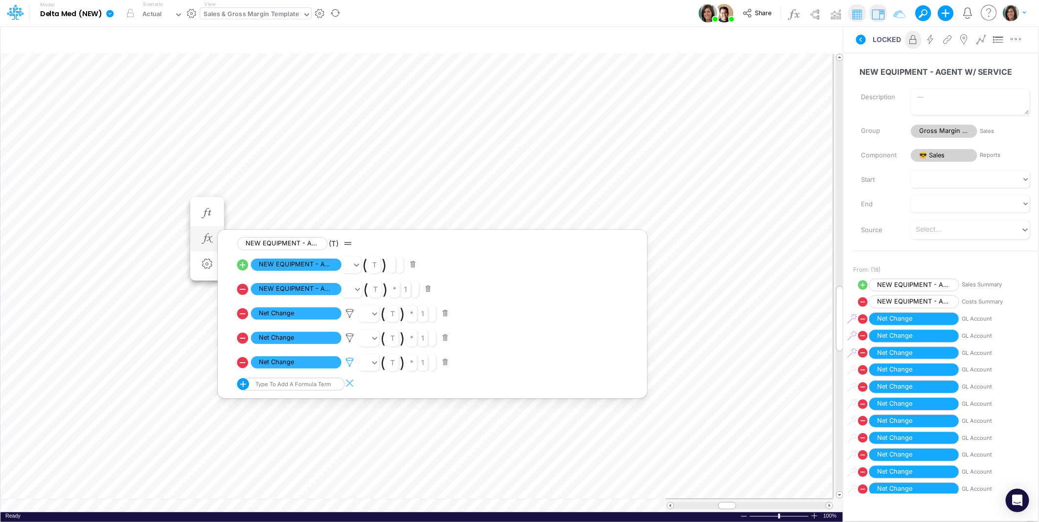
click at [352, 319] on icon at bounding box center [349, 314] width 15 height 10
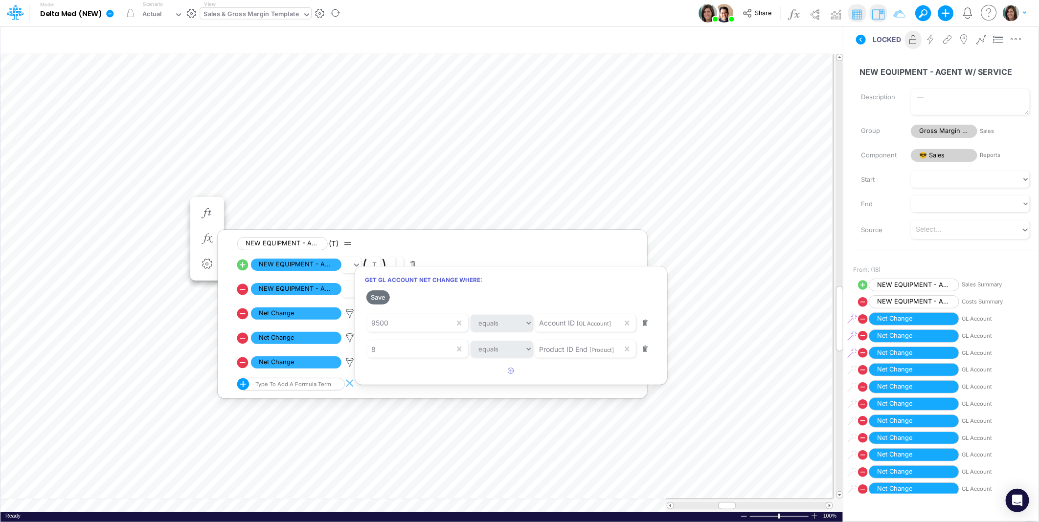
click at [351, 365] on div at bounding box center [519, 264] width 1039 height 518
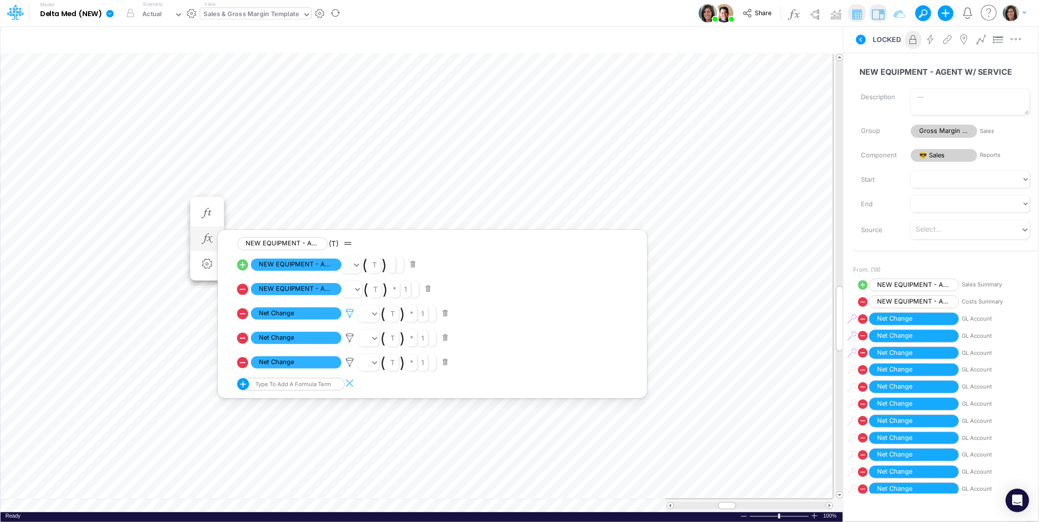
click at [353, 312] on icon at bounding box center [349, 314] width 15 height 10
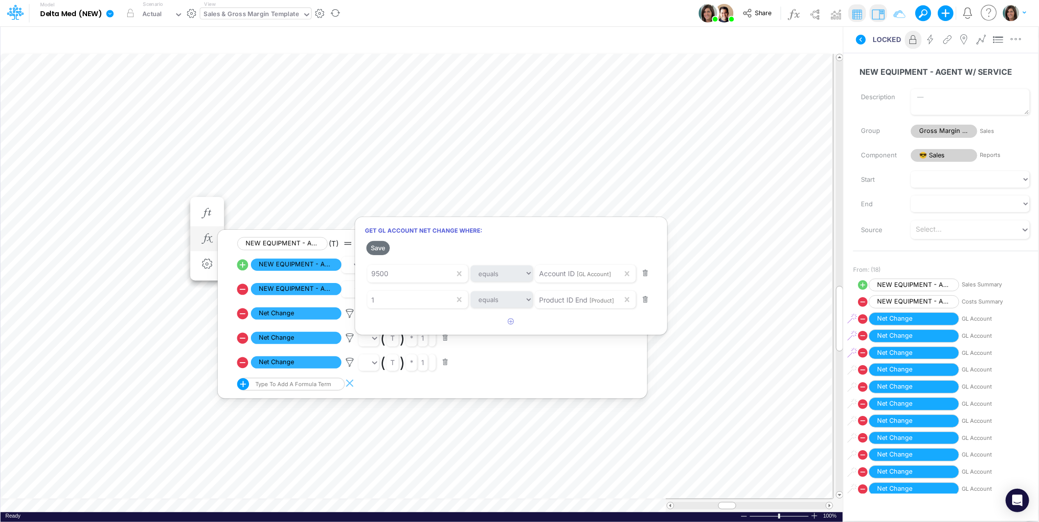
drag, startPoint x: 350, startPoint y: 314, endPoint x: 351, endPoint y: 321, distance: 7.9
click at [350, 314] on div at bounding box center [519, 264] width 1039 height 518
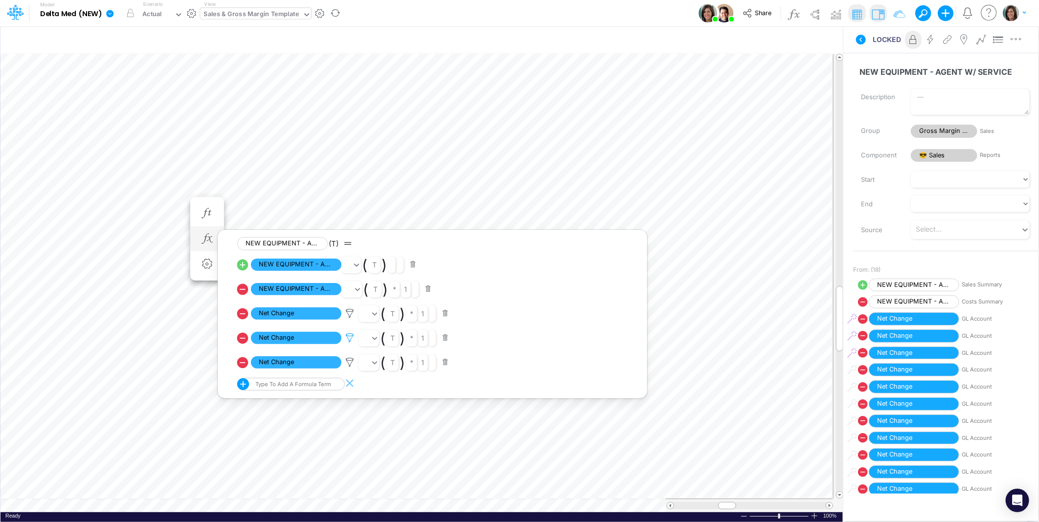
click at [351, 319] on icon at bounding box center [349, 314] width 15 height 10
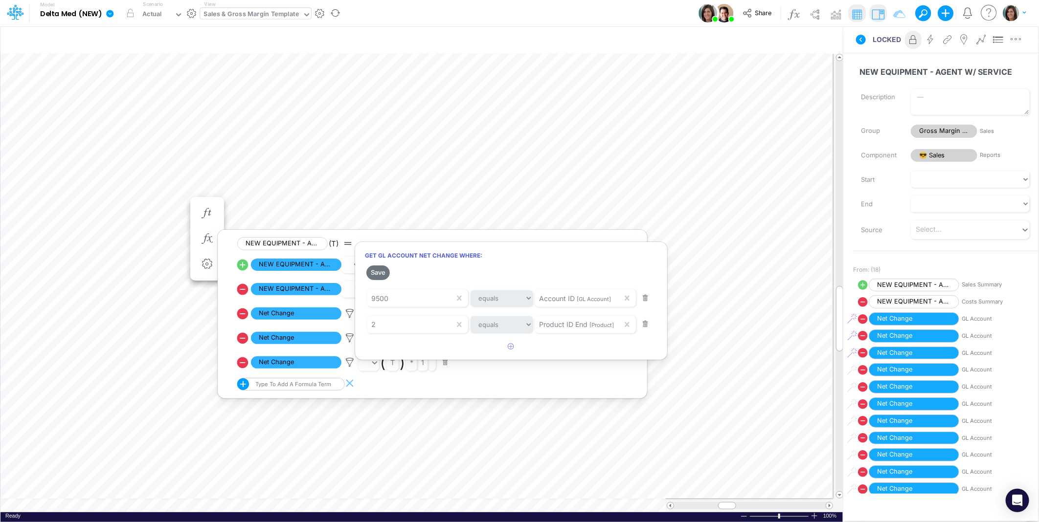
click at [351, 343] on div at bounding box center [519, 264] width 1039 height 518
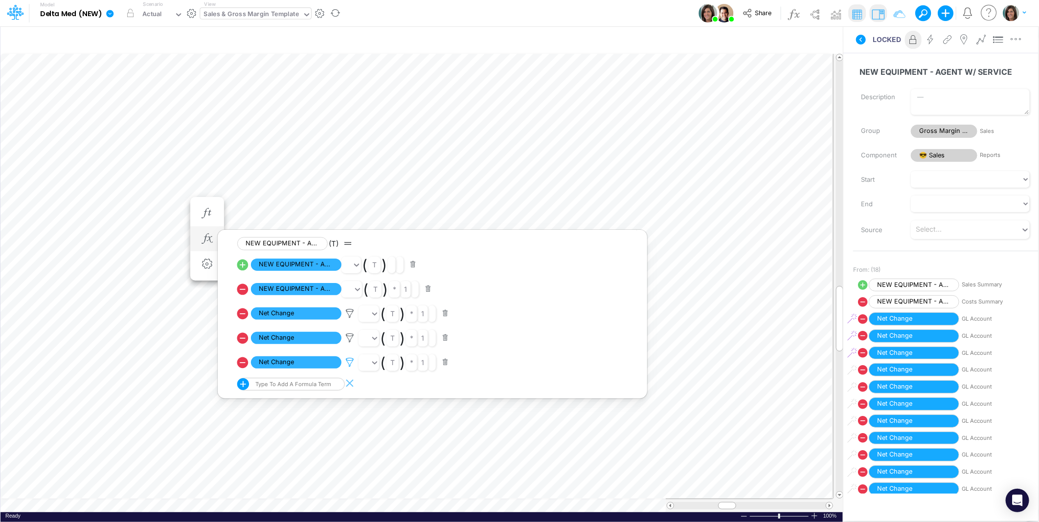
click at [351, 369] on div at bounding box center [349, 363] width 17 height 13
click at [351, 370] on div at bounding box center [519, 264] width 1039 height 518
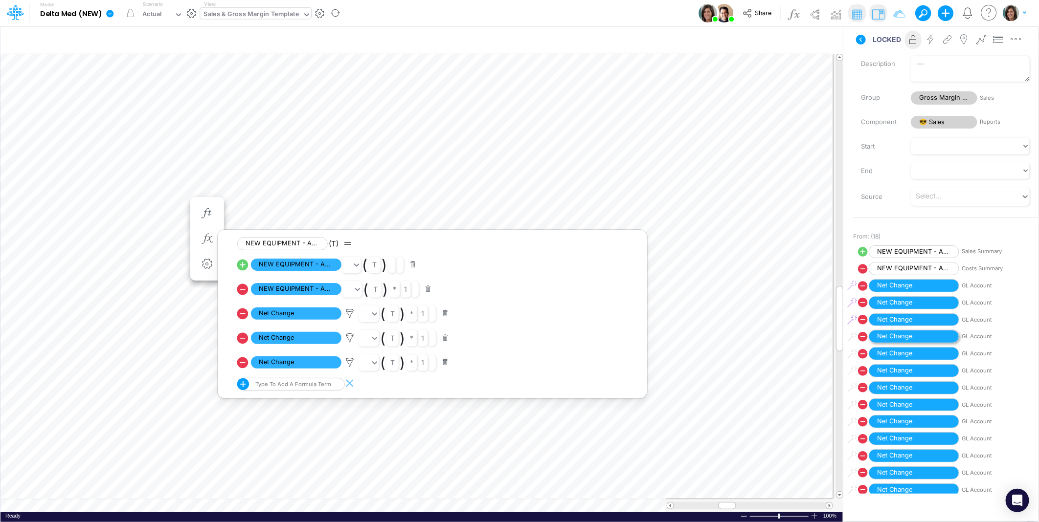
scroll to position [179, 0]
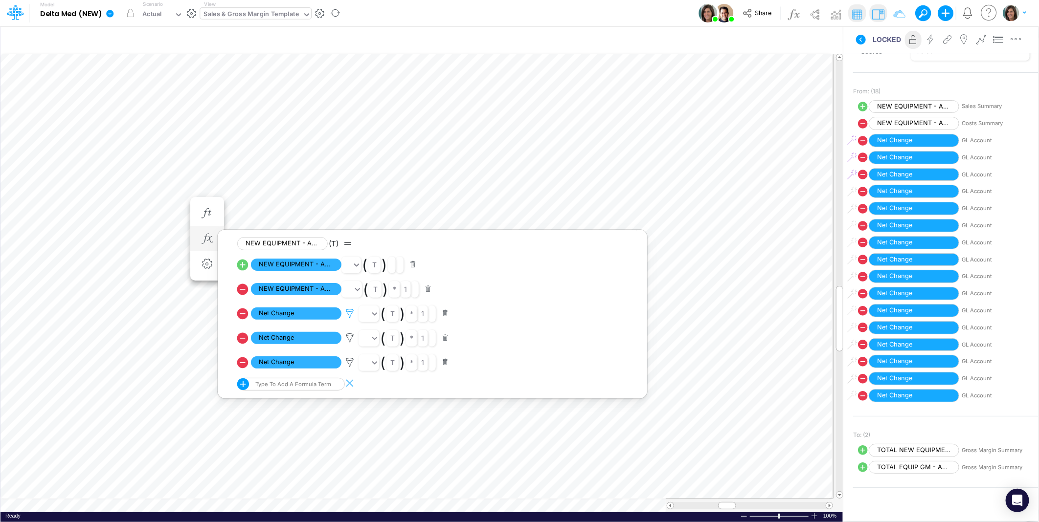
click at [347, 317] on icon at bounding box center [349, 314] width 15 height 10
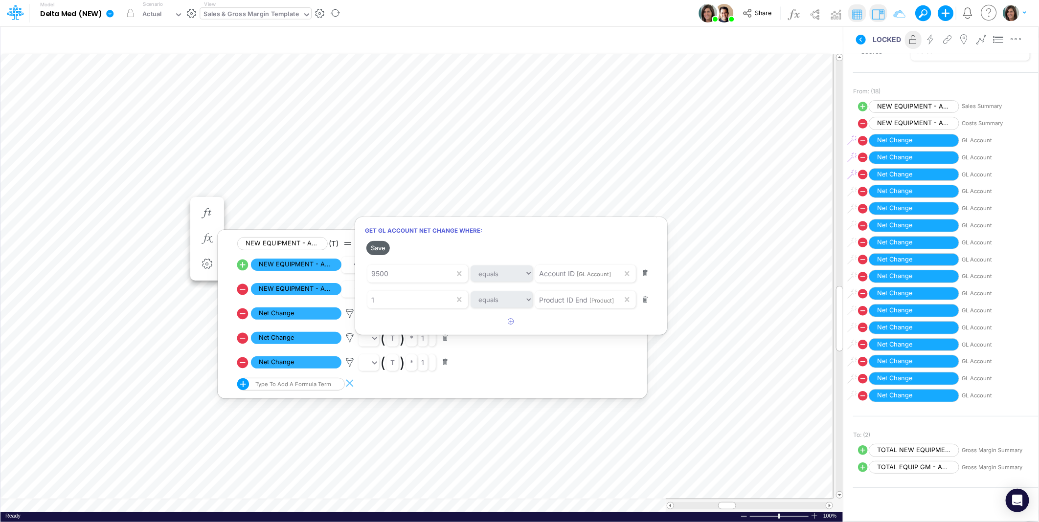
click at [380, 249] on button "Save" at bounding box center [377, 248] width 23 height 14
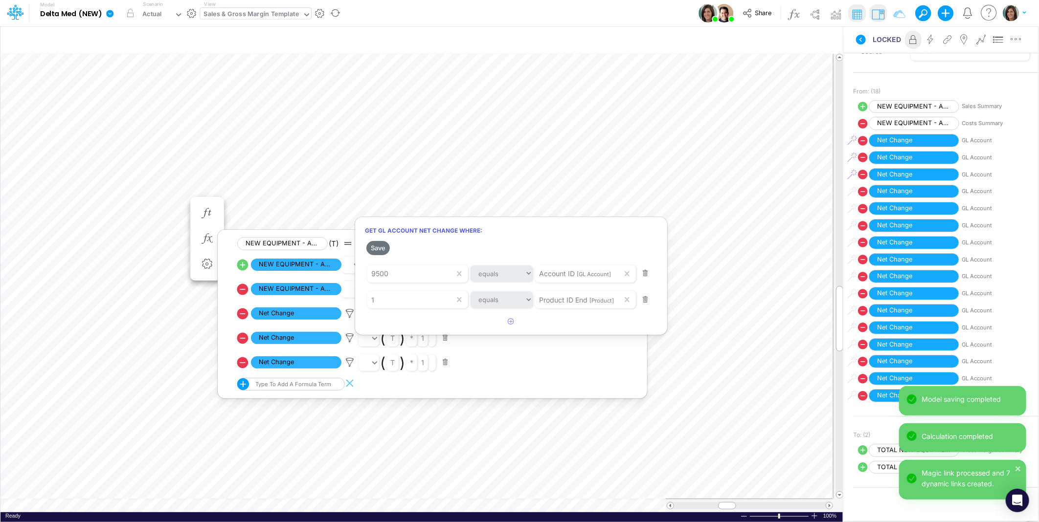
click at [149, 202] on div at bounding box center [519, 264] width 1039 height 518
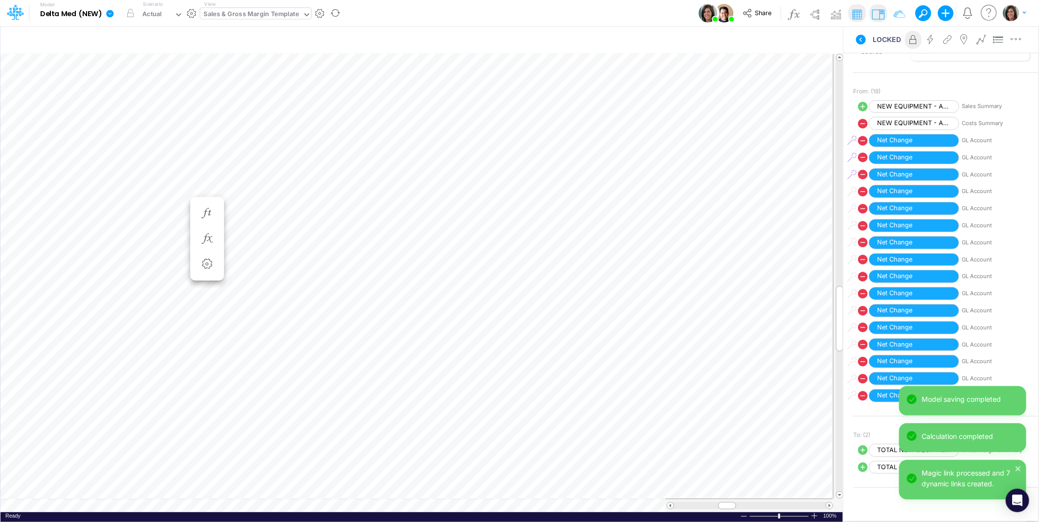
scroll to position [0, 0]
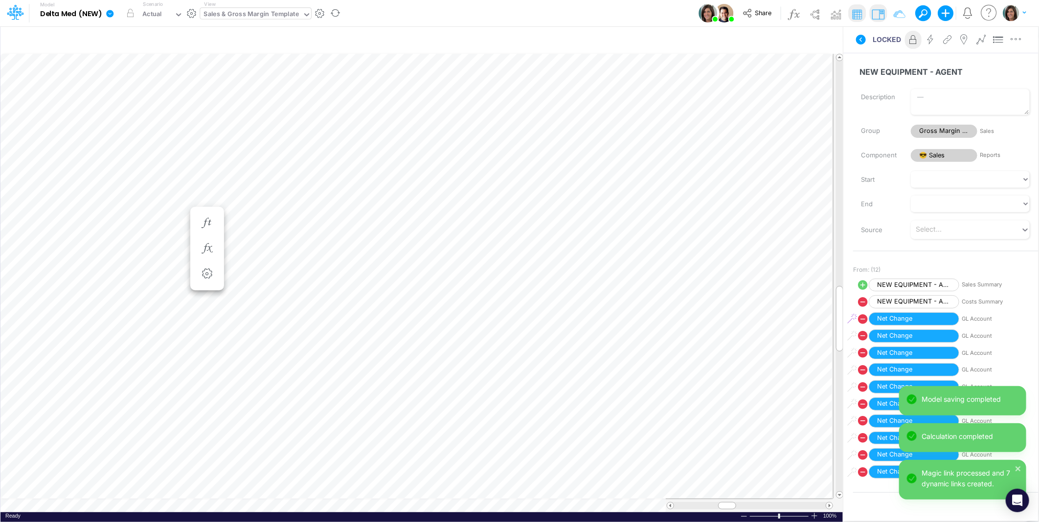
scroll to position [0, 0]
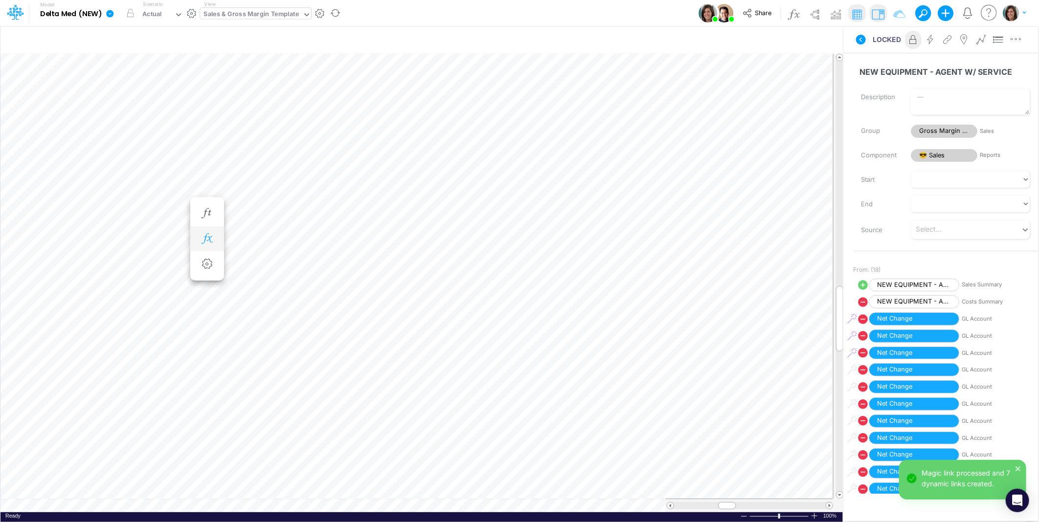
click at [204, 240] on icon "button" at bounding box center [207, 239] width 15 height 10
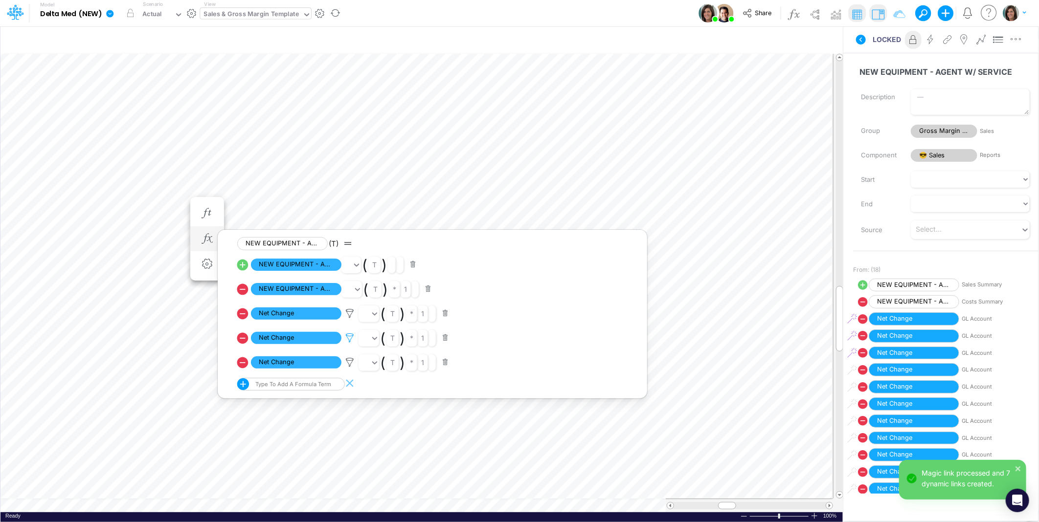
click at [350, 319] on icon at bounding box center [349, 314] width 15 height 10
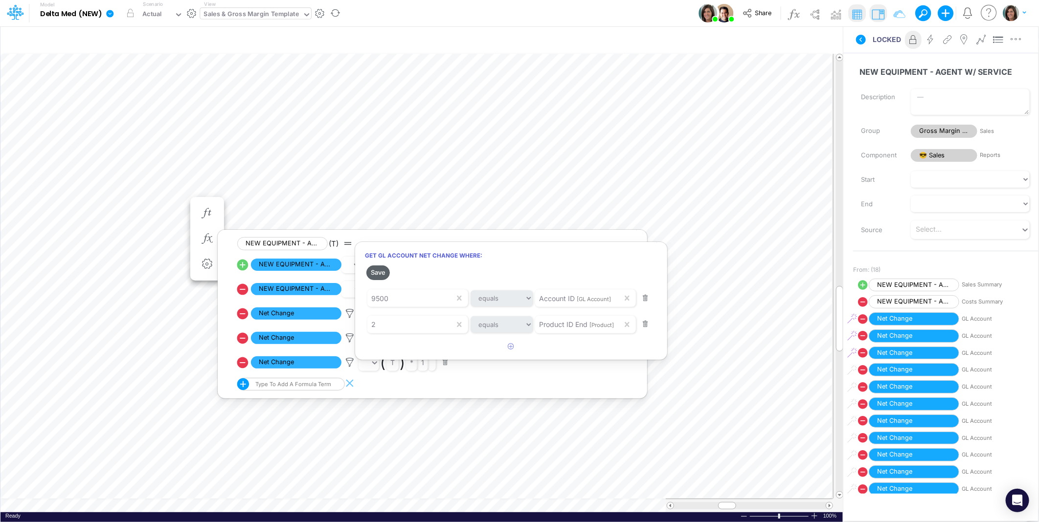
click at [383, 272] on button "Save" at bounding box center [377, 273] width 23 height 14
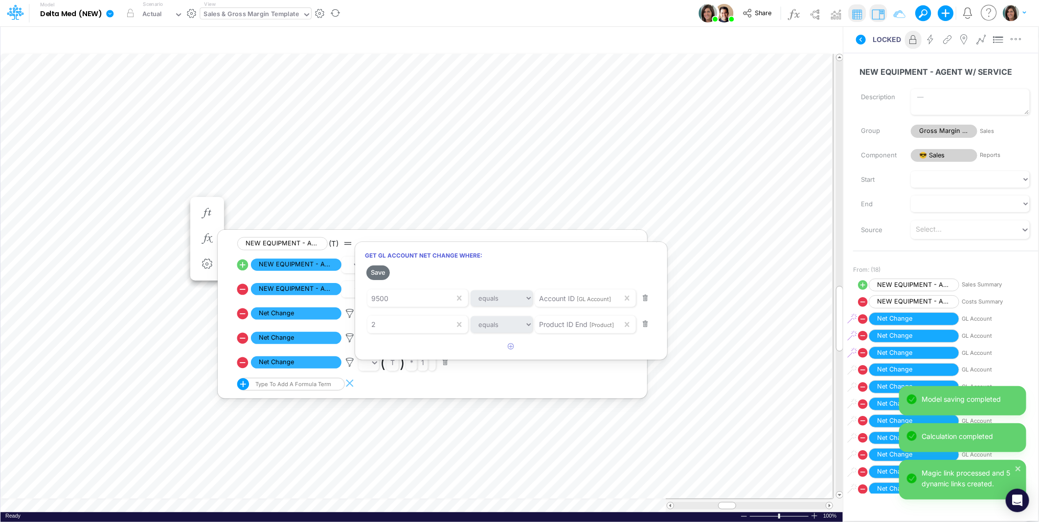
click at [133, 200] on div at bounding box center [519, 264] width 1039 height 518
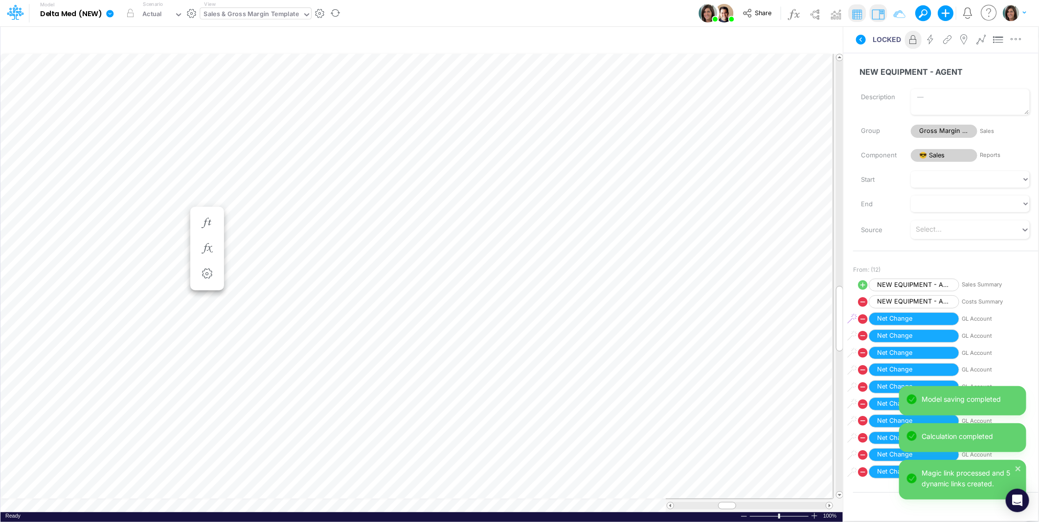
scroll to position [0, 0]
click at [209, 237] on icon "button" at bounding box center [207, 239] width 15 height 10
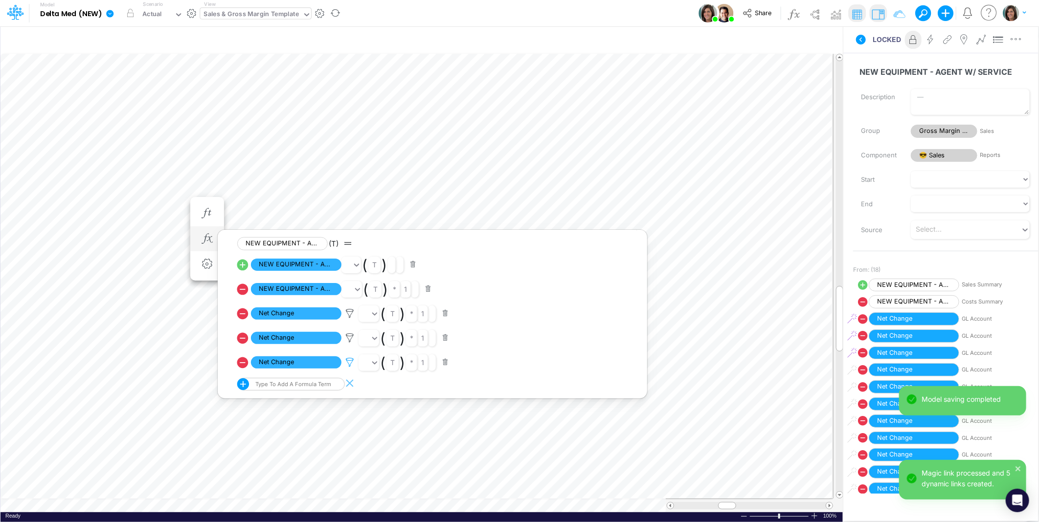
click at [350, 319] on icon at bounding box center [349, 314] width 15 height 10
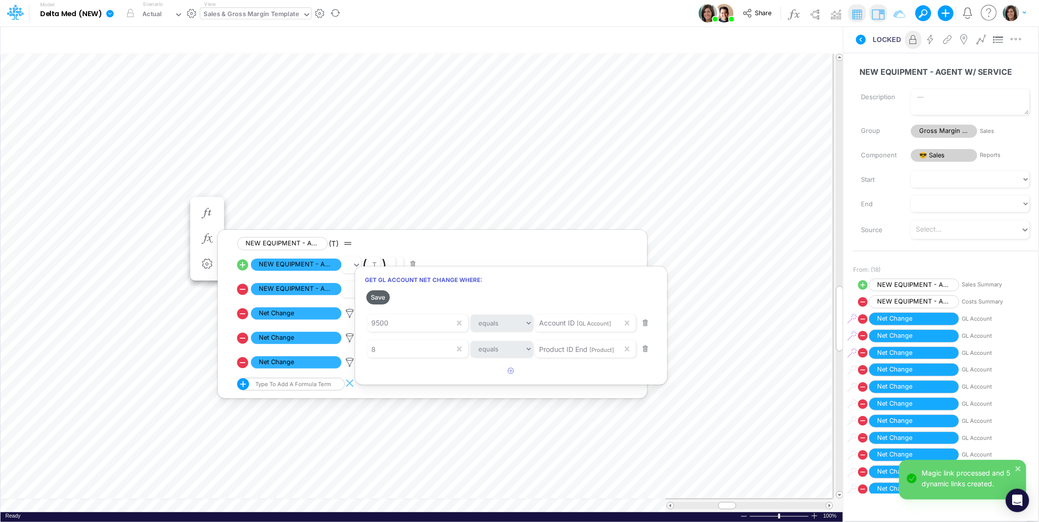
click at [379, 298] on button "Save" at bounding box center [377, 298] width 23 height 14
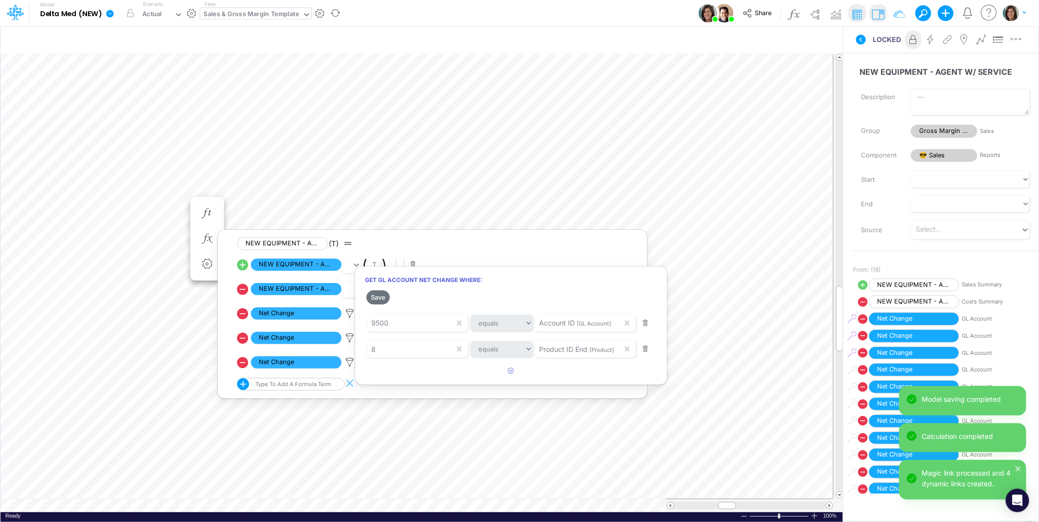
click at [131, 202] on div at bounding box center [519, 264] width 1039 height 518
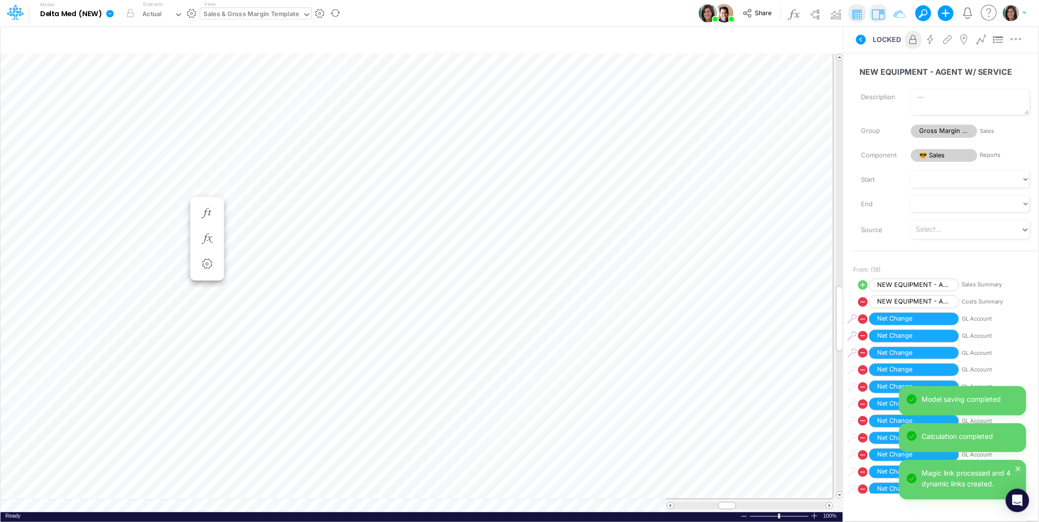
scroll to position [0, 0]
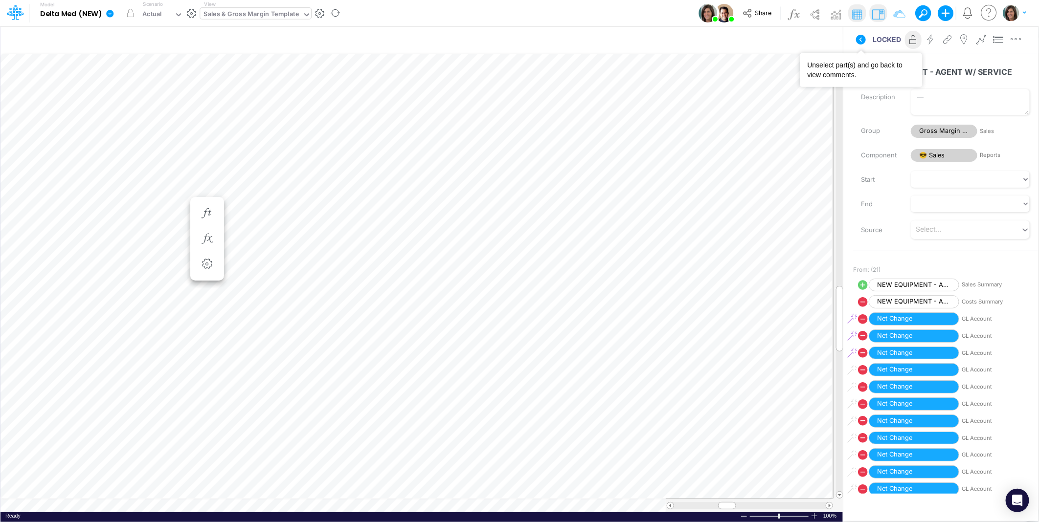
click at [862, 37] on icon at bounding box center [861, 40] width 12 height 12
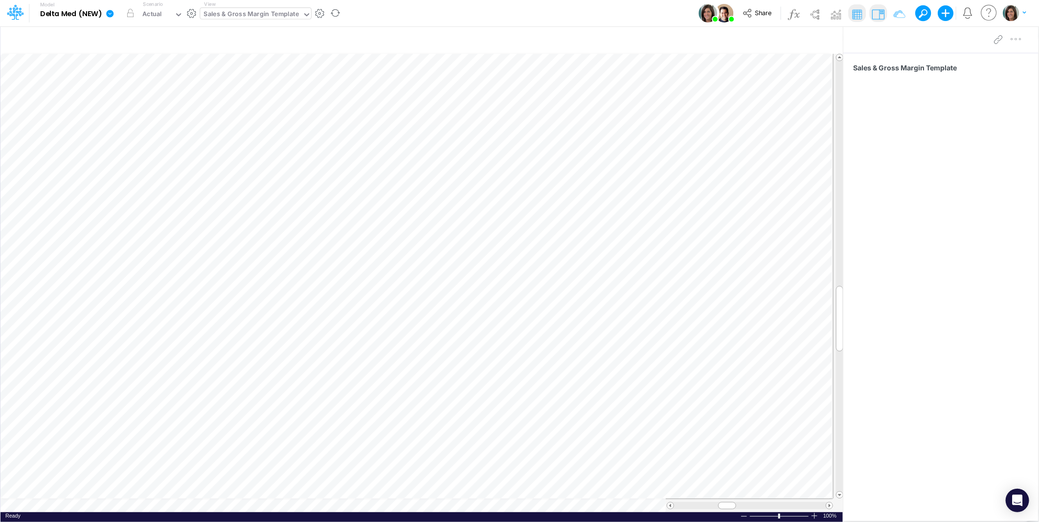
click at [267, 19] on div "Sales & Gross Margin Template" at bounding box center [251, 14] width 95 height 11
type input "das"
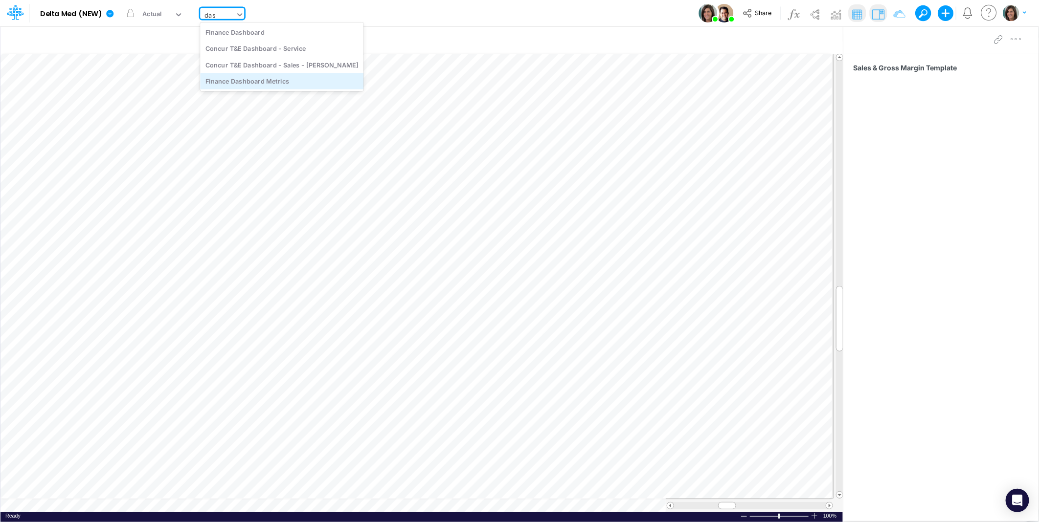
click at [308, 82] on div "Finance Dashboard Metrics" at bounding box center [281, 81] width 163 height 16
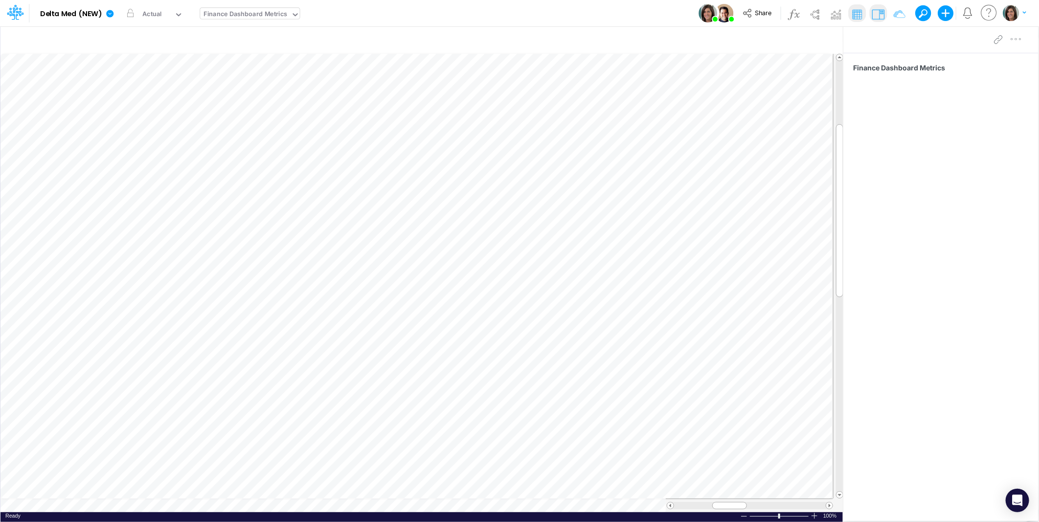
scroll to position [0, 0]
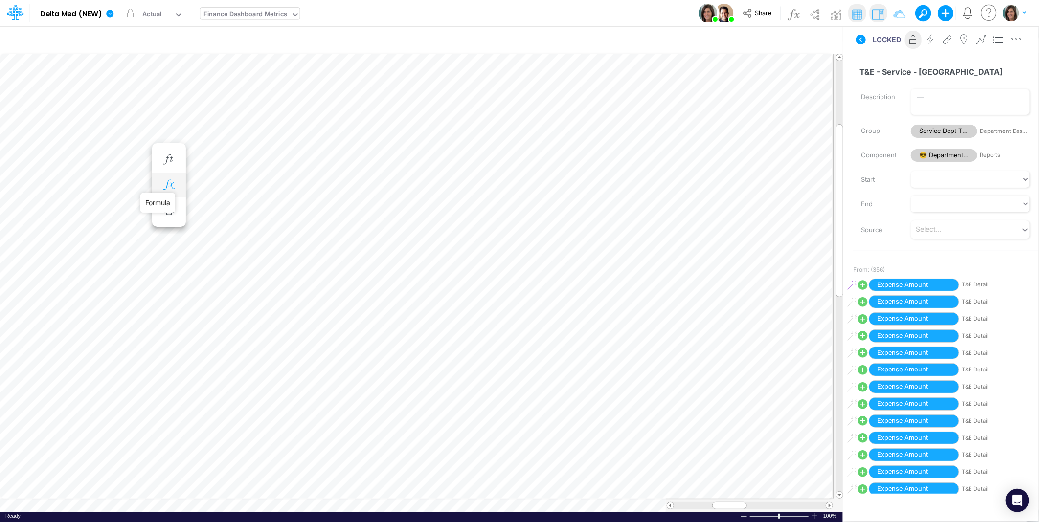
click at [170, 186] on icon "button" at bounding box center [168, 185] width 15 height 10
click at [310, 208] on icon at bounding box center [311, 211] width 15 height 10
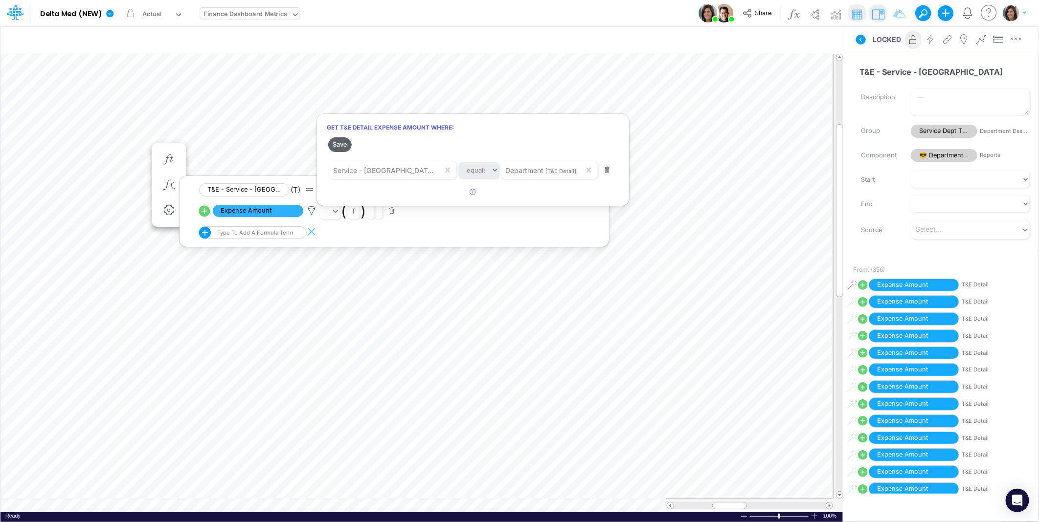
click at [345, 147] on button "Save" at bounding box center [339, 144] width 23 height 14
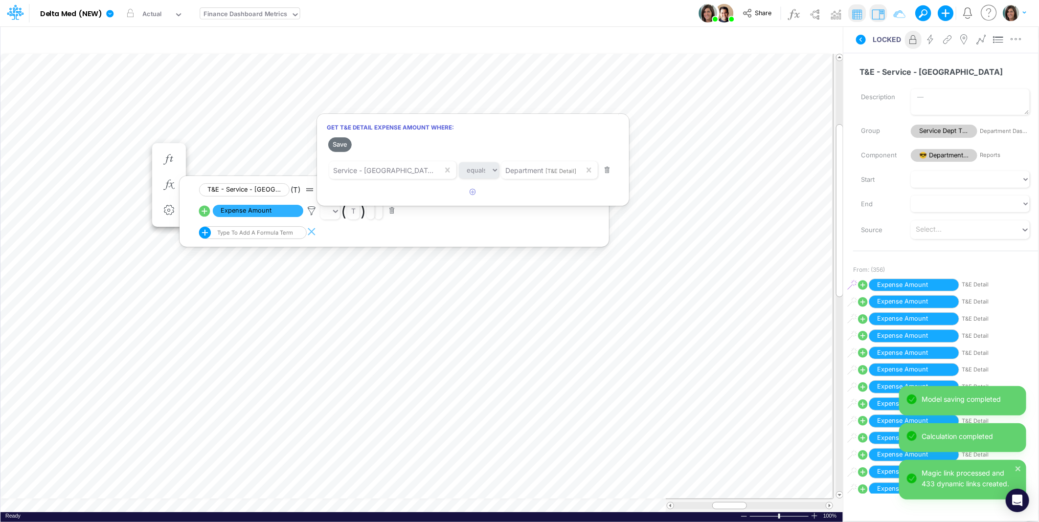
click at [92, 142] on div at bounding box center [519, 264] width 1039 height 518
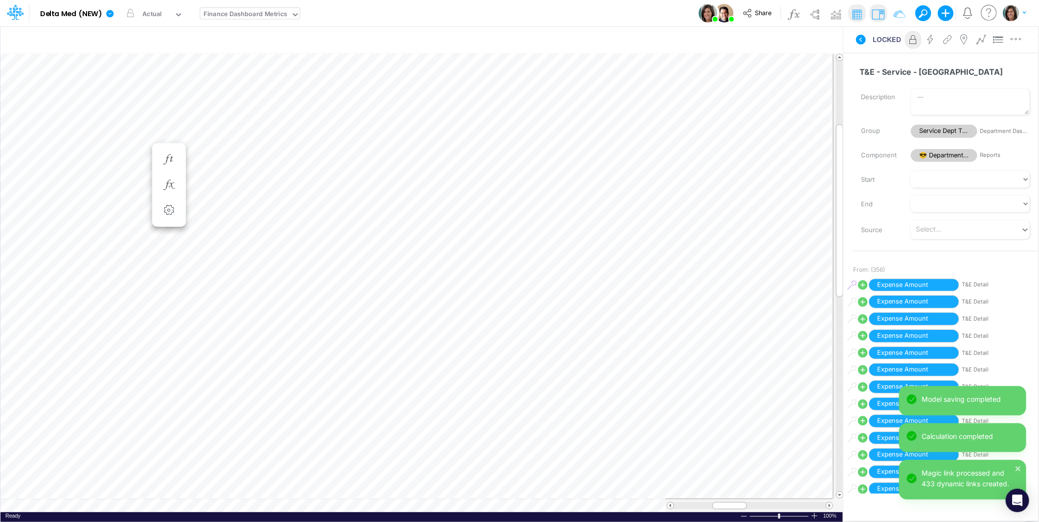
scroll to position [0, 0]
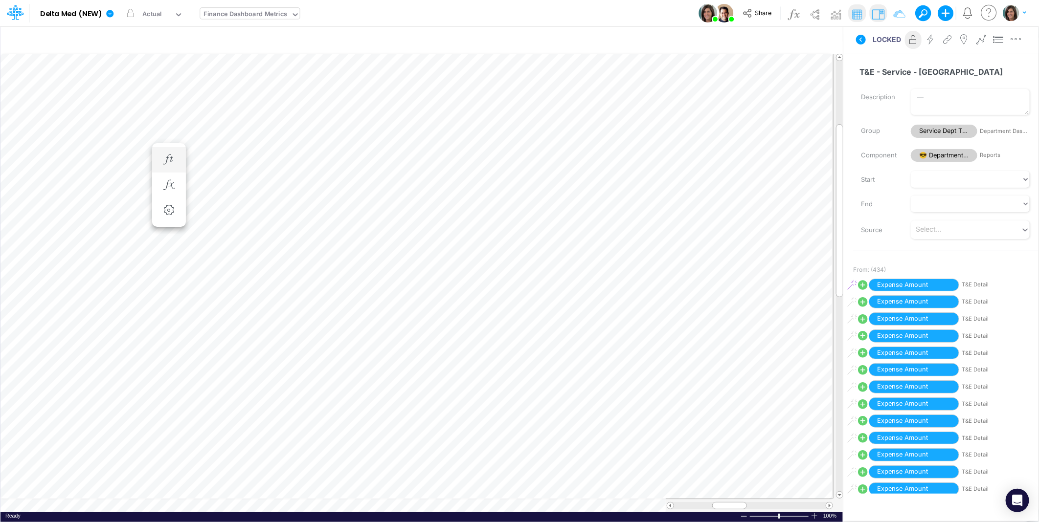
scroll to position [0, 0]
click at [167, 200] on icon "button" at bounding box center [168, 195] width 15 height 10
click at [313, 218] on icon at bounding box center [311, 221] width 15 height 10
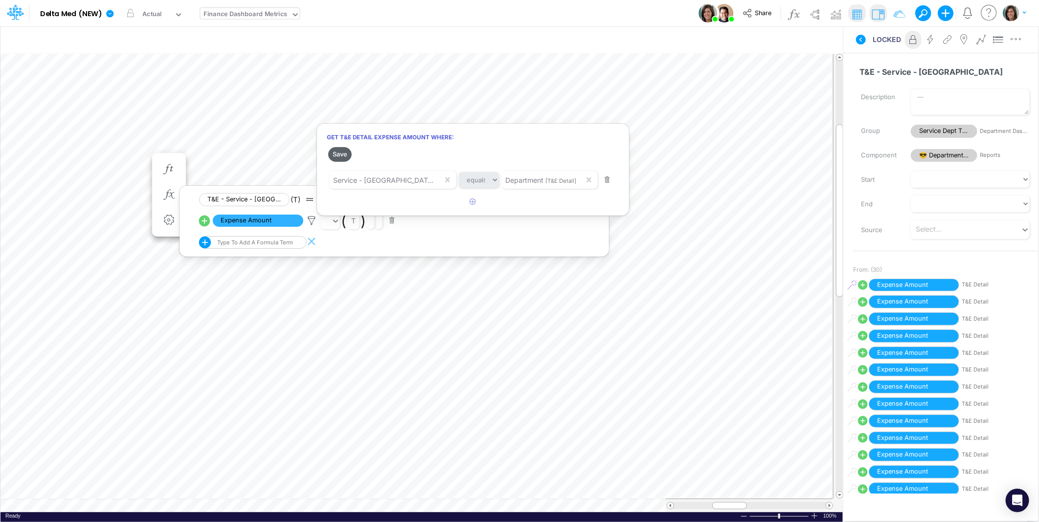
click at [342, 155] on button "Save" at bounding box center [339, 154] width 23 height 14
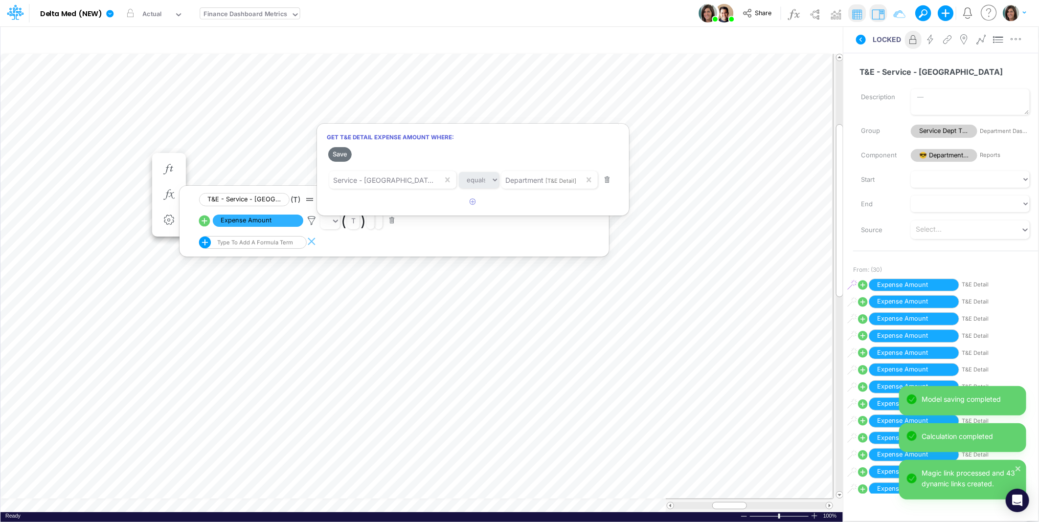
click at [133, 137] on div at bounding box center [519, 264] width 1039 height 518
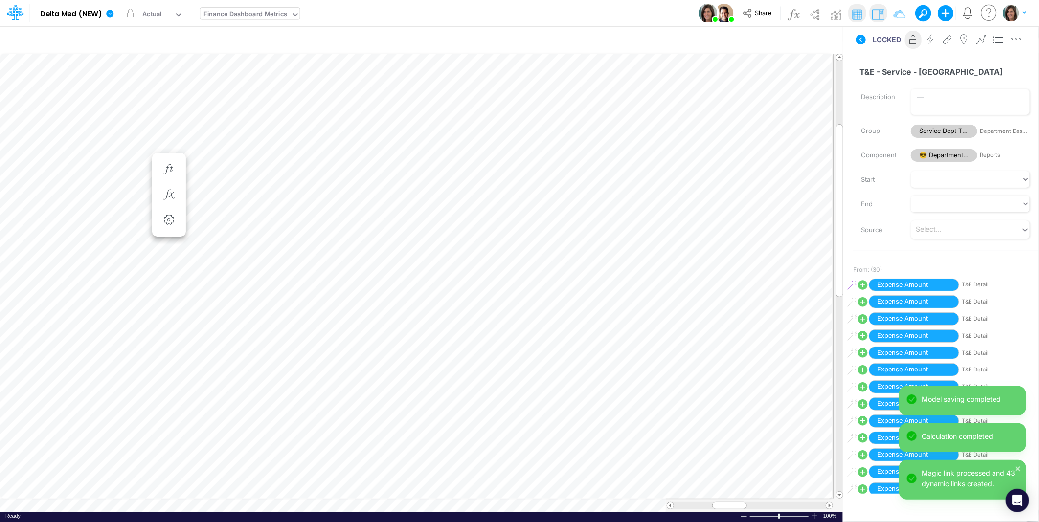
scroll to position [0, 0]
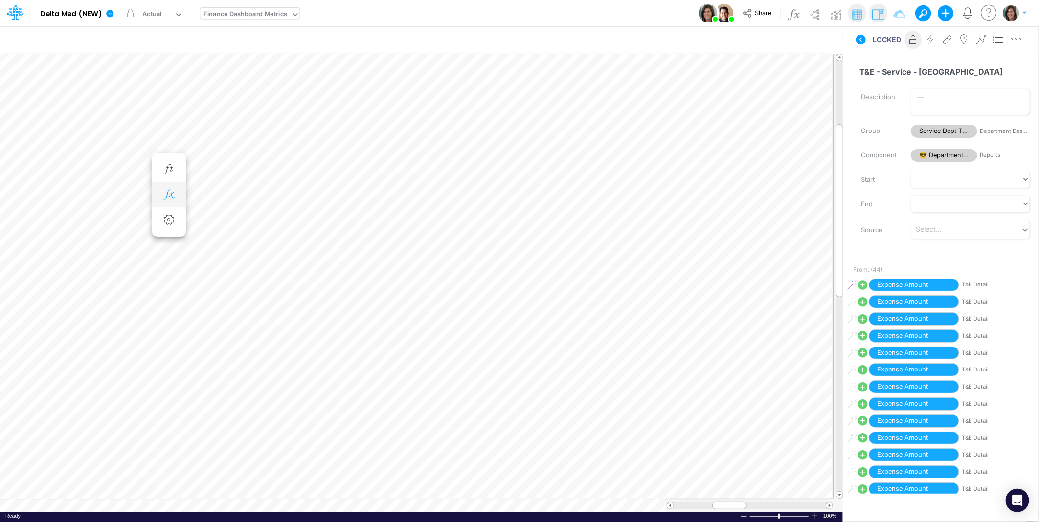
scroll to position [0, 0]
click at [169, 252] on icon "button" at bounding box center [168, 253] width 15 height 10
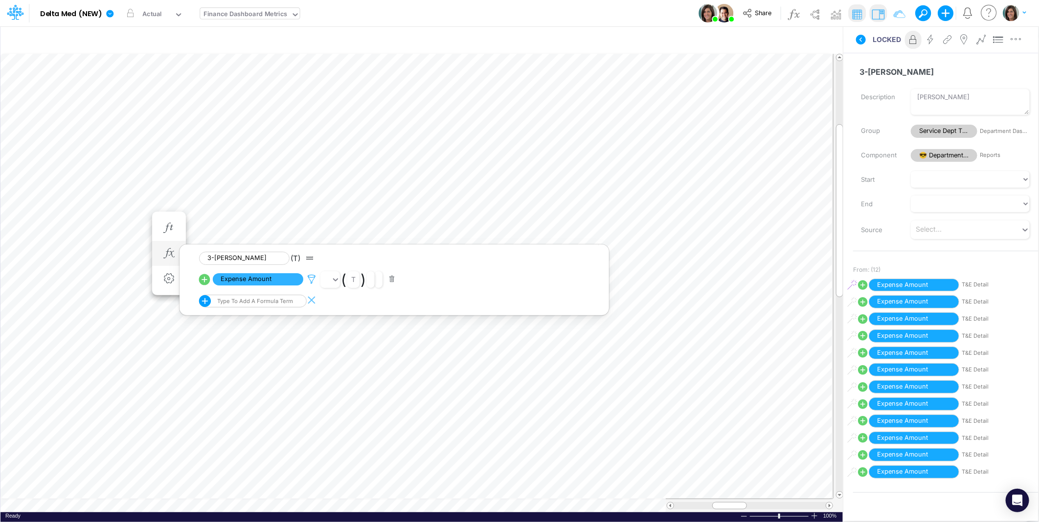
click at [311, 279] on icon at bounding box center [311, 279] width 15 height 10
click at [340, 209] on button "Save" at bounding box center [339, 213] width 23 height 14
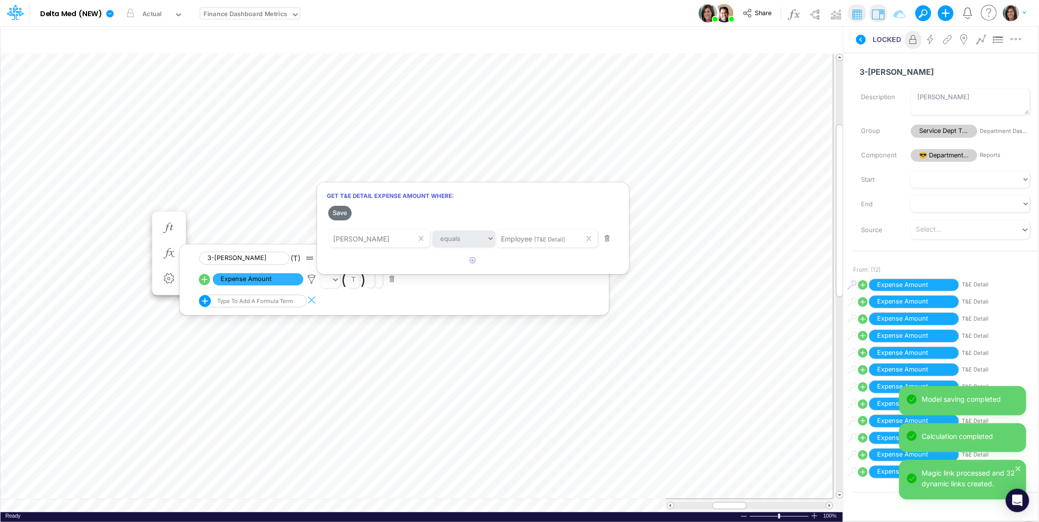
click at [74, 216] on div at bounding box center [519, 264] width 1039 height 518
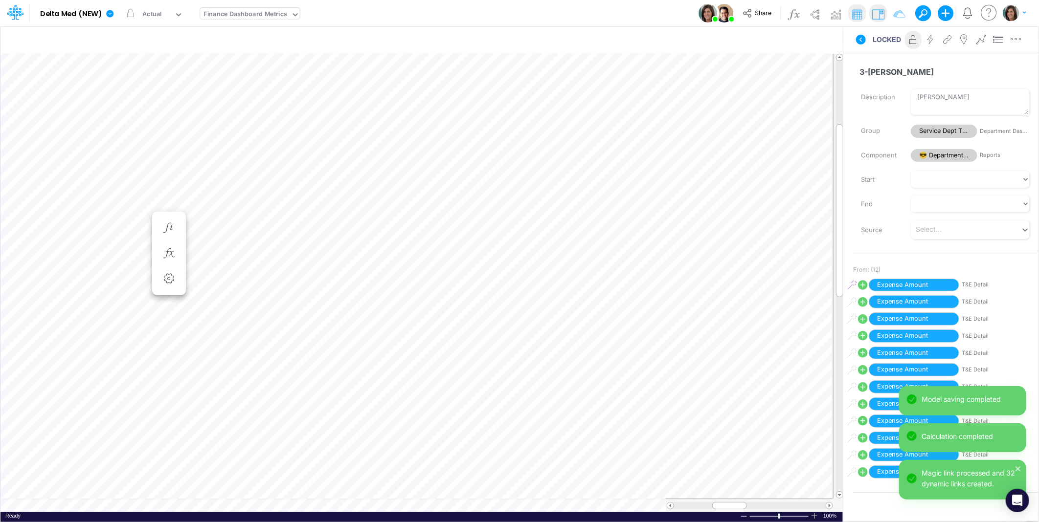
scroll to position [0, 0]
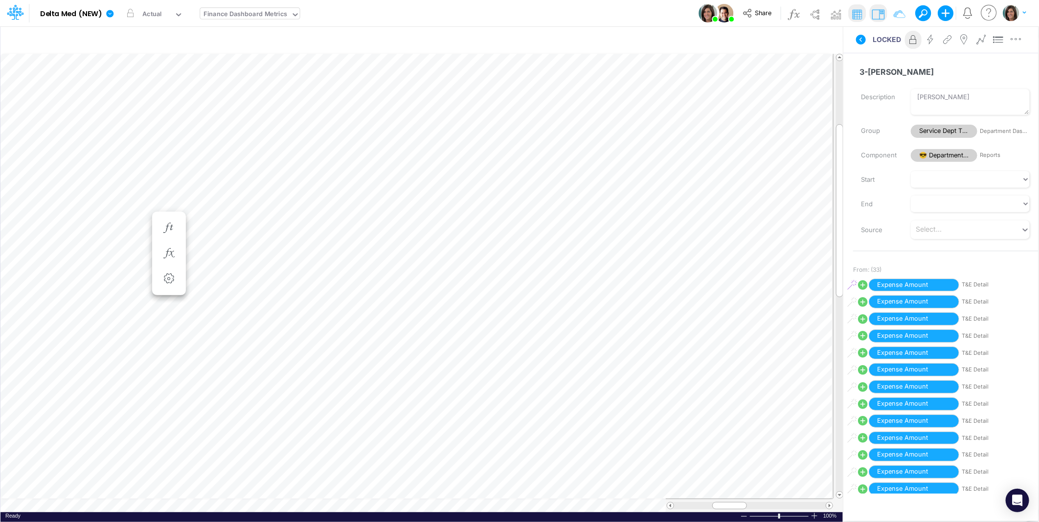
scroll to position [0, 0]
click at [164, 230] on icon "button" at bounding box center [168, 234] width 15 height 10
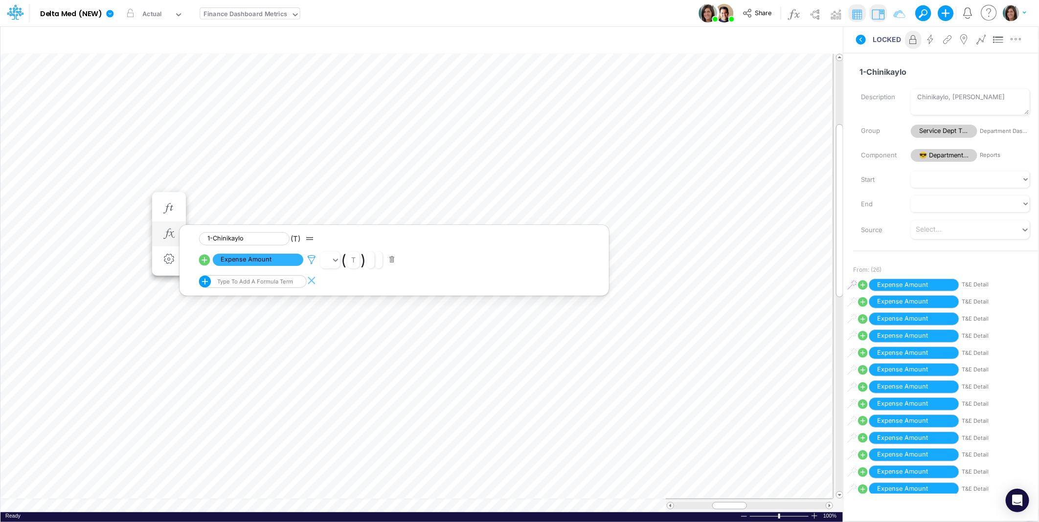
click at [312, 260] on icon at bounding box center [311, 260] width 15 height 10
click at [341, 191] on button "Save" at bounding box center [339, 193] width 23 height 14
click at [78, 212] on div at bounding box center [519, 264] width 1039 height 518
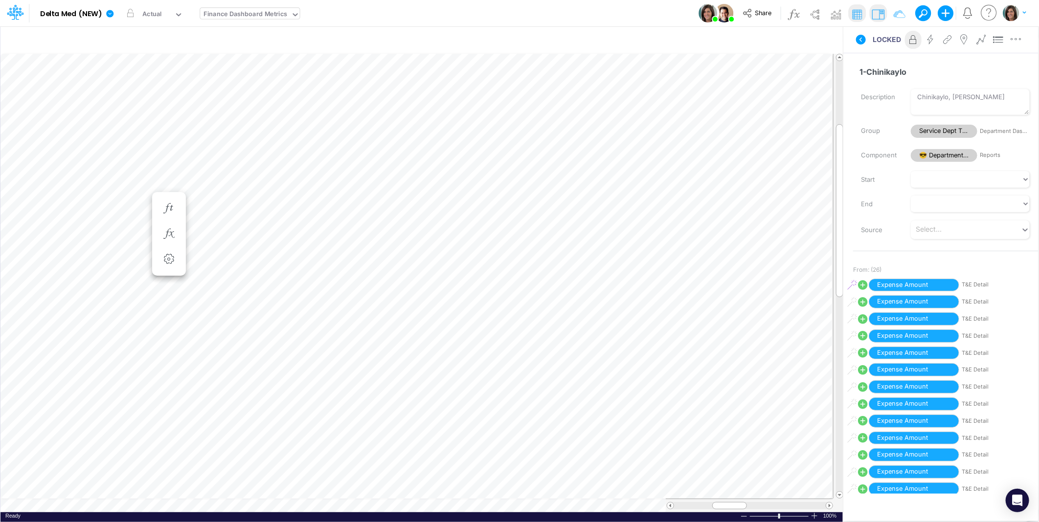
scroll to position [0, 0]
click at [177, 274] on button "button" at bounding box center [169, 274] width 18 height 20
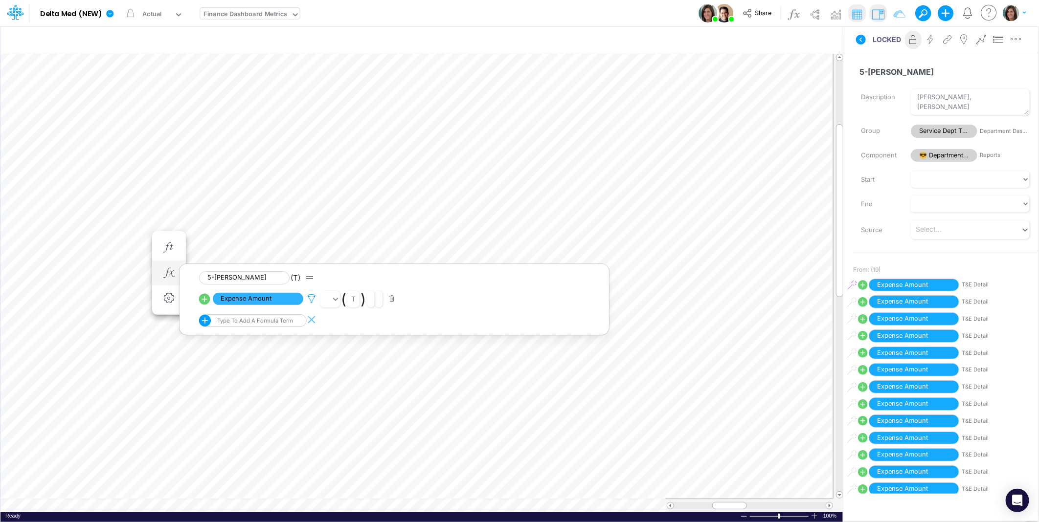
click at [310, 297] on icon at bounding box center [311, 299] width 15 height 10
click at [338, 235] on button "Save" at bounding box center [339, 232] width 23 height 14
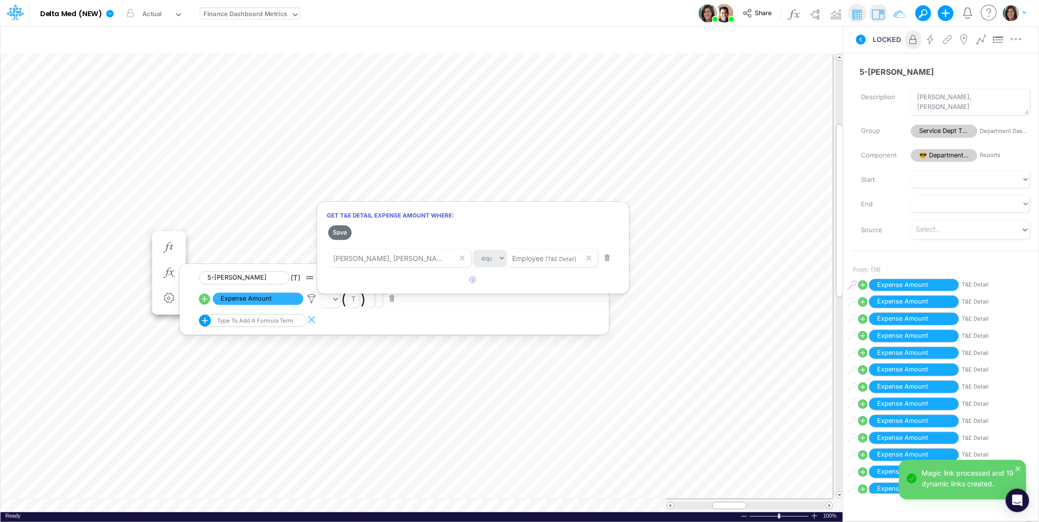
click at [52, 199] on div at bounding box center [519, 264] width 1039 height 518
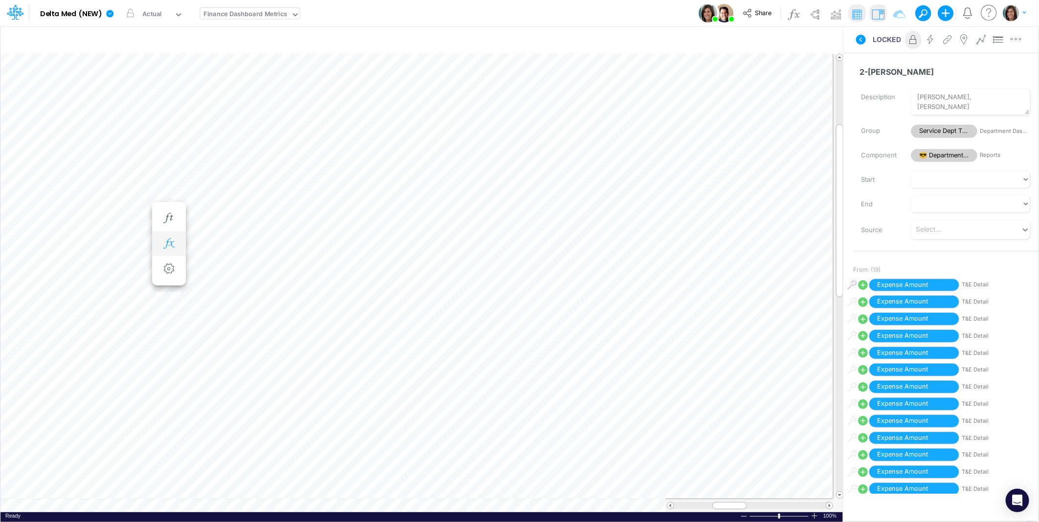
click at [169, 240] on icon "button" at bounding box center [168, 244] width 15 height 10
click at [312, 268] on icon at bounding box center [311, 270] width 15 height 10
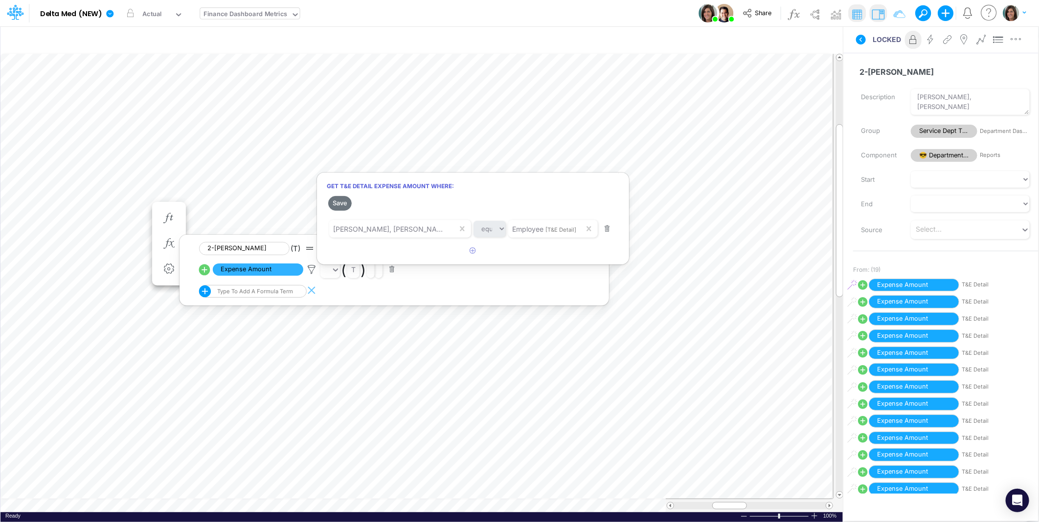
drag, startPoint x: 340, startPoint y: 203, endPoint x: 70, endPoint y: 213, distance: 270.7
click at [341, 203] on button "Save" at bounding box center [339, 203] width 23 height 14
click at [78, 216] on div at bounding box center [519, 264] width 1039 height 518
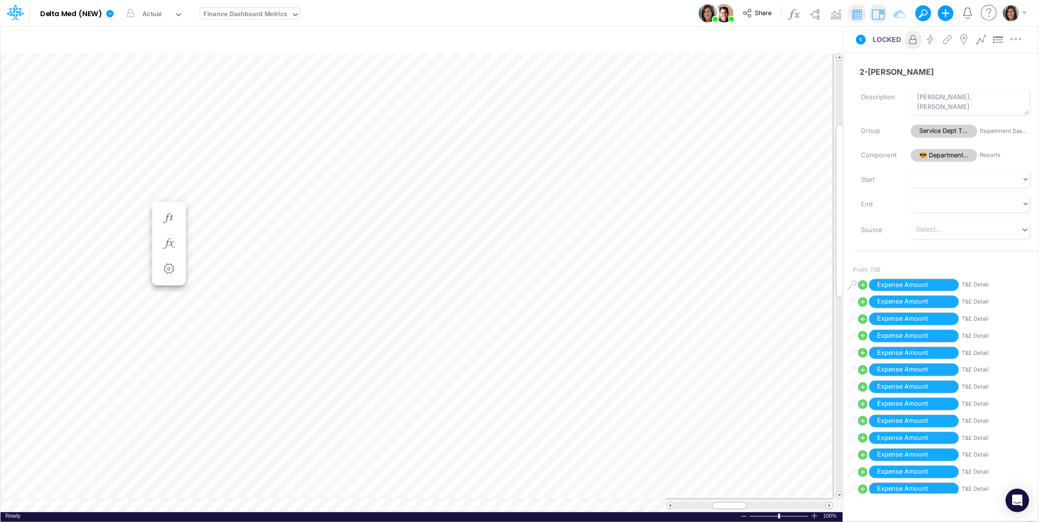
scroll to position [0, 0]
click at [166, 263] on icon "button" at bounding box center [168, 263] width 15 height 10
click at [310, 289] on icon at bounding box center [311, 289] width 15 height 10
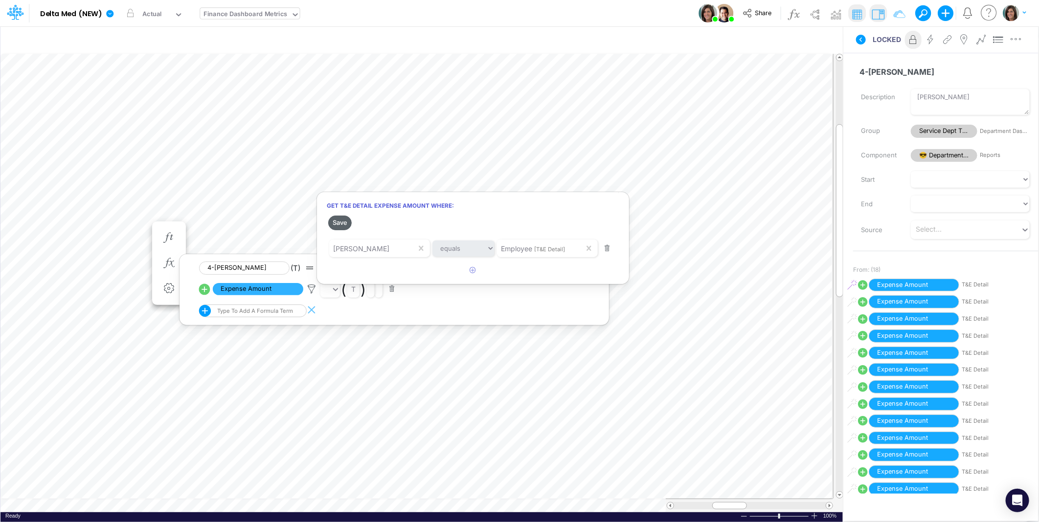
click at [338, 224] on button "Save" at bounding box center [339, 223] width 23 height 14
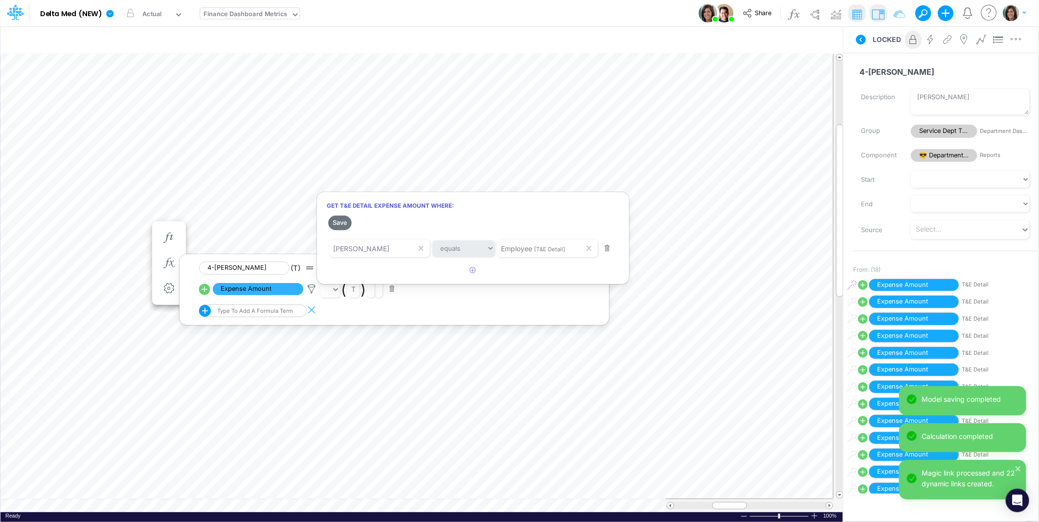
click at [90, 257] on div at bounding box center [519, 264] width 1039 height 518
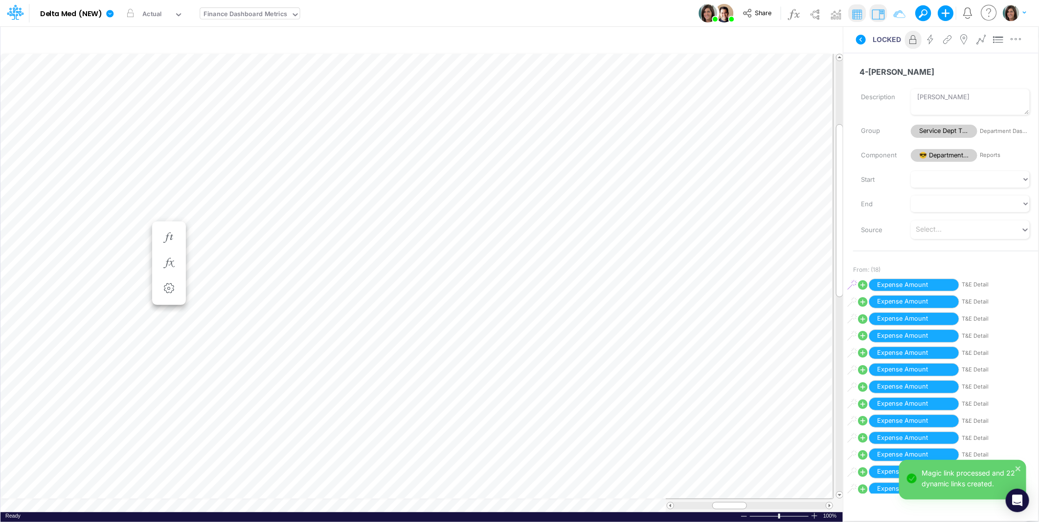
scroll to position [0, 0]
click at [169, 303] on icon "button" at bounding box center [168, 302] width 15 height 10
click at [312, 326] on icon at bounding box center [311, 328] width 15 height 10
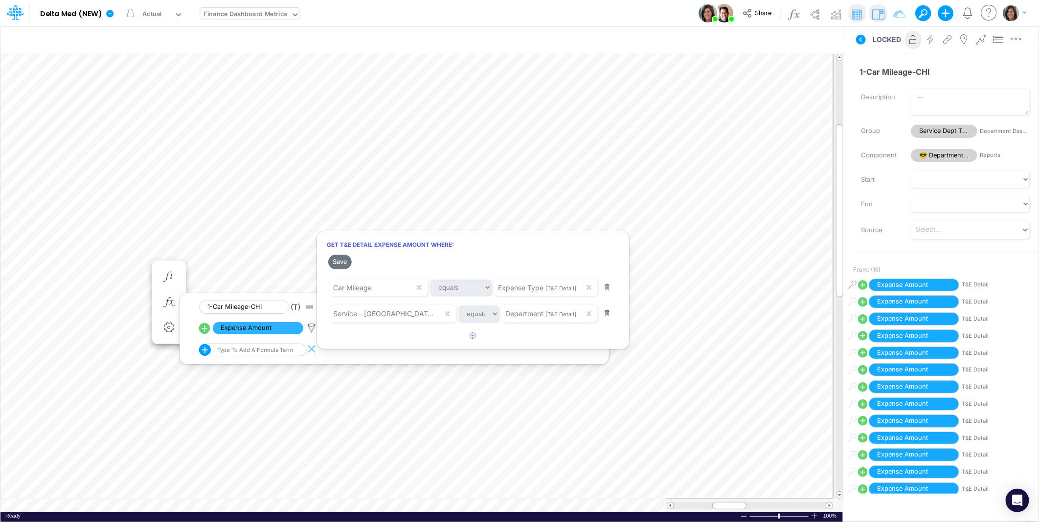
drag, startPoint x: 345, startPoint y: 262, endPoint x: 387, endPoint y: 274, distance: 43.2
click at [346, 263] on button "Save" at bounding box center [339, 262] width 23 height 14
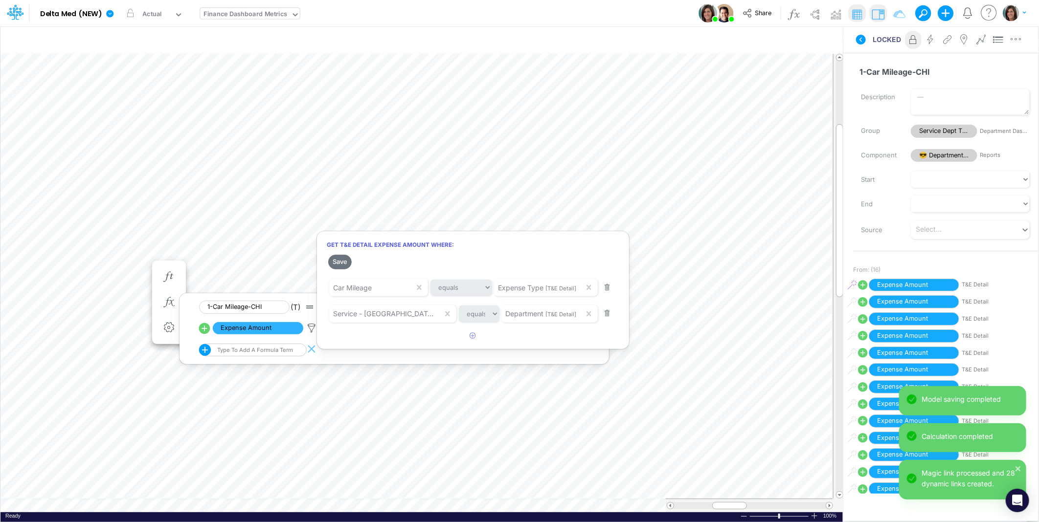
click at [117, 263] on div at bounding box center [519, 264] width 1039 height 518
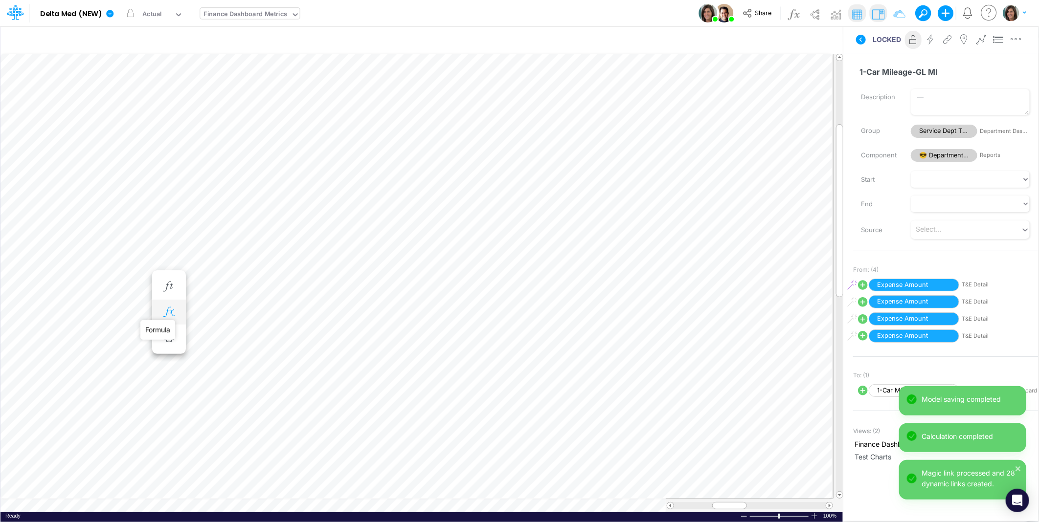
drag, startPoint x: 167, startPoint y: 313, endPoint x: 174, endPoint y: 313, distance: 6.8
click at [167, 313] on icon "button" at bounding box center [168, 312] width 15 height 10
click at [313, 334] on icon at bounding box center [311, 338] width 15 height 10
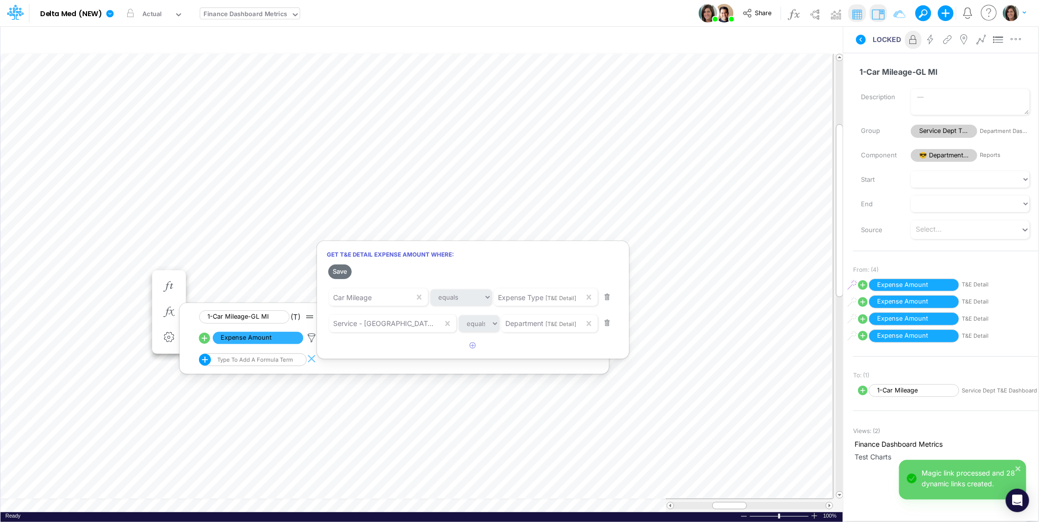
drag, startPoint x: 339, startPoint y: 270, endPoint x: 95, endPoint y: 265, distance: 244.2
click at [339, 271] on button "Save" at bounding box center [339, 272] width 23 height 14
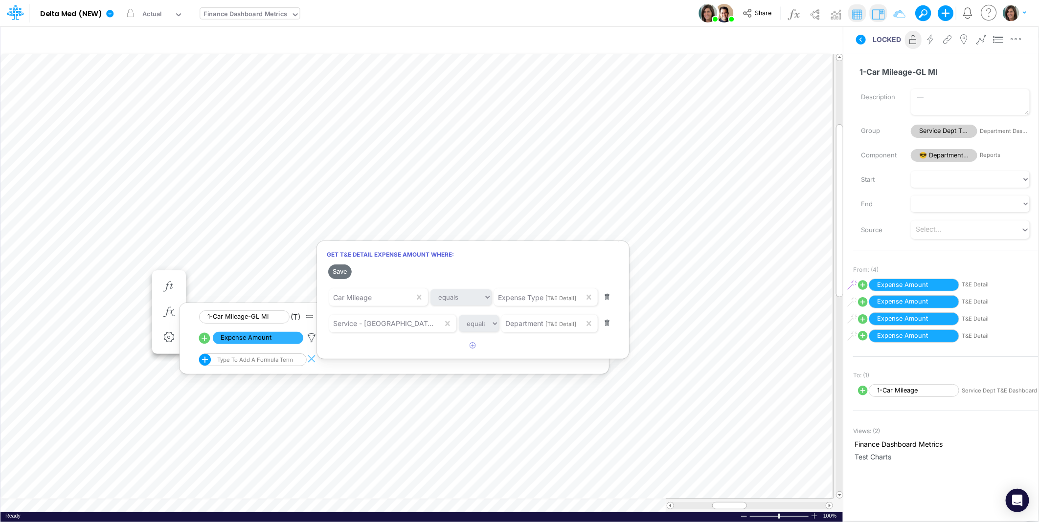
click at [80, 289] on div at bounding box center [519, 264] width 1039 height 518
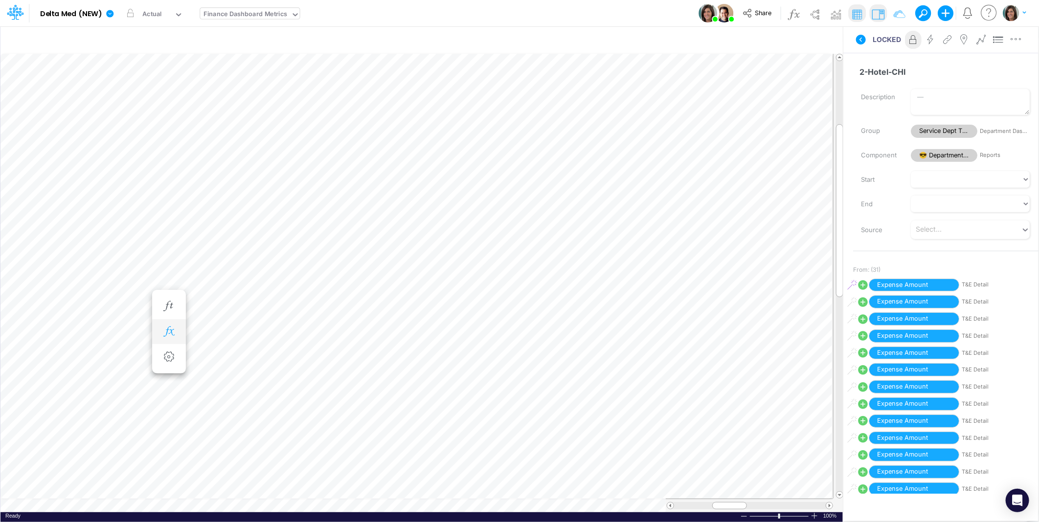
click at [165, 331] on icon "button" at bounding box center [168, 332] width 15 height 10
click at [311, 359] on icon at bounding box center [311, 358] width 15 height 10
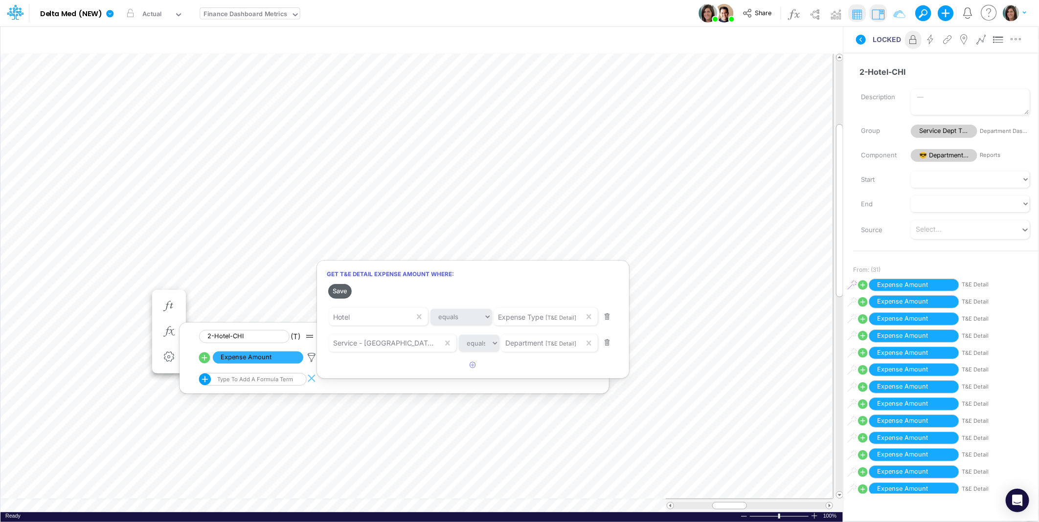
click at [343, 292] on button "Save" at bounding box center [339, 291] width 23 height 14
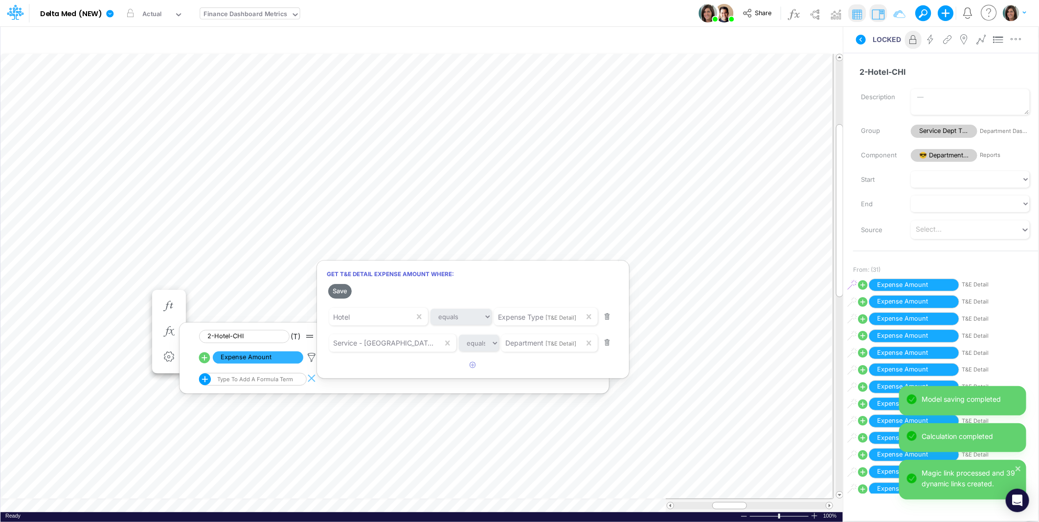
click at [60, 292] on div at bounding box center [519, 264] width 1039 height 518
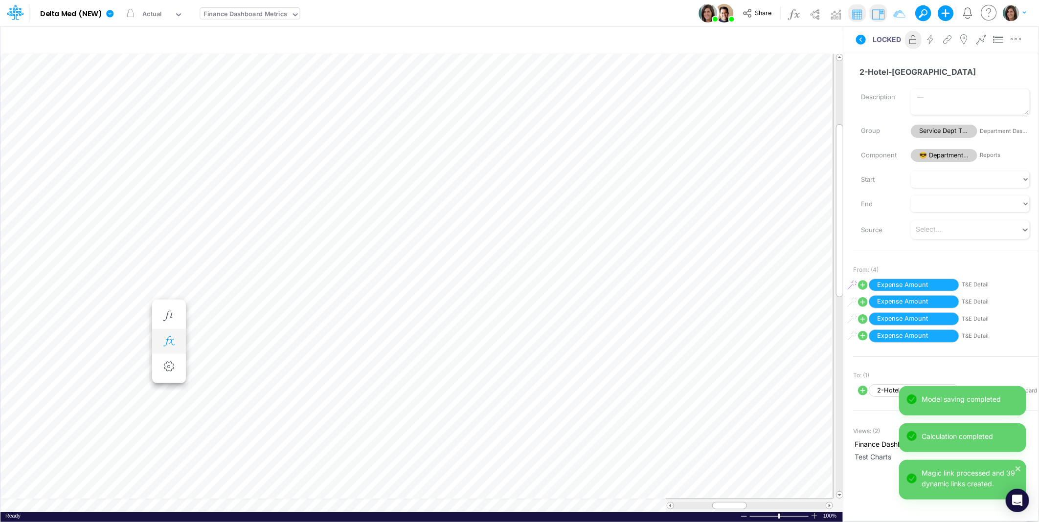
click at [170, 343] on icon "button" at bounding box center [168, 342] width 15 height 10
click at [313, 364] on icon at bounding box center [311, 367] width 15 height 10
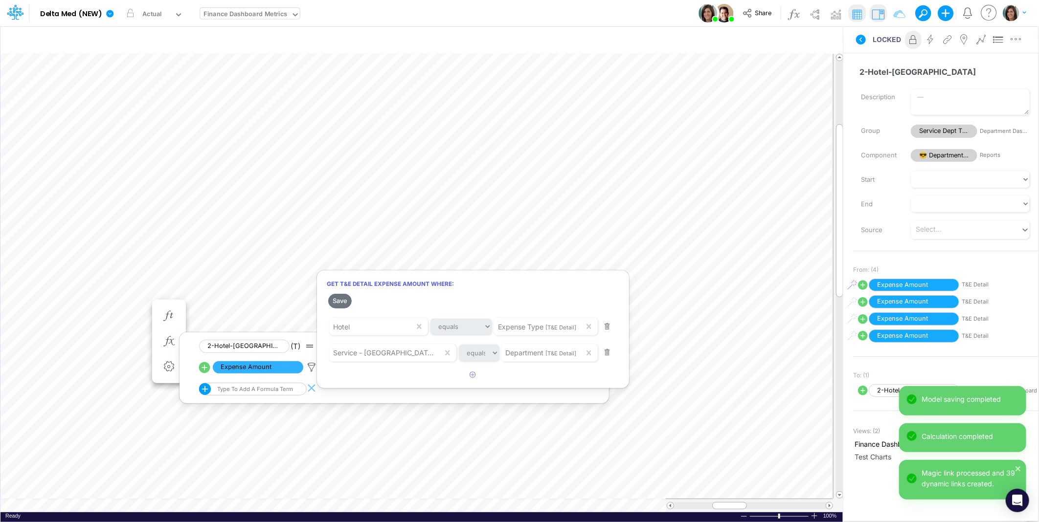
drag, startPoint x: 342, startPoint y: 298, endPoint x: 71, endPoint y: 287, distance: 271.7
click at [342, 299] on button "Save" at bounding box center [339, 301] width 23 height 14
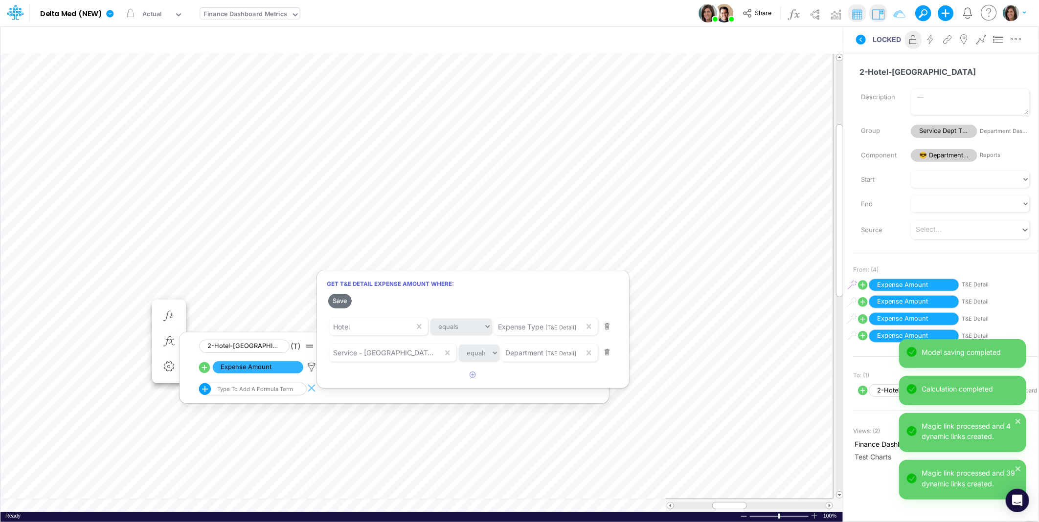
click at [76, 315] on div at bounding box center [519, 264] width 1039 height 518
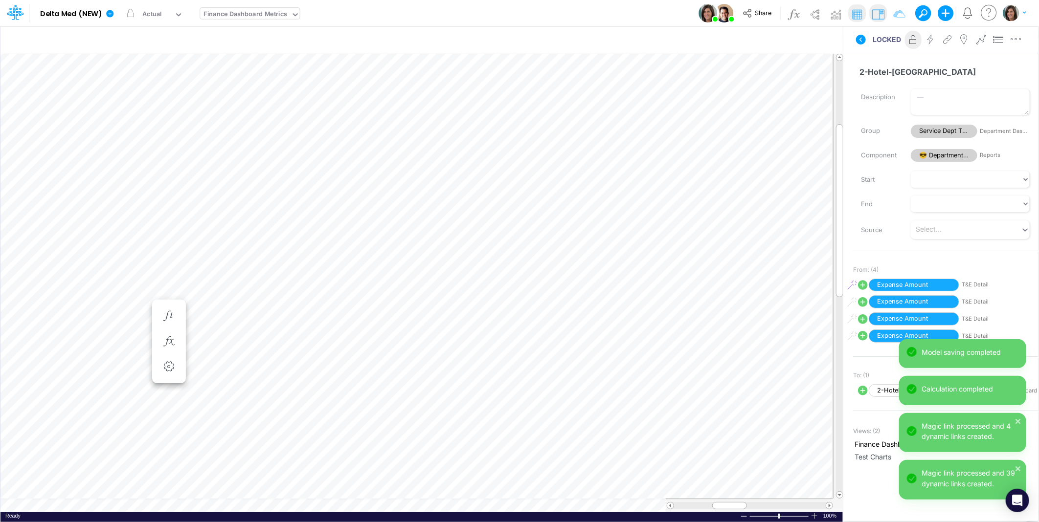
scroll to position [0, 0]
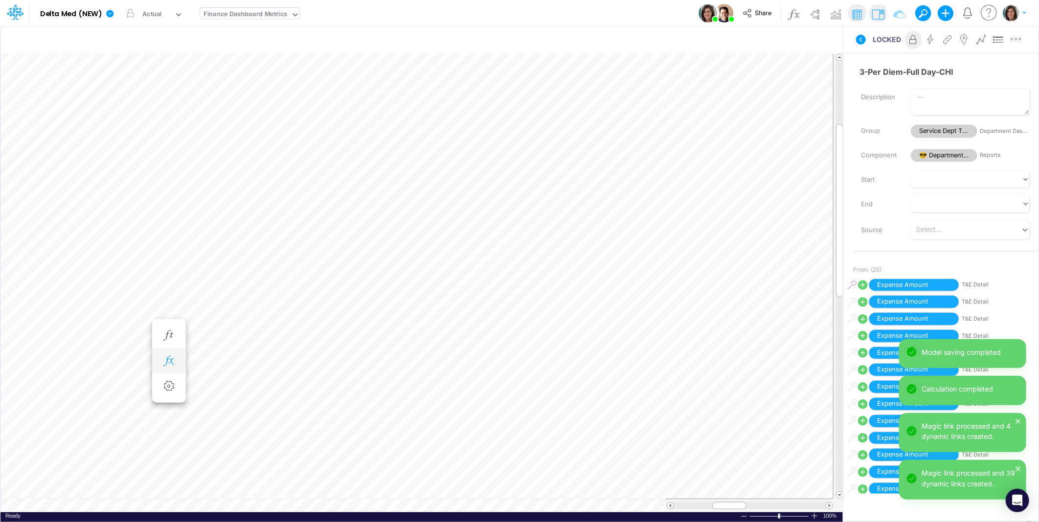
click at [164, 360] on icon "button" at bounding box center [168, 361] width 15 height 10
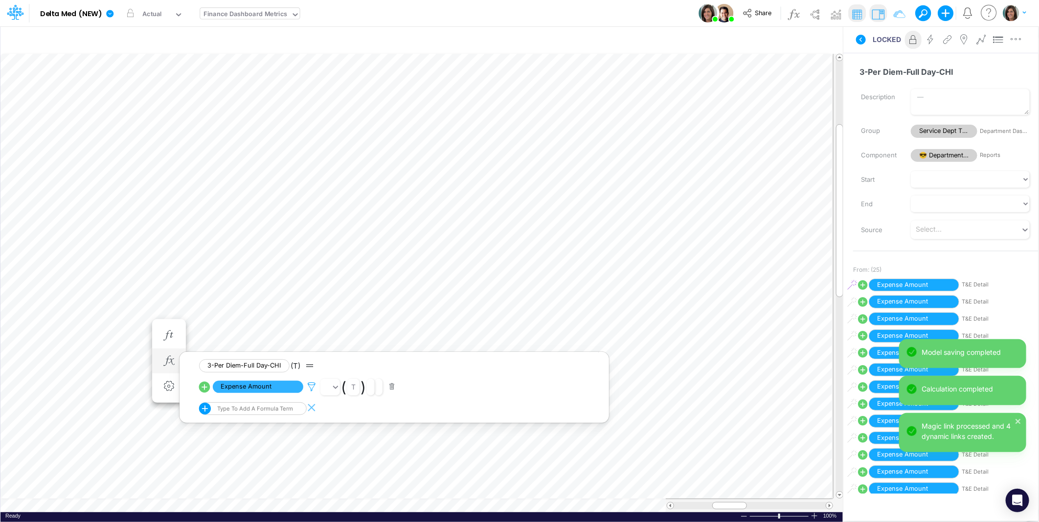
click at [310, 384] on icon at bounding box center [311, 387] width 15 height 10
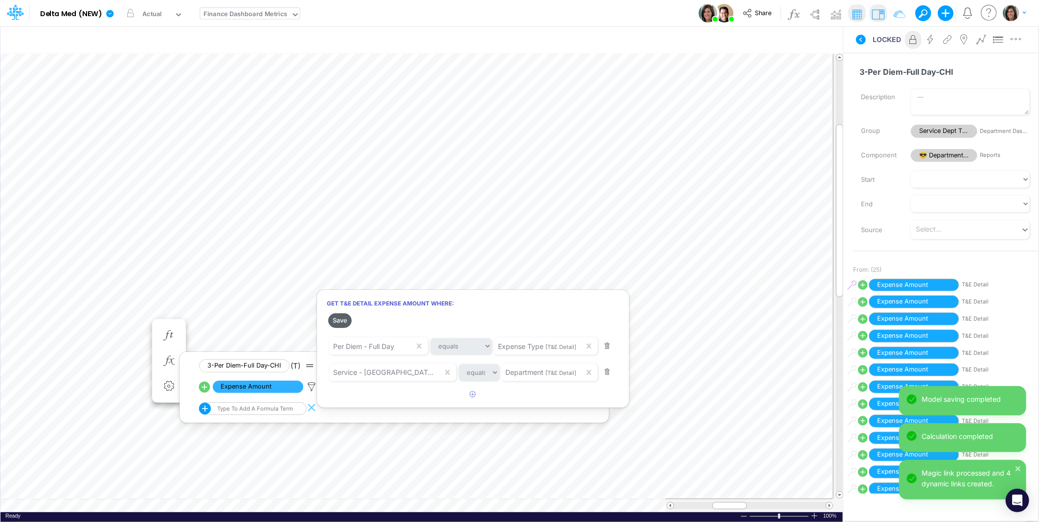
click at [340, 323] on button "Save" at bounding box center [339, 321] width 23 height 14
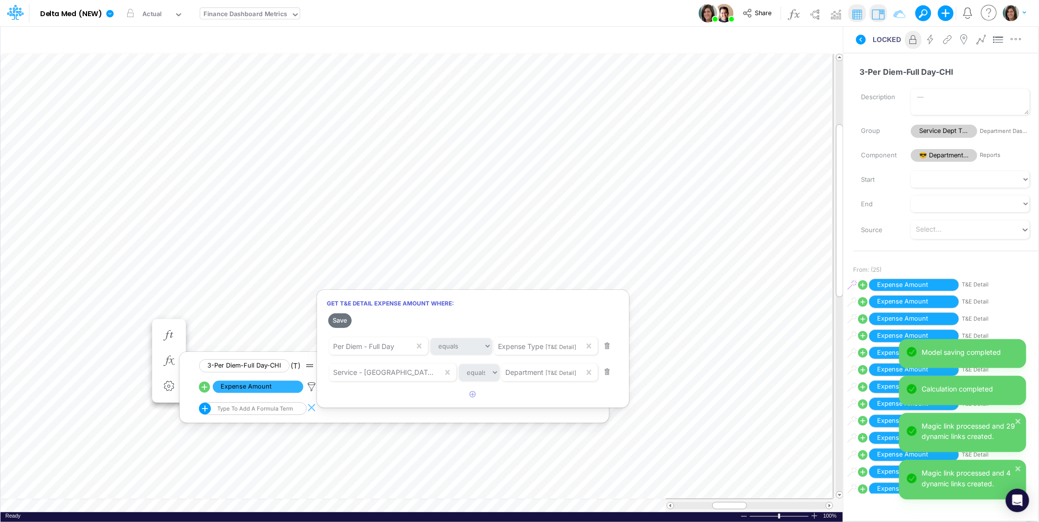
click at [120, 323] on div at bounding box center [519, 264] width 1039 height 518
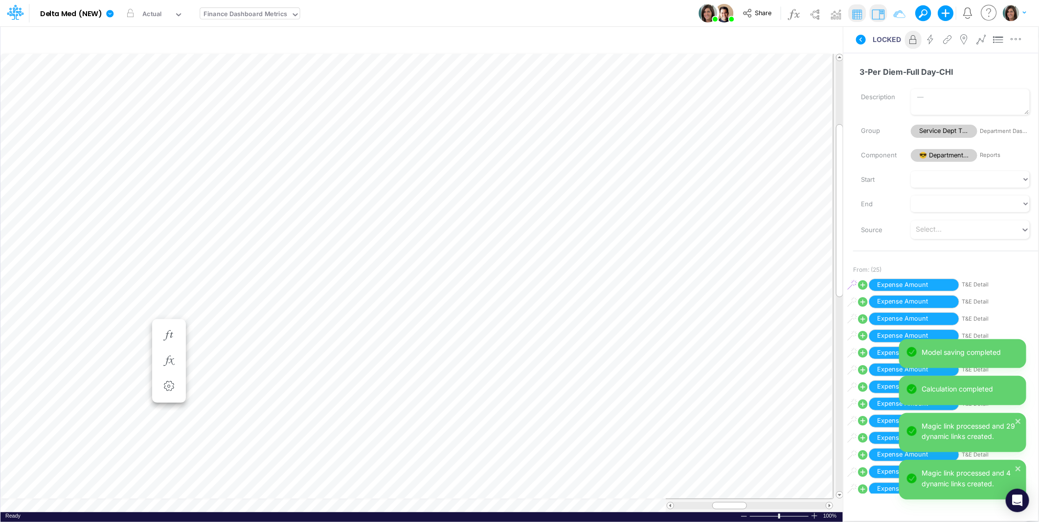
scroll to position [0, 0]
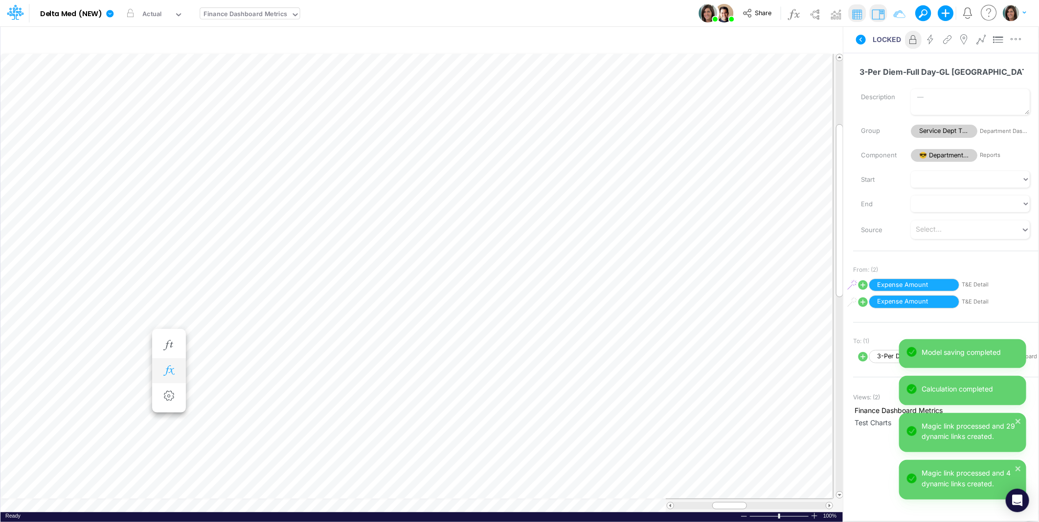
click at [174, 372] on icon "button" at bounding box center [168, 371] width 15 height 10
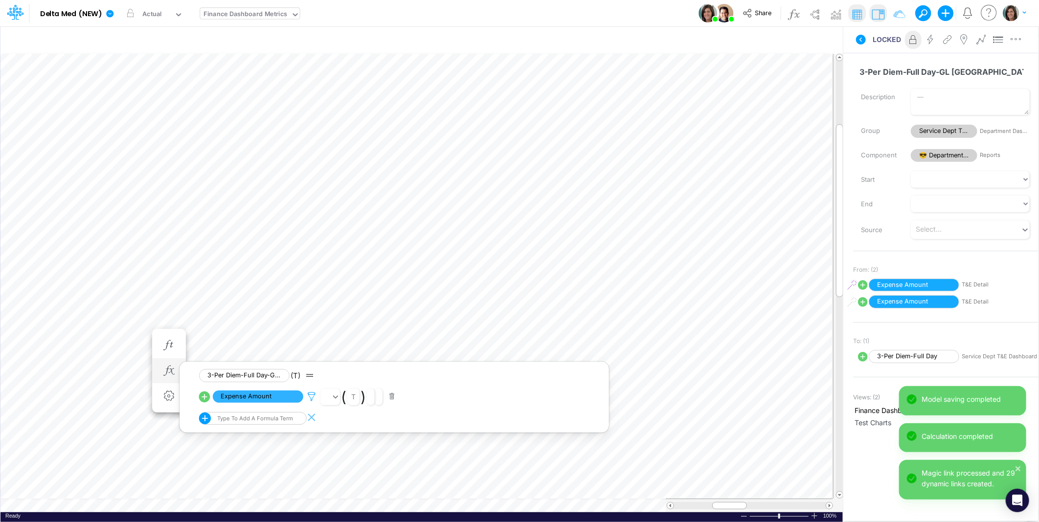
click at [311, 394] on icon at bounding box center [311, 397] width 15 height 10
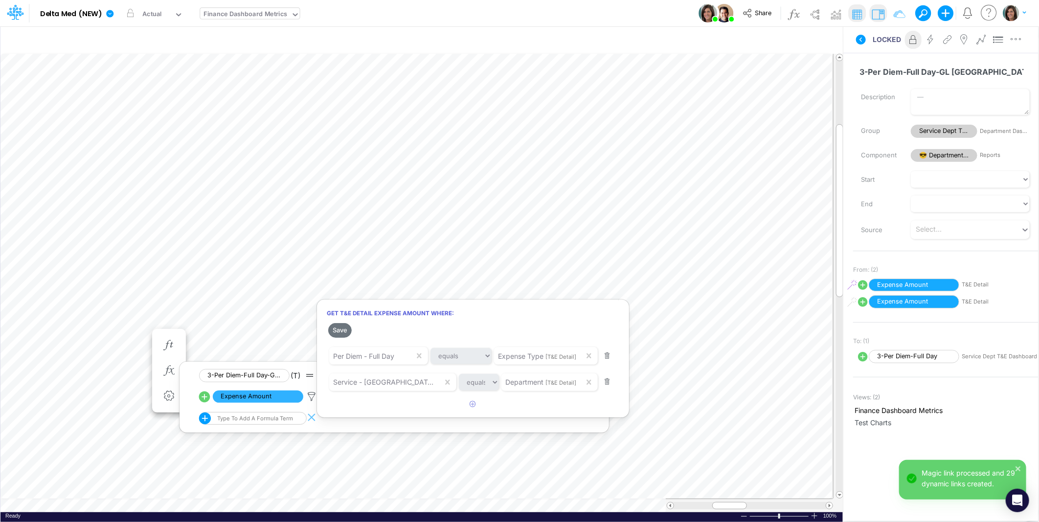
drag, startPoint x: 336, startPoint y: 330, endPoint x: 114, endPoint y: 301, distance: 223.9
click at [337, 330] on button "Save" at bounding box center [339, 330] width 23 height 14
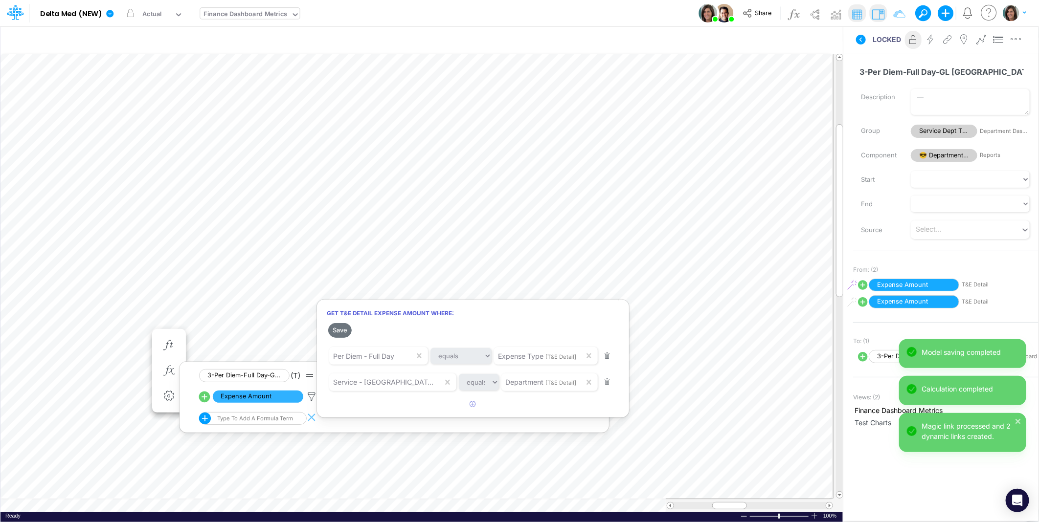
click at [85, 368] on div at bounding box center [519, 264] width 1039 height 518
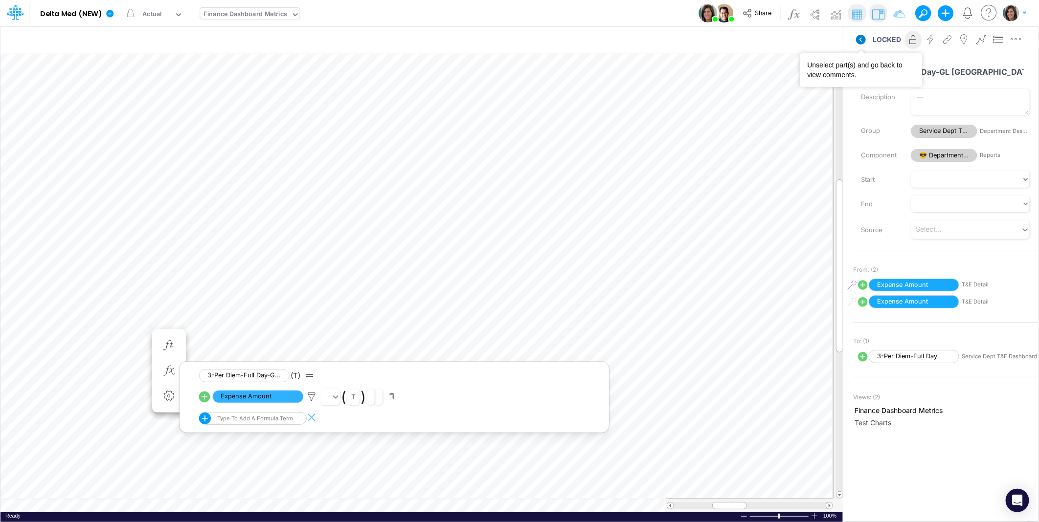
click at [861, 38] on icon at bounding box center [861, 40] width 10 height 10
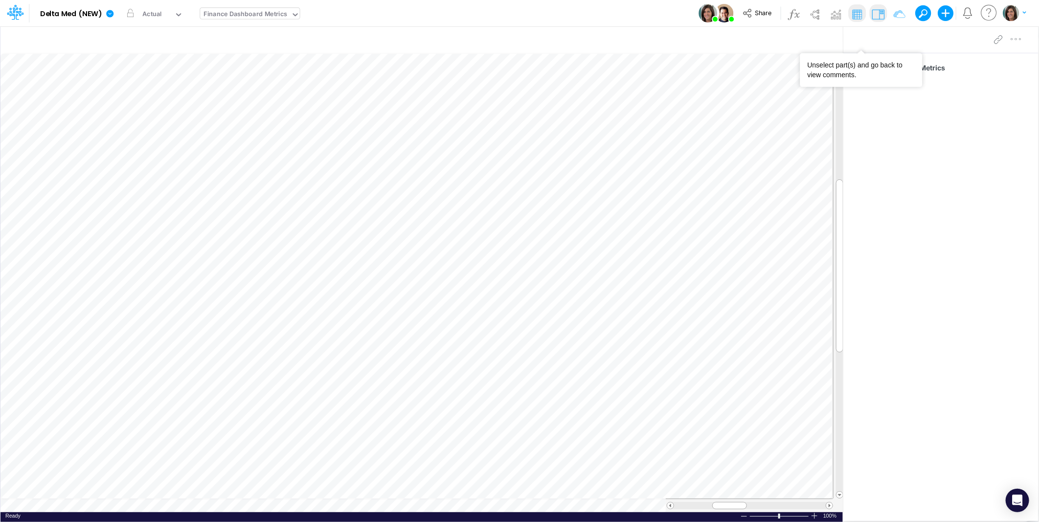
click at [256, 18] on div "Finance Dashboard Metrics" at bounding box center [246, 14] width 84 height 11
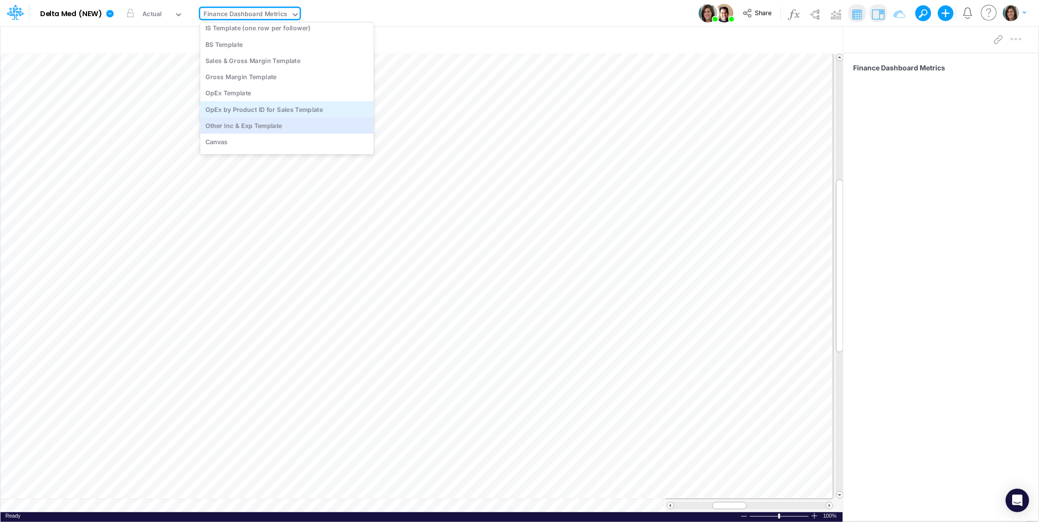
scroll to position [1471, 0]
click at [260, 110] on div "OpEx Template" at bounding box center [287, 113] width 174 height 16
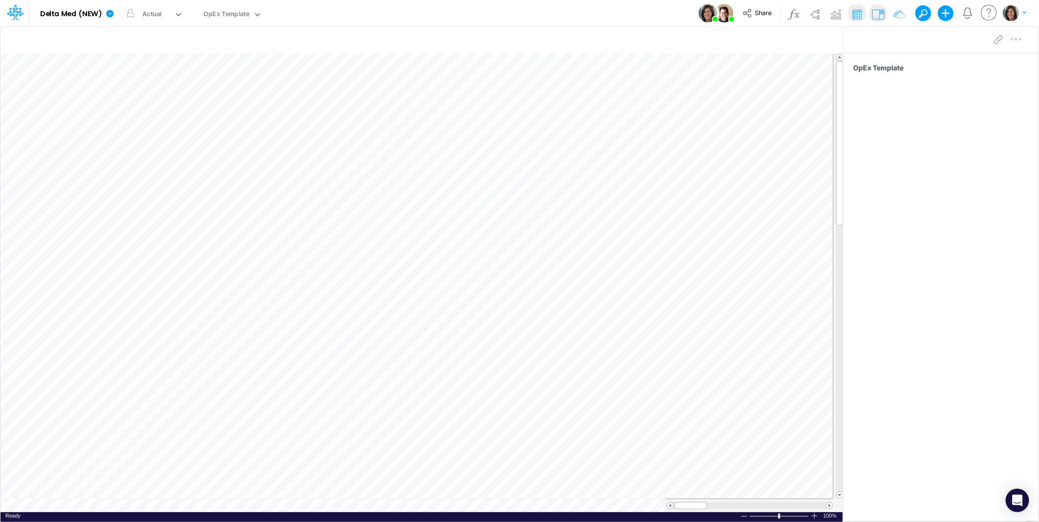
scroll to position [0, 0]
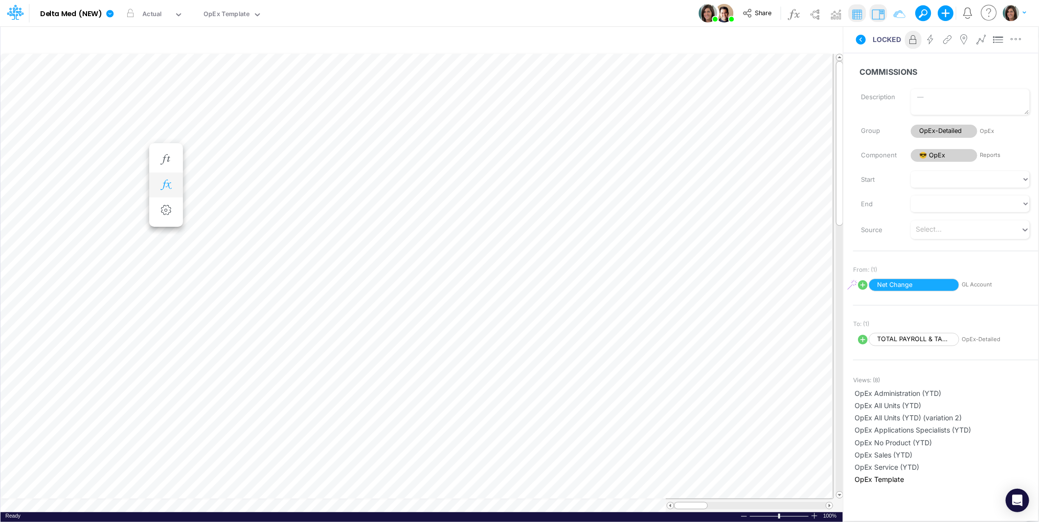
click at [174, 181] on button "button" at bounding box center [166, 186] width 18 height 20
click at [310, 209] on icon at bounding box center [308, 211] width 15 height 10
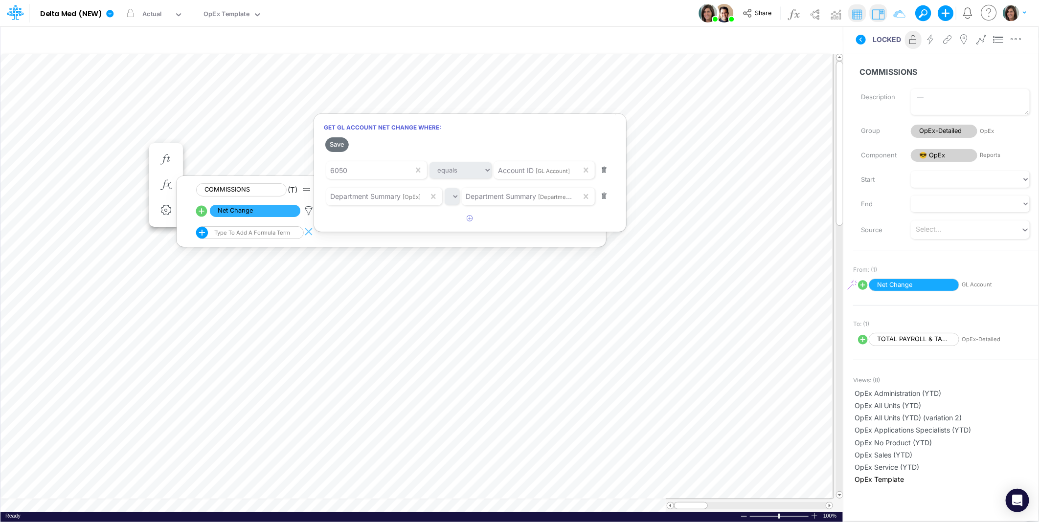
click at [78, 134] on div at bounding box center [519, 264] width 1039 height 518
click at [941, 158] on span "😎 OpEx" at bounding box center [944, 155] width 67 height 13
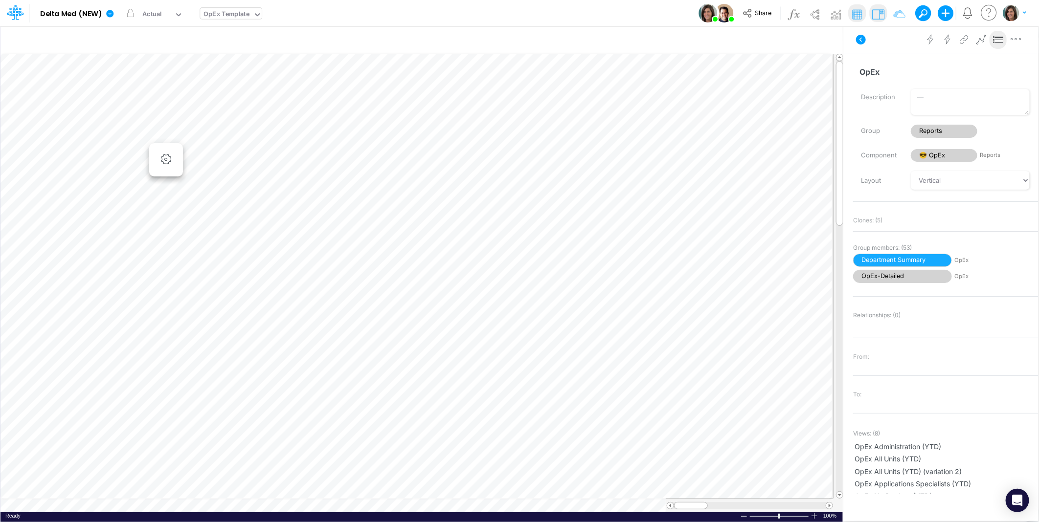
click at [251, 16] on input "text" at bounding box center [251, 14] width 1 height 9
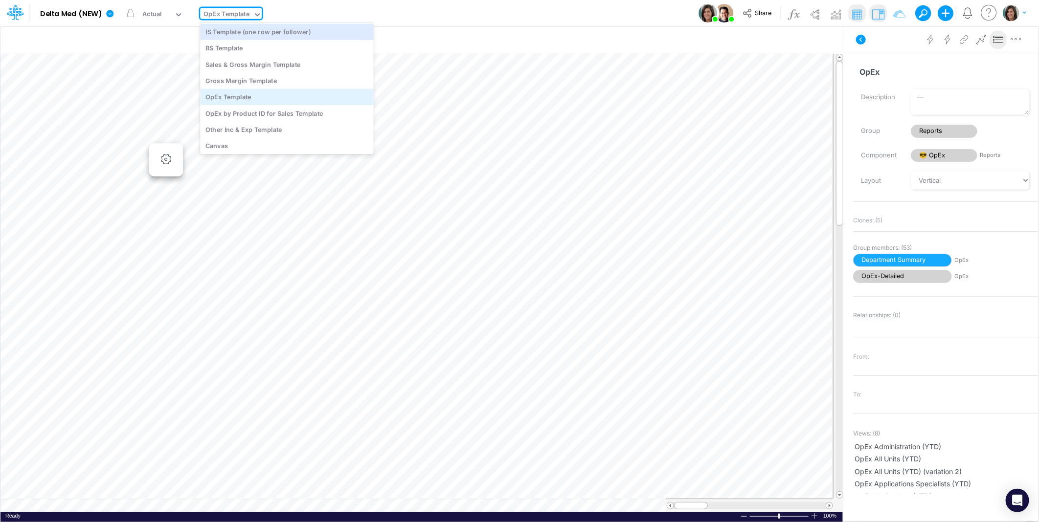
scroll to position [1511, 0]
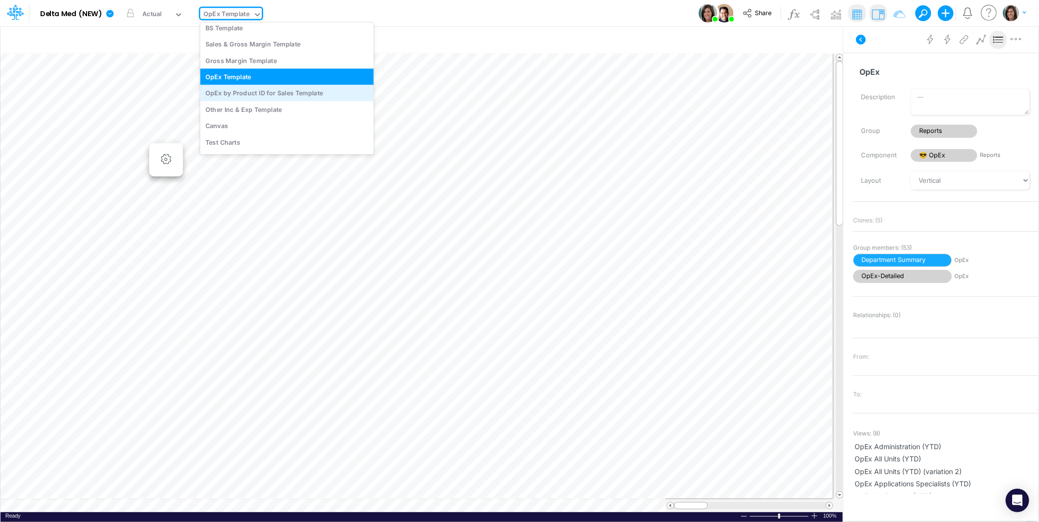
click at [310, 96] on div "OpEx by Product ID for Sales Template" at bounding box center [287, 93] width 174 height 16
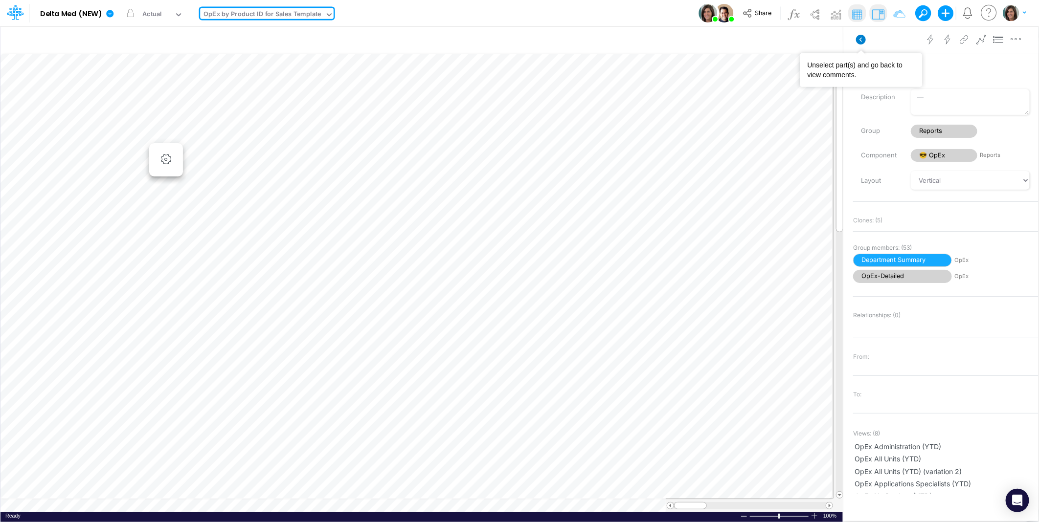
click at [859, 40] on icon at bounding box center [861, 40] width 10 height 10
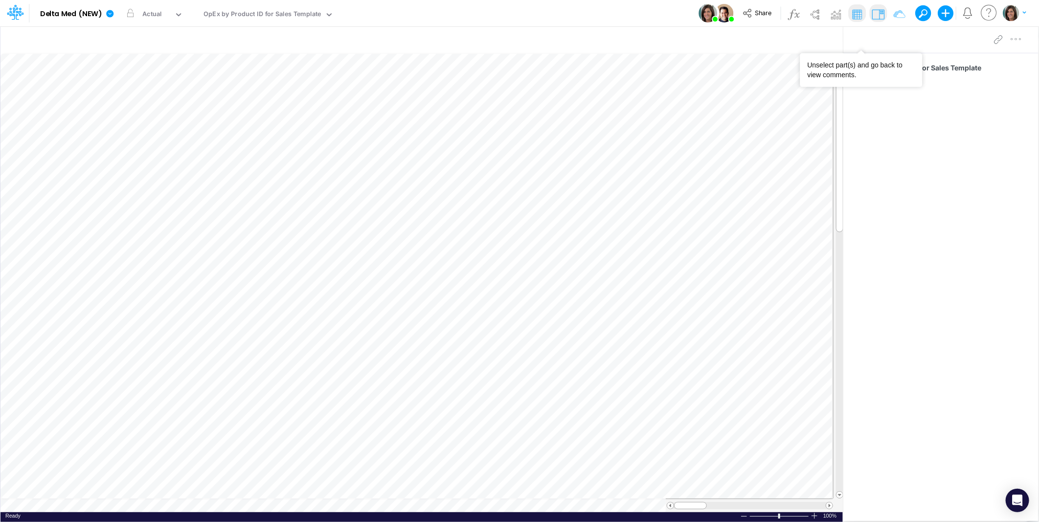
scroll to position [0, 0]
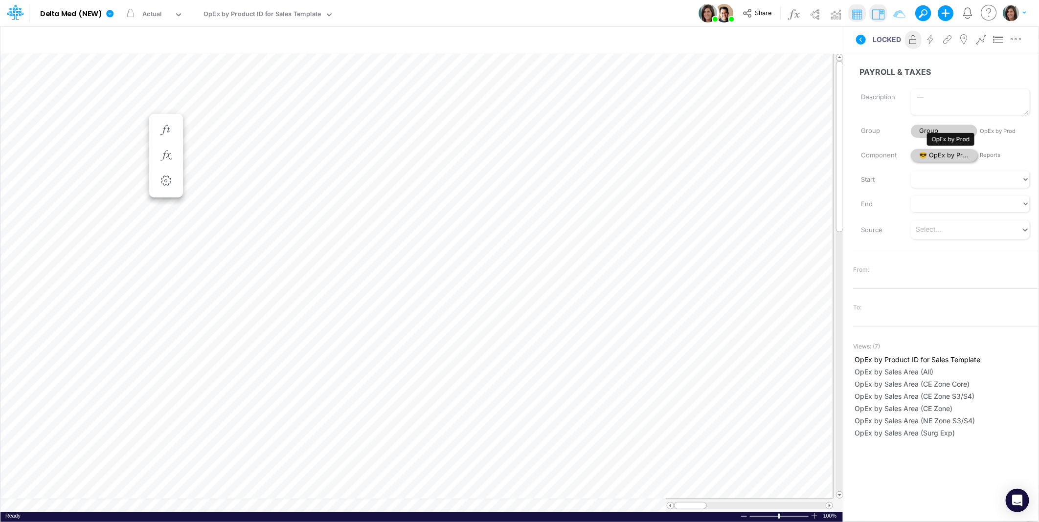
click at [933, 154] on span "😎 OpEx by Prod" at bounding box center [944, 155] width 67 height 13
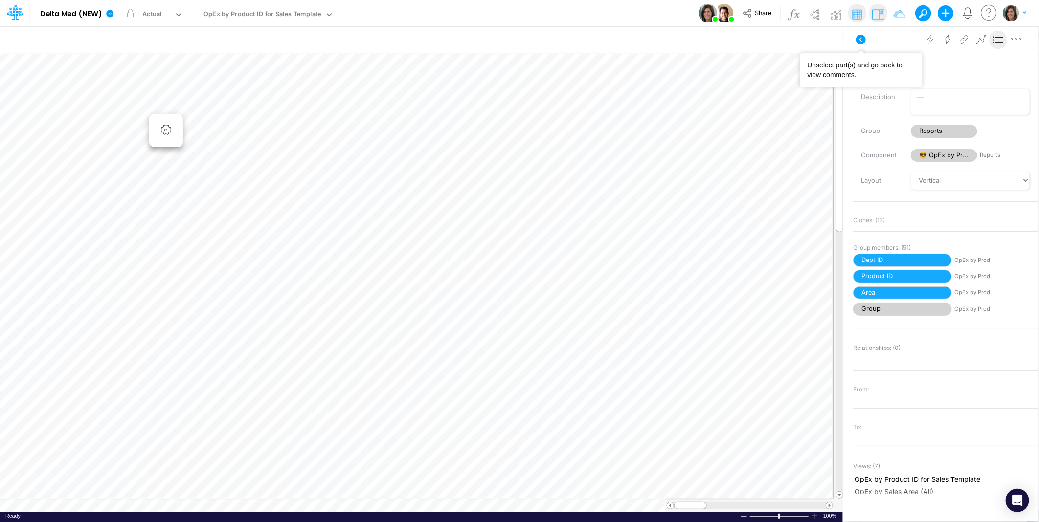
click at [856, 45] on icon at bounding box center [861, 40] width 12 height 12
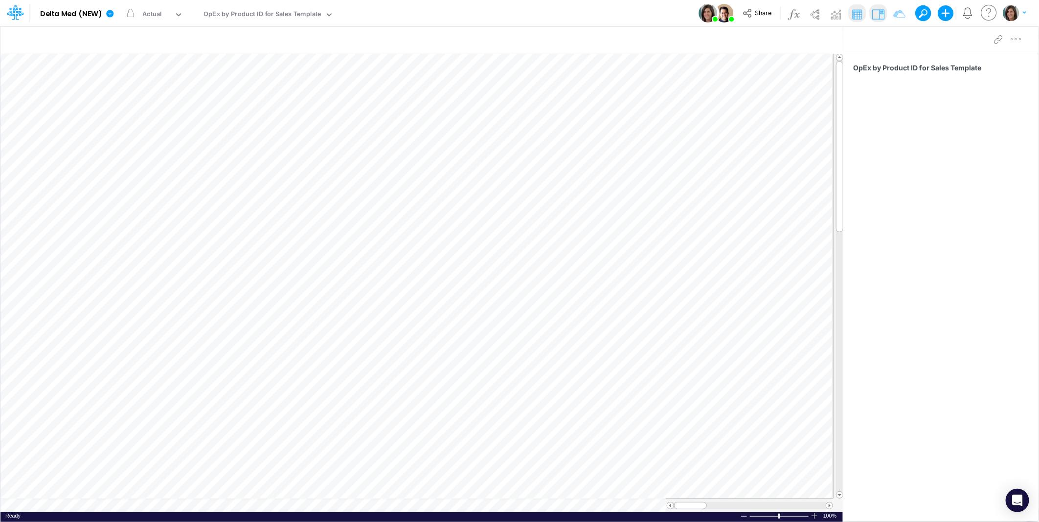
scroll to position [0, 0]
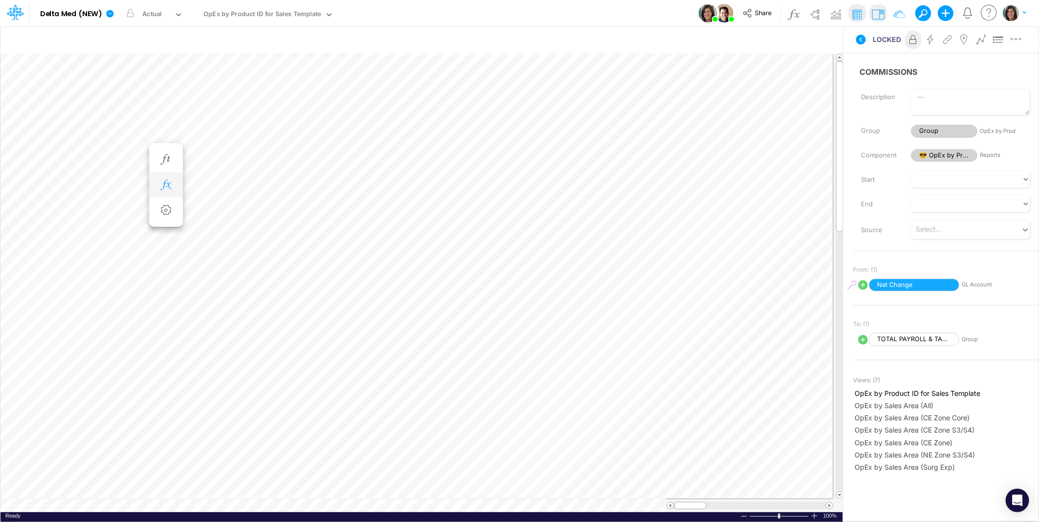
click at [170, 184] on icon "button" at bounding box center [165, 185] width 15 height 10
click at [310, 207] on icon at bounding box center [308, 211] width 15 height 10
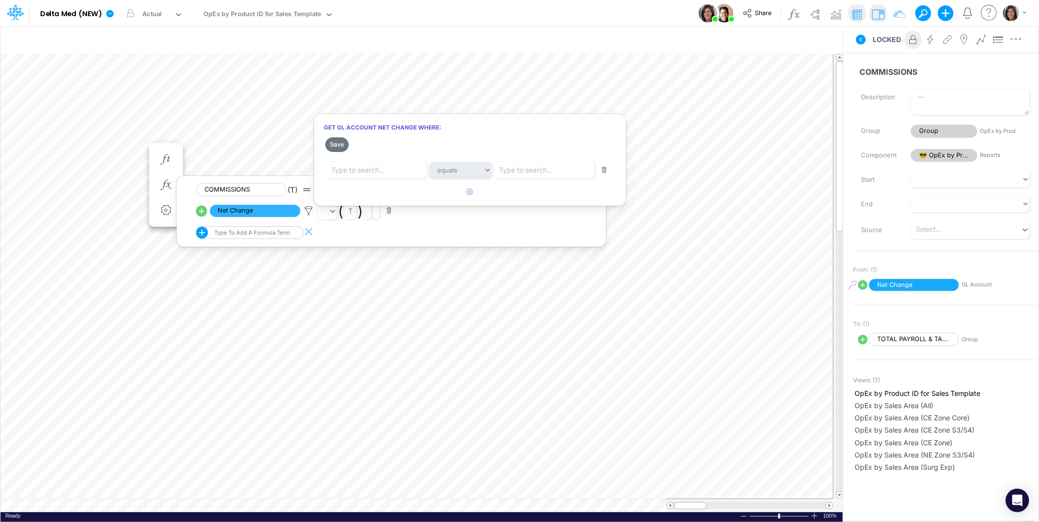
click at [307, 207] on div at bounding box center [519, 264] width 1039 height 518
click at [857, 40] on icon at bounding box center [861, 40] width 10 height 10
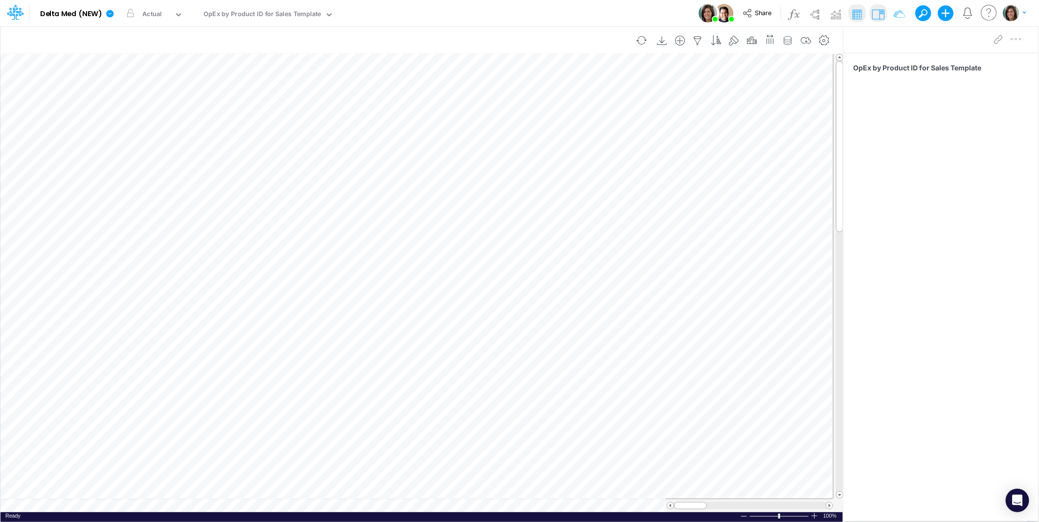
scroll to position [0, 0]
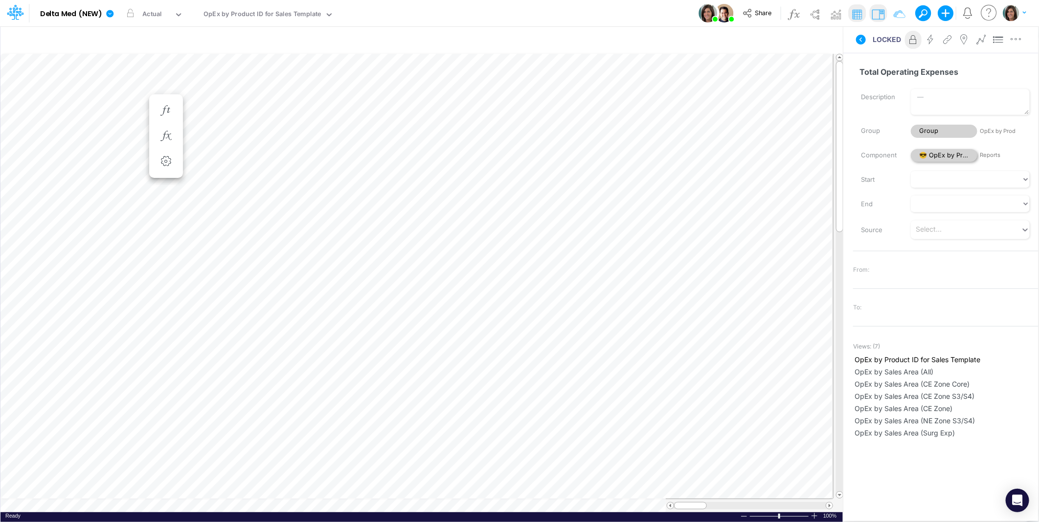
click at [933, 158] on span "😎 OpEx by Prod" at bounding box center [944, 155] width 67 height 13
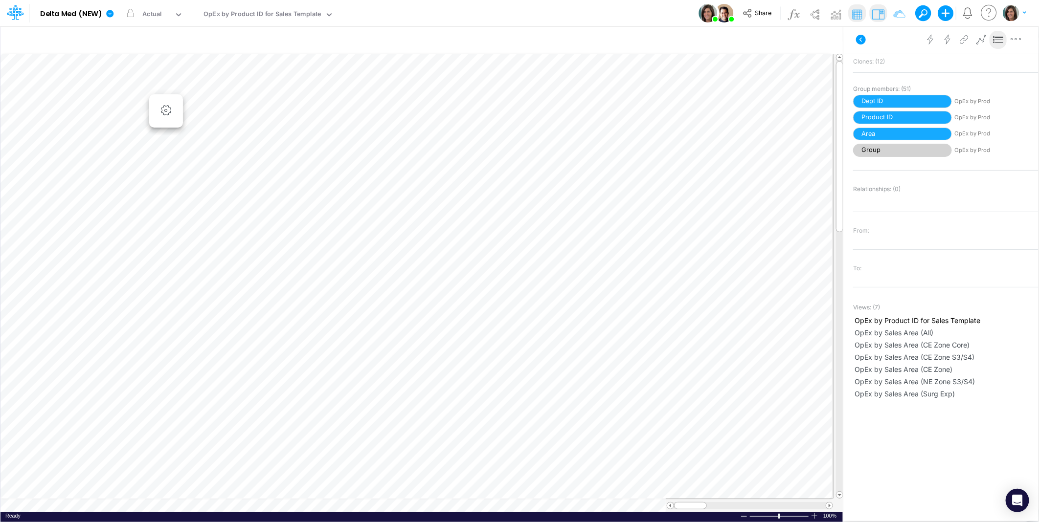
scroll to position [0, 0]
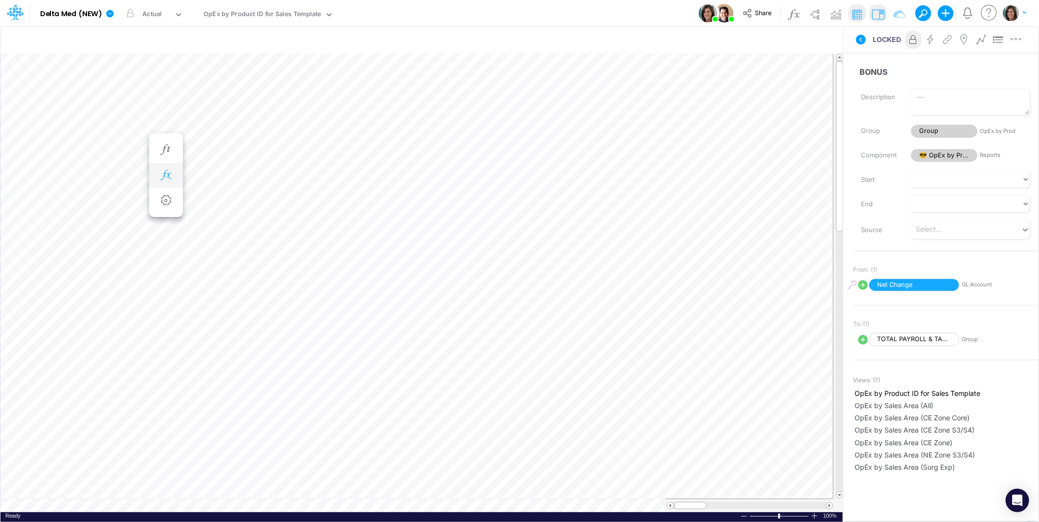
click at [166, 175] on icon "button" at bounding box center [165, 175] width 15 height 10
click at [308, 198] on icon at bounding box center [308, 201] width 15 height 10
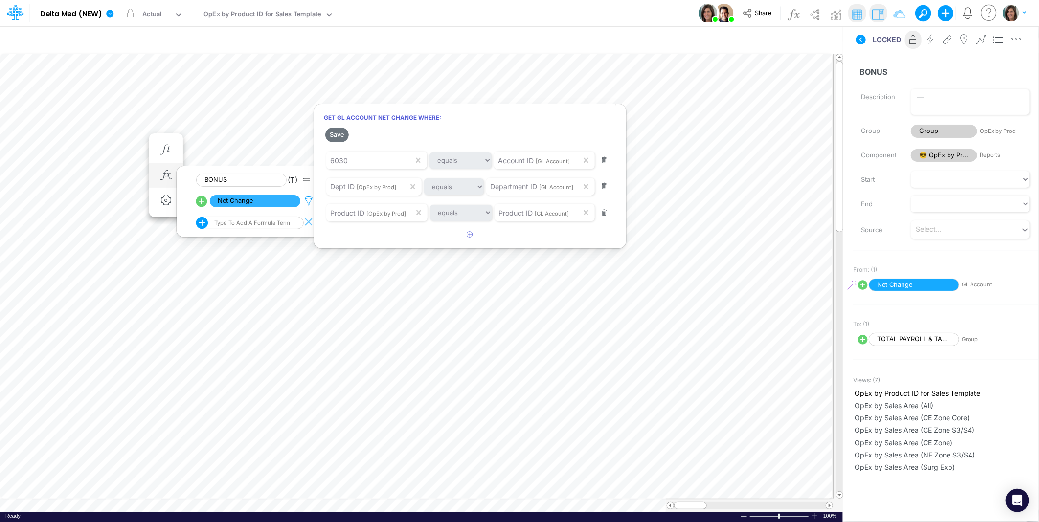
click at [308, 198] on div at bounding box center [519, 264] width 1039 height 518
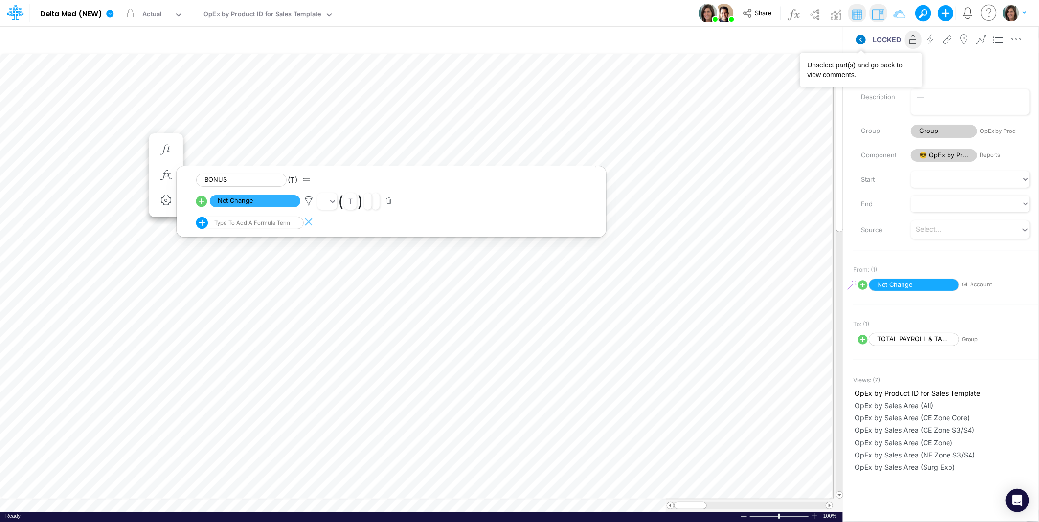
click at [861, 38] on icon at bounding box center [861, 40] width 10 height 10
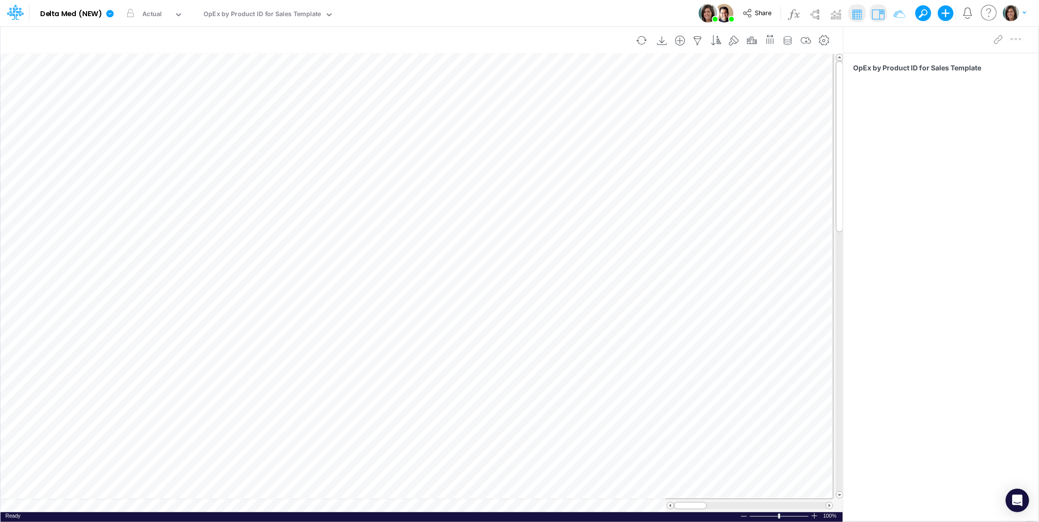
scroll to position [0, 0]
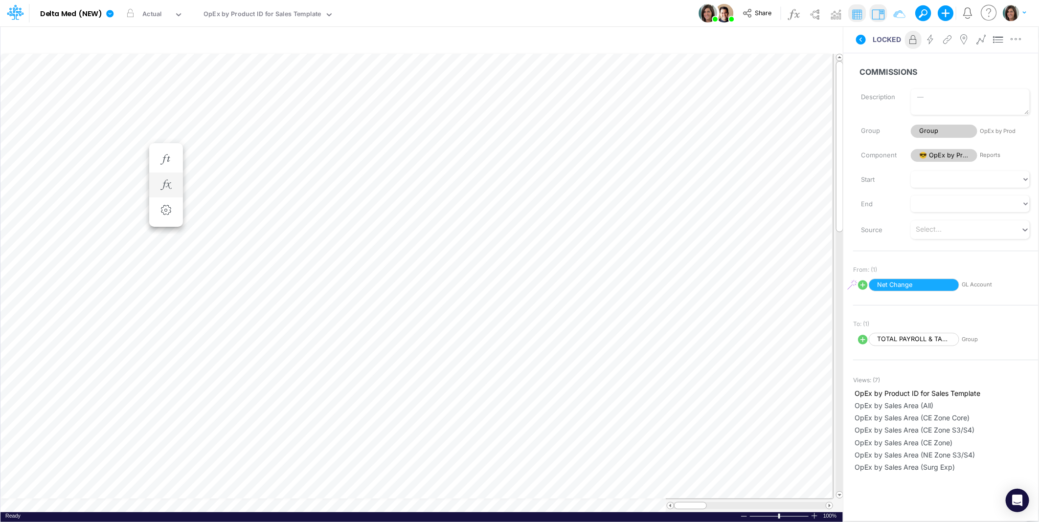
scroll to position [0, 0]
click at [161, 200] on icon "button" at bounding box center [165, 195] width 15 height 10
click at [309, 221] on icon at bounding box center [308, 221] width 15 height 10
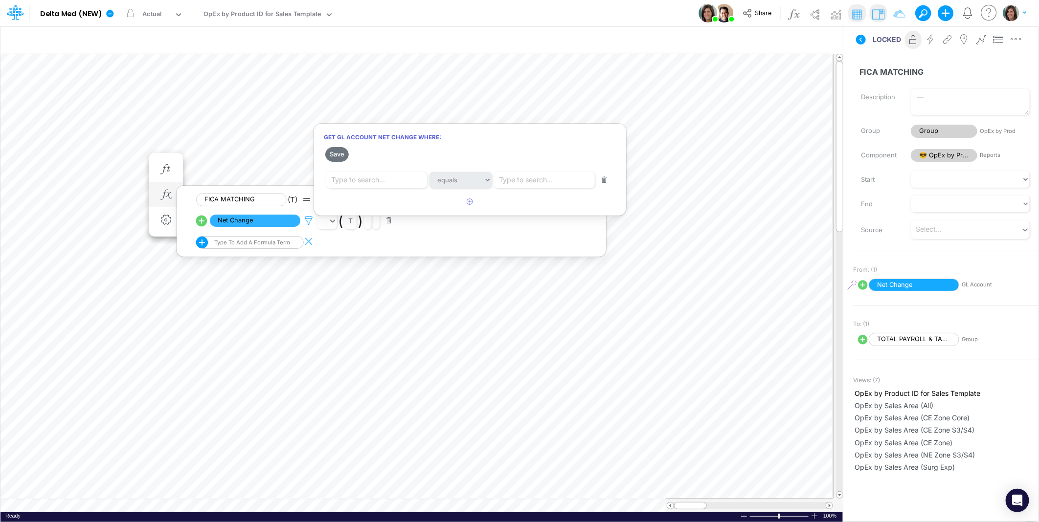
click at [309, 221] on div at bounding box center [519, 264] width 1039 height 518
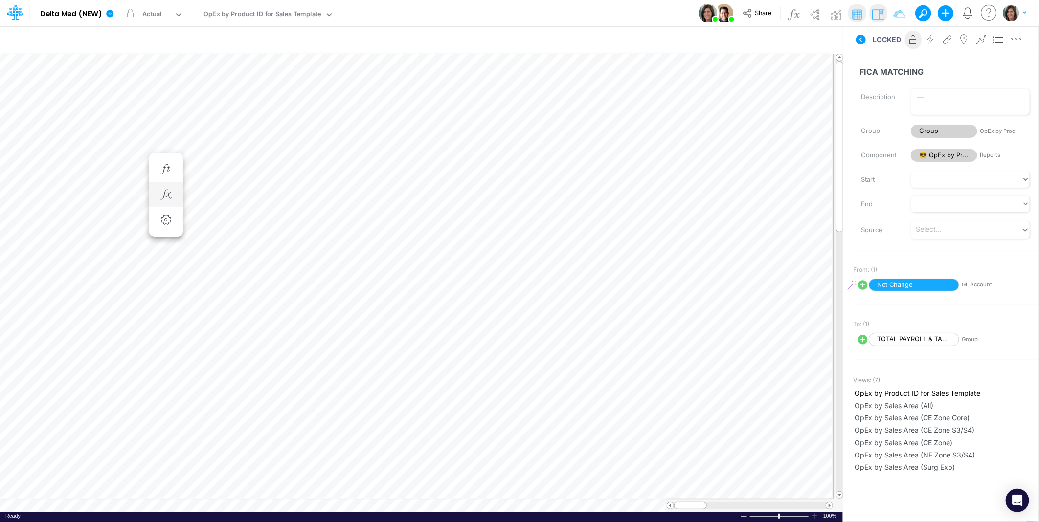
scroll to position [0, 0]
click at [165, 207] on icon "button" at bounding box center [165, 205] width 15 height 10
click at [314, 230] on icon at bounding box center [308, 230] width 15 height 10
click at [311, 230] on div at bounding box center [519, 264] width 1039 height 518
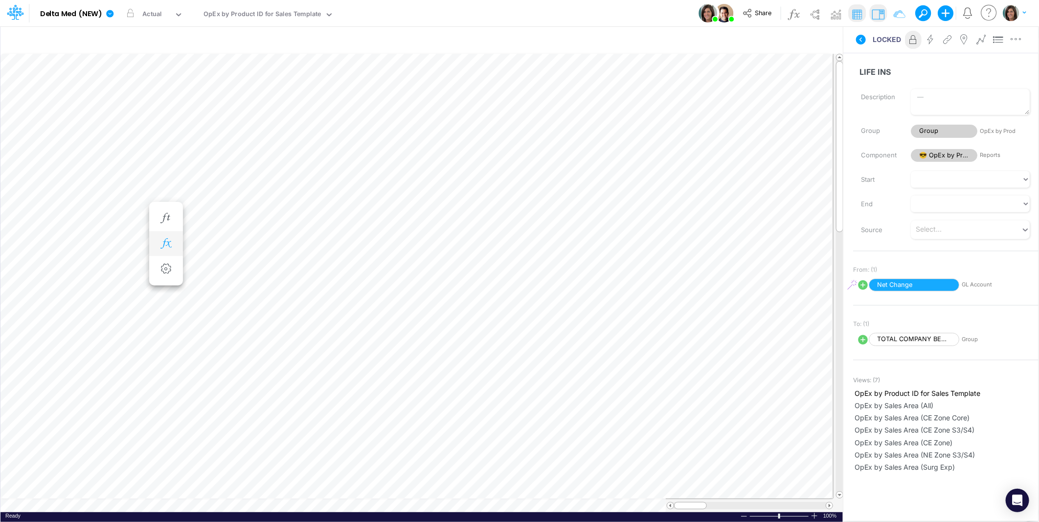
click at [169, 241] on icon "button" at bounding box center [165, 244] width 15 height 10
click at [308, 268] on icon at bounding box center [308, 270] width 15 height 10
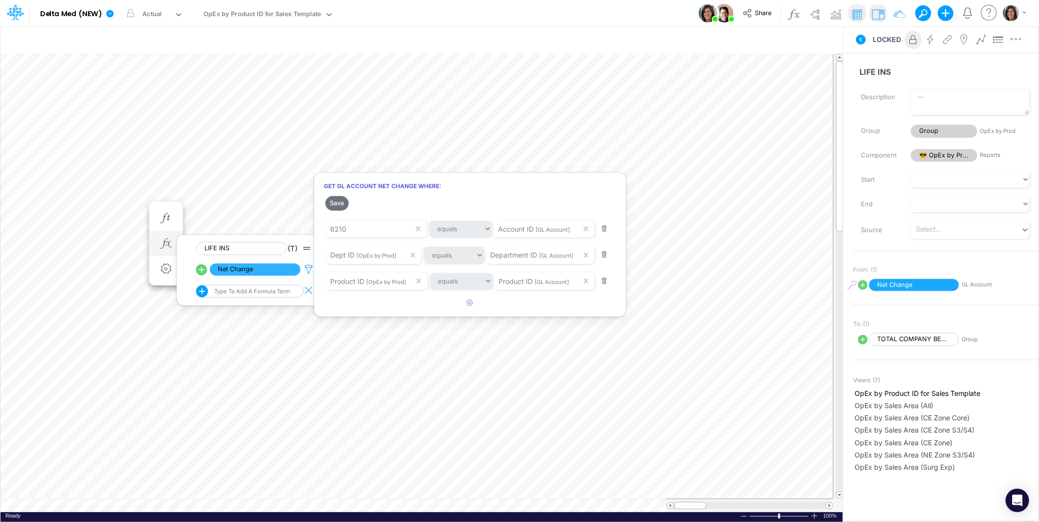
click at [308, 268] on div at bounding box center [519, 264] width 1039 height 518
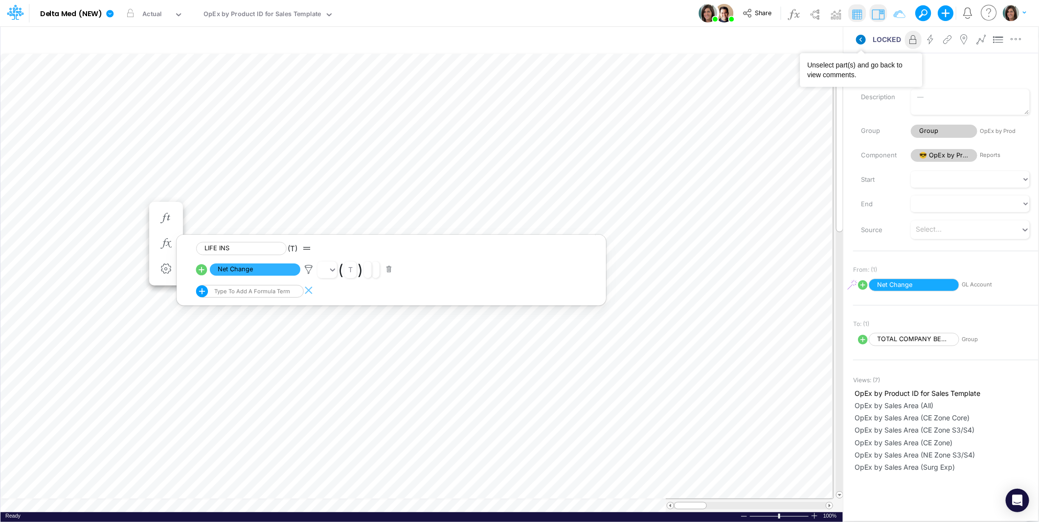
click at [858, 37] on icon at bounding box center [861, 40] width 10 height 10
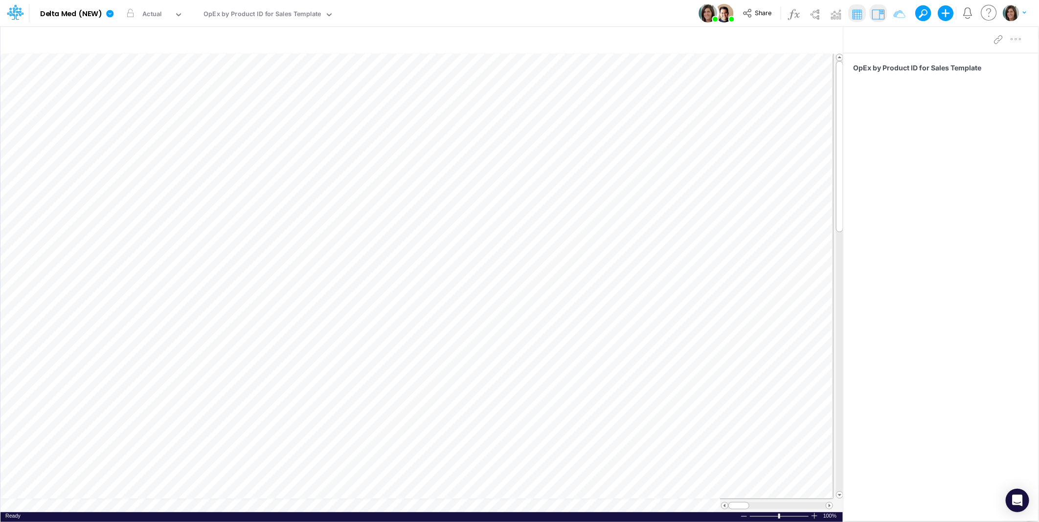
scroll to position [0, 0]
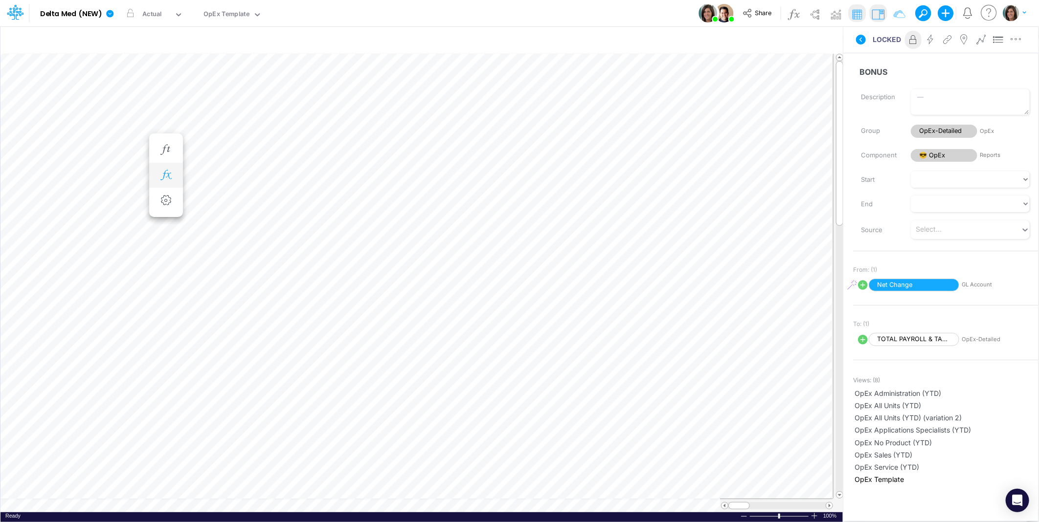
click at [162, 169] on button "button" at bounding box center [166, 176] width 18 height 20
click at [162, 197] on icon "button" at bounding box center [165, 195] width 15 height 10
click at [304, 218] on icon at bounding box center [308, 221] width 15 height 10
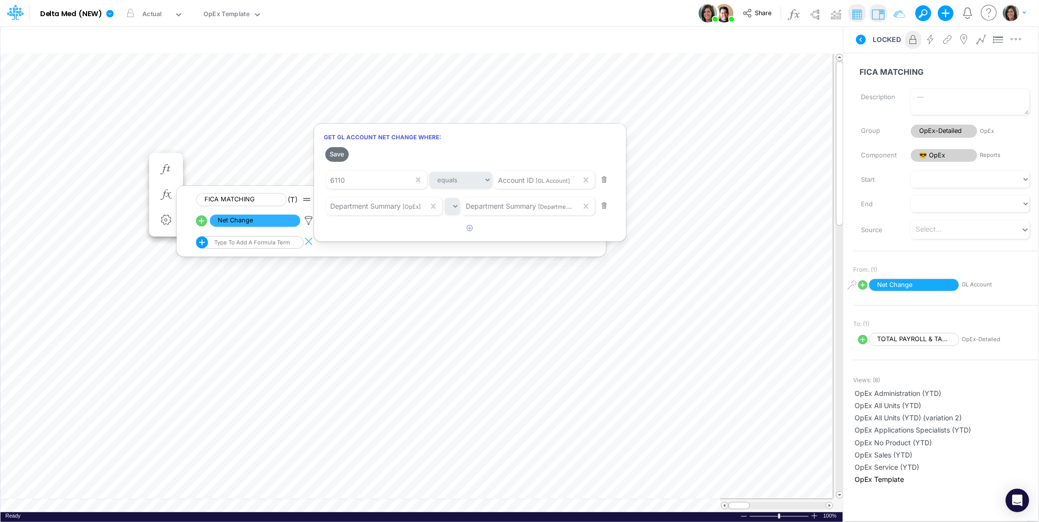
click at [307, 218] on div at bounding box center [519, 264] width 1039 height 518
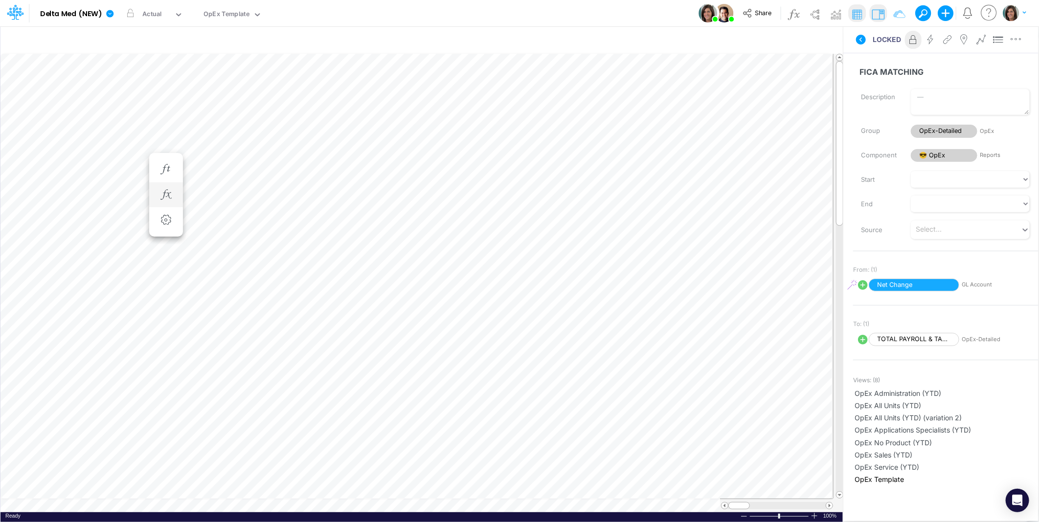
scroll to position [0, 0]
click at [177, 208] on li at bounding box center [166, 204] width 34 height 25
click at [170, 205] on icon "button" at bounding box center [165, 205] width 15 height 10
click at [307, 230] on icon at bounding box center [308, 230] width 15 height 10
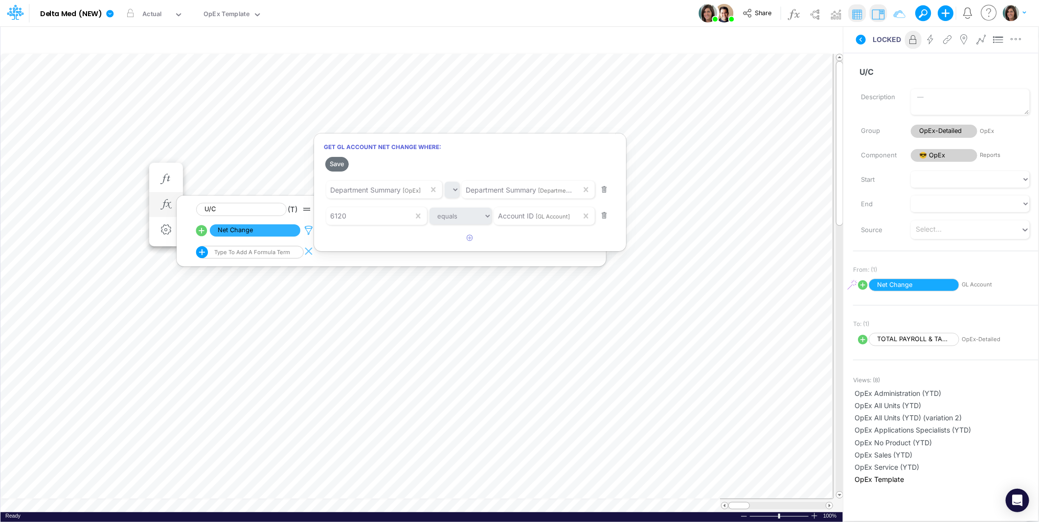
click at [307, 230] on div at bounding box center [519, 264] width 1039 height 518
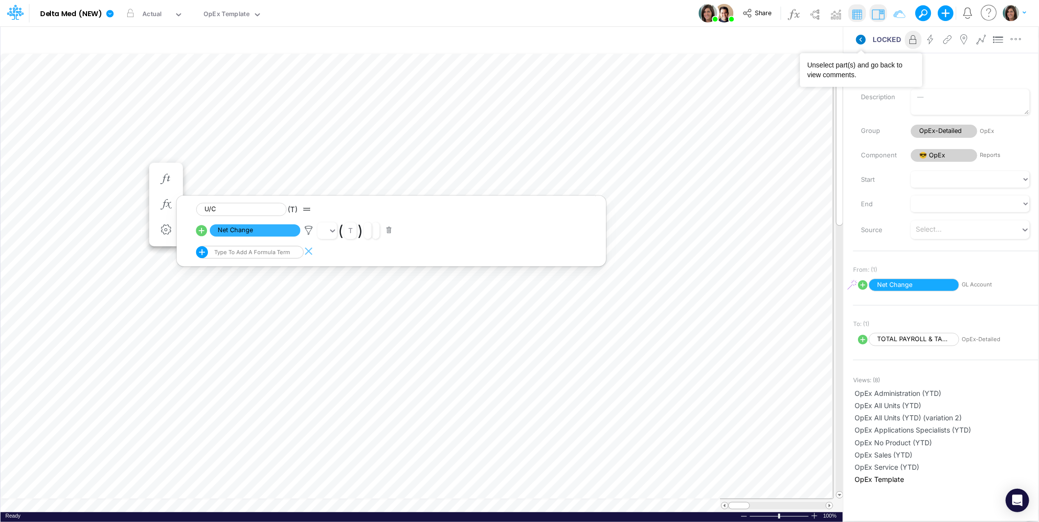
click at [864, 41] on icon at bounding box center [861, 40] width 10 height 10
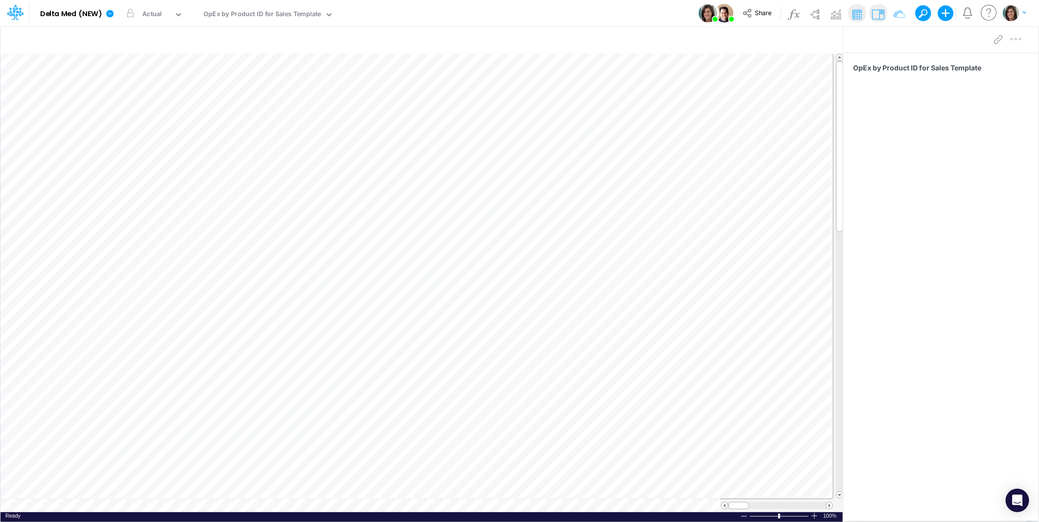
scroll to position [0, 0]
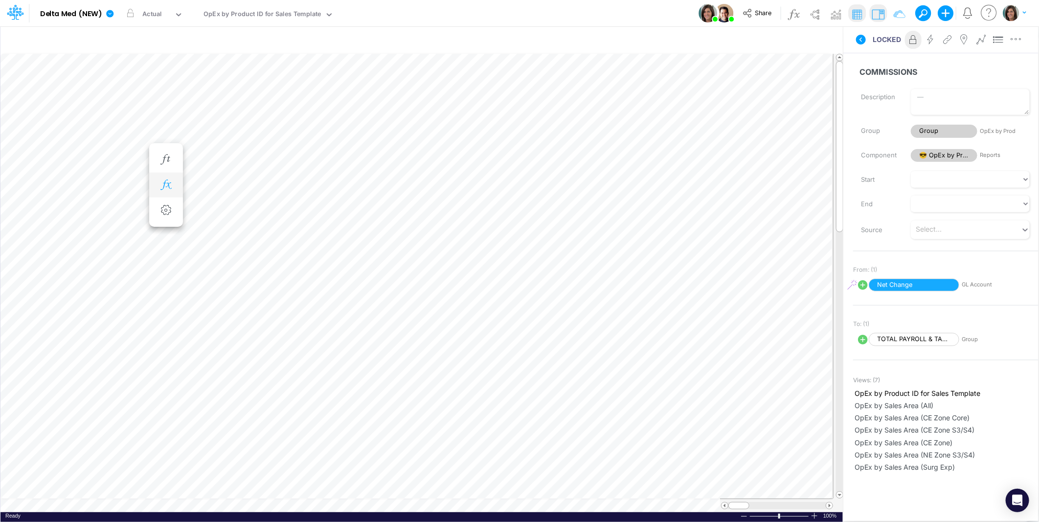
click at [172, 186] on icon "button" at bounding box center [165, 185] width 15 height 10
click at [310, 210] on icon at bounding box center [308, 211] width 15 height 10
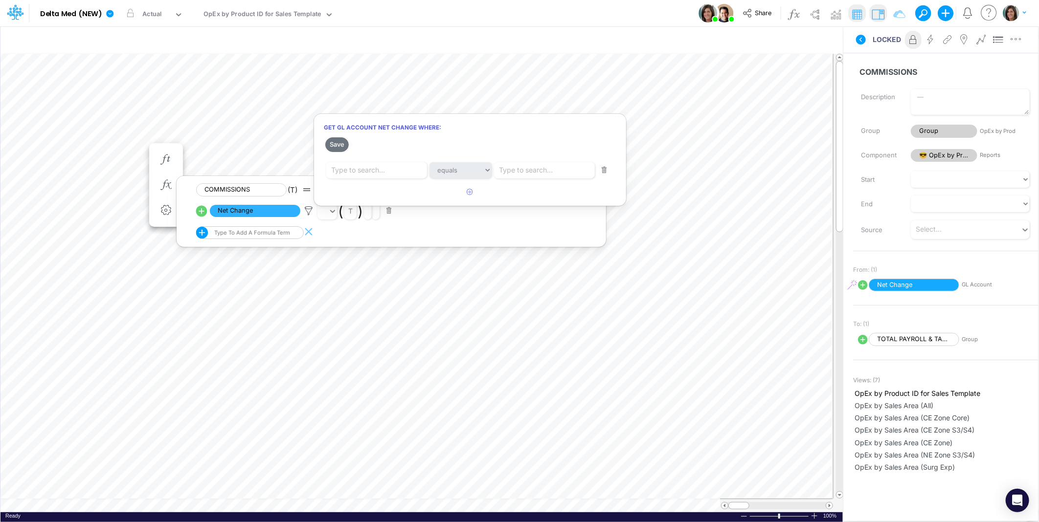
click at [309, 209] on div at bounding box center [519, 264] width 1039 height 518
click at [199, 212] on icon at bounding box center [202, 211] width 14 height 14
select select "1"
select select "Multiply"
select select "Add"
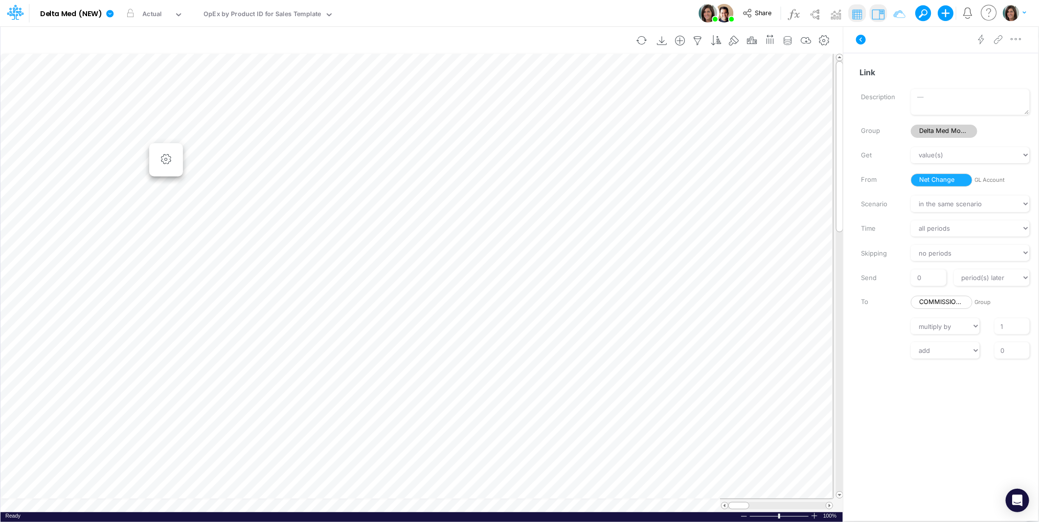
scroll to position [0, 0]
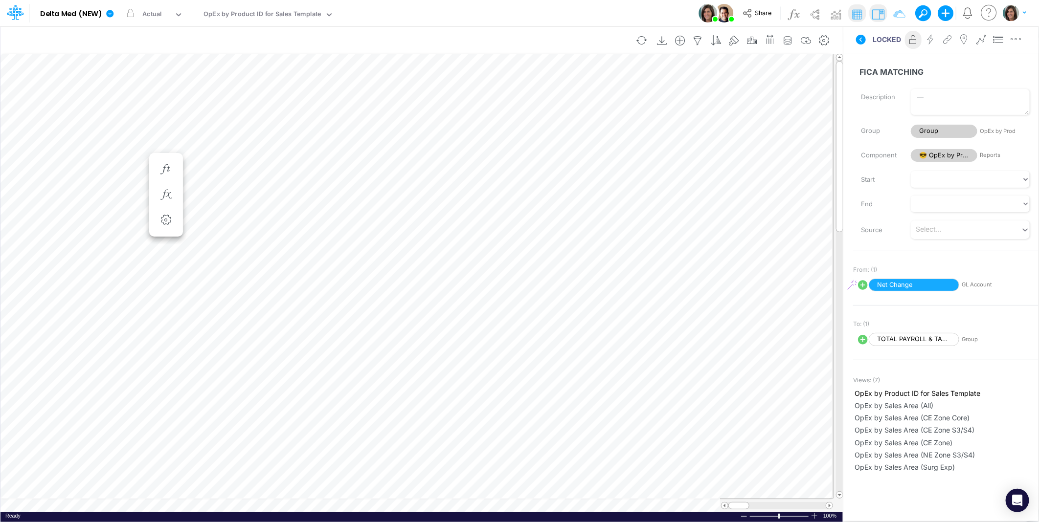
scroll to position [0, 0]
click at [174, 185] on button "button" at bounding box center [166, 186] width 18 height 20
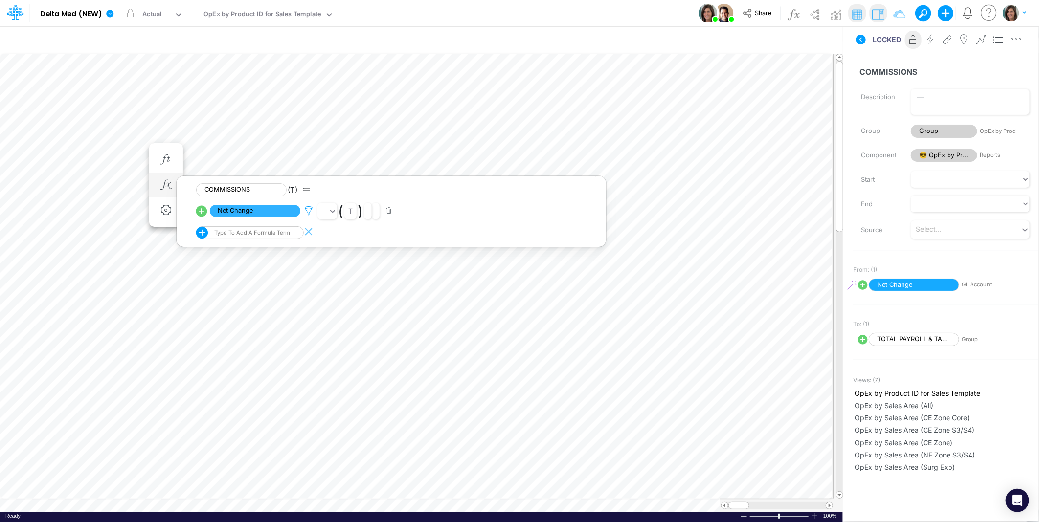
click at [310, 208] on icon at bounding box center [308, 211] width 15 height 10
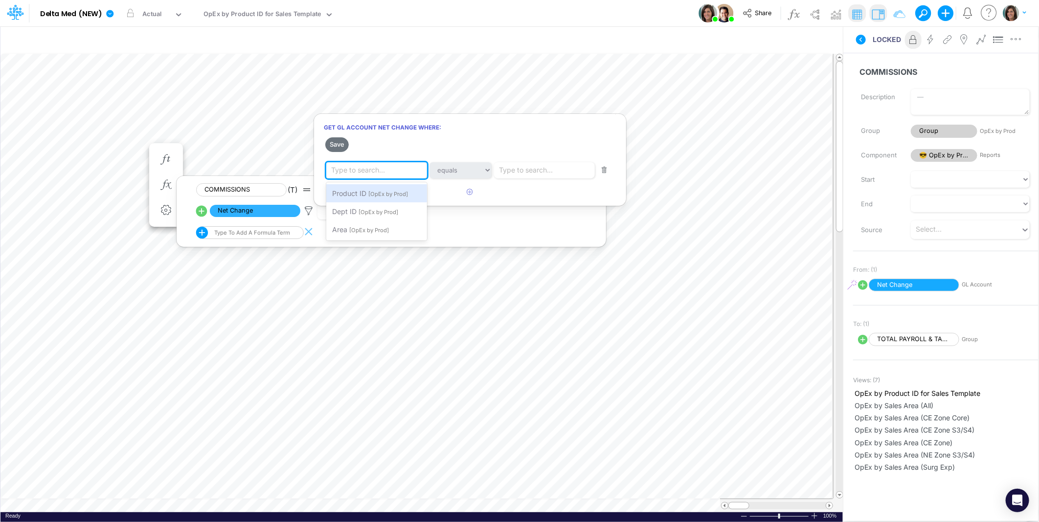
click at [390, 172] on div "Type to search..." at bounding box center [378, 170] width 105 height 17
click at [563, 175] on div "Type to search..." at bounding box center [546, 170] width 105 height 17
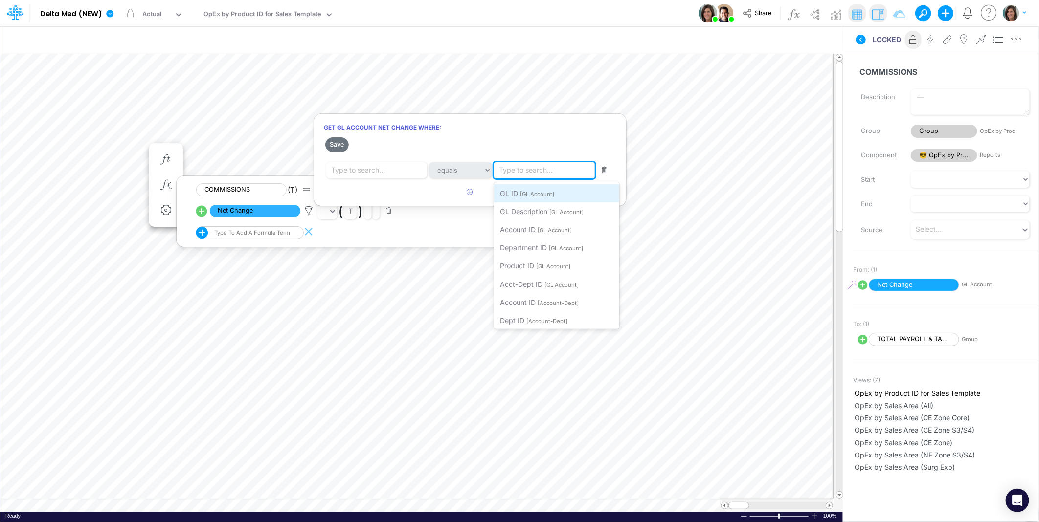
drag, startPoint x: 546, startPoint y: 197, endPoint x: 499, endPoint y: 192, distance: 47.2
click at [545, 197] on div "GL ID [GL Account]" at bounding box center [556, 193] width 125 height 18
click at [369, 173] on div "Type to search..." at bounding box center [358, 170] width 54 height 10
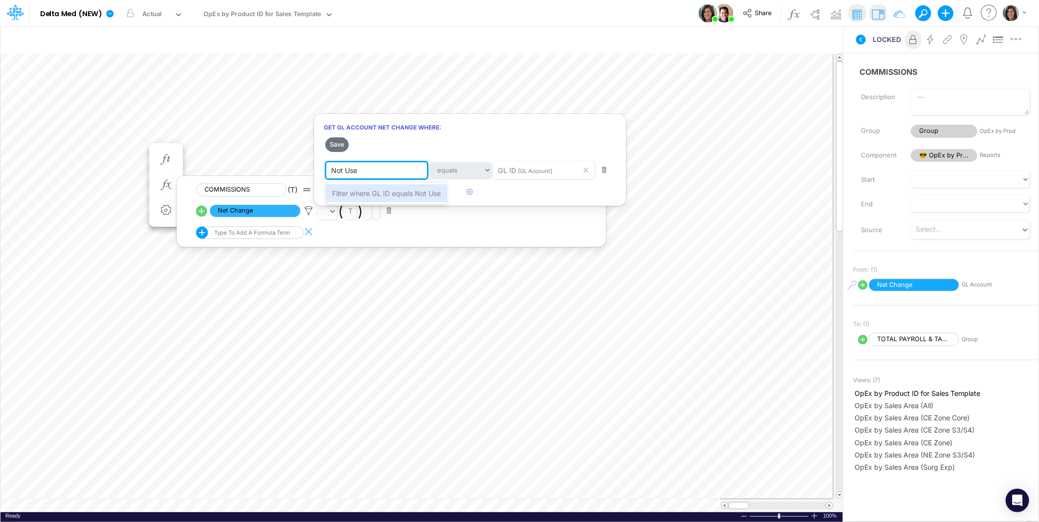
type input "Not Used"
click at [380, 193] on span "Filter where GL ID equals Not Used" at bounding box center [388, 193] width 113 height 8
click at [337, 143] on button "Save" at bounding box center [336, 144] width 23 height 14
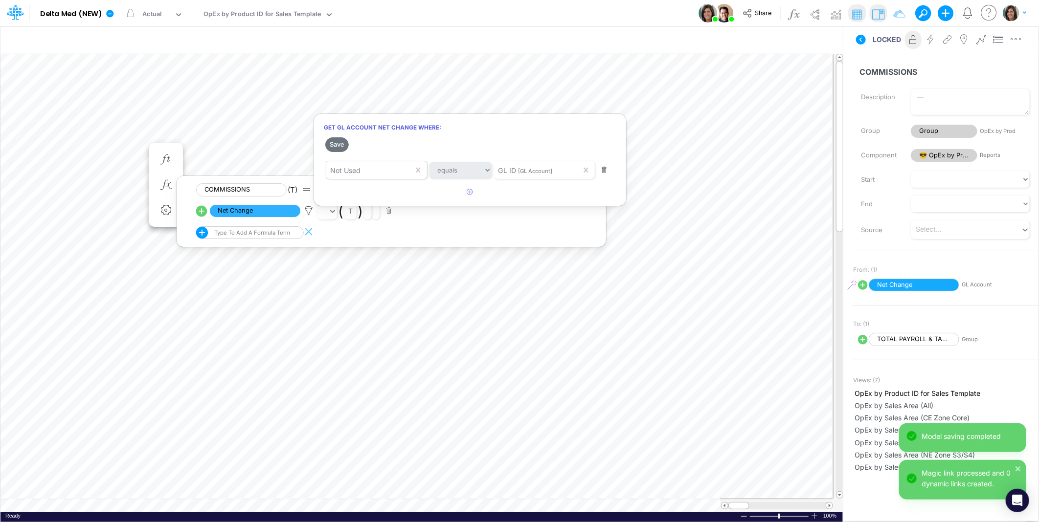
click at [89, 147] on div at bounding box center [519, 264] width 1039 height 518
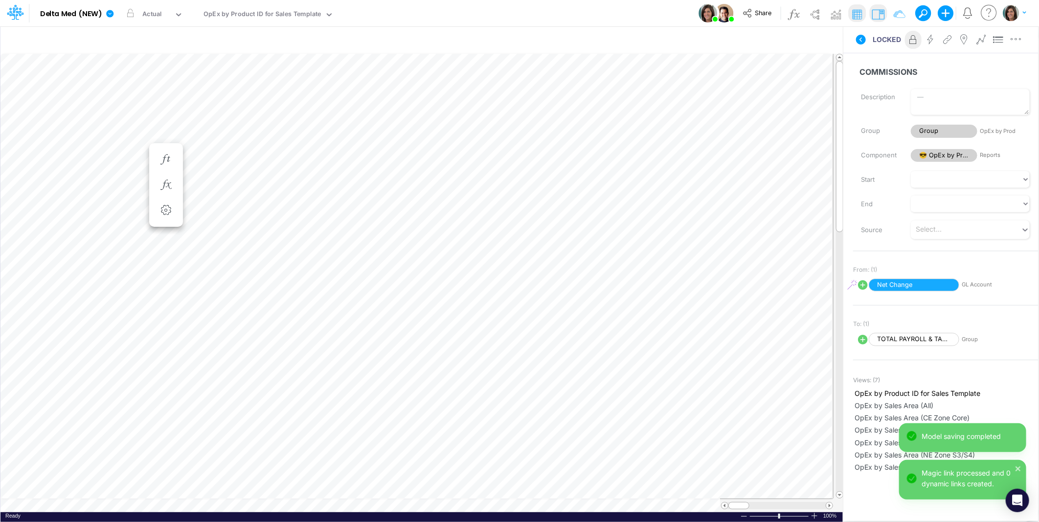
scroll to position [0, 0]
click at [160, 196] on icon "button" at bounding box center [165, 195] width 15 height 10
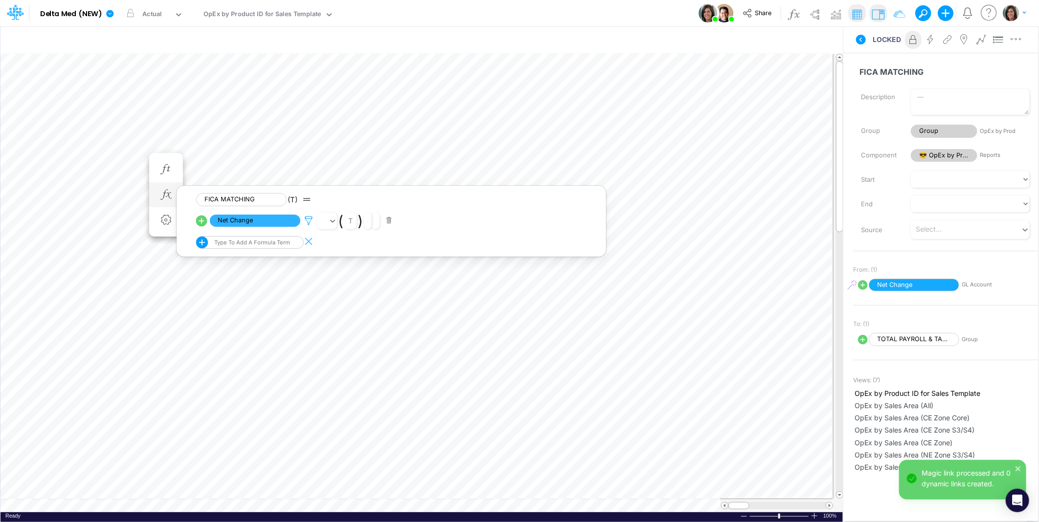
click at [304, 221] on icon at bounding box center [308, 221] width 15 height 10
click at [539, 182] on div "Type to search..." at bounding box center [526, 180] width 54 height 10
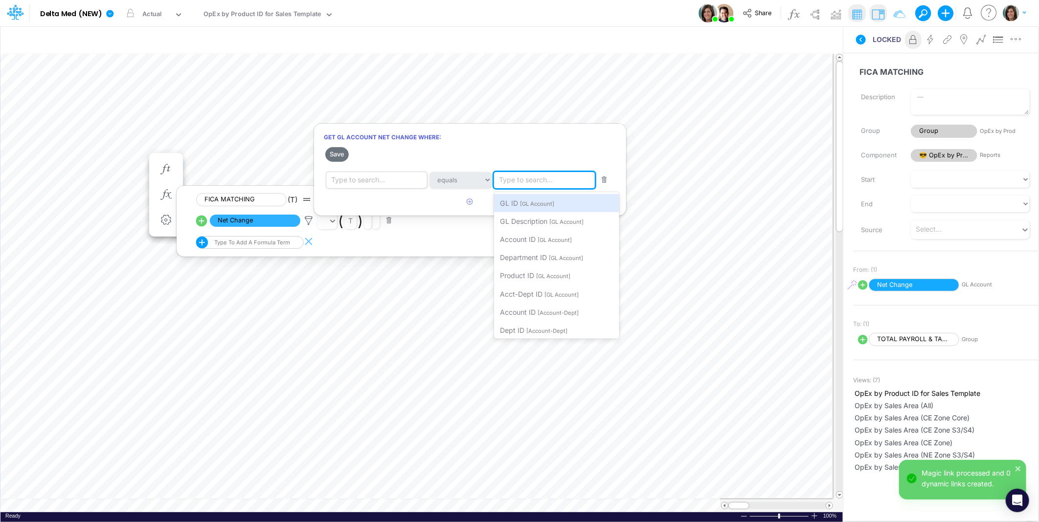
drag, startPoint x: 529, startPoint y: 203, endPoint x: 372, endPoint y: 184, distance: 158.2
click at [527, 203] on span "[GL Account]" at bounding box center [537, 204] width 34 height 7
click at [360, 180] on div "Type to search..." at bounding box center [358, 180] width 54 height 10
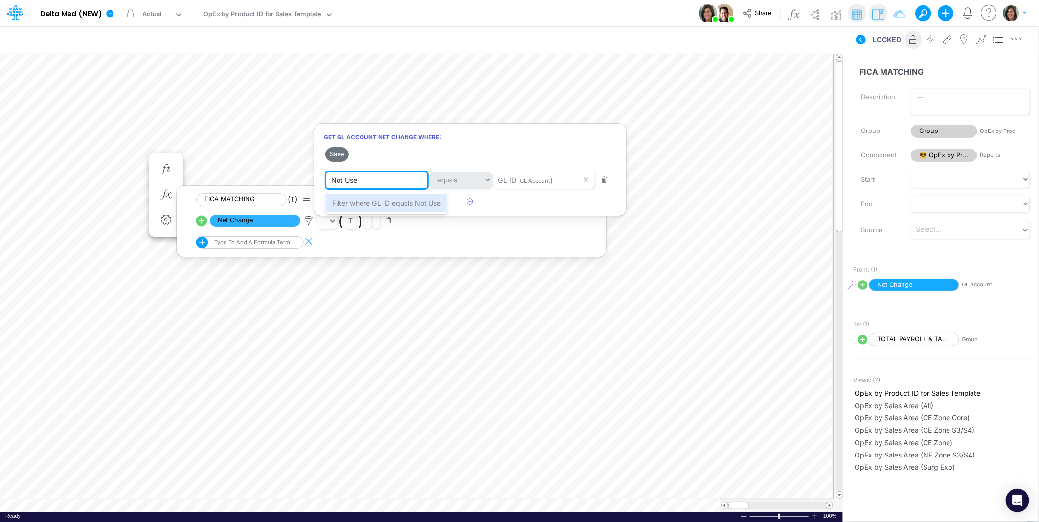
type input "Not Used"
click at [379, 202] on span "Filter where GL ID equals Not Used" at bounding box center [388, 203] width 113 height 8
drag, startPoint x: 341, startPoint y: 155, endPoint x: 101, endPoint y: 147, distance: 239.8
click at [340, 155] on button "Save" at bounding box center [336, 154] width 23 height 14
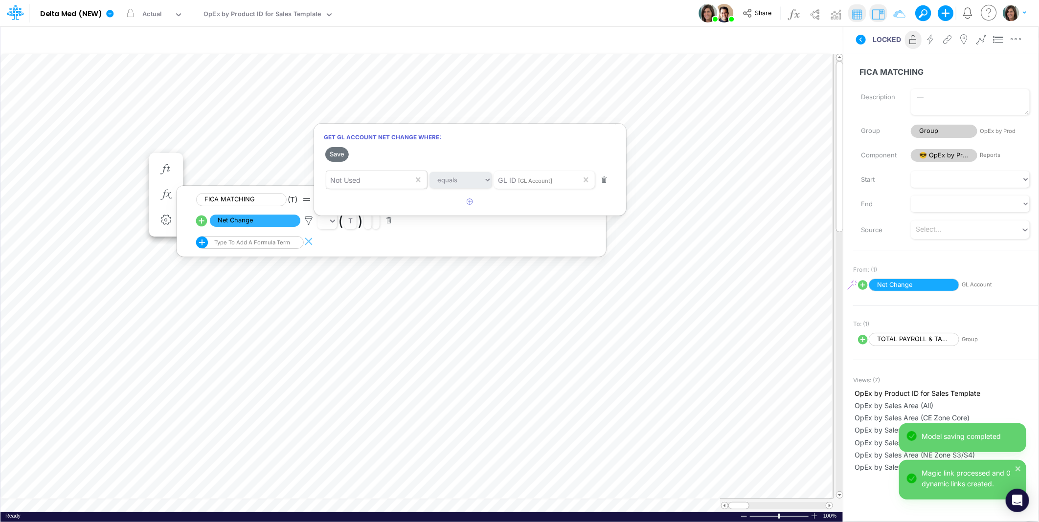
click at [85, 154] on div at bounding box center [519, 264] width 1039 height 518
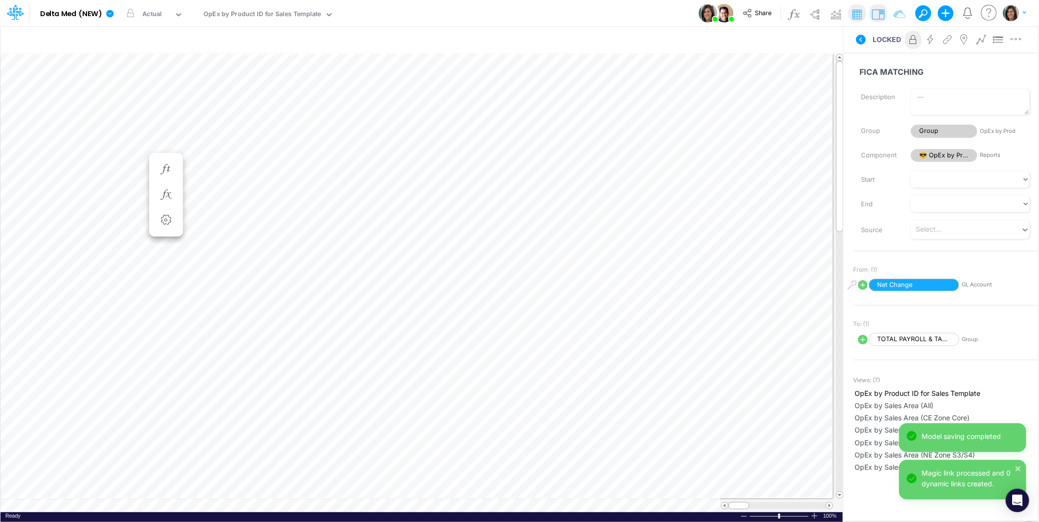
scroll to position [0, 0]
click at [164, 204] on icon "button" at bounding box center [165, 205] width 15 height 10
click at [311, 234] on icon at bounding box center [308, 230] width 15 height 10
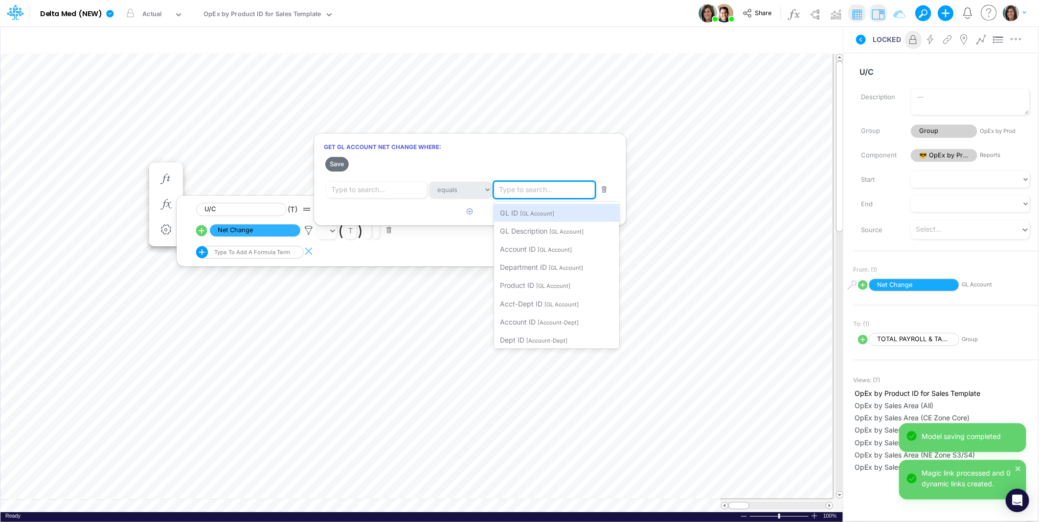
click at [535, 192] on div "Type to search..." at bounding box center [526, 190] width 54 height 10
click at [522, 212] on span "[GL Account]" at bounding box center [537, 213] width 34 height 7
click at [354, 192] on div "Type to search..." at bounding box center [358, 190] width 54 height 10
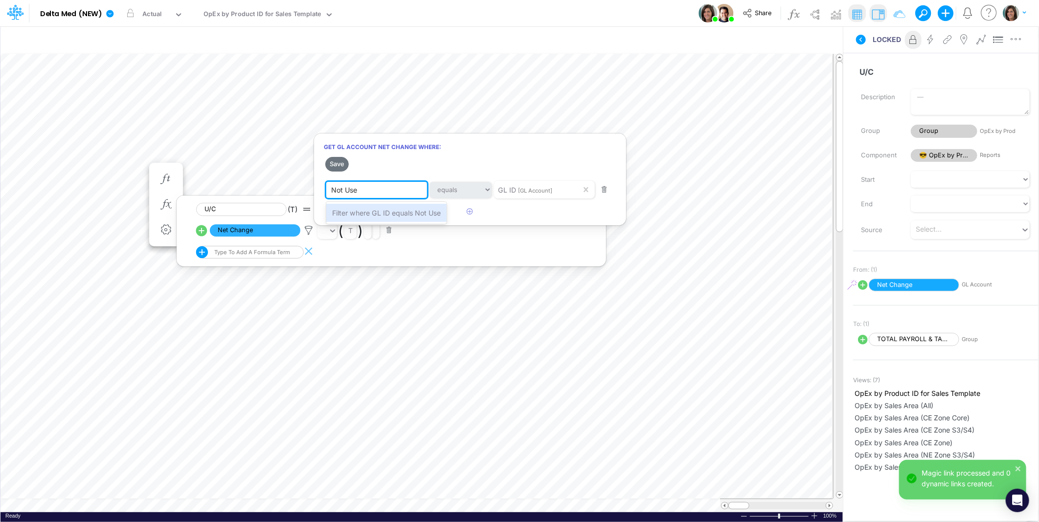
type input "Not Used"
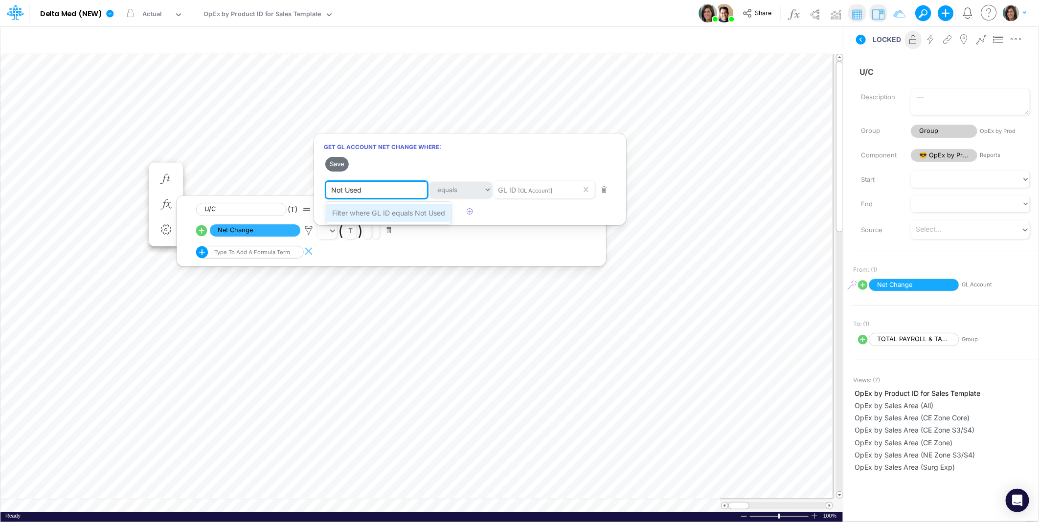
click at [352, 212] on span "Filter where GL ID equals Not Used" at bounding box center [388, 213] width 113 height 8
click at [335, 160] on button "Save" at bounding box center [336, 164] width 23 height 14
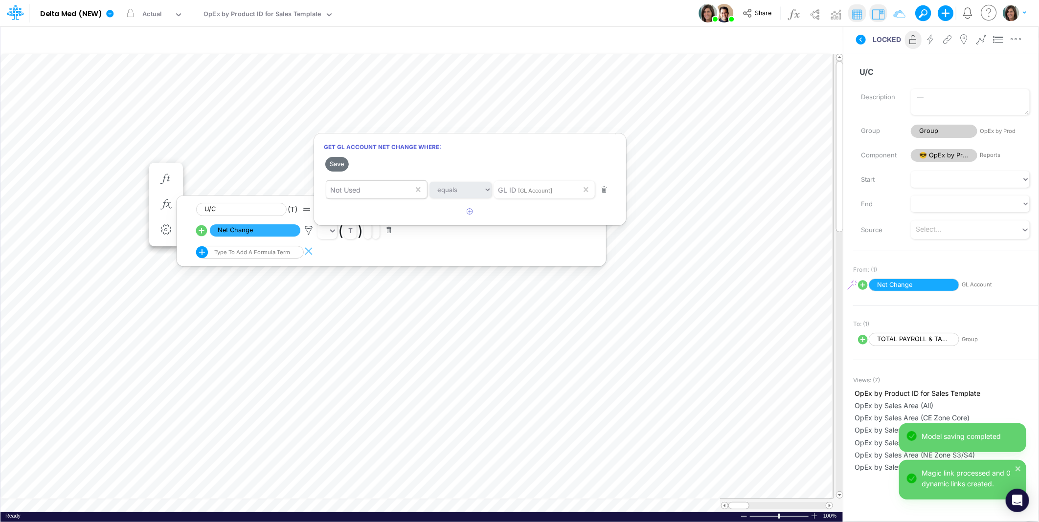
click at [867, 57] on div at bounding box center [519, 264] width 1039 height 518
click at [861, 41] on icon at bounding box center [861, 40] width 10 height 10
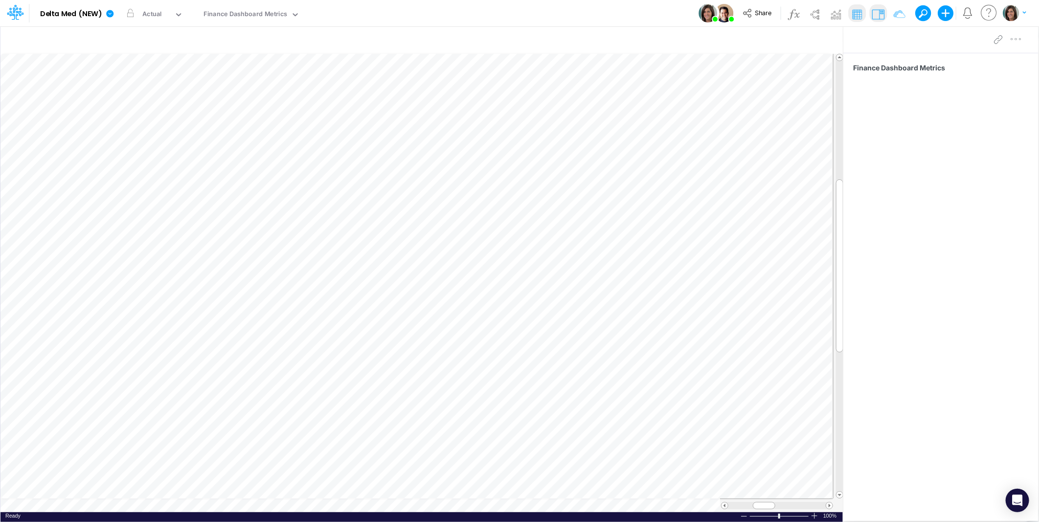
scroll to position [0, 0]
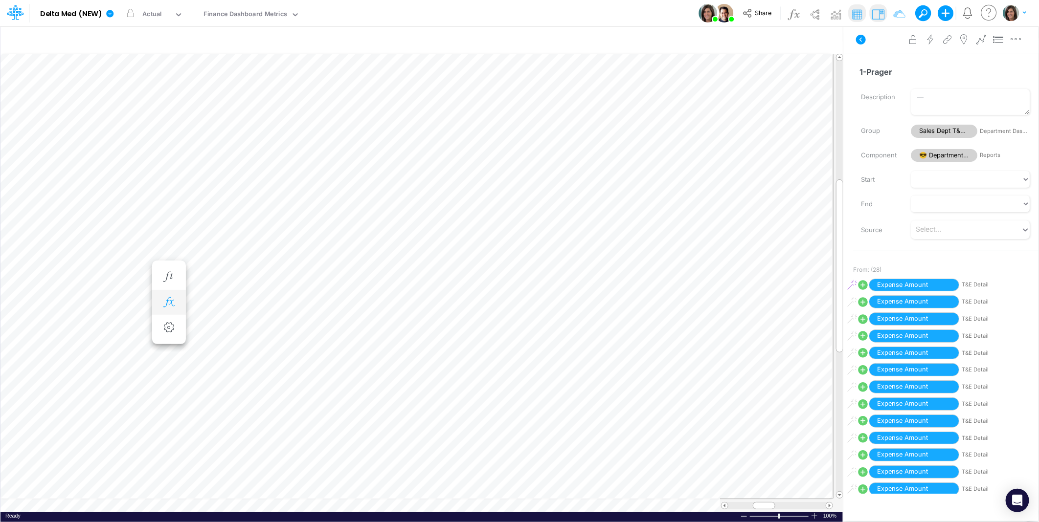
click at [169, 301] on icon "button" at bounding box center [168, 302] width 15 height 10
click at [312, 329] on icon at bounding box center [311, 328] width 15 height 10
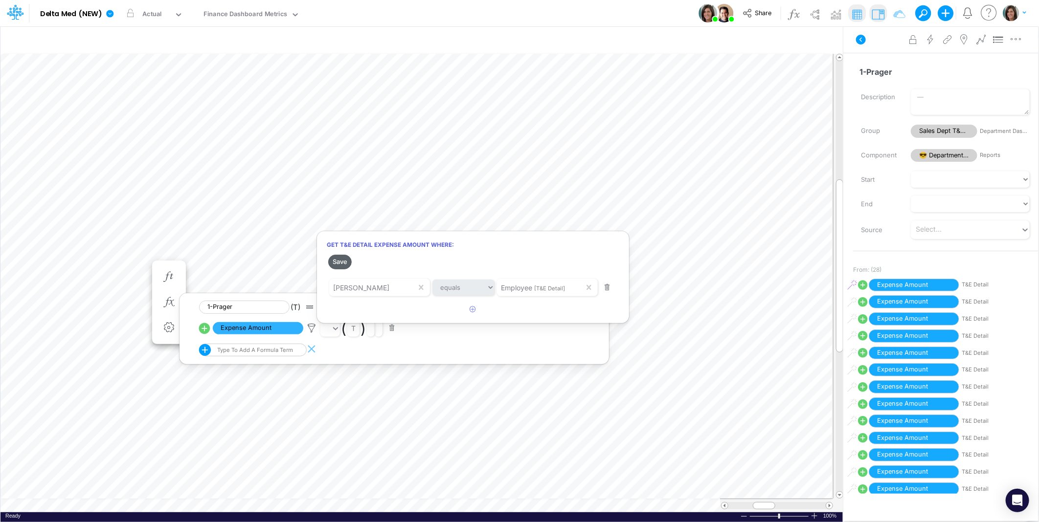
click at [345, 261] on button "Save" at bounding box center [339, 262] width 23 height 14
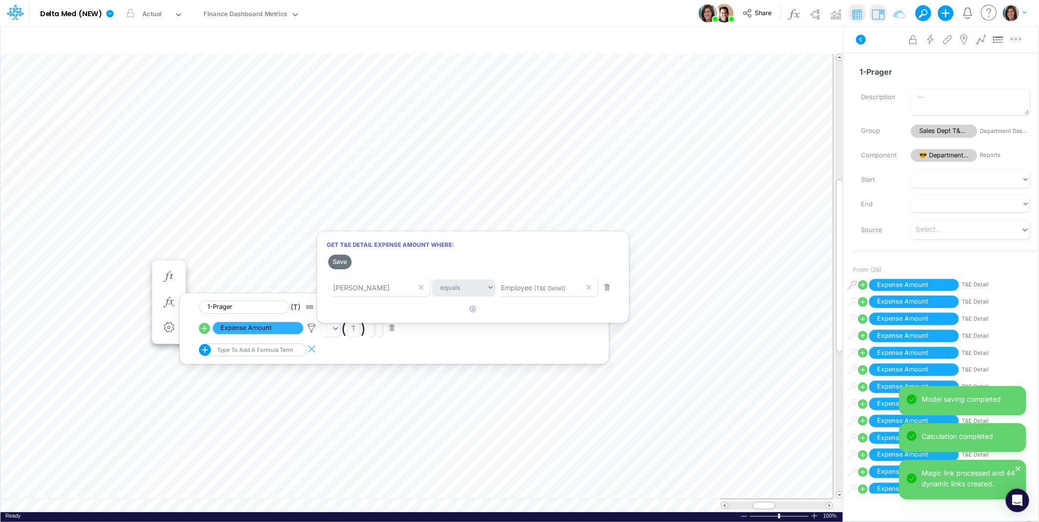
click at [59, 266] on div at bounding box center [519, 264] width 1039 height 518
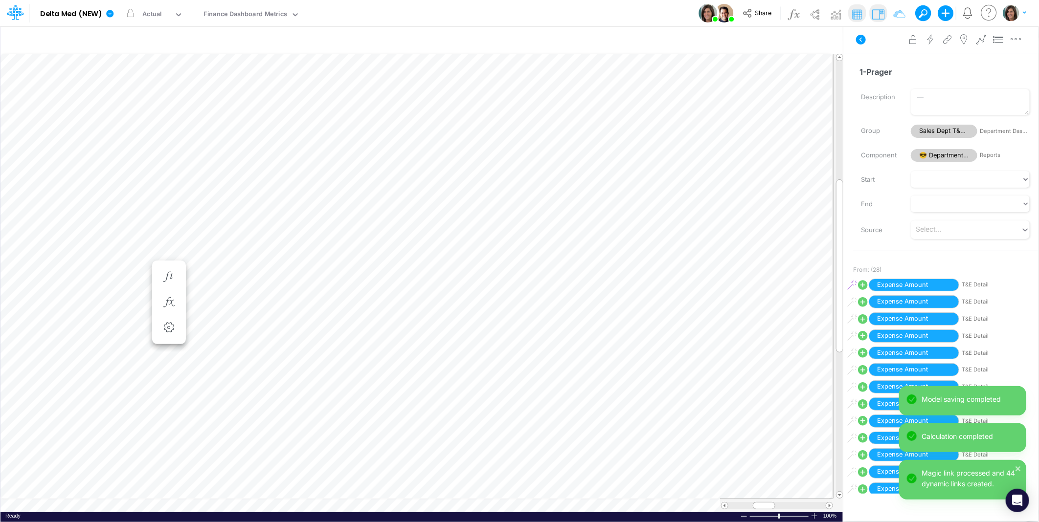
scroll to position [0, 0]
click at [174, 314] on icon "button" at bounding box center [168, 312] width 15 height 10
click at [310, 338] on icon at bounding box center [311, 338] width 15 height 10
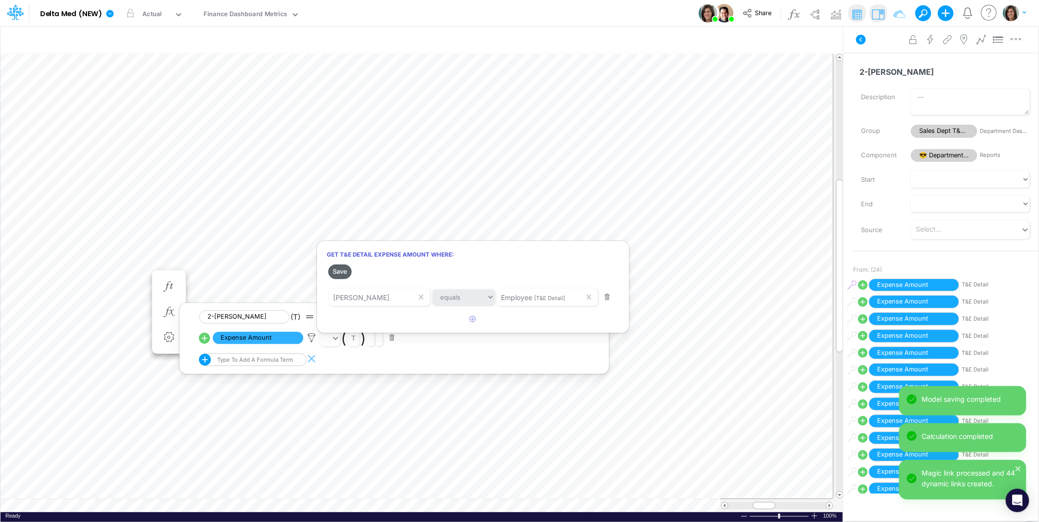
click at [343, 271] on button "Save" at bounding box center [339, 272] width 23 height 14
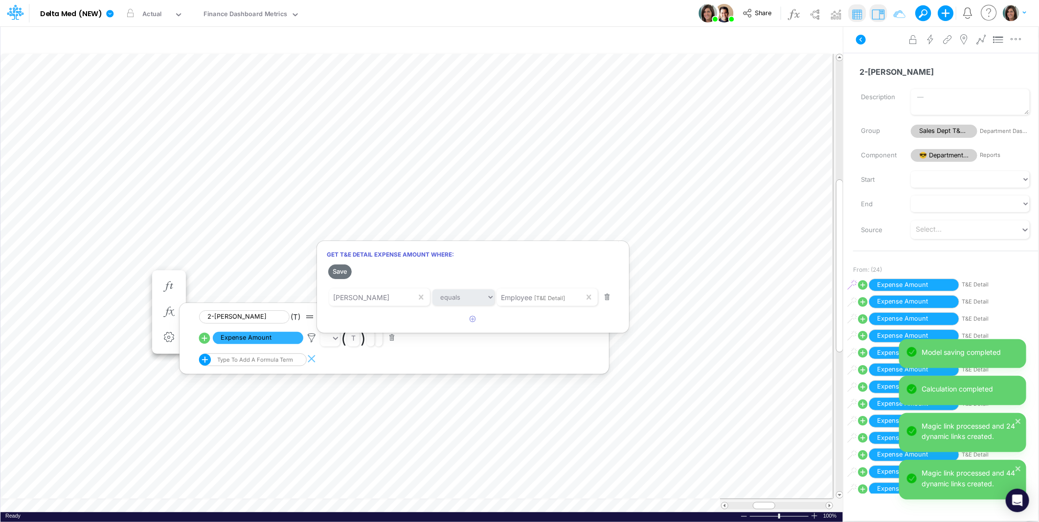
click at [44, 275] on div at bounding box center [519, 264] width 1039 height 518
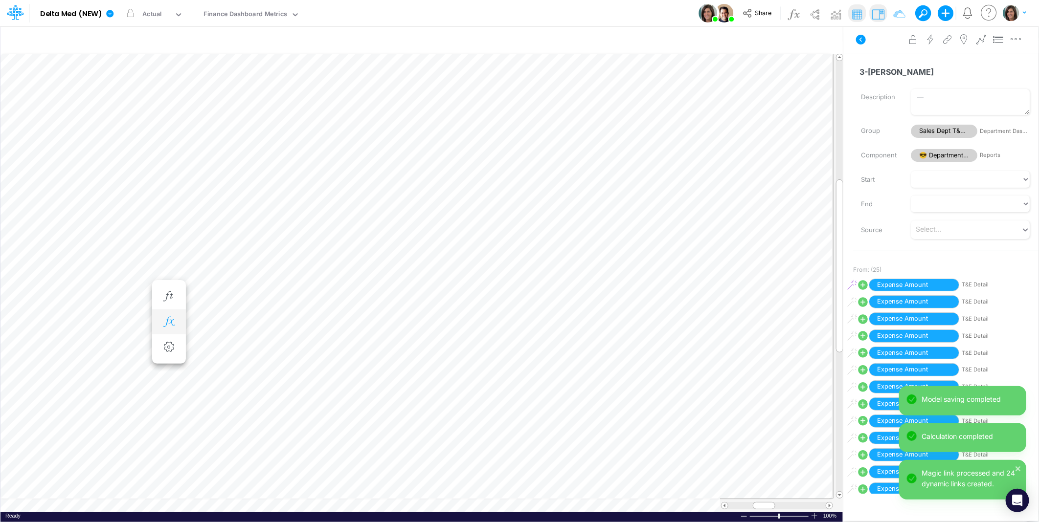
click at [170, 323] on icon "button" at bounding box center [168, 322] width 15 height 10
click at [312, 346] on icon at bounding box center [311, 348] width 15 height 10
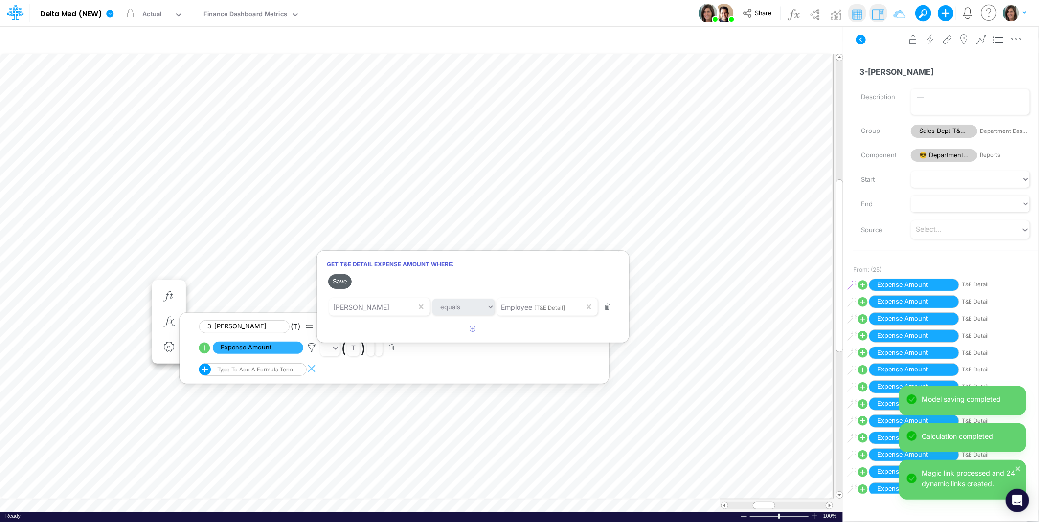
click at [338, 281] on button "Save" at bounding box center [339, 281] width 23 height 14
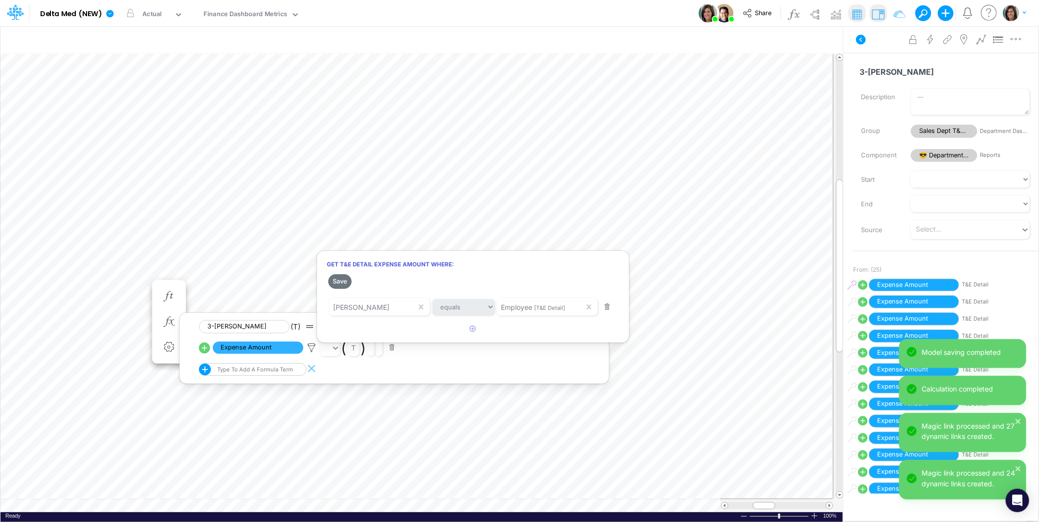
click at [70, 287] on div at bounding box center [519, 264] width 1039 height 518
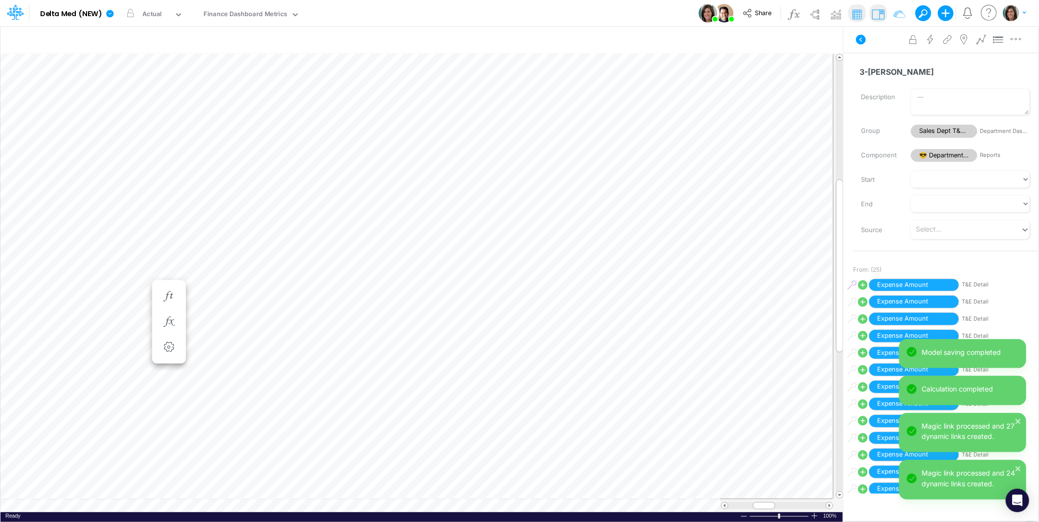
scroll to position [0, 0]
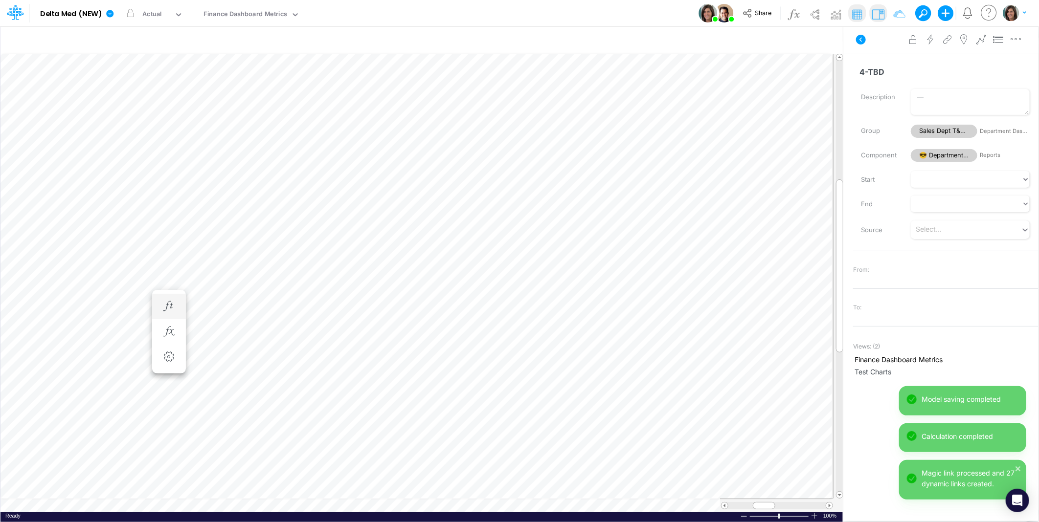
scroll to position [0, 0]
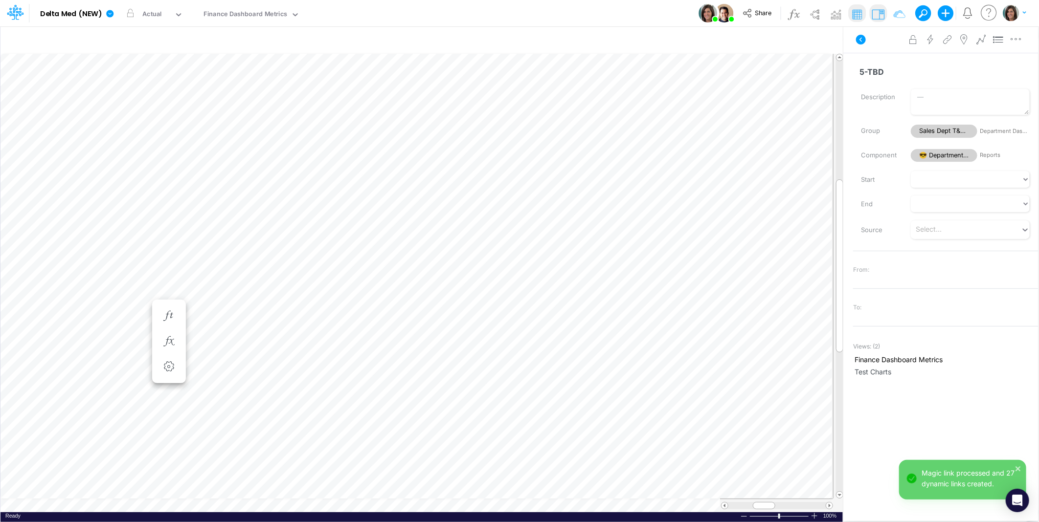
click at [864, 45] on button at bounding box center [860, 40] width 23 height 18
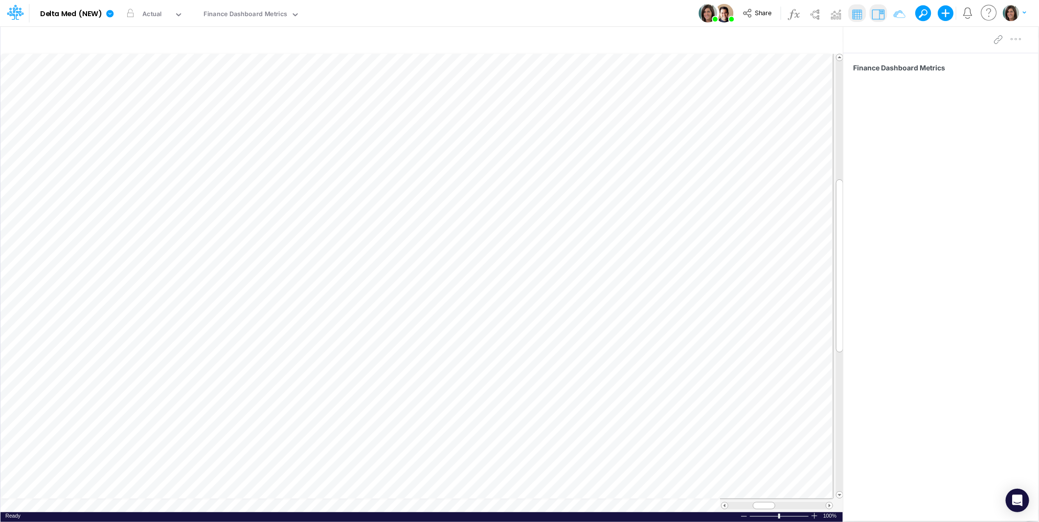
scroll to position [0, 0]
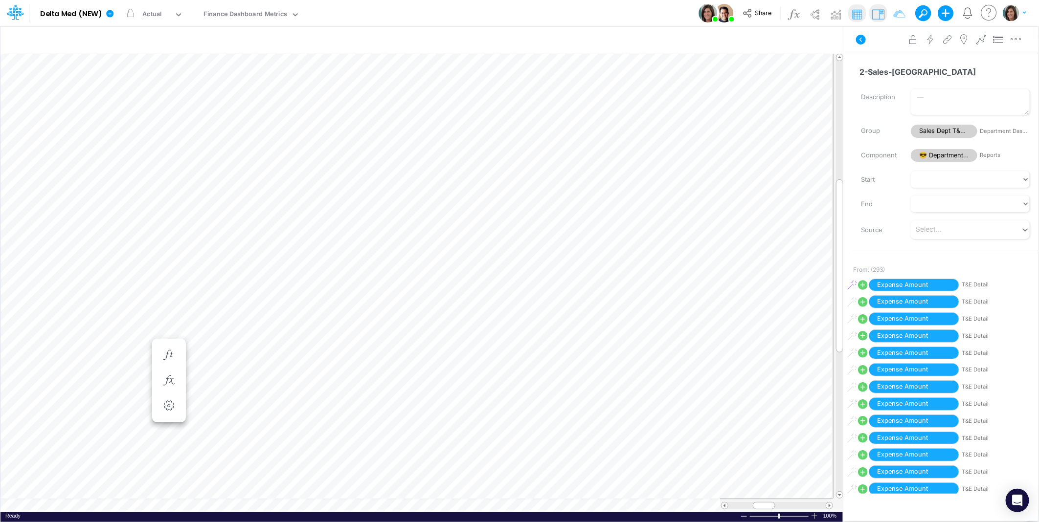
scroll to position [0, 0]
click at [175, 366] on icon "button" at bounding box center [168, 371] width 15 height 10
click at [315, 393] on icon at bounding box center [311, 397] width 15 height 10
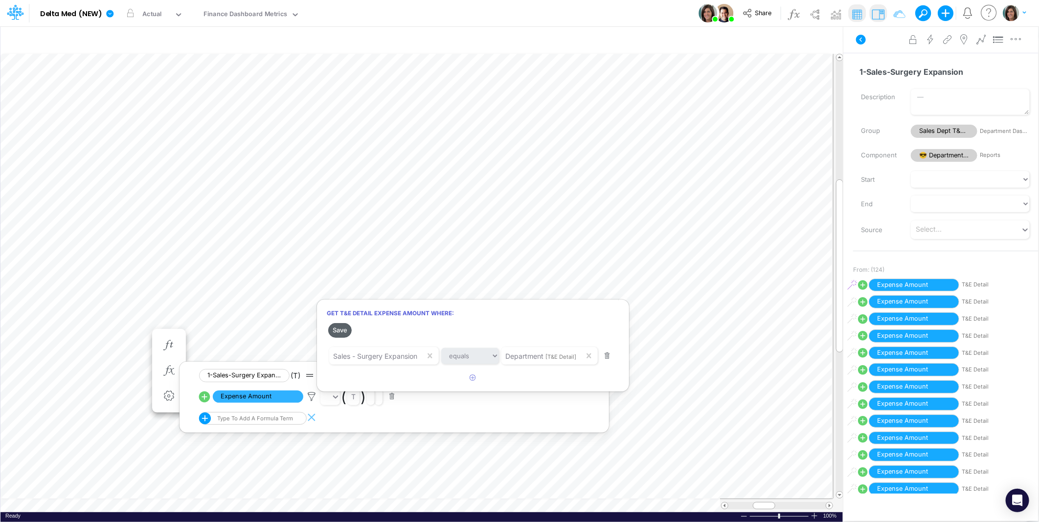
click at [338, 329] on button "Save" at bounding box center [339, 330] width 23 height 14
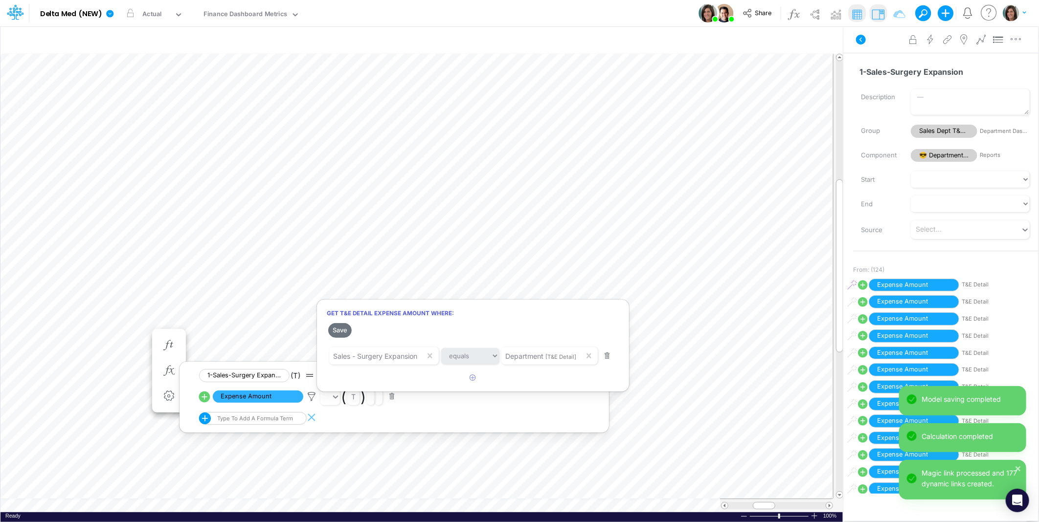
click at [103, 333] on div at bounding box center [519, 264] width 1039 height 518
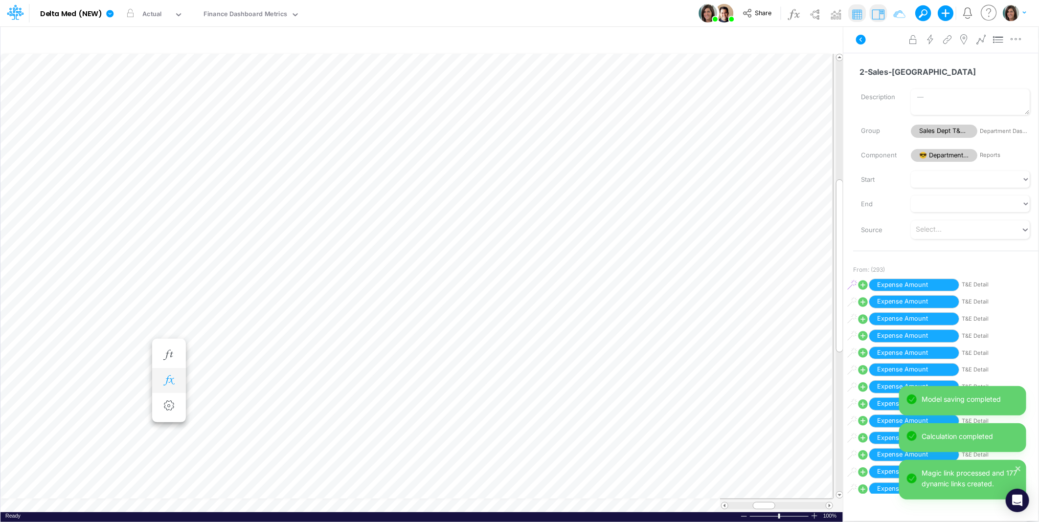
click at [167, 379] on icon "button" at bounding box center [168, 381] width 15 height 10
click at [312, 405] on icon at bounding box center [311, 407] width 15 height 10
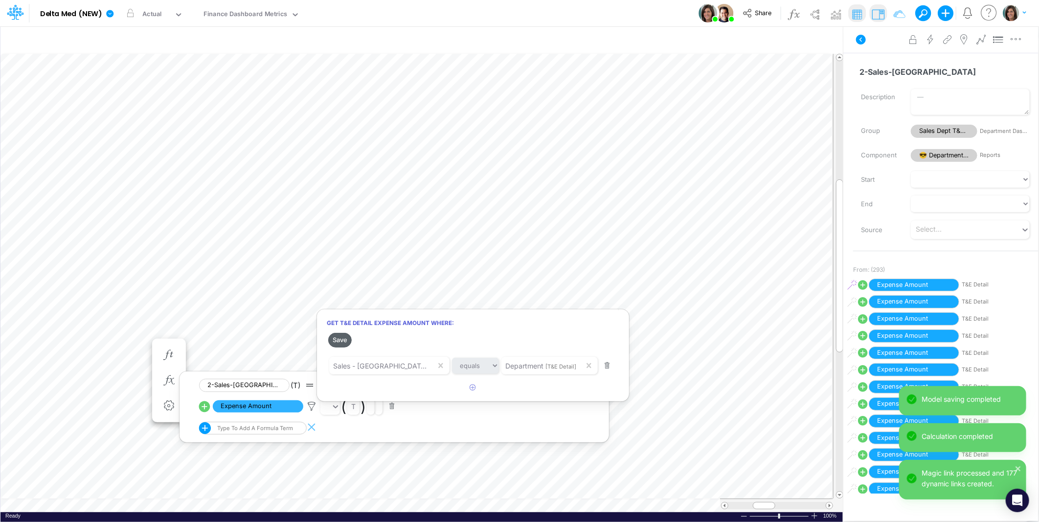
click at [345, 333] on button "Save" at bounding box center [339, 340] width 23 height 14
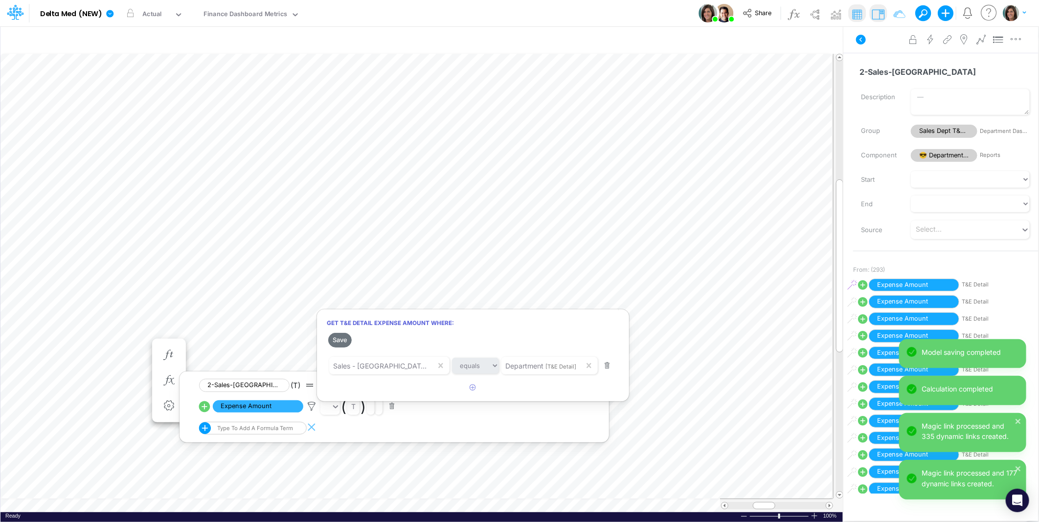
click at [51, 344] on div at bounding box center [519, 264] width 1039 height 518
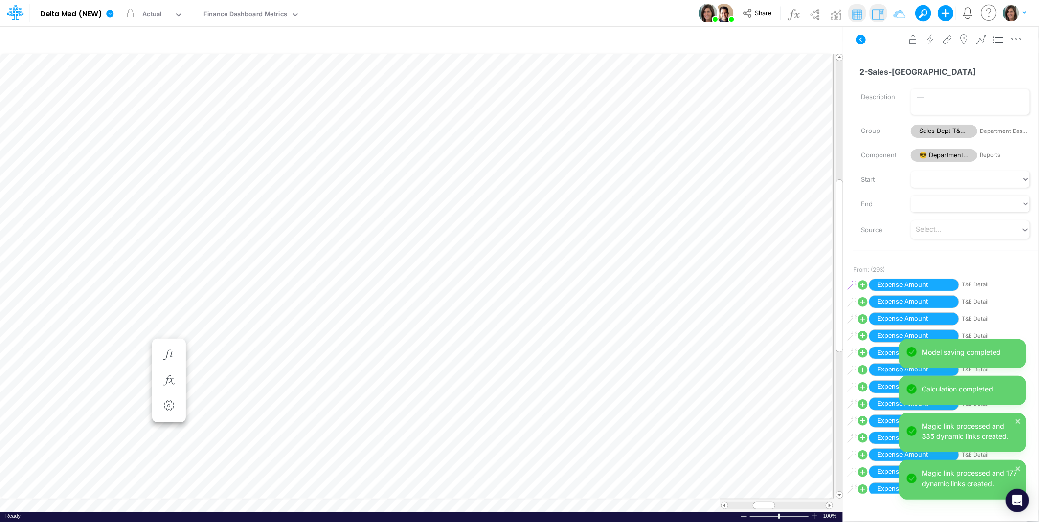
scroll to position [0, 0]
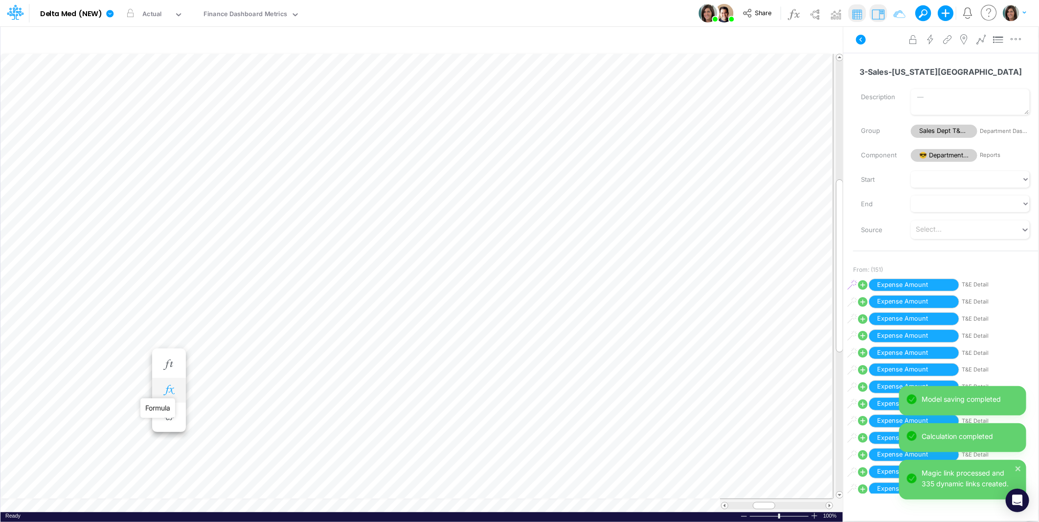
click at [172, 385] on icon "button" at bounding box center [168, 390] width 15 height 10
click at [312, 416] on icon at bounding box center [311, 416] width 15 height 10
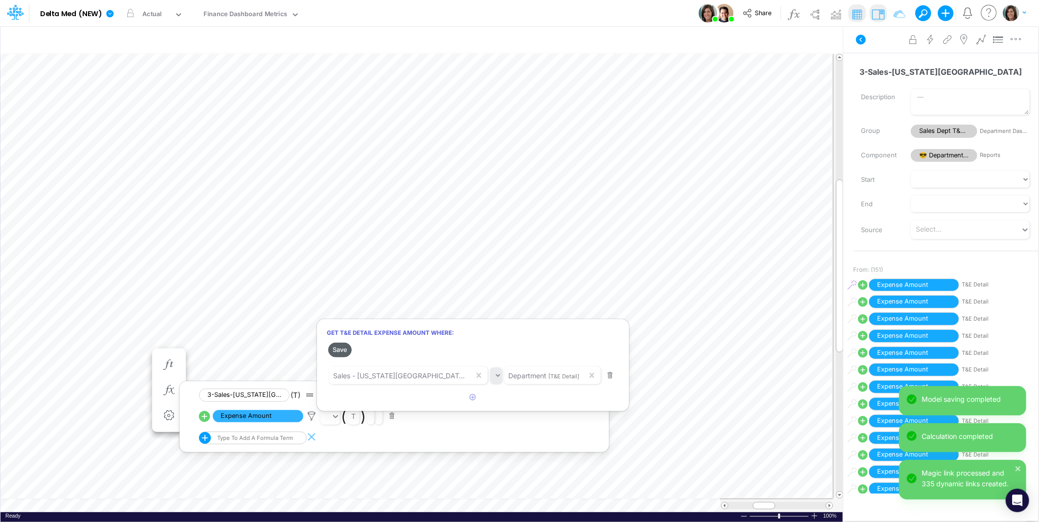
click at [341, 351] on button "Save" at bounding box center [339, 350] width 23 height 14
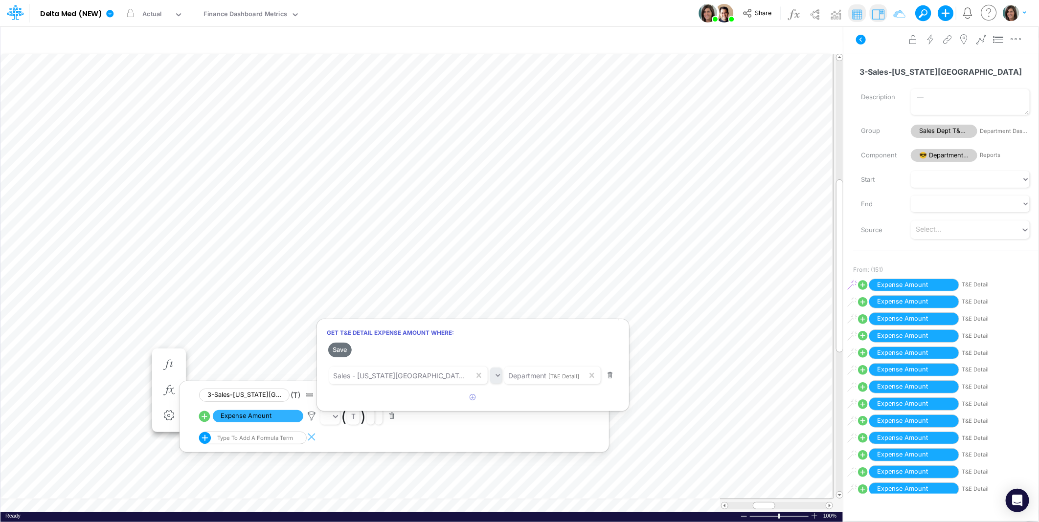
click at [76, 315] on div at bounding box center [519, 264] width 1039 height 518
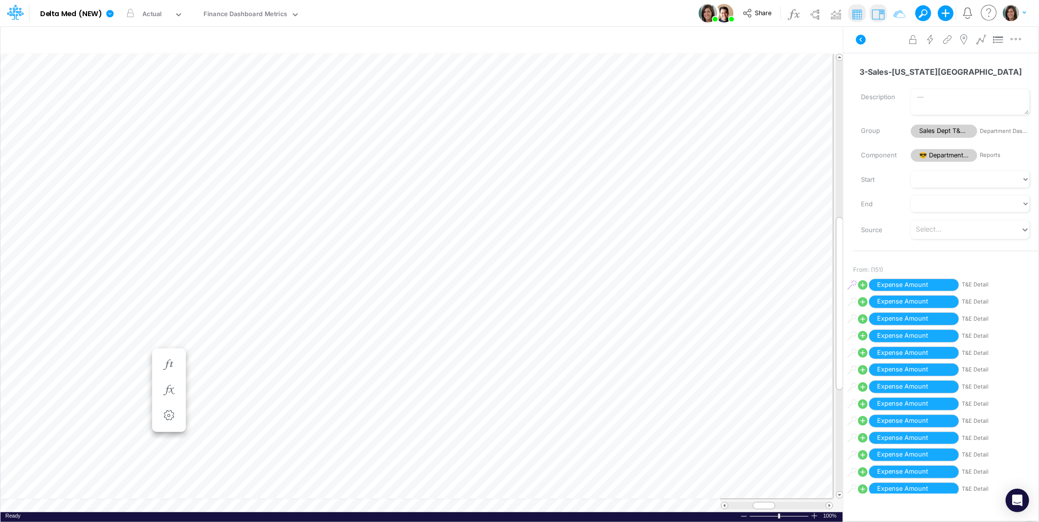
scroll to position [0, 0]
click at [171, 331] on icon "button" at bounding box center [168, 332] width 15 height 10
click at [312, 355] on icon at bounding box center [311, 358] width 15 height 10
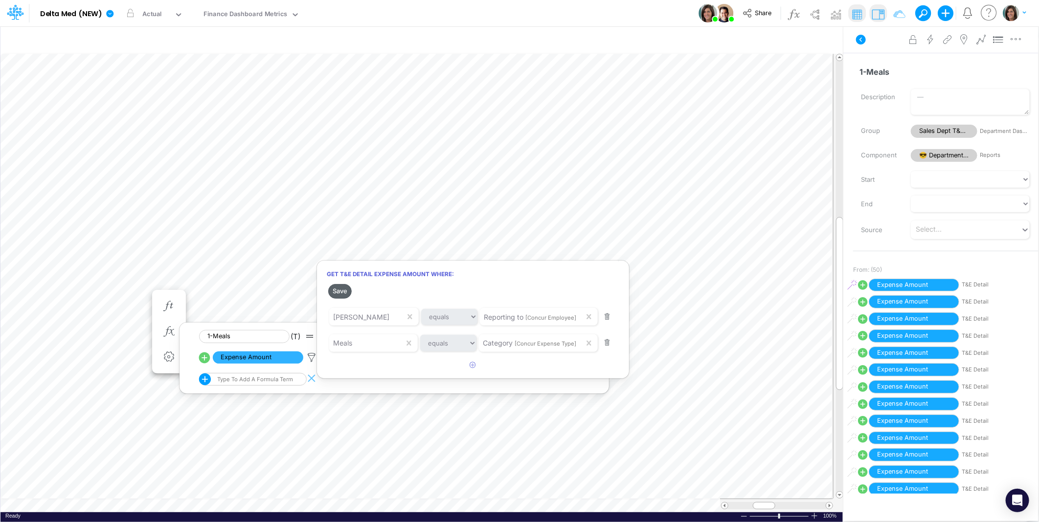
click at [339, 297] on button "Save" at bounding box center [339, 291] width 23 height 14
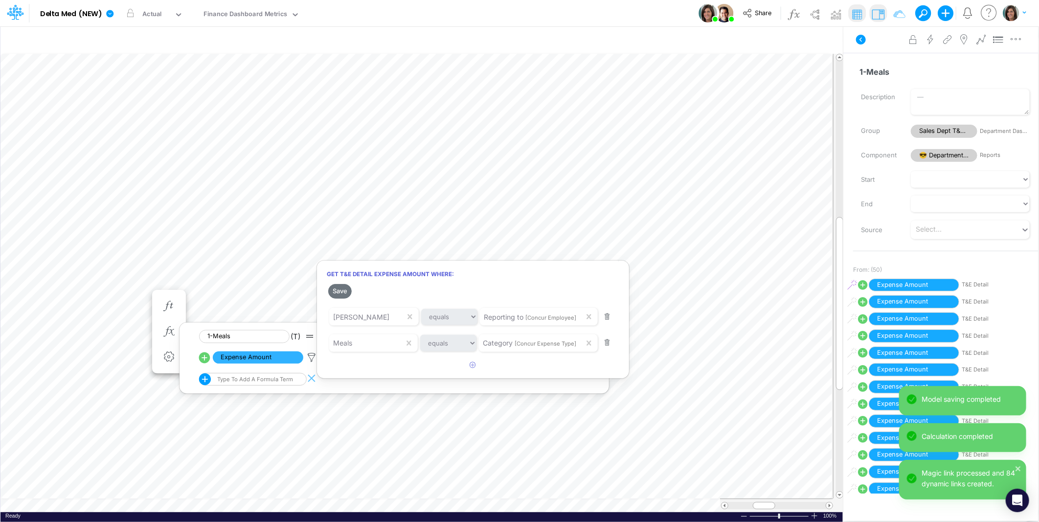
click at [66, 294] on div at bounding box center [519, 264] width 1039 height 518
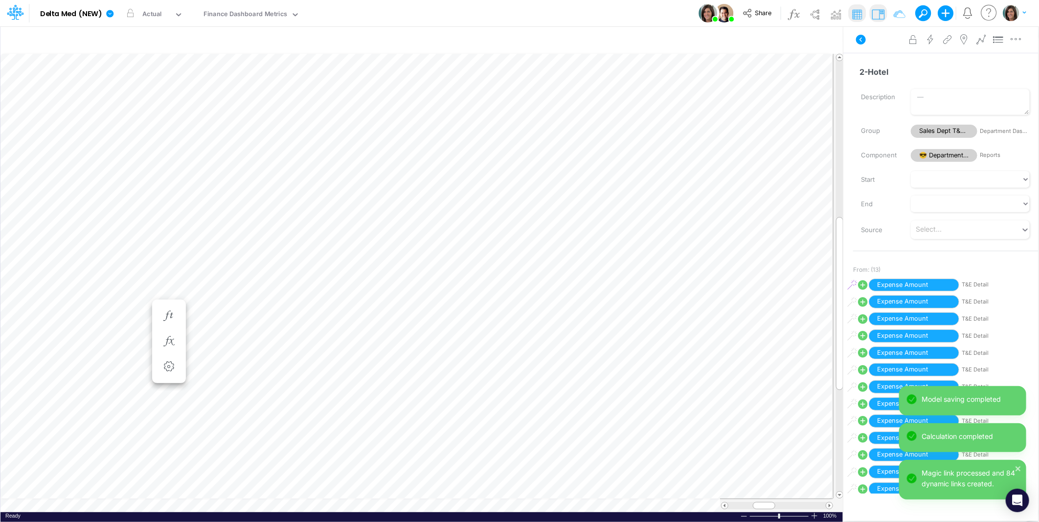
scroll to position [0, 0]
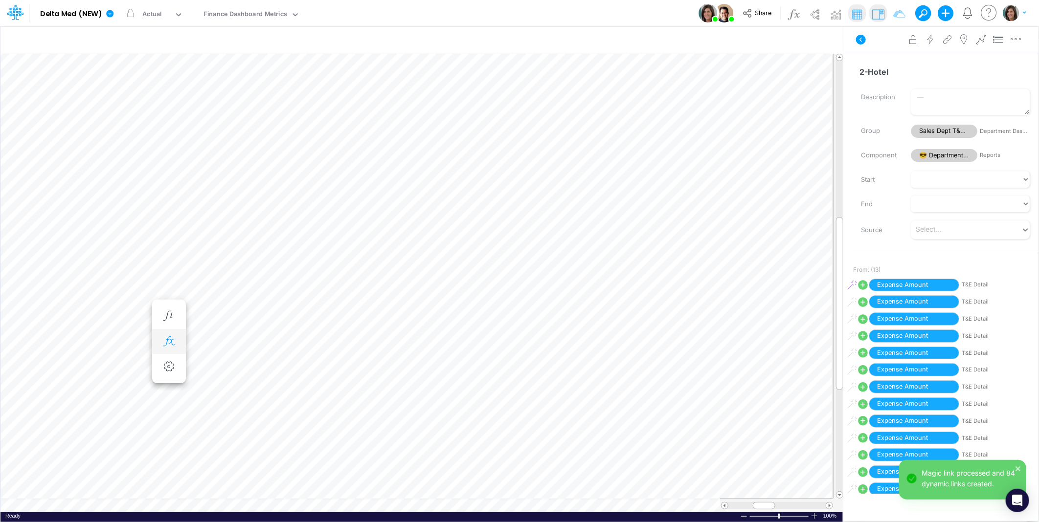
drag, startPoint x: 170, startPoint y: 338, endPoint x: 175, endPoint y: 339, distance: 5.1
click at [170, 339] on icon "button" at bounding box center [168, 342] width 15 height 10
click at [311, 365] on icon at bounding box center [311, 367] width 15 height 10
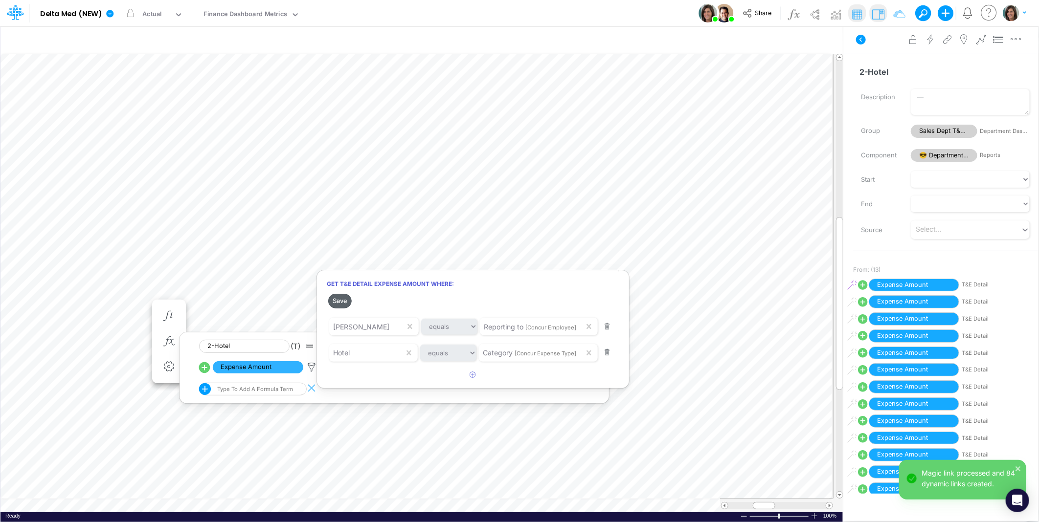
click at [340, 302] on button "Save" at bounding box center [339, 301] width 23 height 14
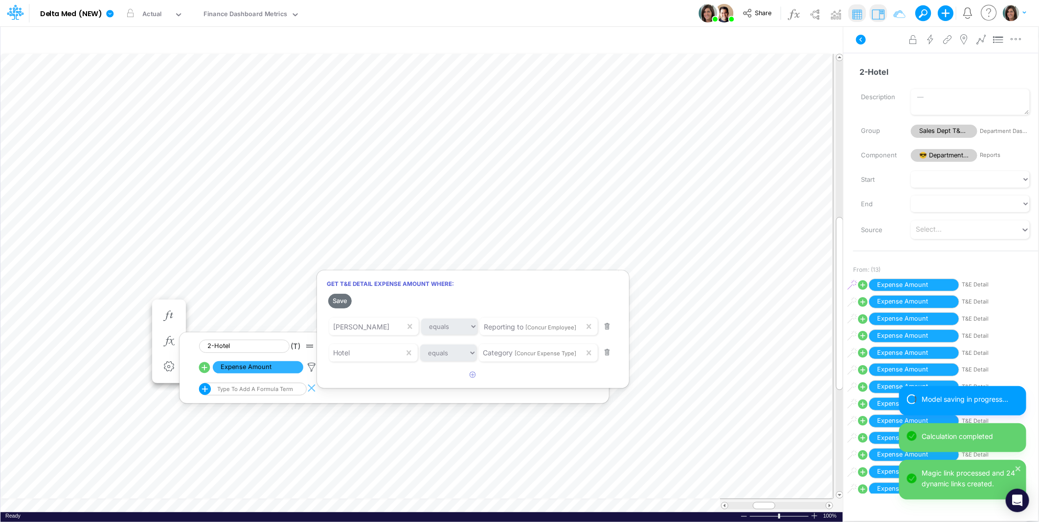
click at [52, 302] on div at bounding box center [519, 264] width 1039 height 518
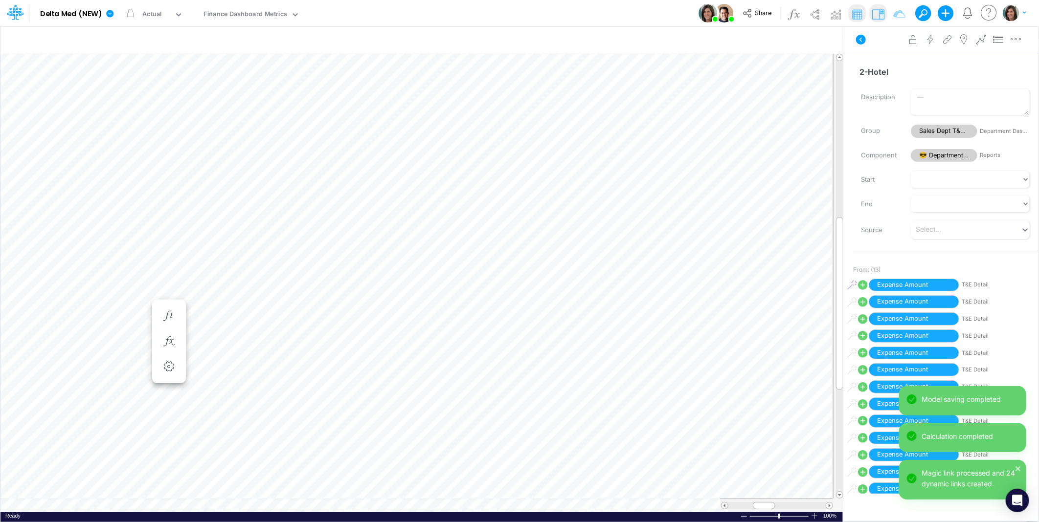
scroll to position [0, 0]
click at [174, 351] on icon "button" at bounding box center [168, 351] width 15 height 10
click at [311, 372] on icon at bounding box center [311, 377] width 15 height 10
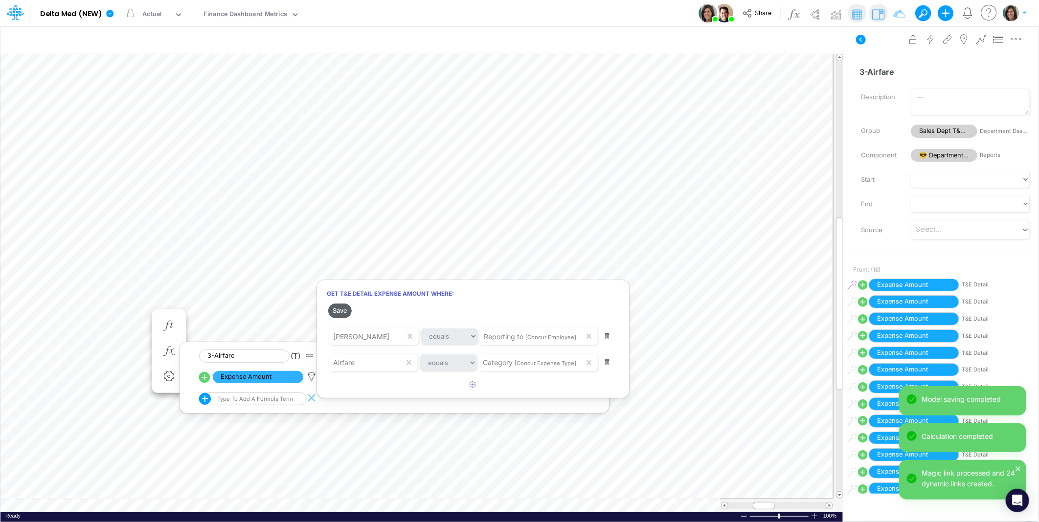
click at [341, 314] on button "Save" at bounding box center [339, 311] width 23 height 14
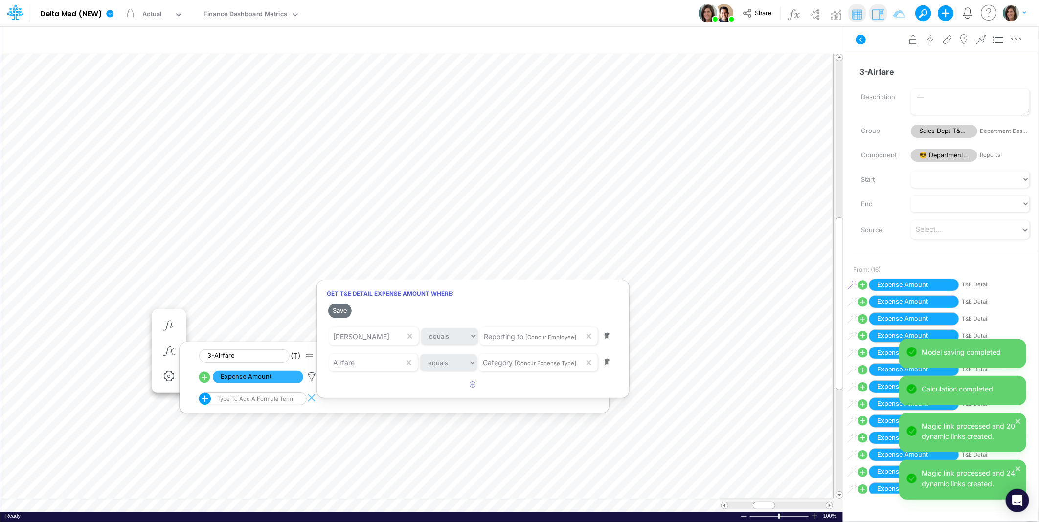
click at [82, 325] on div at bounding box center [519, 264] width 1039 height 518
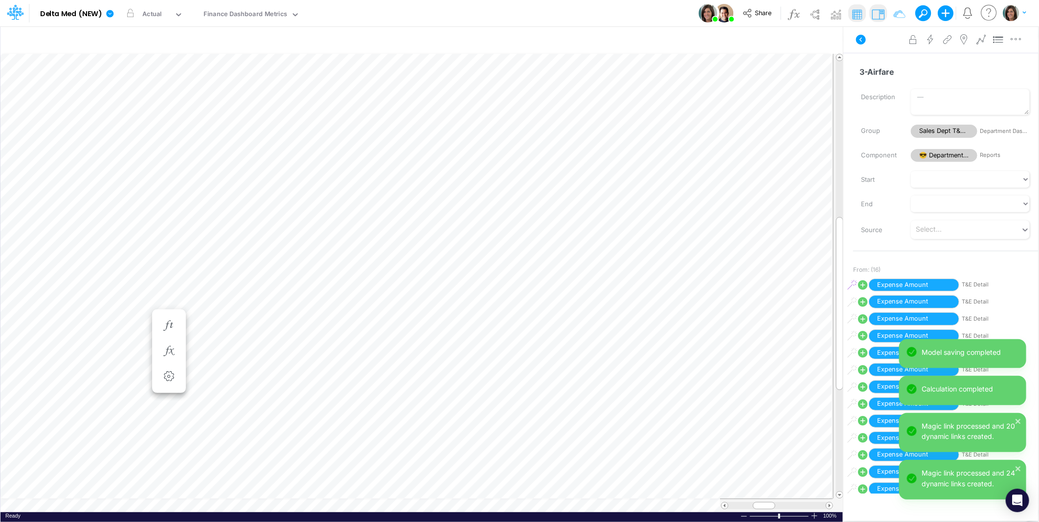
scroll to position [0, 0]
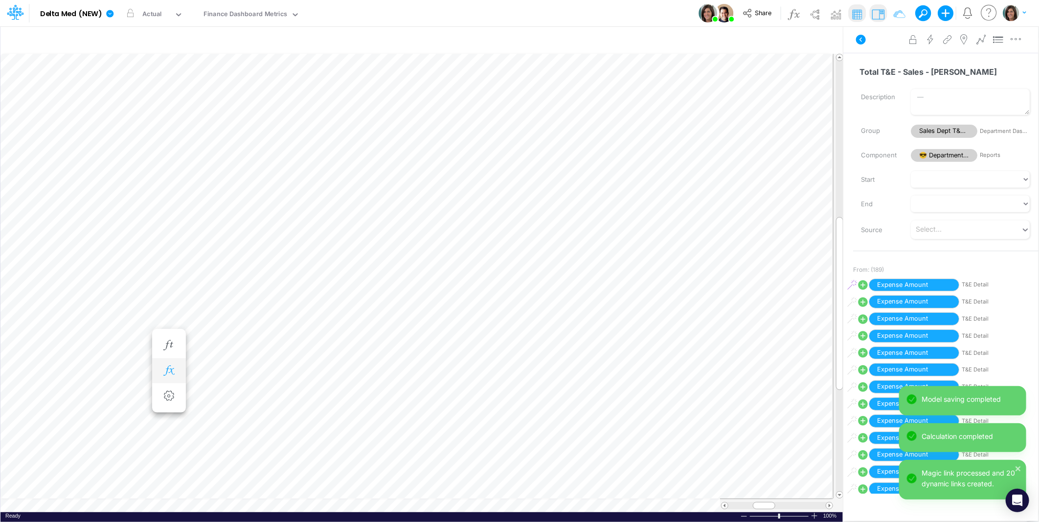
click at [175, 369] on icon "button" at bounding box center [168, 371] width 15 height 10
click at [315, 394] on icon at bounding box center [311, 397] width 15 height 10
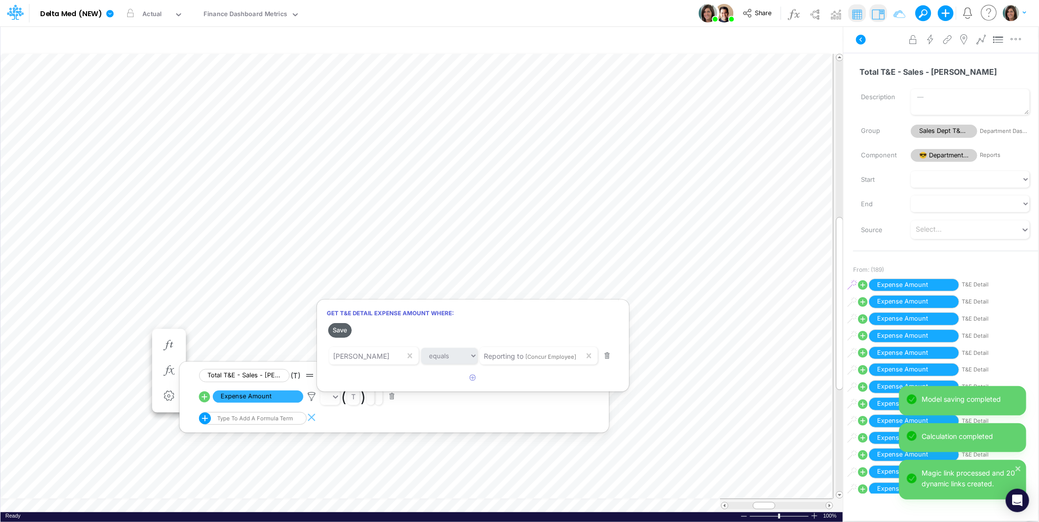
click at [341, 324] on button "Save" at bounding box center [339, 330] width 23 height 14
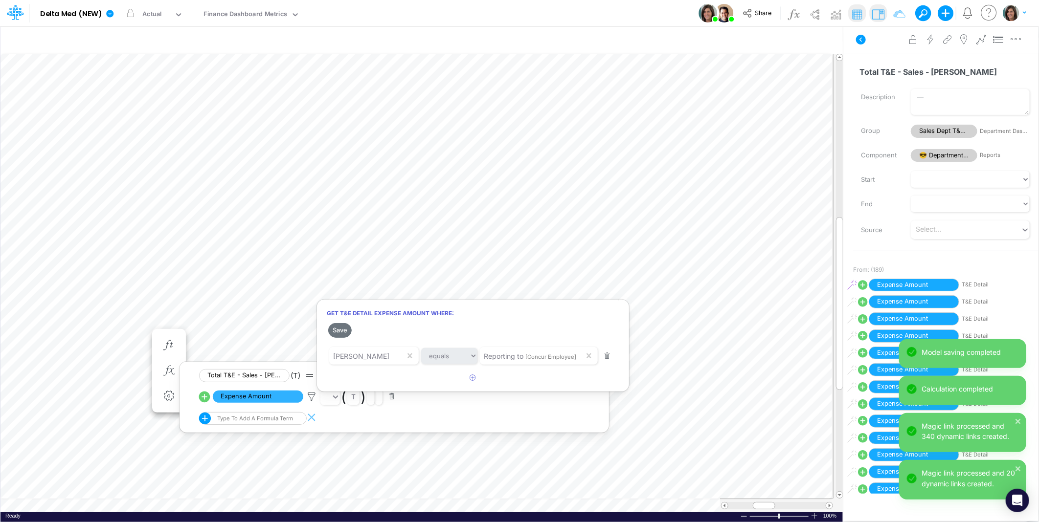
click at [71, 302] on div at bounding box center [519, 264] width 1039 height 518
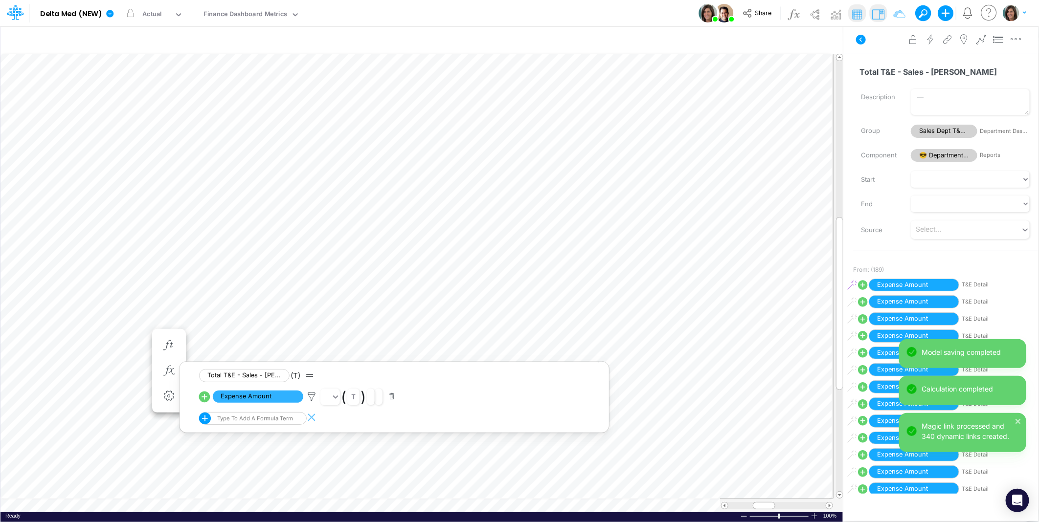
scroll to position [0, 0]
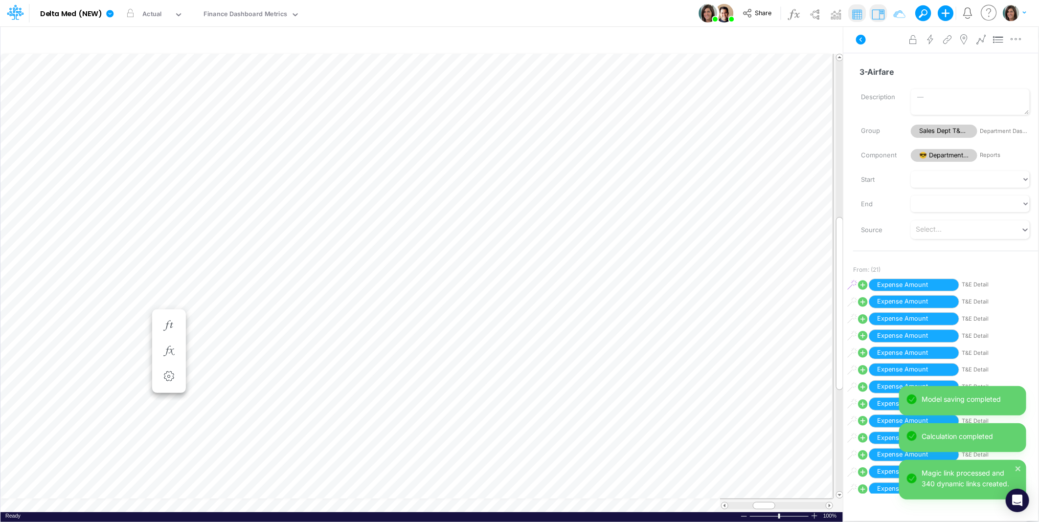
scroll to position [0, 0]
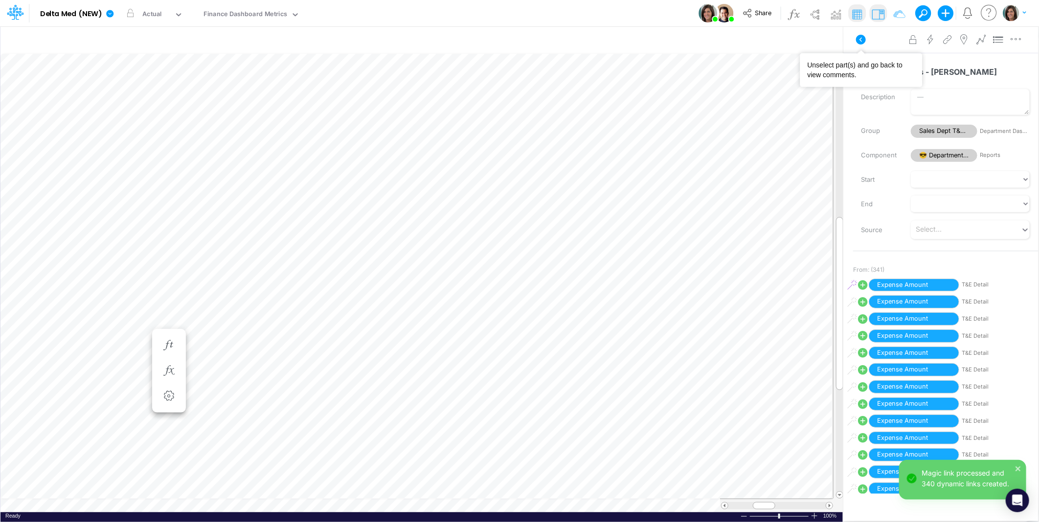
click at [856, 42] on icon at bounding box center [861, 40] width 12 height 12
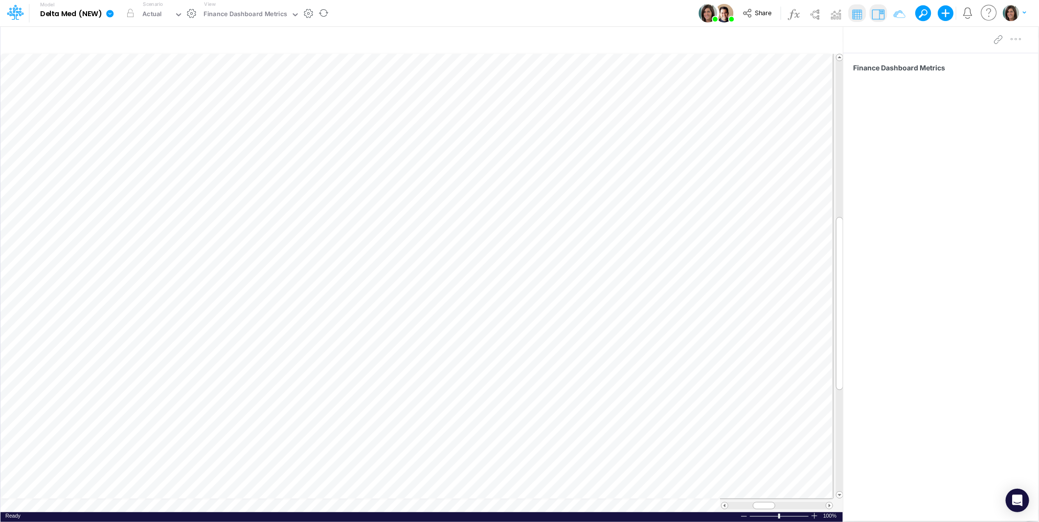
click at [109, 13] on icon at bounding box center [110, 13] width 9 height 9
click at [147, 95] on button "View model info" at bounding box center [159, 101] width 105 height 15
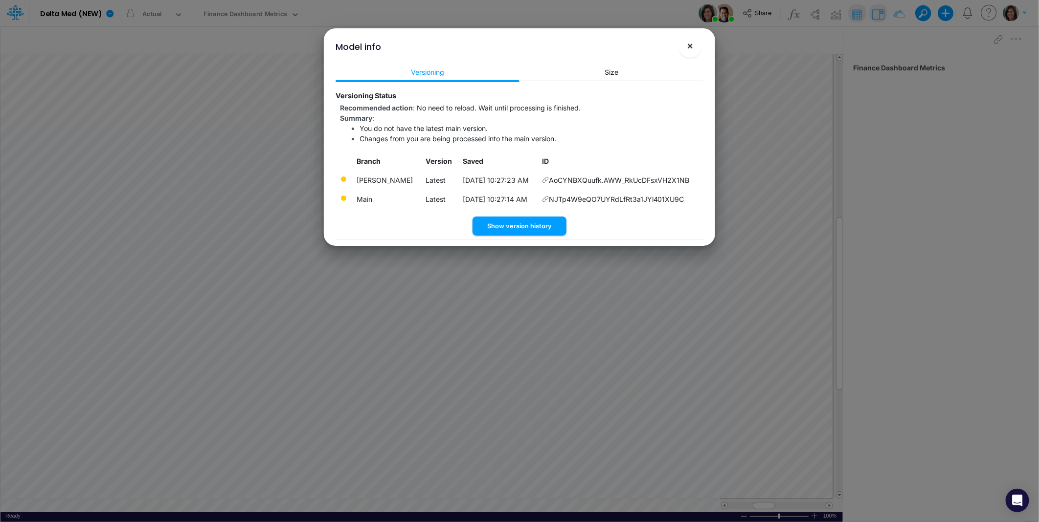
click at [685, 43] on button "×" at bounding box center [689, 45] width 23 height 23
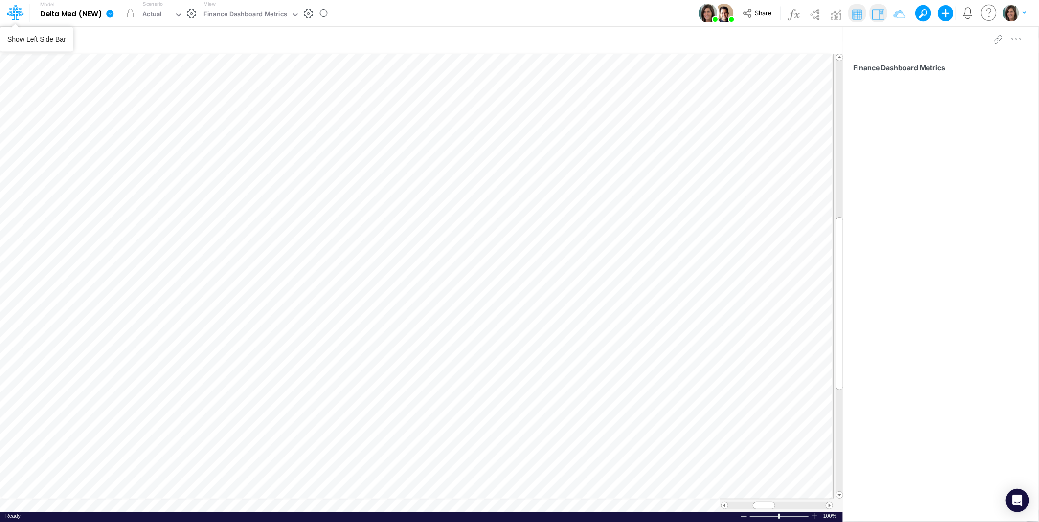
click at [110, 17] on icon at bounding box center [109, 13] width 7 height 7
click at [128, 98] on button "View model info" at bounding box center [159, 101] width 105 height 15
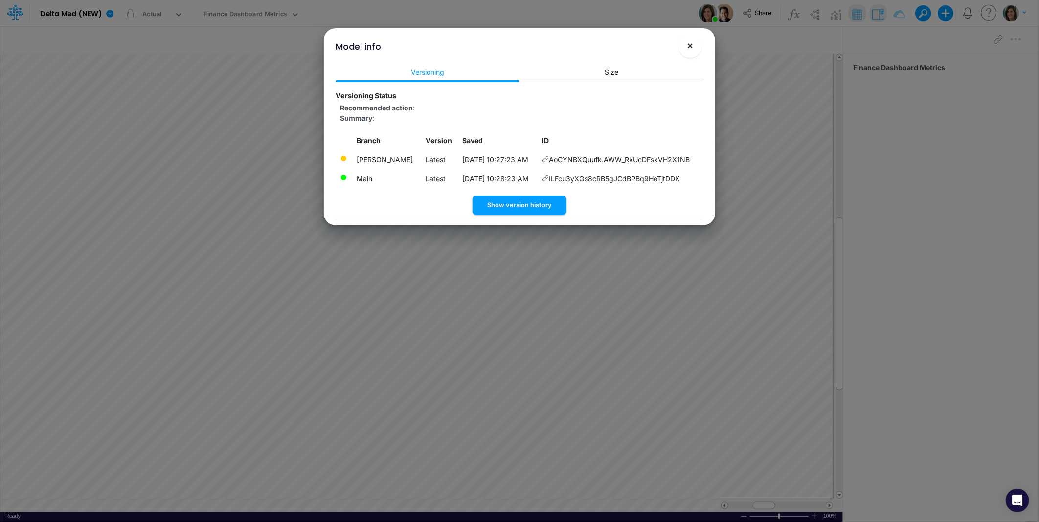
click at [693, 48] on span "×" at bounding box center [690, 46] width 6 height 12
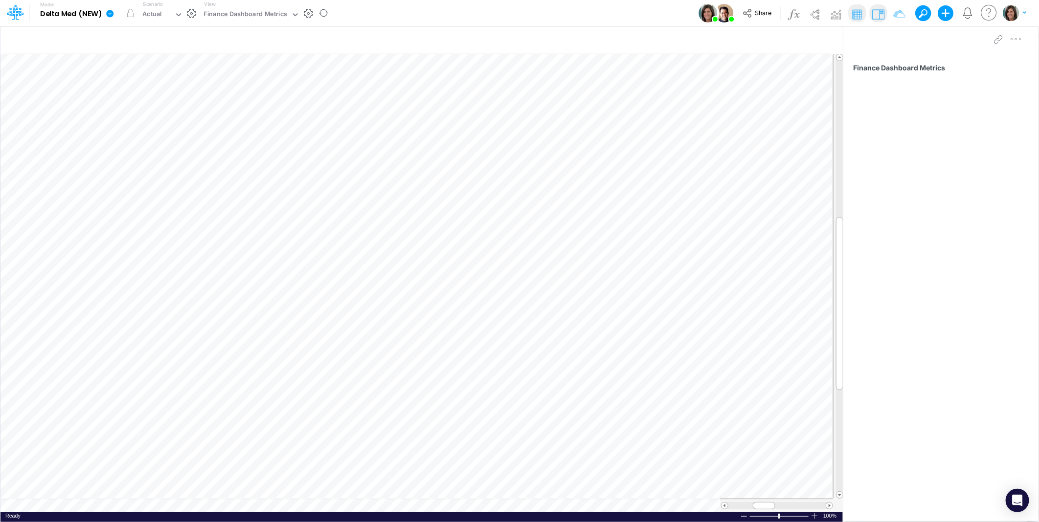
click at [108, 17] on icon at bounding box center [110, 13] width 9 height 9
click at [116, 103] on button "View model info" at bounding box center [159, 101] width 105 height 15
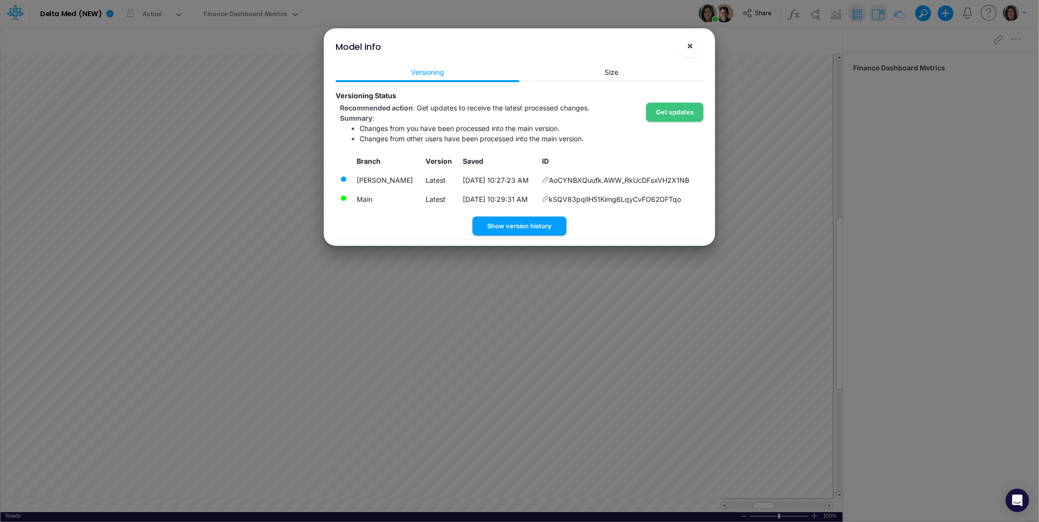
click at [690, 48] on span "×" at bounding box center [690, 46] width 6 height 12
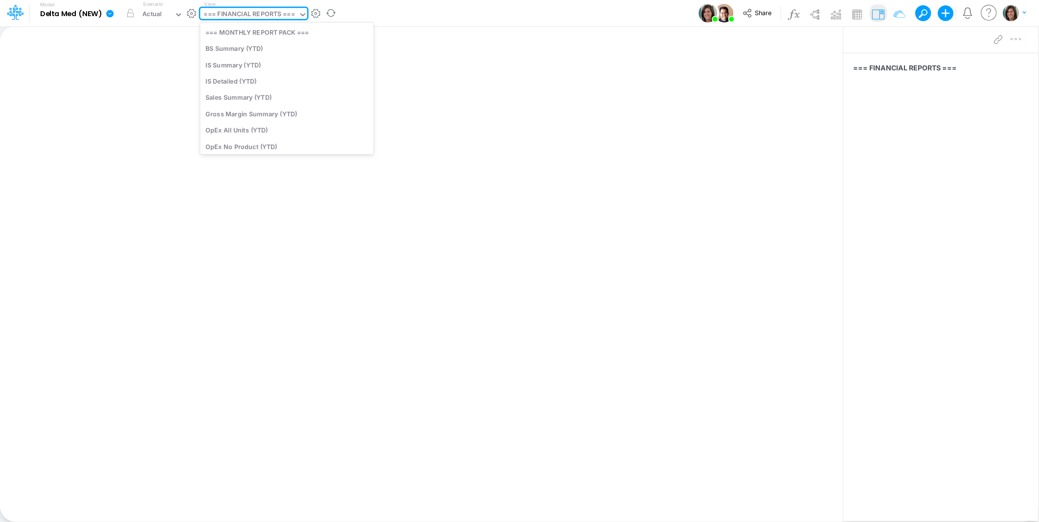
click at [227, 11] on div "=== FINANCIAL REPORTS ===" at bounding box center [249, 14] width 91 height 11
drag, startPoint x: 388, startPoint y: 15, endPoint x: 366, endPoint y: 13, distance: 22.6
click at [388, 15] on div "Model Delta Med (NEW) Edit model settings Duplicate Import QuickBooks QuickBook…" at bounding box center [519, 13] width 935 height 26
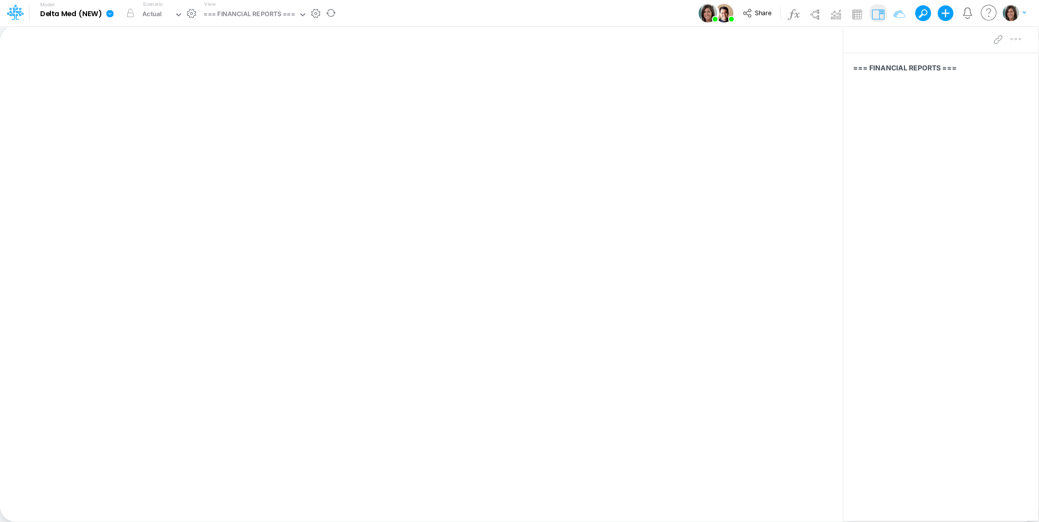
click at [113, 13] on icon at bounding box center [109, 13] width 7 height 7
click at [144, 105] on button "View model info" at bounding box center [159, 101] width 105 height 15
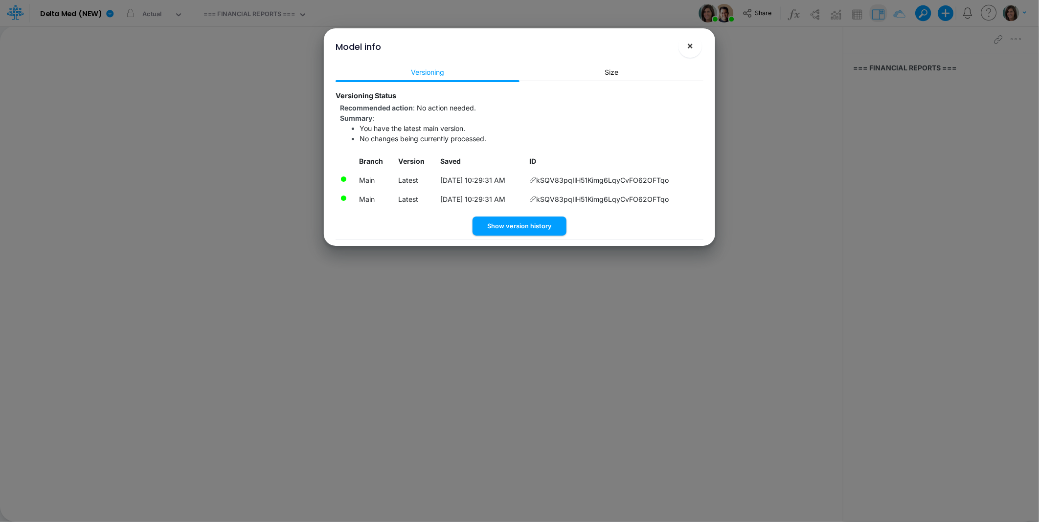
click at [681, 48] on button "×" at bounding box center [689, 45] width 23 height 23
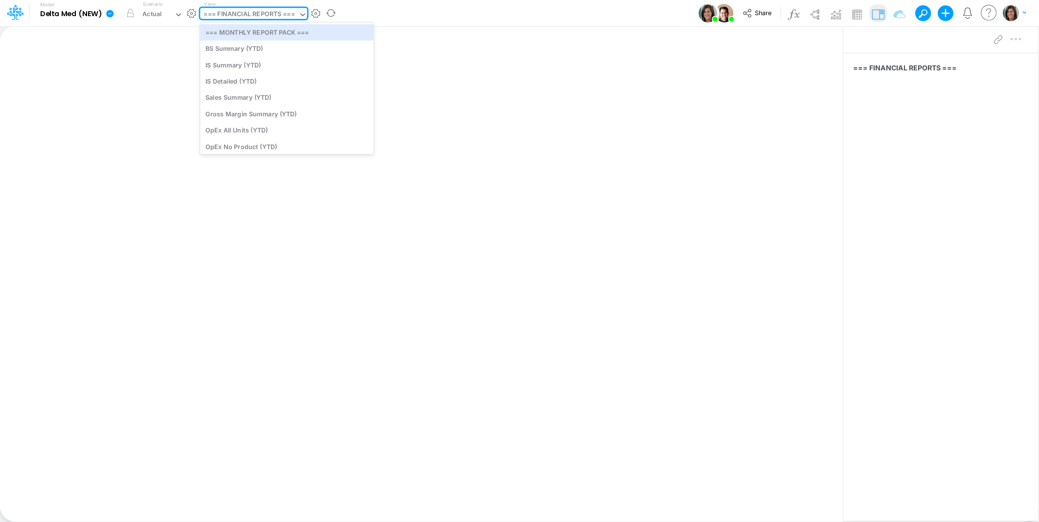
click at [284, 15] on div "=== FINANCIAL REPORTS ===" at bounding box center [249, 14] width 91 height 11
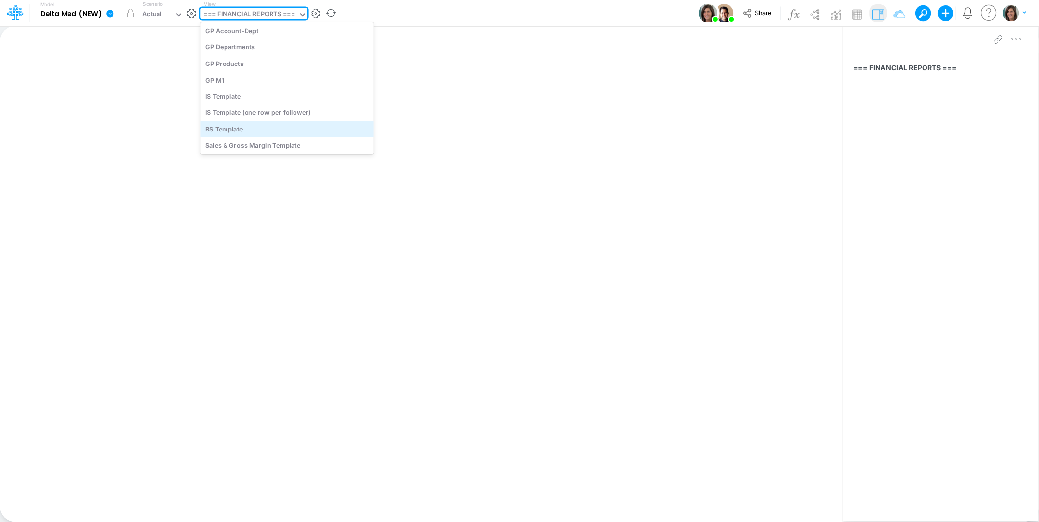
click at [233, 123] on div "BS Template" at bounding box center [287, 129] width 174 height 16
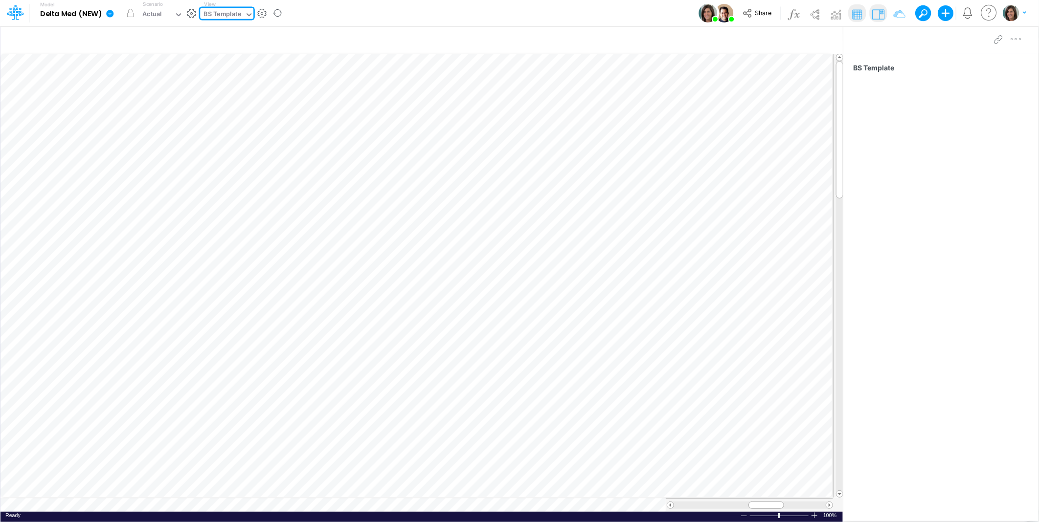
click at [189, 13] on button "button" at bounding box center [191, 13] width 10 height 10
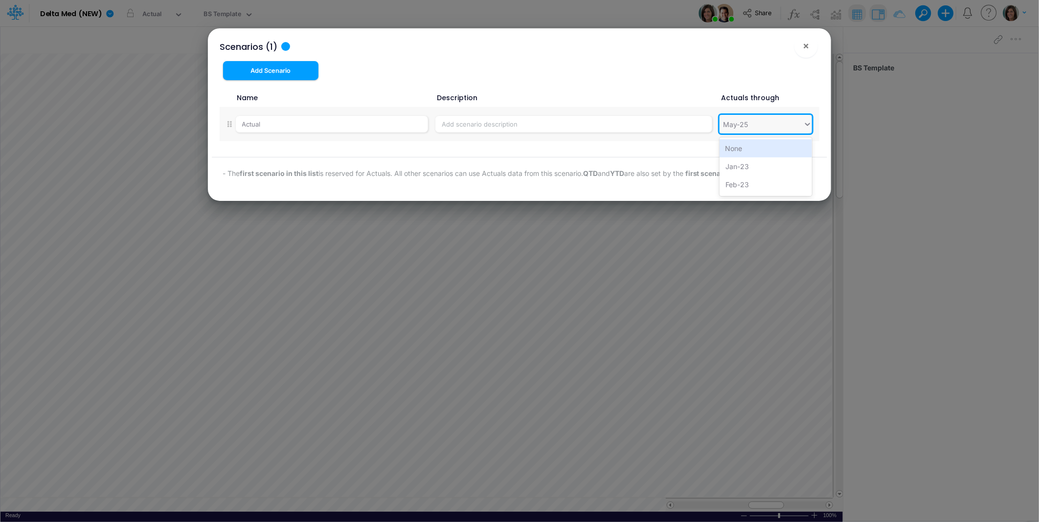
click at [748, 125] on div "May-25" at bounding box center [762, 124] width 84 height 16
type input "jun-25"
click at [747, 68] on div "Scenarios (1) × Add Scenario Name Description Actuals through Actual option Jun…" at bounding box center [519, 114] width 615 height 173
drag, startPoint x: 807, startPoint y: 51, endPoint x: 780, endPoint y: 45, distance: 28.0
click at [806, 51] on button "×" at bounding box center [805, 45] width 23 height 23
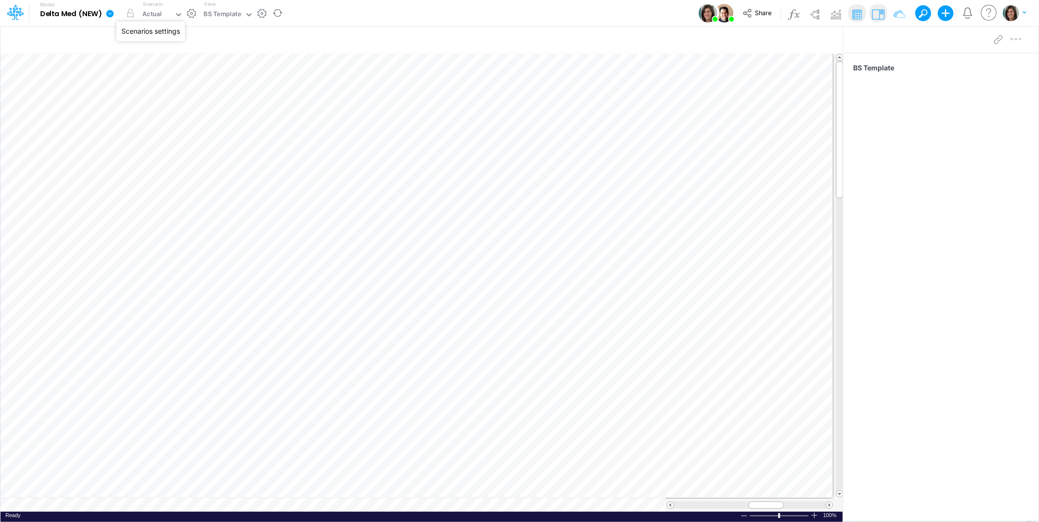
click at [193, 11] on button "button" at bounding box center [191, 13] width 10 height 10
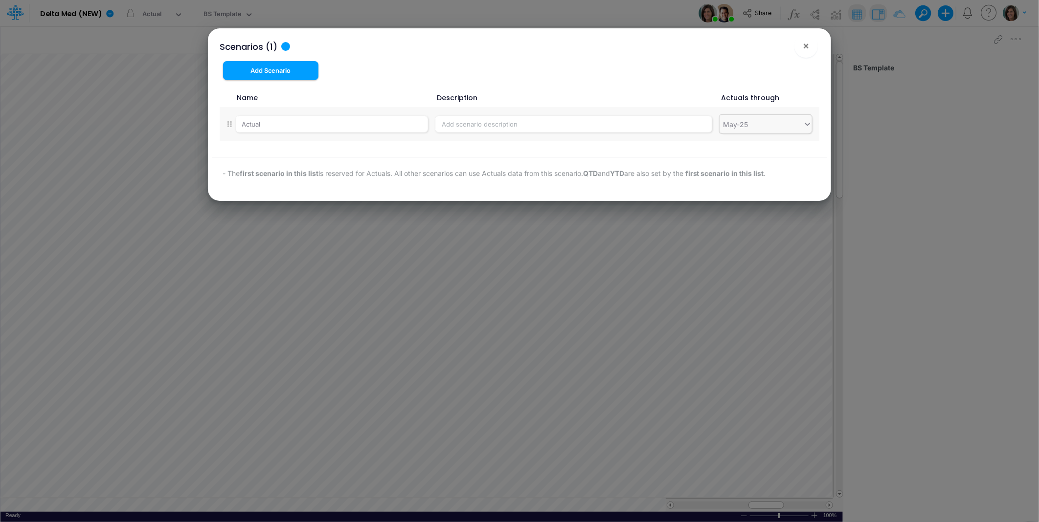
click at [750, 127] on input "text" at bounding box center [750, 124] width 1 height 10
type input "jun-25"
click at [761, 148] on div "Jun-25" at bounding box center [766, 148] width 92 height 18
click at [773, 59] on div "Scenarios (1) ×" at bounding box center [519, 44] width 615 height 33
click at [808, 45] on span "×" at bounding box center [806, 46] width 6 height 12
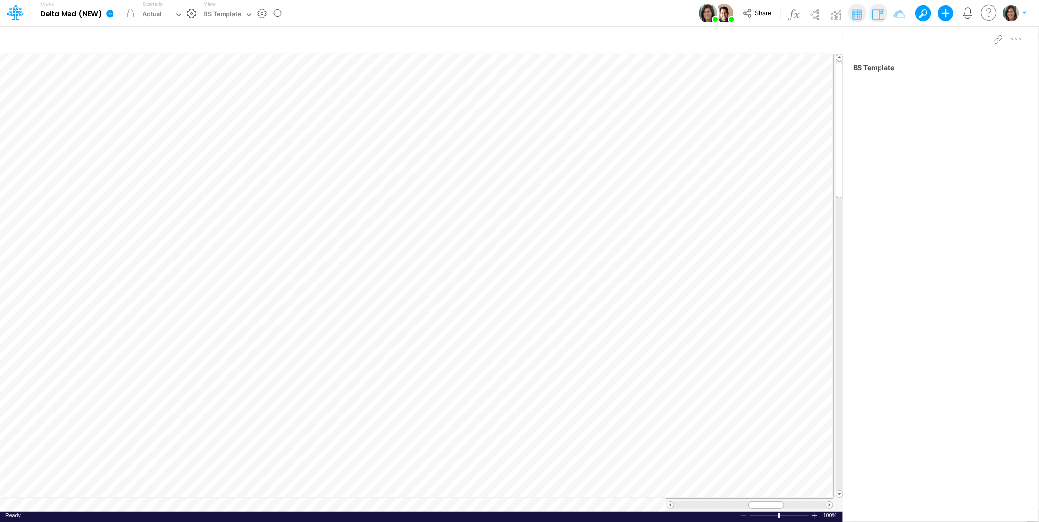
click at [110, 17] on icon at bounding box center [110, 13] width 9 height 9
click at [150, 99] on button "View model info" at bounding box center [159, 101] width 105 height 15
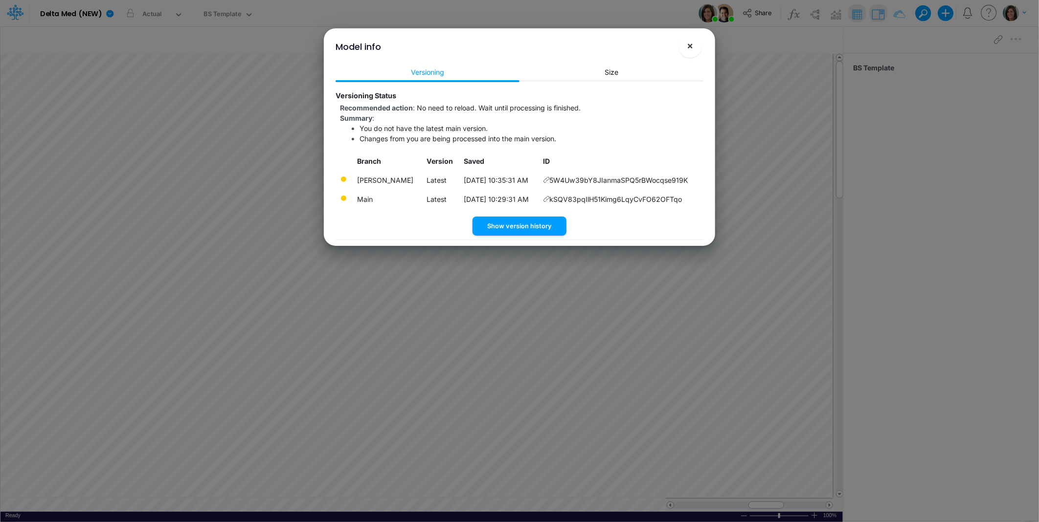
click at [690, 45] on span "×" at bounding box center [690, 46] width 6 height 12
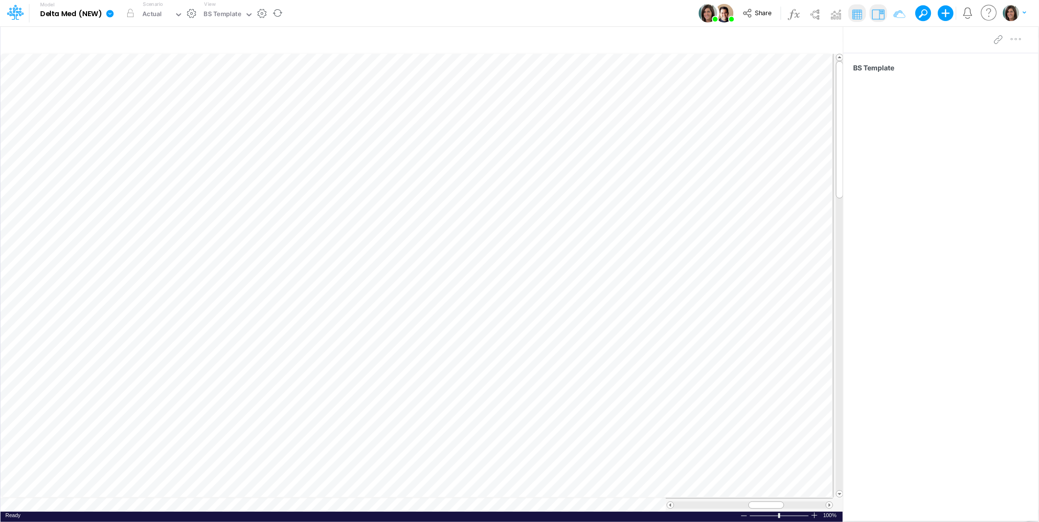
click at [108, 16] on icon at bounding box center [109, 13] width 7 height 7
click at [139, 98] on button "View model info" at bounding box center [159, 101] width 105 height 15
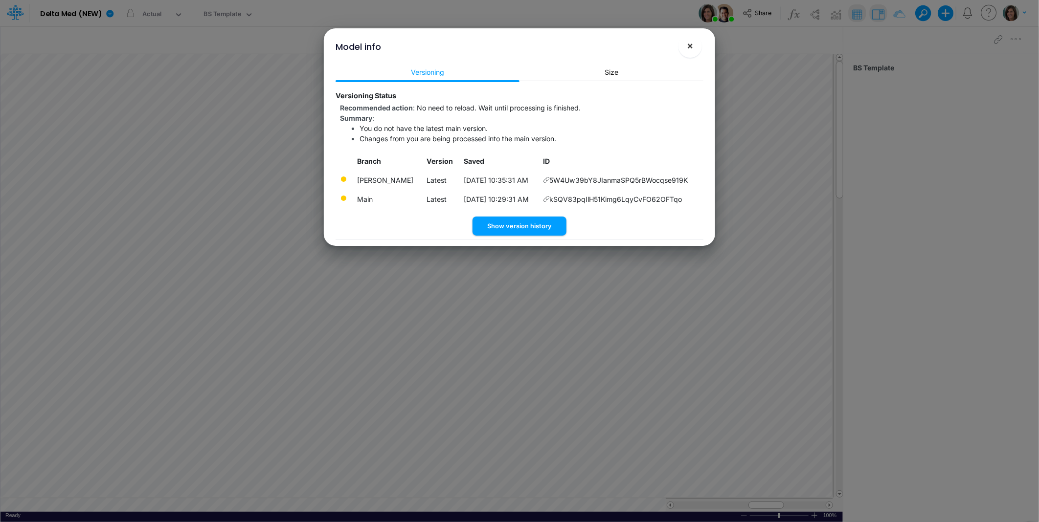
click at [690, 47] on span "×" at bounding box center [690, 46] width 6 height 12
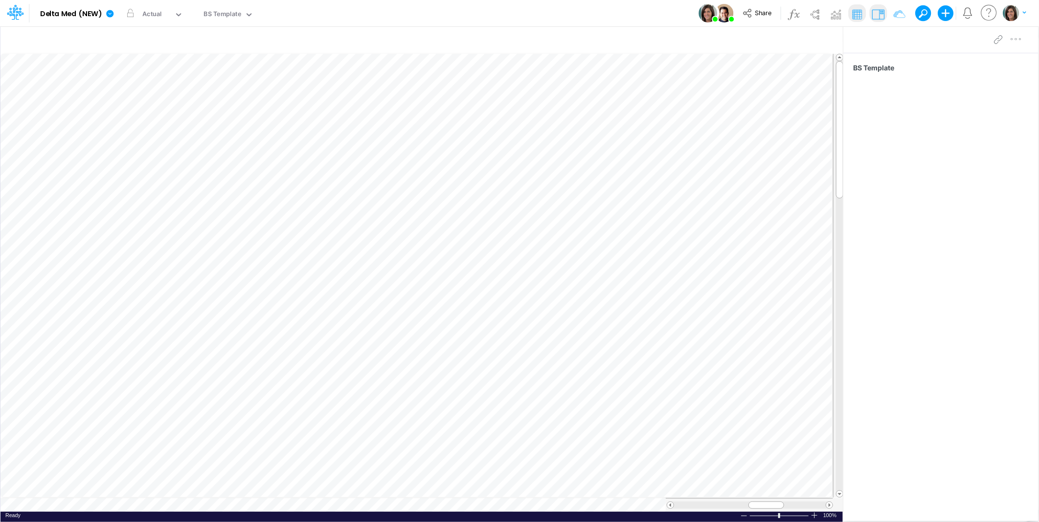
click at [487, 16] on div "Model Delta Med (NEW) Edit model settings Duplicate Import QuickBooks QuickBook…" at bounding box center [519, 13] width 935 height 26
click at [107, 12] on icon at bounding box center [109, 13] width 7 height 7
click at [142, 97] on button "View model info" at bounding box center [159, 101] width 105 height 15
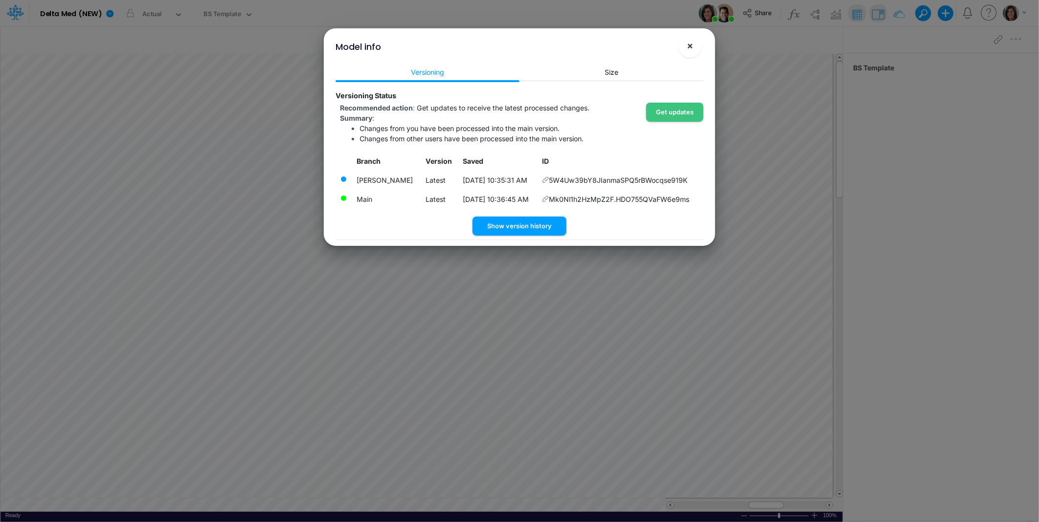
click at [691, 45] on span "×" at bounding box center [690, 46] width 6 height 12
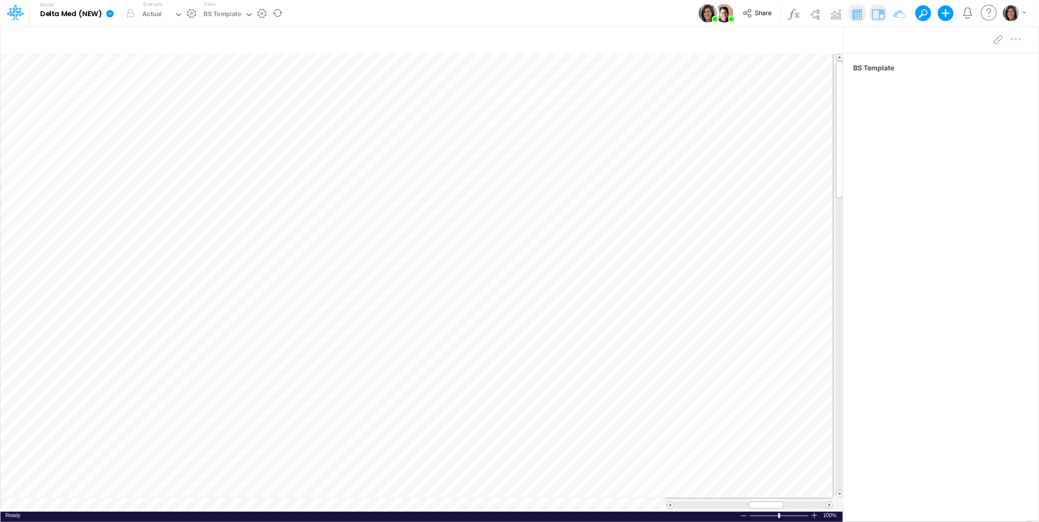
click at [112, 15] on icon at bounding box center [109, 13] width 7 height 7
click at [140, 96] on button "View model info" at bounding box center [159, 101] width 105 height 15
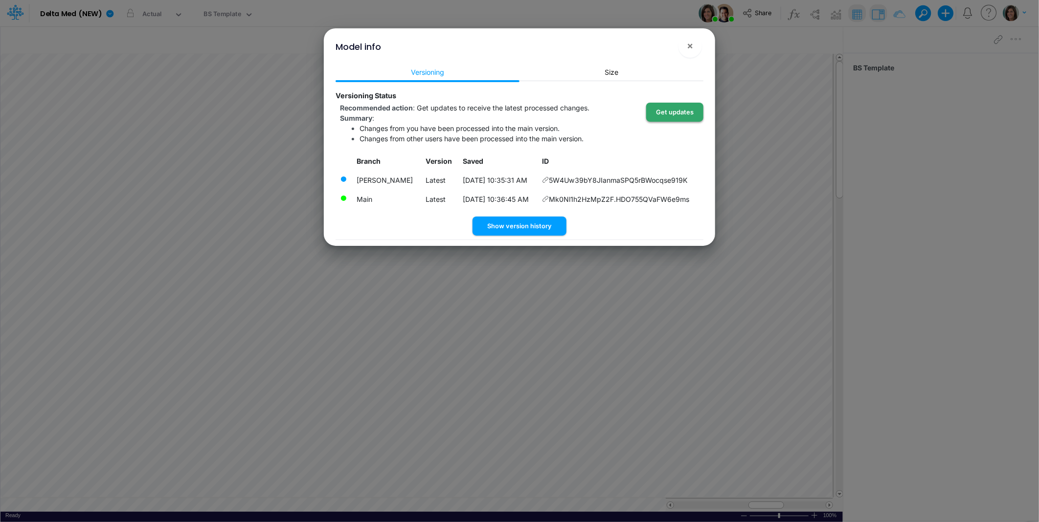
click at [682, 110] on button "Get updates" at bounding box center [674, 112] width 57 height 19
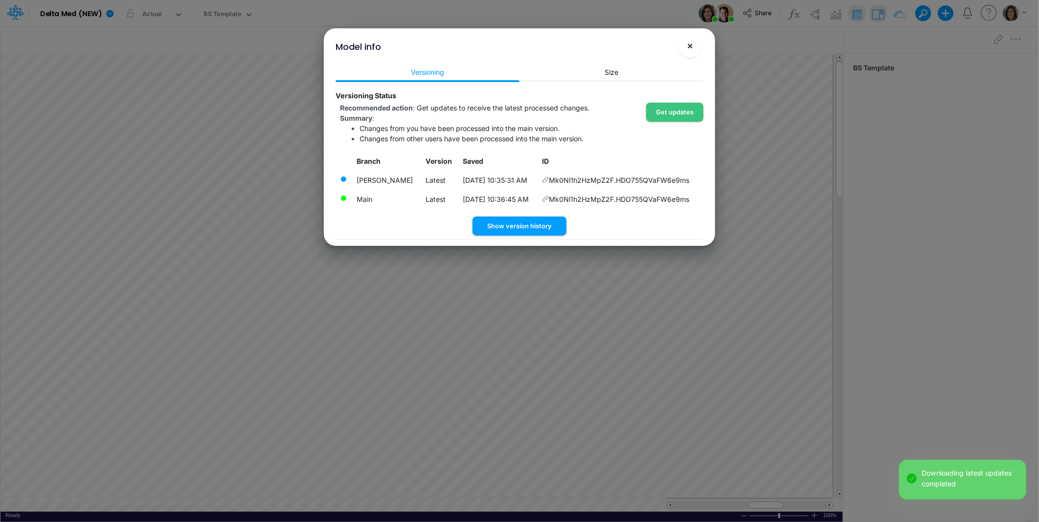
click at [695, 43] on button "×" at bounding box center [689, 45] width 23 height 23
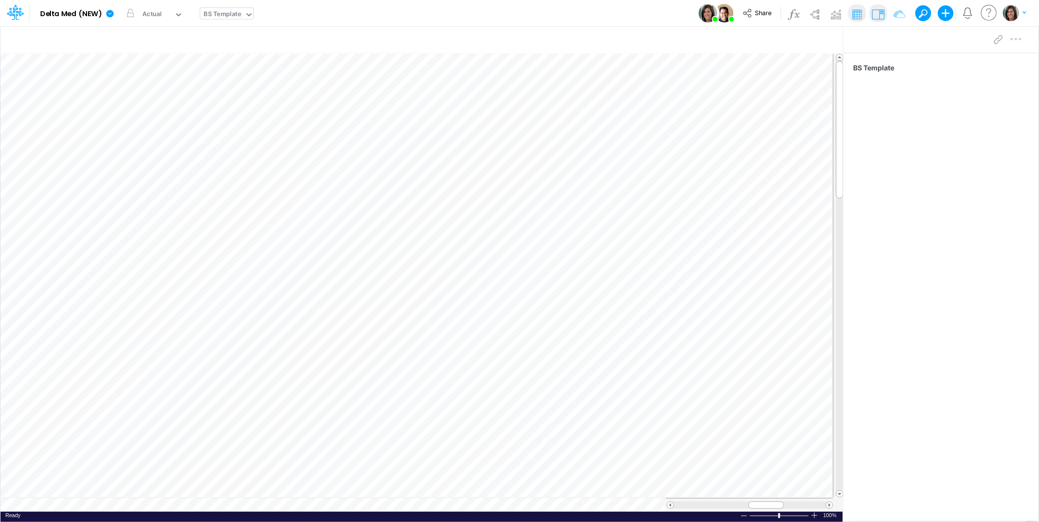
click at [225, 10] on div "BS Template" at bounding box center [223, 14] width 38 height 11
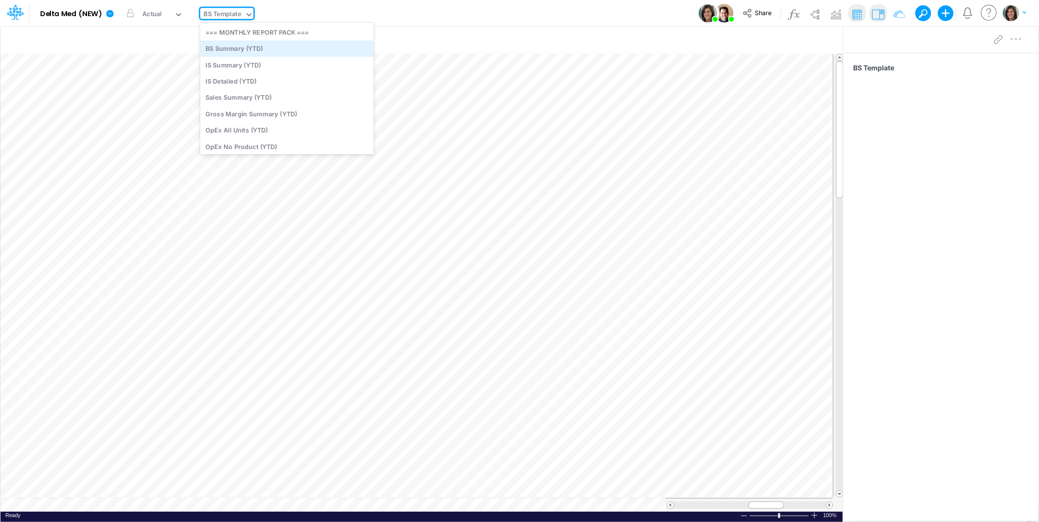
click at [227, 47] on div "BS Summary (YTD)" at bounding box center [287, 49] width 174 height 16
click at [363, 15] on div "Model Delta Med (NEW) Edit model settings Duplicate Import QuickBooks QuickBook…" at bounding box center [519, 13] width 935 height 26
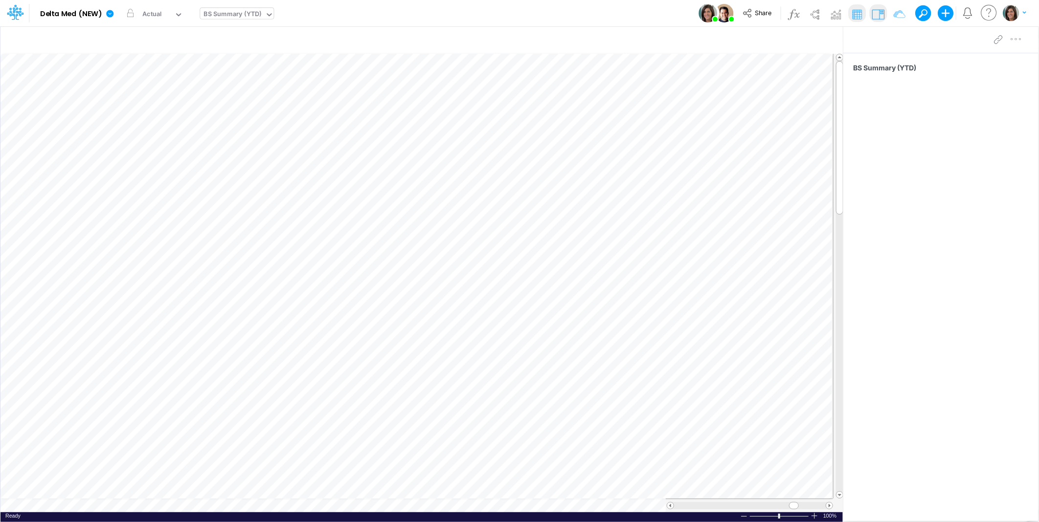
click at [237, 12] on div "BS Summary (YTD)" at bounding box center [233, 14] width 58 height 11
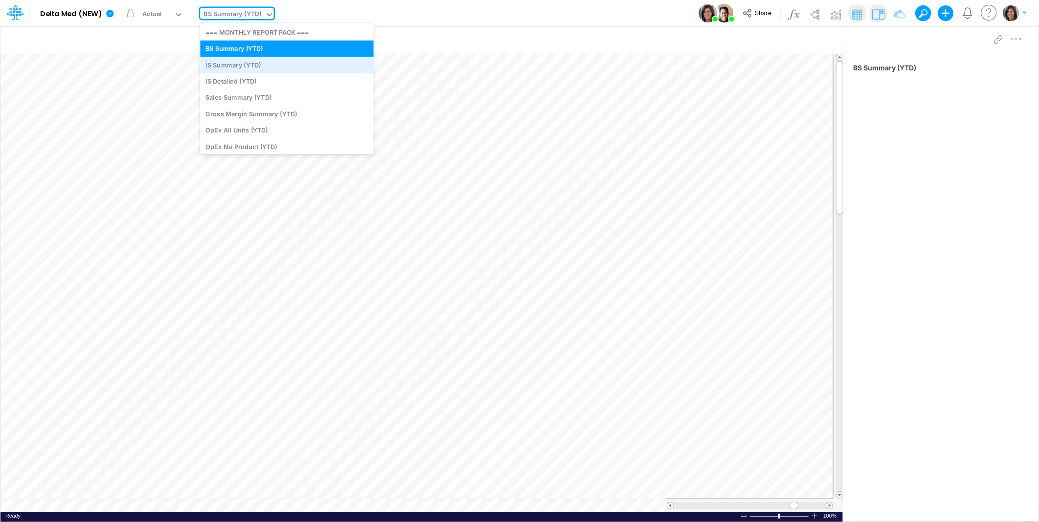
click at [246, 64] on div "IS Summary (YTD)" at bounding box center [287, 65] width 174 height 16
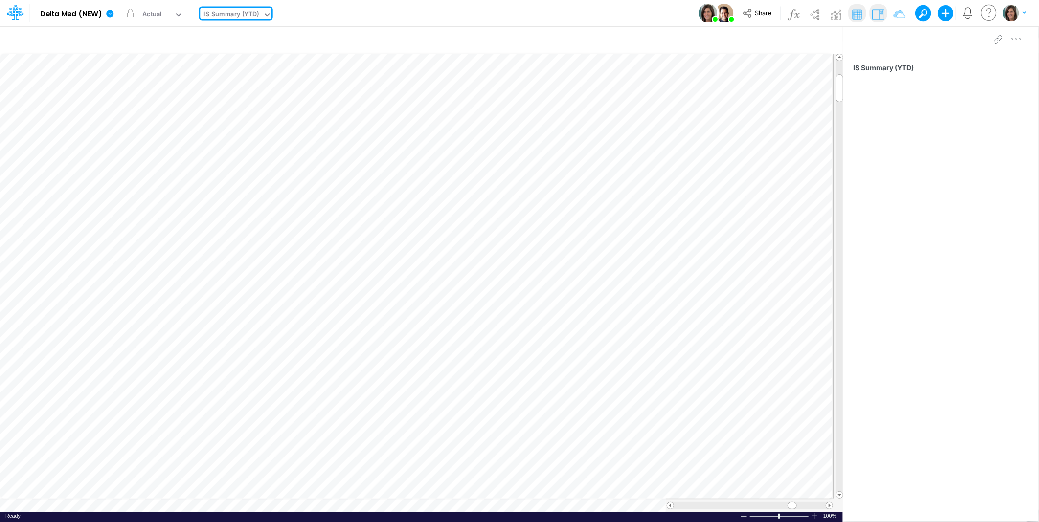
click at [252, 17] on div "IS Summary (YTD)" at bounding box center [231, 14] width 55 height 11
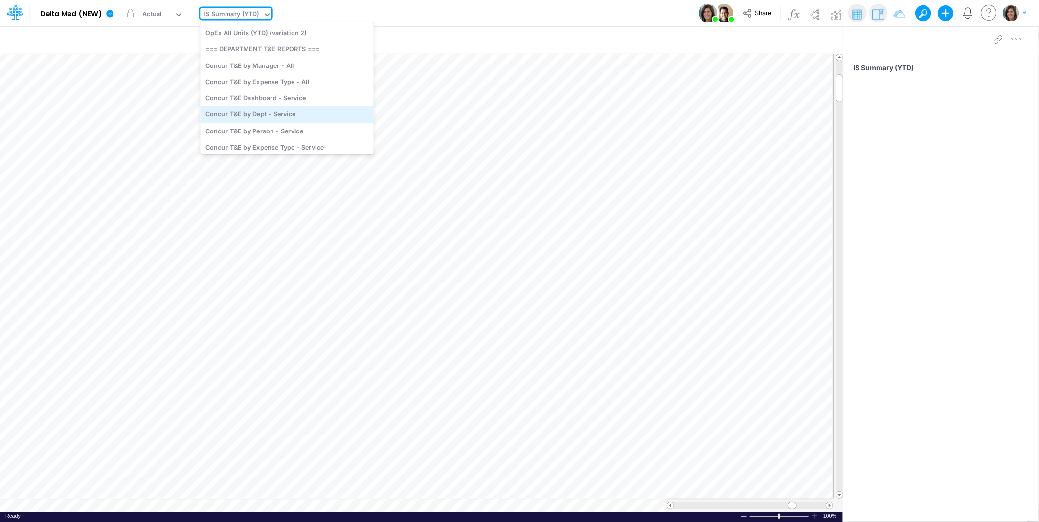
scroll to position [434, 0]
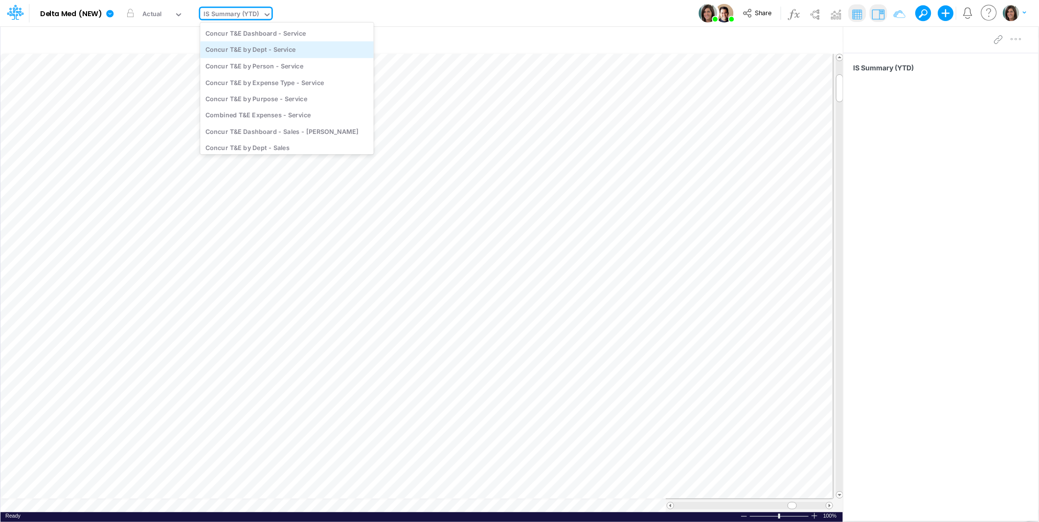
click at [305, 47] on div "Concur T&E by Dept - Service" at bounding box center [287, 50] width 174 height 16
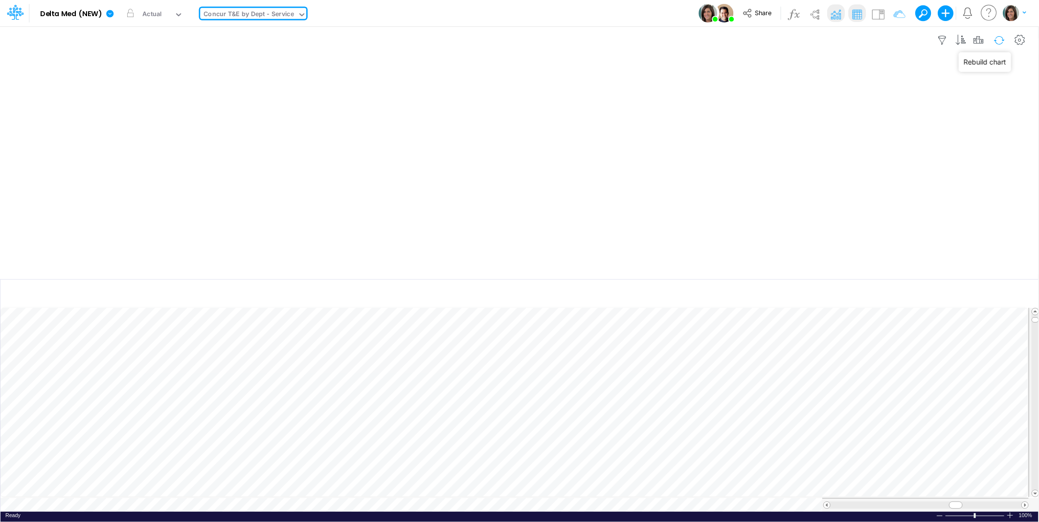
click at [1001, 42] on button "button" at bounding box center [999, 40] width 23 height 17
click at [583, 12] on div "Model Delta Med (NEW) Edit model settings Duplicate Import QuickBooks QuickBook…" at bounding box center [519, 13] width 935 height 26
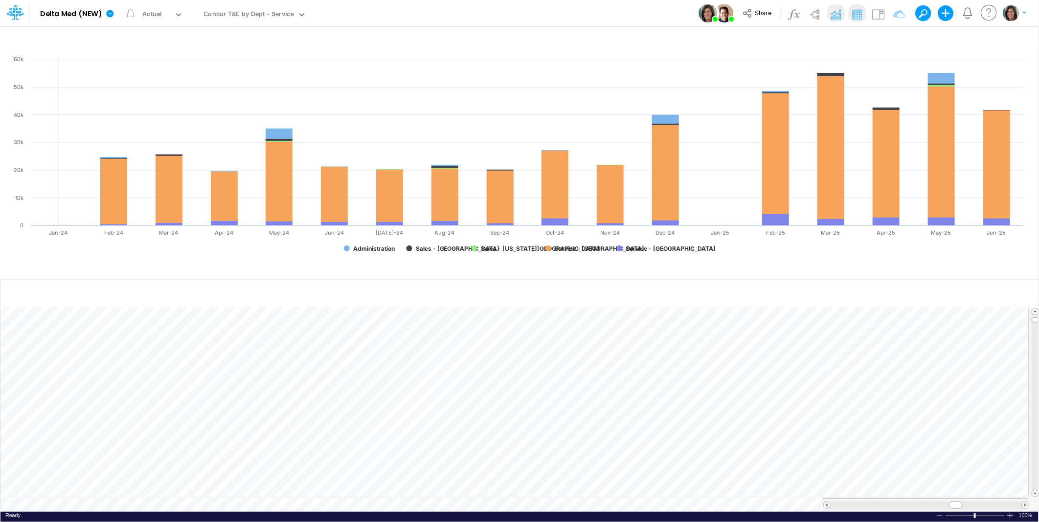
click at [601, 14] on div "Model Delta Med (NEW) Edit model settings Duplicate Import QuickBooks QuickBook…" at bounding box center [519, 13] width 935 height 26
click at [763, 15] on span "Share" at bounding box center [763, 12] width 17 height 7
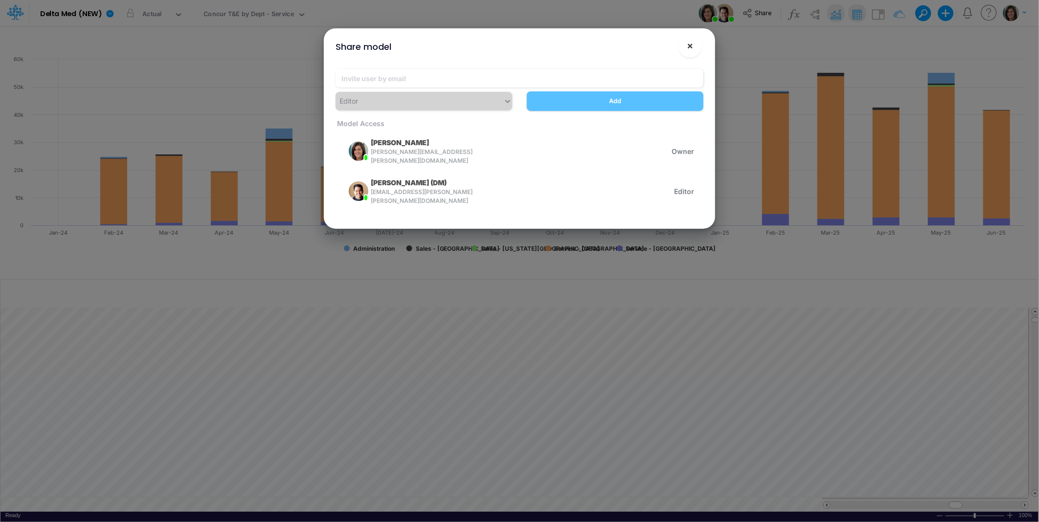
click at [688, 45] on span "×" at bounding box center [690, 46] width 6 height 12
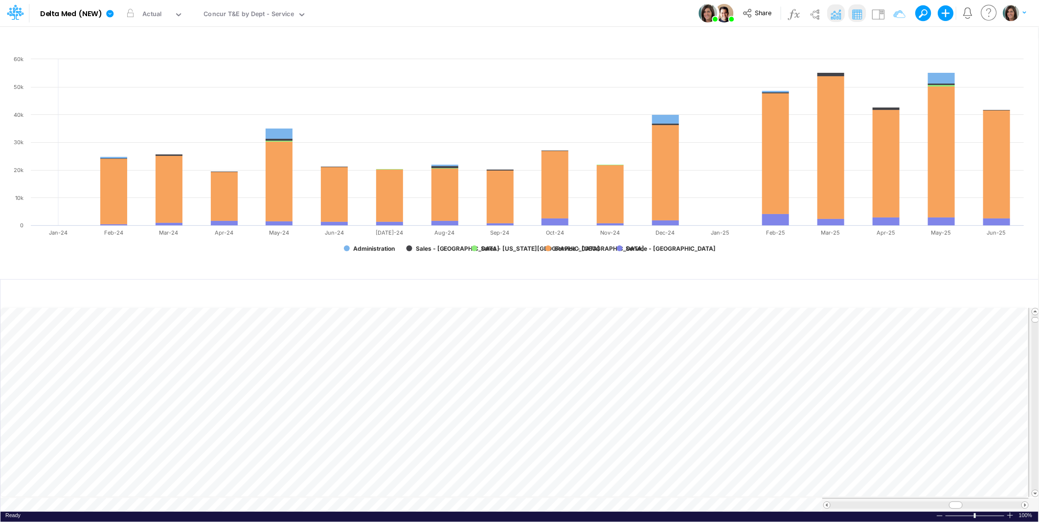
click at [525, 12] on div "Model Delta Med (NEW) Edit model settings Duplicate Import QuickBooks QuickBook…" at bounding box center [519, 13] width 935 height 26
click at [491, 15] on div "Model Delta Med (NEW) Edit model settings Duplicate Import QuickBooks QuickBook…" at bounding box center [519, 13] width 935 height 26
click at [461, 12] on div "Model Delta Med (NEW) Edit model settings Duplicate Import QuickBooks QuickBook…" at bounding box center [519, 13] width 935 height 26
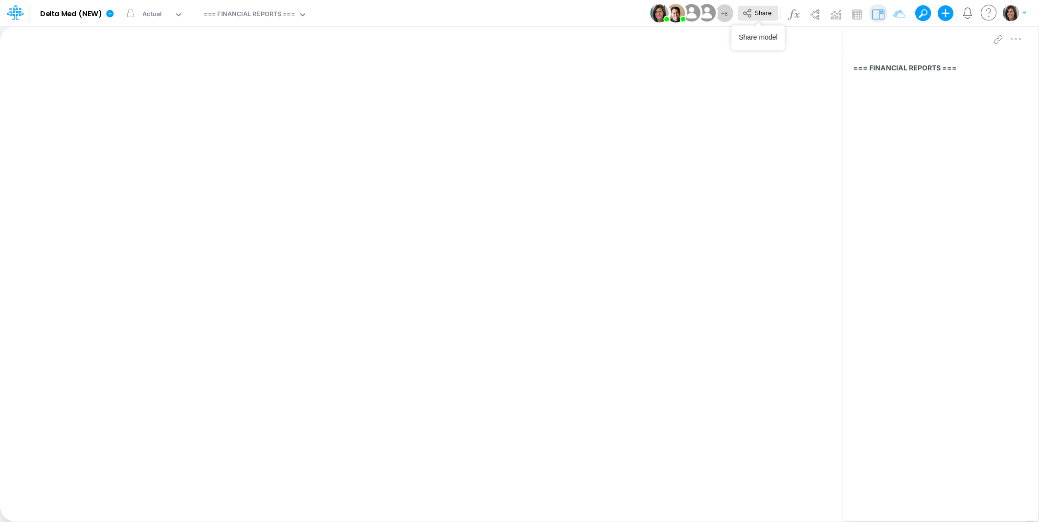
click at [762, 16] on button "Share" at bounding box center [758, 13] width 41 height 15
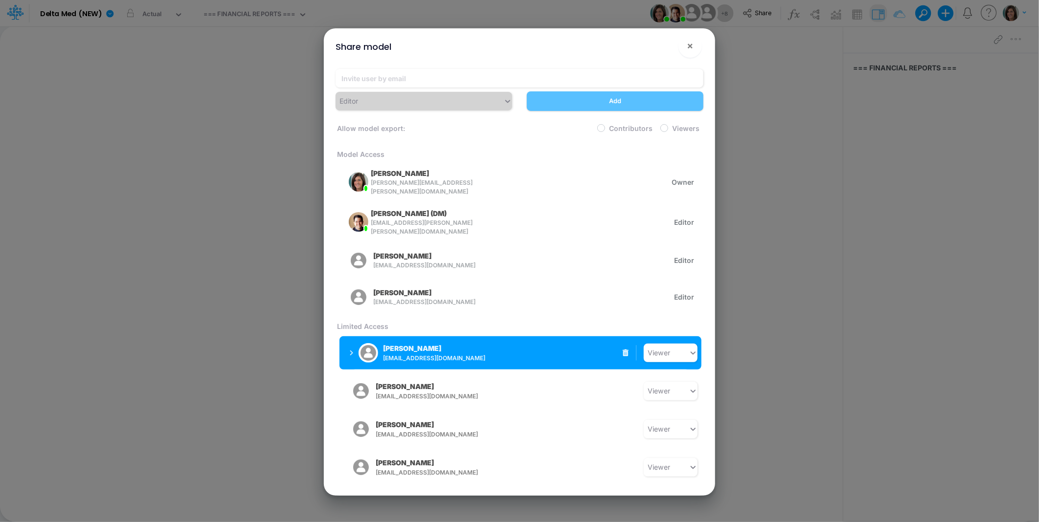
click at [483, 344] on div "[PERSON_NAME] [EMAIL_ADDRESS][DOMAIN_NAME]" at bounding box center [421, 353] width 142 height 24
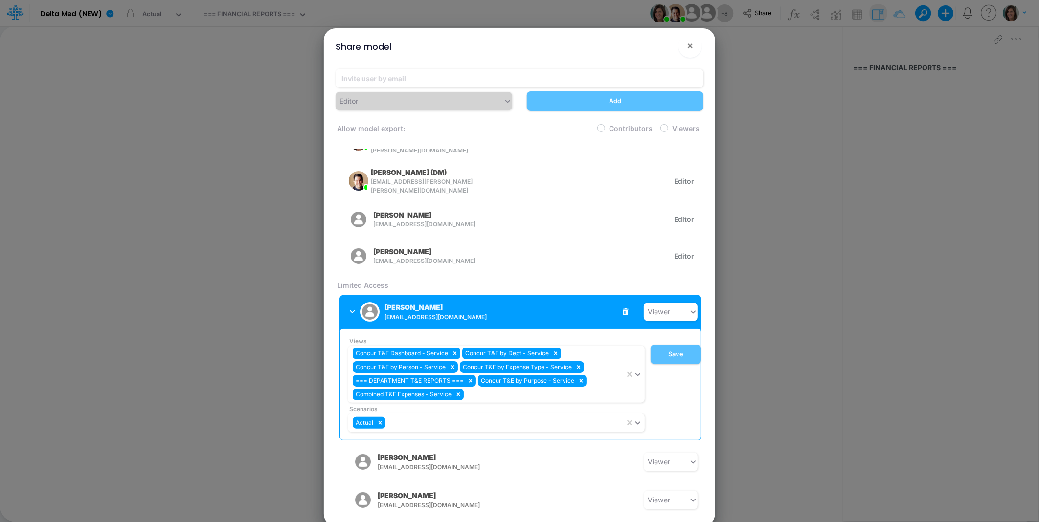
scroll to position [75, 0]
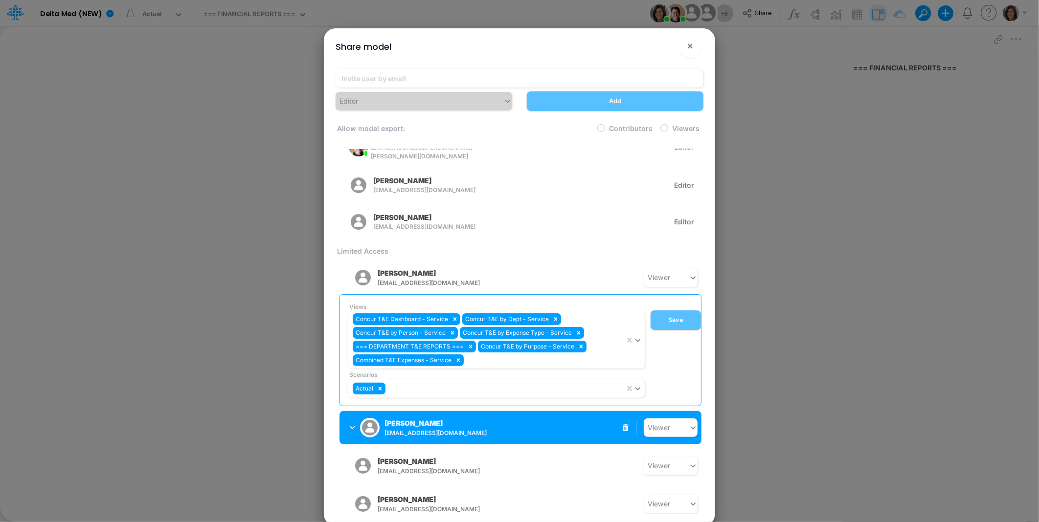
click at [411, 418] on p "[PERSON_NAME]" at bounding box center [413, 423] width 58 height 10
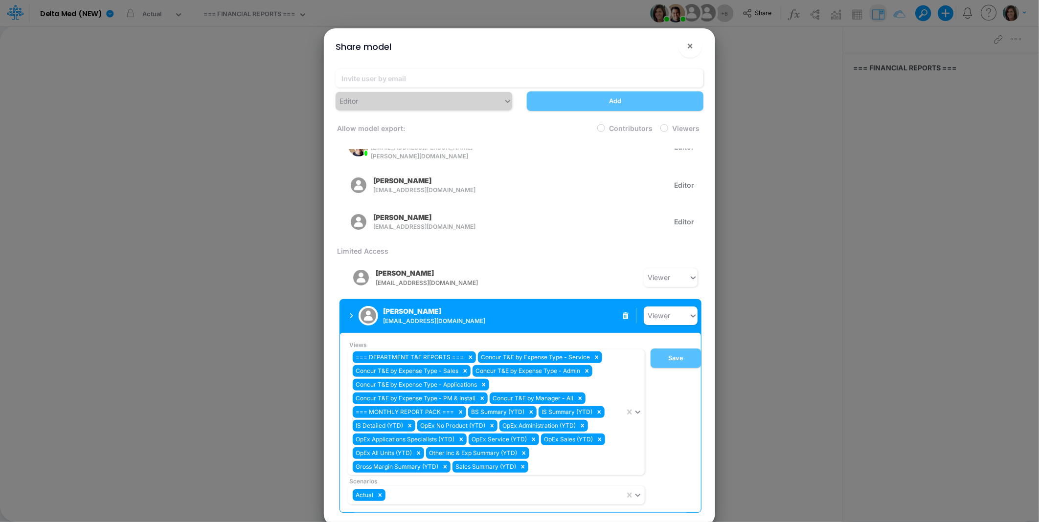
scroll to position [143, 0]
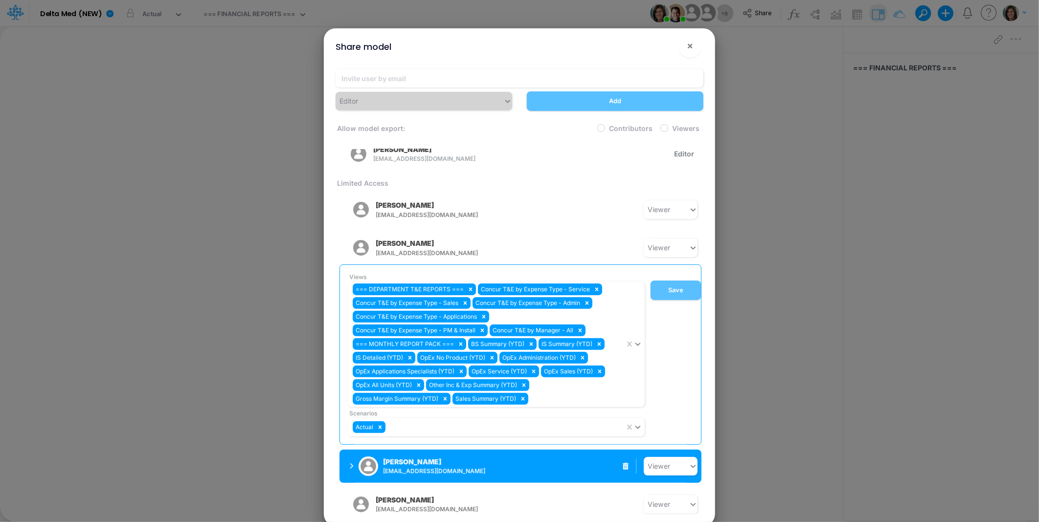
click at [448, 470] on div "[PERSON_NAME] [EMAIL_ADDRESS][DOMAIN_NAME]" at bounding box center [421, 466] width 142 height 24
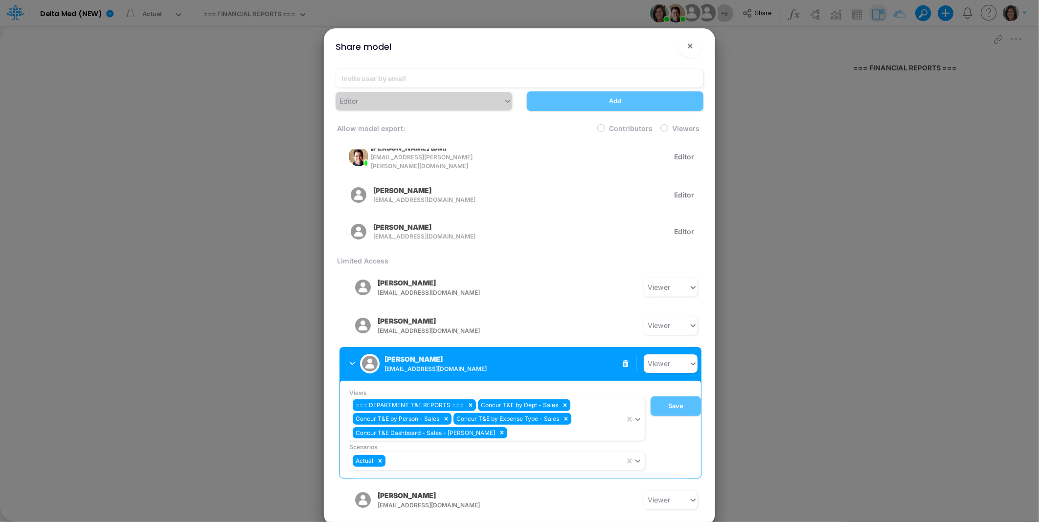
scroll to position [62, 0]
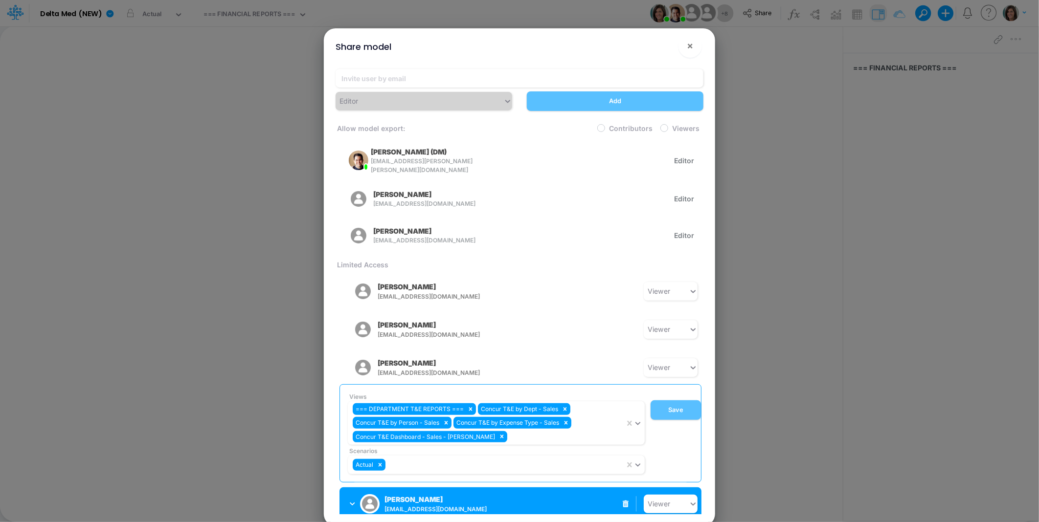
click at [435, 505] on span "[EMAIL_ADDRESS][DOMAIN_NAME]" at bounding box center [461, 509] width 154 height 9
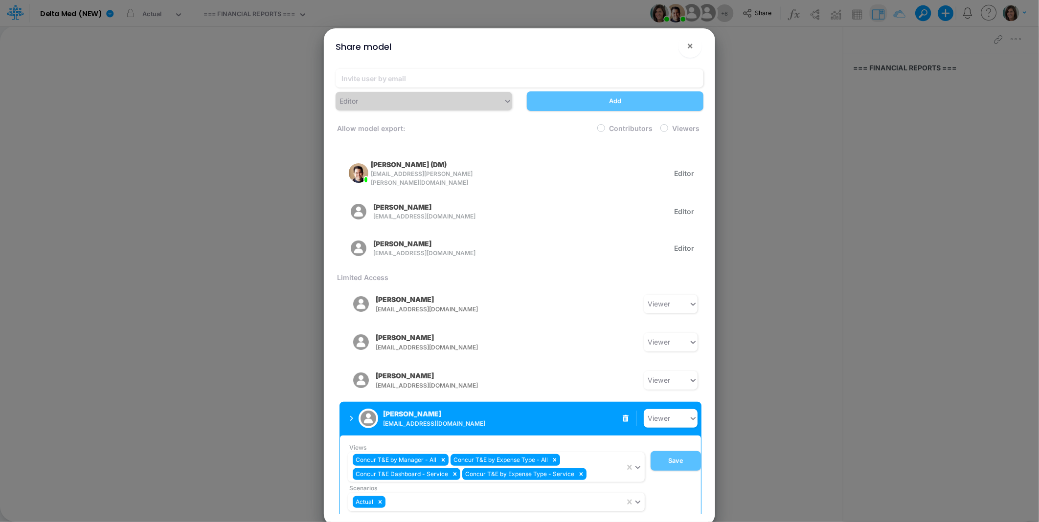
scroll to position [47, 0]
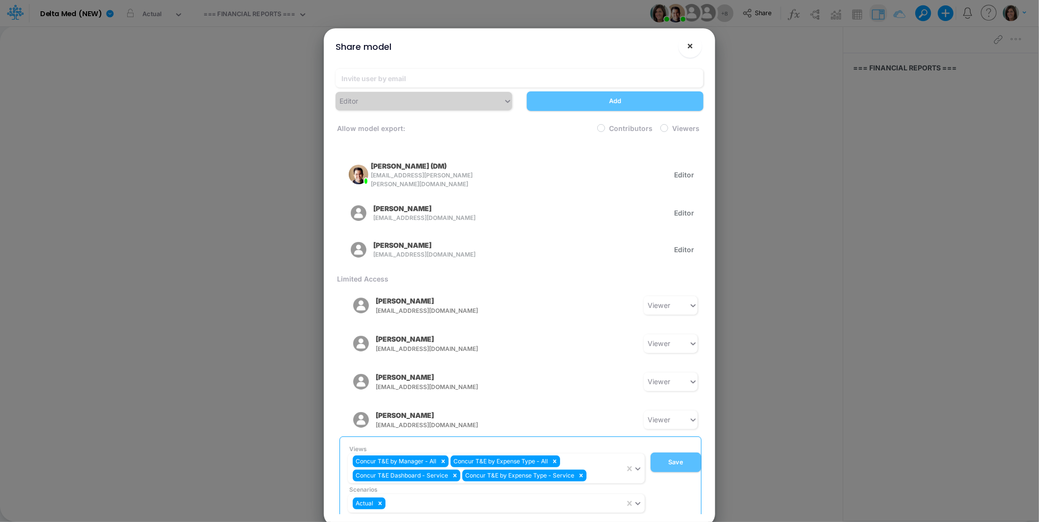
click at [688, 45] on span "×" at bounding box center [690, 46] width 6 height 12
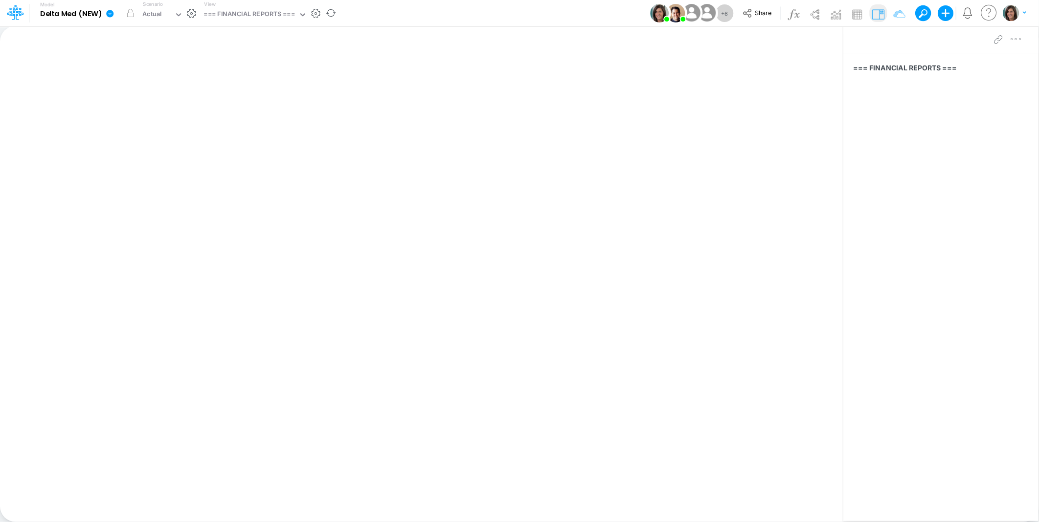
click at [106, 10] on icon at bounding box center [110, 13] width 9 height 9
click at [123, 37] on button "Edit model settings" at bounding box center [159, 39] width 105 height 15
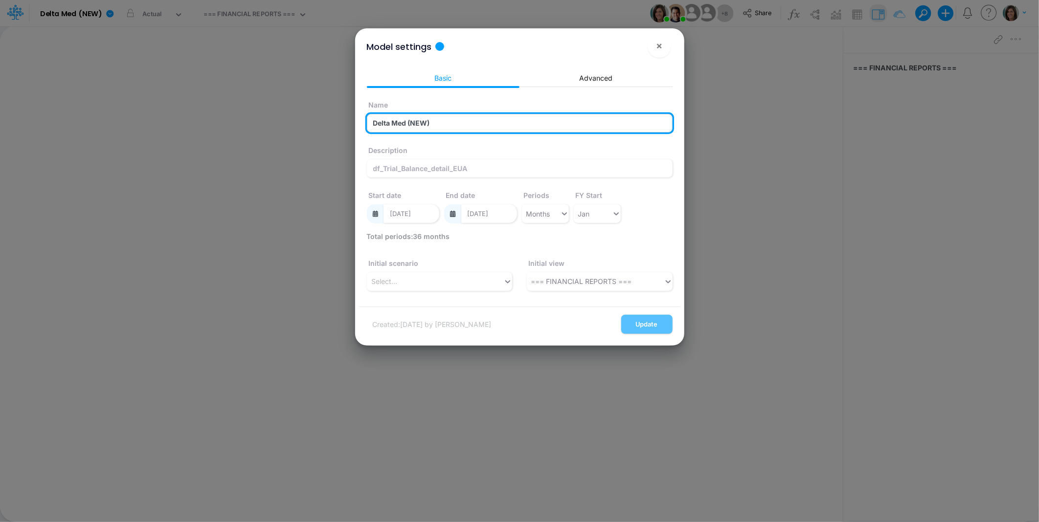
drag, startPoint x: 407, startPoint y: 121, endPoint x: 473, endPoint y: 125, distance: 66.1
click at [473, 125] on input "Delta Med (NEW)" at bounding box center [520, 123] width 306 height 19
type input "Delta Med"
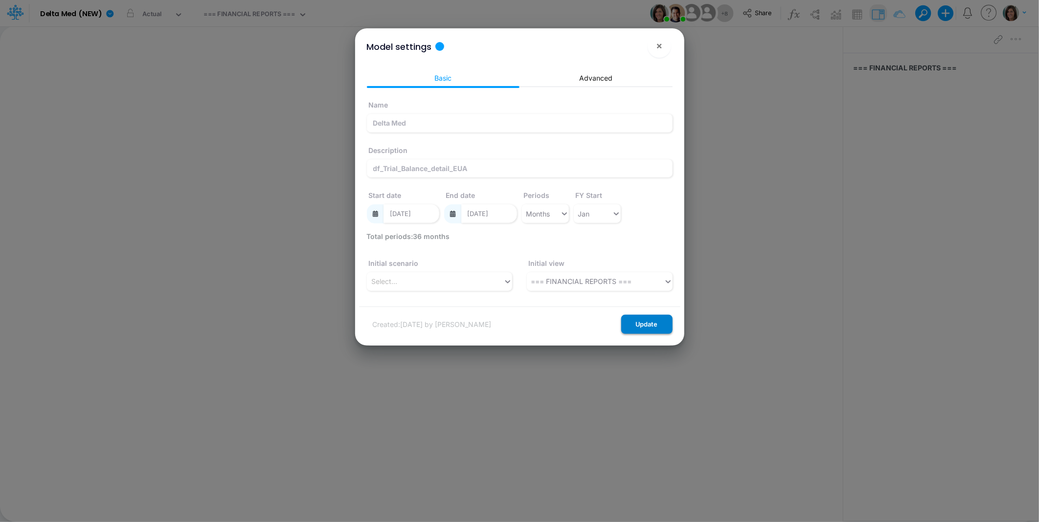
click at [655, 326] on button "Update" at bounding box center [646, 324] width 51 height 19
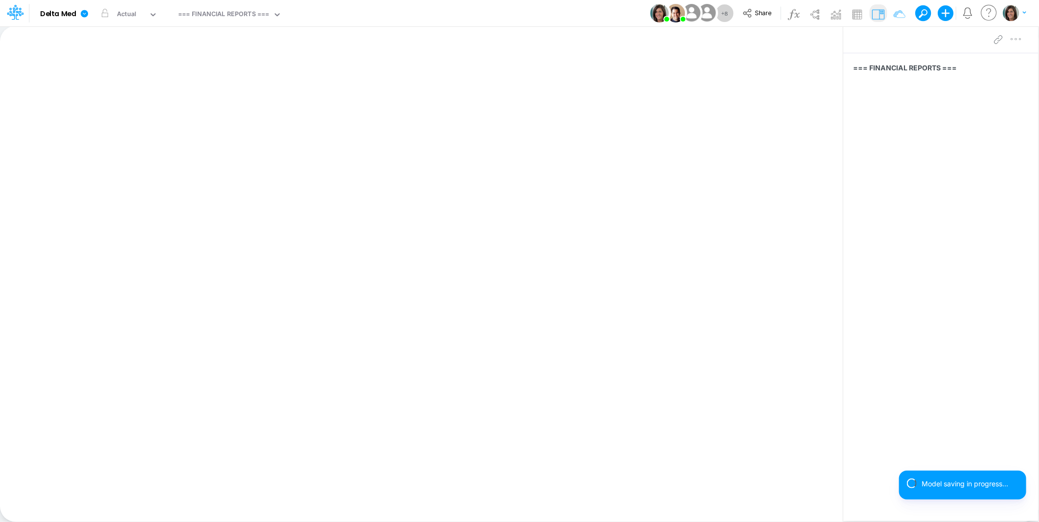
click at [352, 17] on div "Model Delta Med Edit model settings Duplicate Import QuickBooks QuickBooks Onli…" at bounding box center [519, 13] width 935 height 26
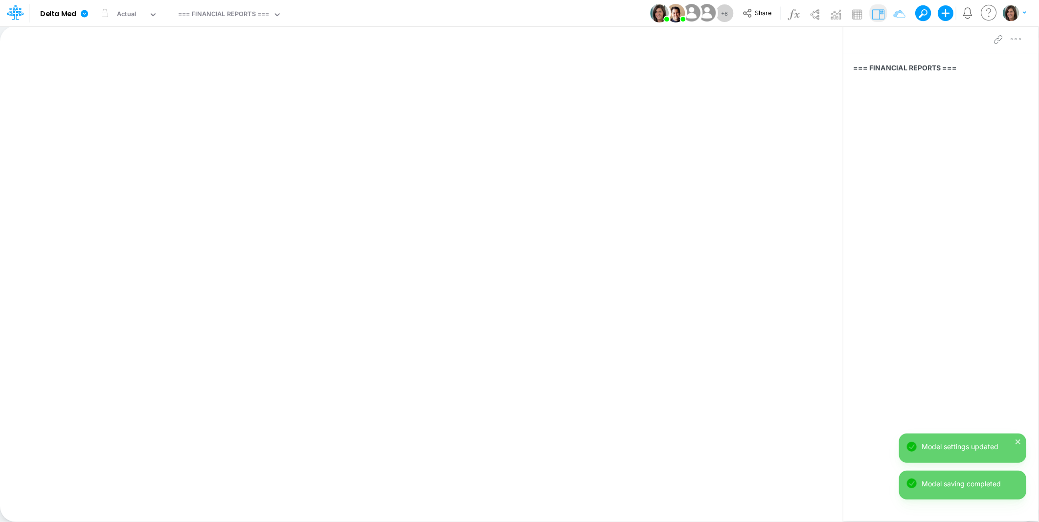
click at [368, 12] on div "Model Delta Med Edit model settings Duplicate Import QuickBooks QuickBooks Onli…" at bounding box center [519, 13] width 935 height 26
click at [390, 11] on div "Model Delta Med Edit model settings Duplicate Import QuickBooks QuickBooks Onli…" at bounding box center [519, 13] width 935 height 26
click at [507, 18] on div "Model Delta Med Edit model settings Duplicate Import QuickBooks QuickBooks Onli…" at bounding box center [519, 13] width 935 height 26
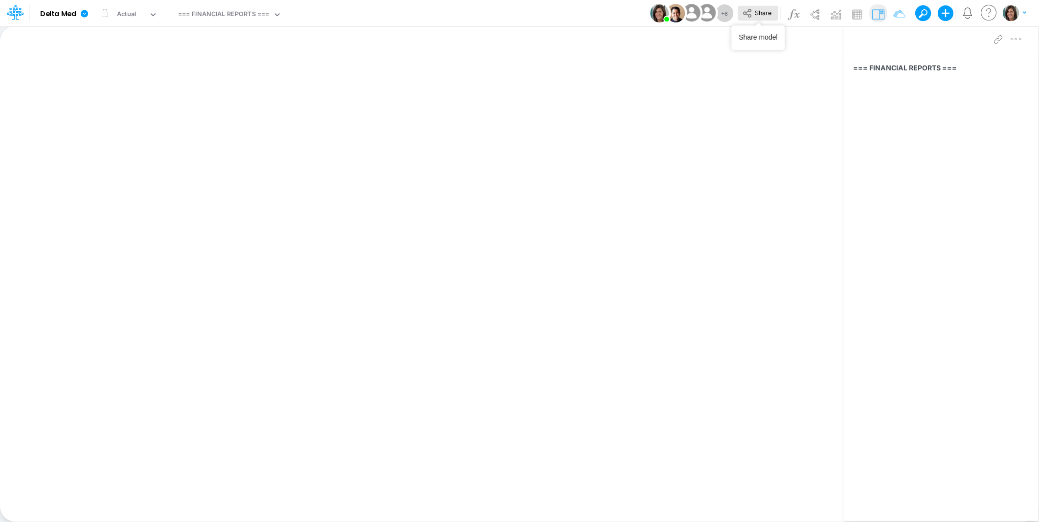
click at [749, 17] on icon at bounding box center [747, 13] width 8 height 9
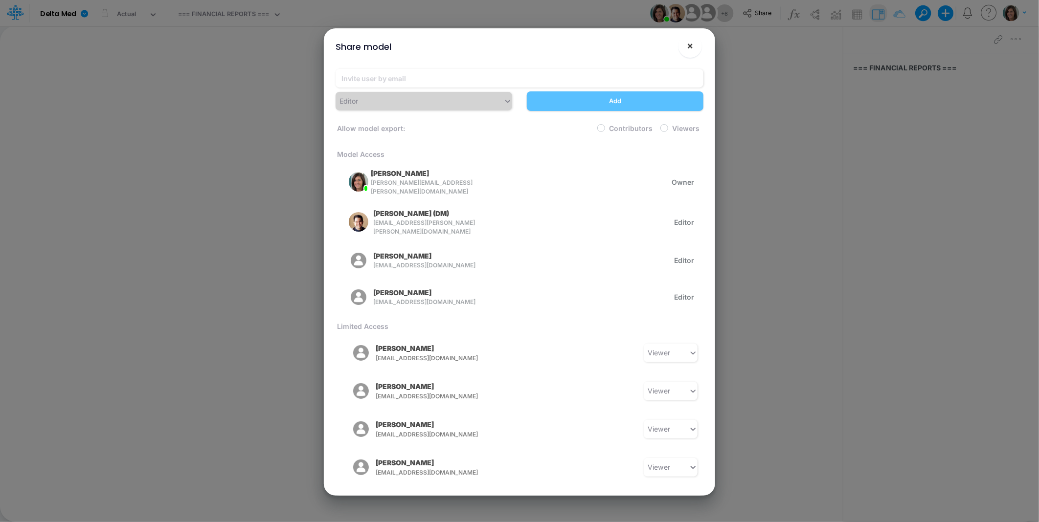
drag, startPoint x: 687, startPoint y: 48, endPoint x: 677, endPoint y: 54, distance: 11.8
click at [686, 48] on button "×" at bounding box center [689, 45] width 23 height 23
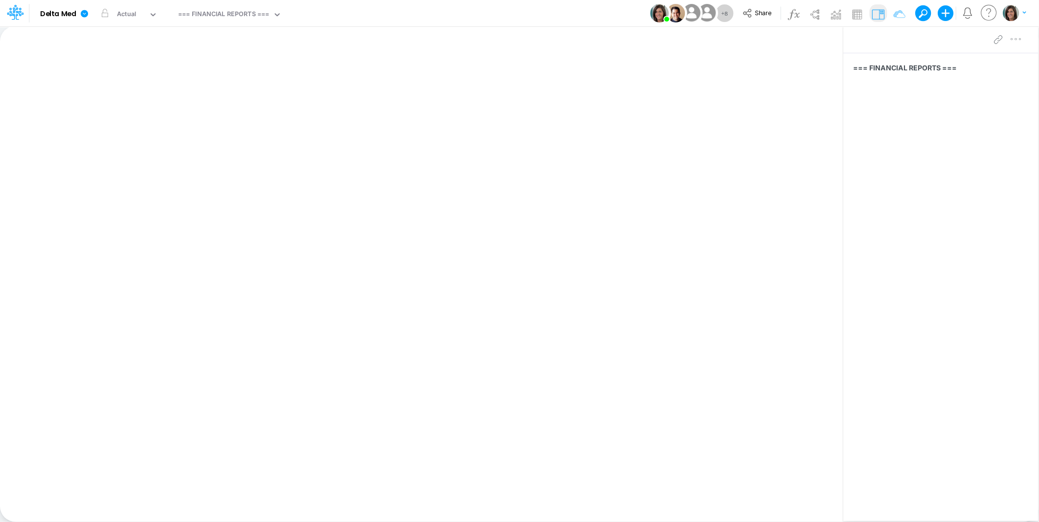
click at [457, 18] on div "Model Delta Med Edit model settings Duplicate Import QuickBooks QuickBooks Onli…" at bounding box center [519, 13] width 935 height 26
click at [449, 11] on div "Model Delta Med Edit model settings Duplicate Import QuickBooks QuickBooks Onli…" at bounding box center [519, 13] width 935 height 26
click at [89, 16] on link at bounding box center [86, 12] width 20 height 25
click at [106, 98] on button "View model info" at bounding box center [133, 101] width 105 height 15
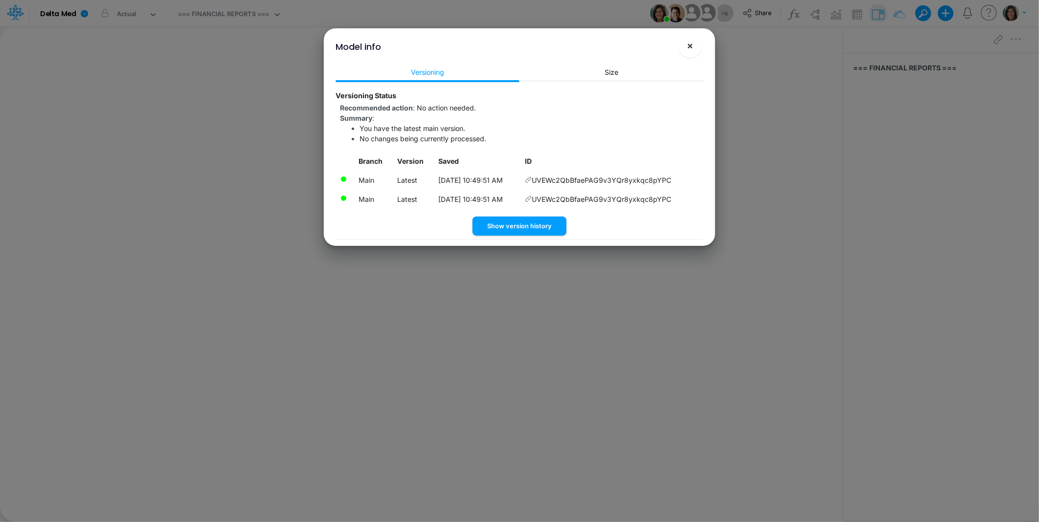
drag, startPoint x: 690, startPoint y: 47, endPoint x: 837, endPoint y: 12, distance: 150.9
click at [690, 47] on span "×" at bounding box center [690, 46] width 6 height 12
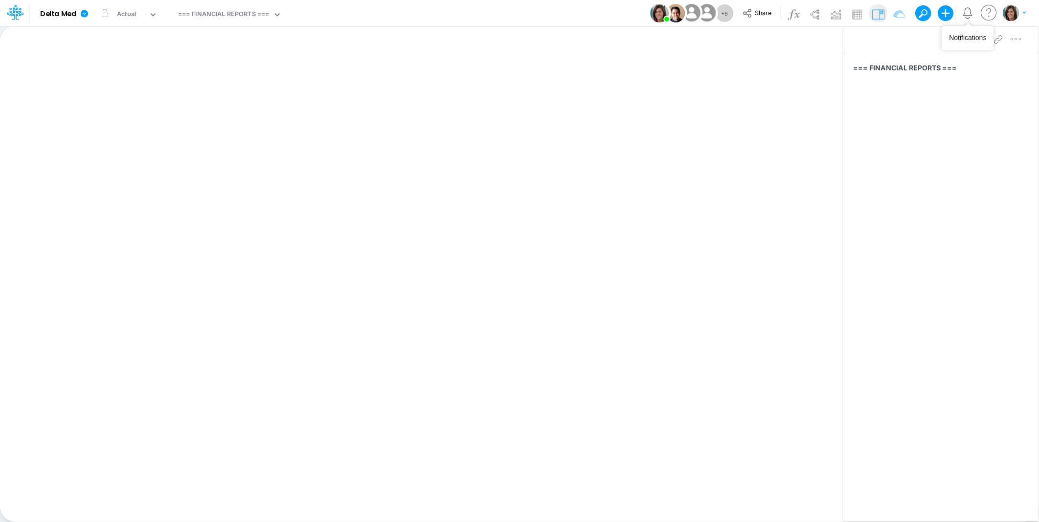
click at [1010, 8] on img "button" at bounding box center [1011, 13] width 16 height 16
click at [952, 81] on button "Log out" at bounding box center [974, 79] width 105 height 15
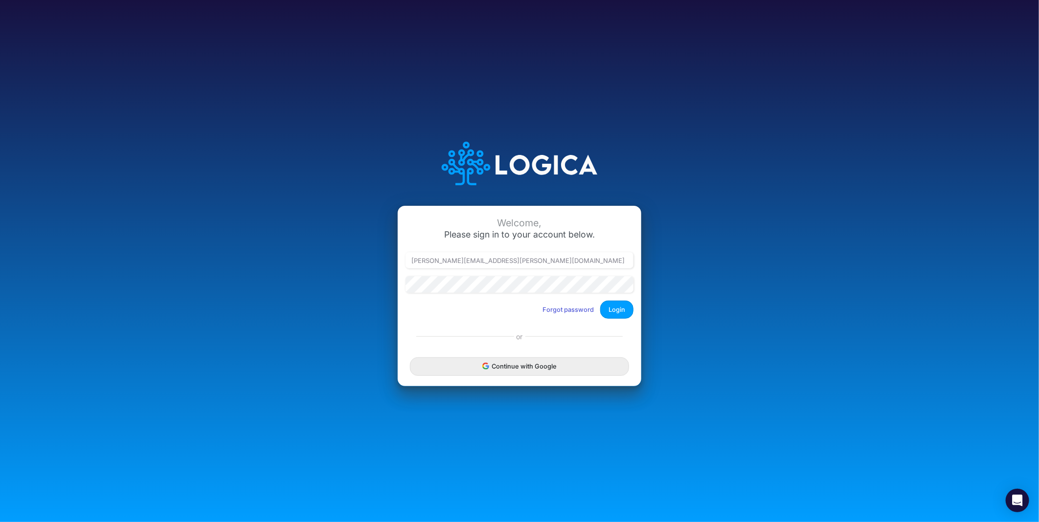
drag, startPoint x: 454, startPoint y: 261, endPoint x: 616, endPoint y: 256, distance: 162.5
click at [609, 267] on input "[PERSON_NAME][EMAIL_ADDRESS][PERSON_NAME][DOMAIN_NAME]" at bounding box center [519, 260] width 228 height 17
type input "[PERSON_NAME][EMAIL_ADDRESS][PERSON_NAME][DOMAIN_NAME]"
click at [626, 310] on button "Login" at bounding box center [616, 310] width 33 height 18
